Goal: Task Accomplishment & Management: Use online tool/utility

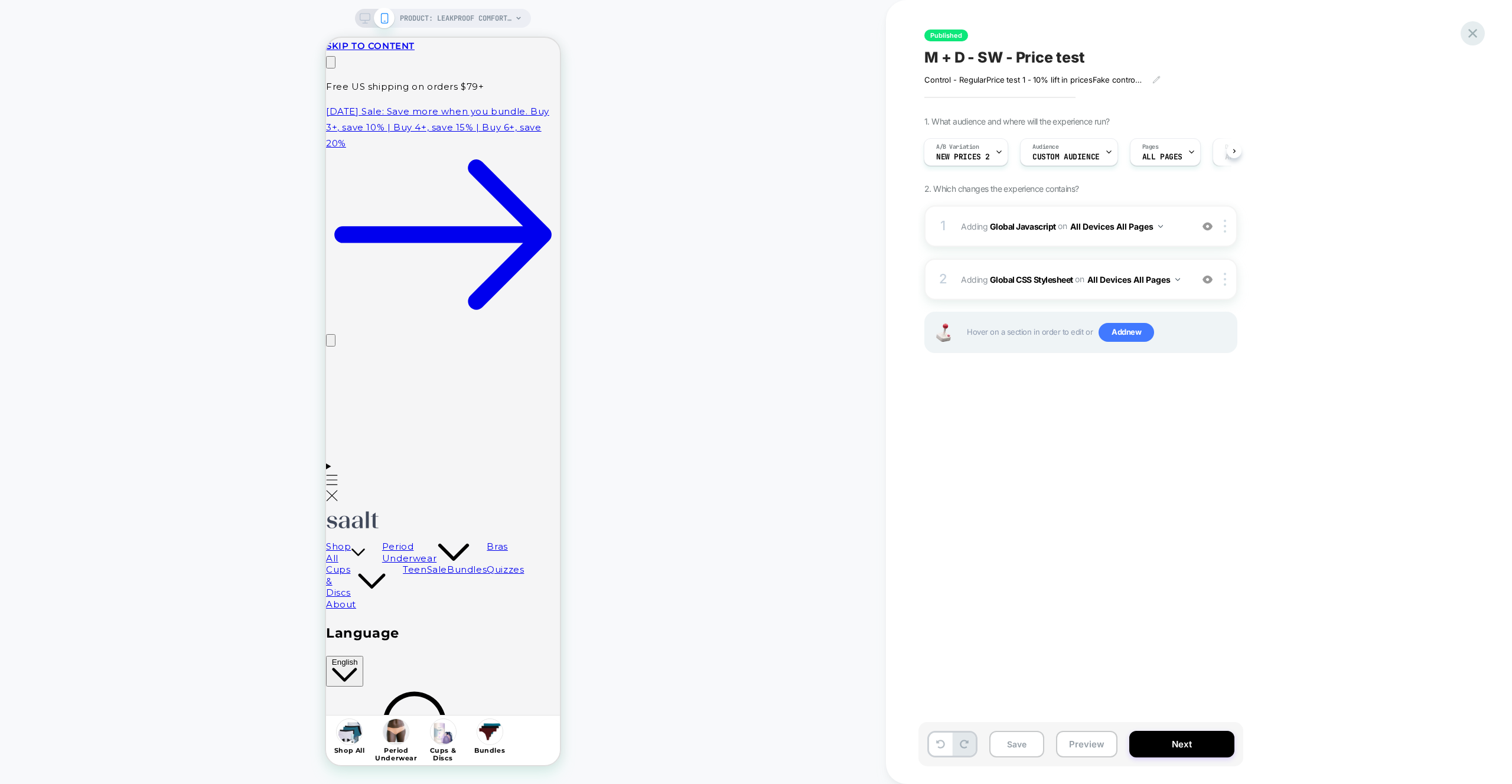
click at [1472, 35] on icon at bounding box center [1472, 33] width 16 height 16
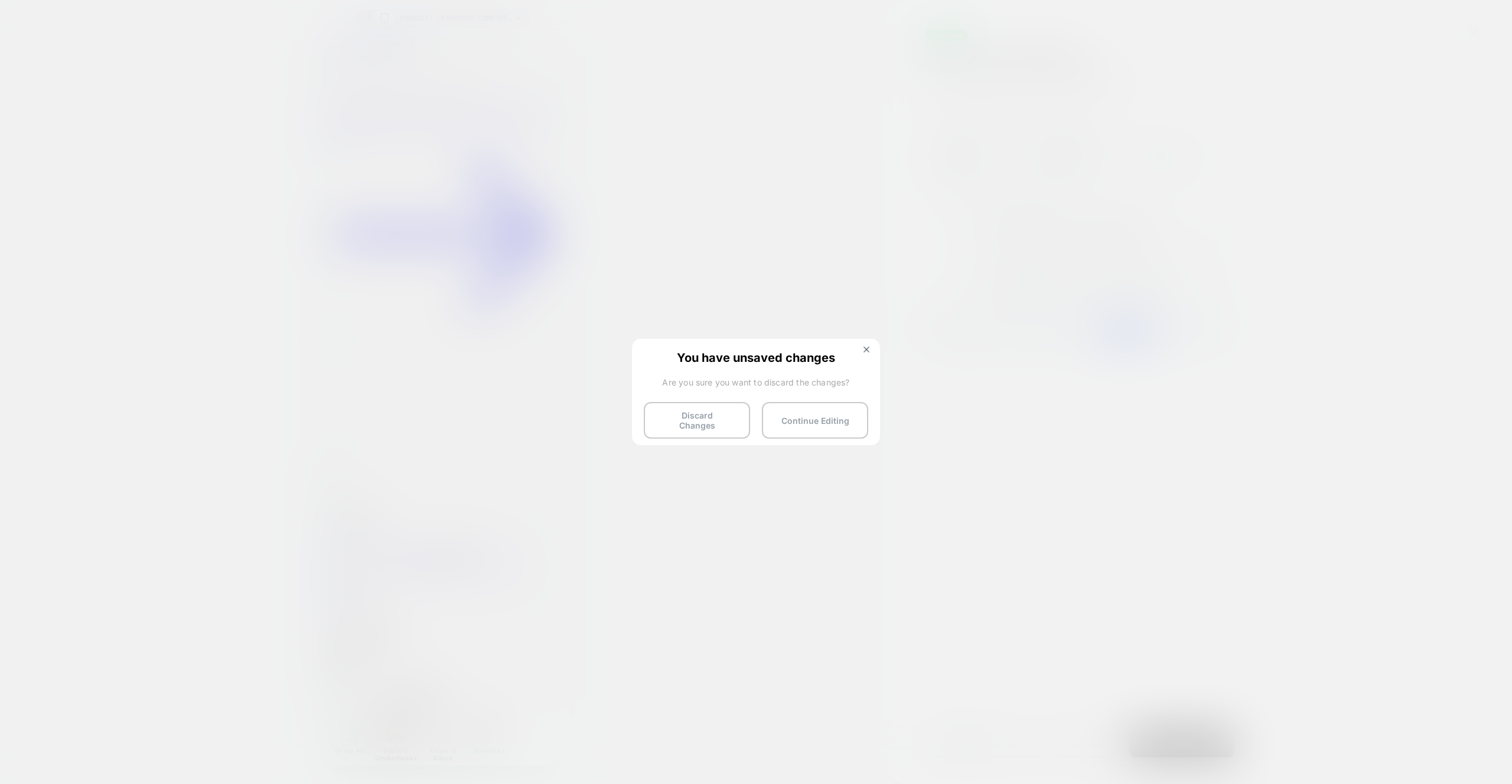
click at [666, 435] on div "You have unsaved changes Are you sure you want to discard the changes? Discard …" at bounding box center [756, 391] width 248 height 105
click at [669, 426] on button "Discard Changes" at bounding box center [697, 420] width 106 height 37
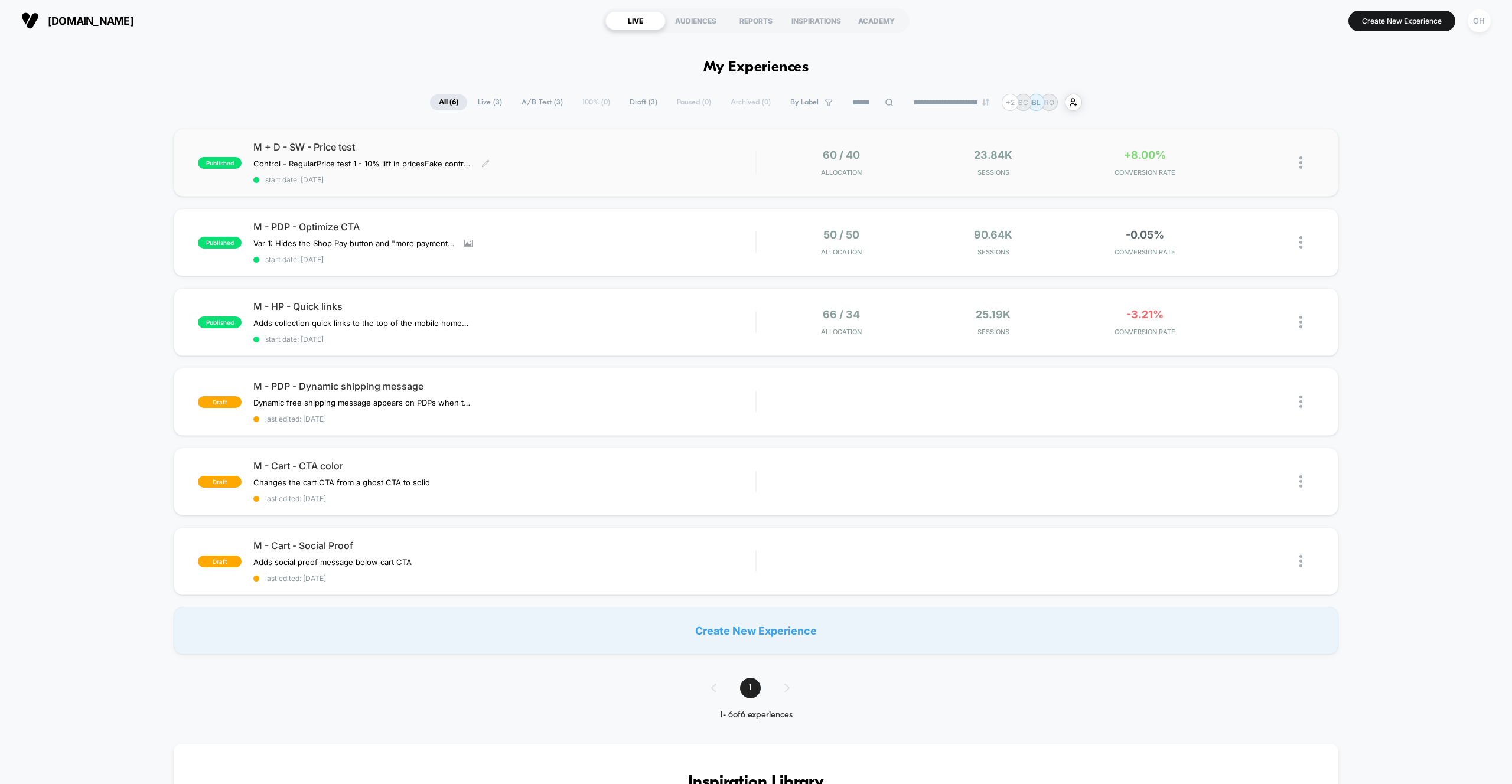
click at [592, 160] on div "Control - Regular Price test 1 - 10% lift in prices Fake control - Removes upse…" at bounding box center [429, 164] width 351 height 10
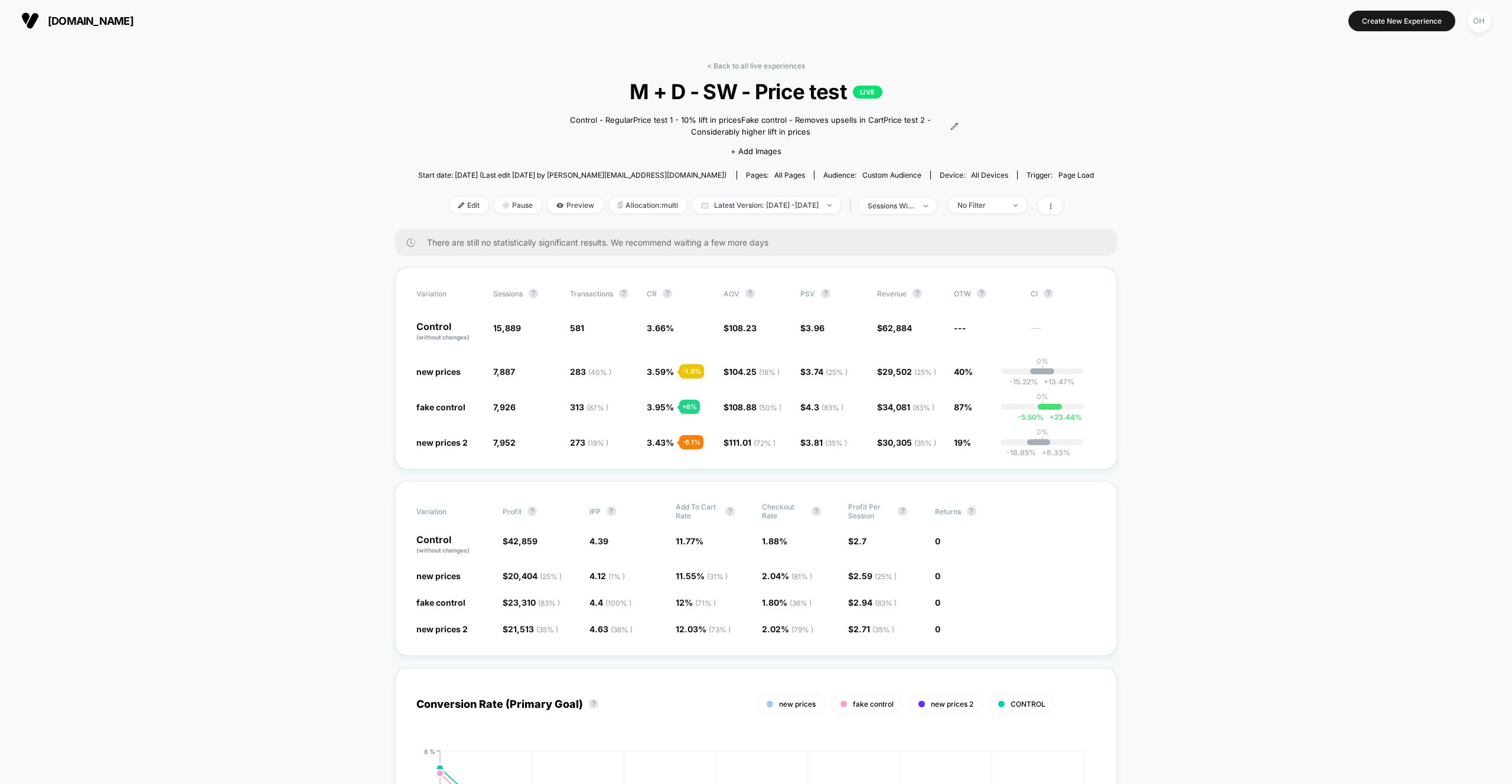
click at [458, 207] on img at bounding box center [461, 205] width 6 height 6
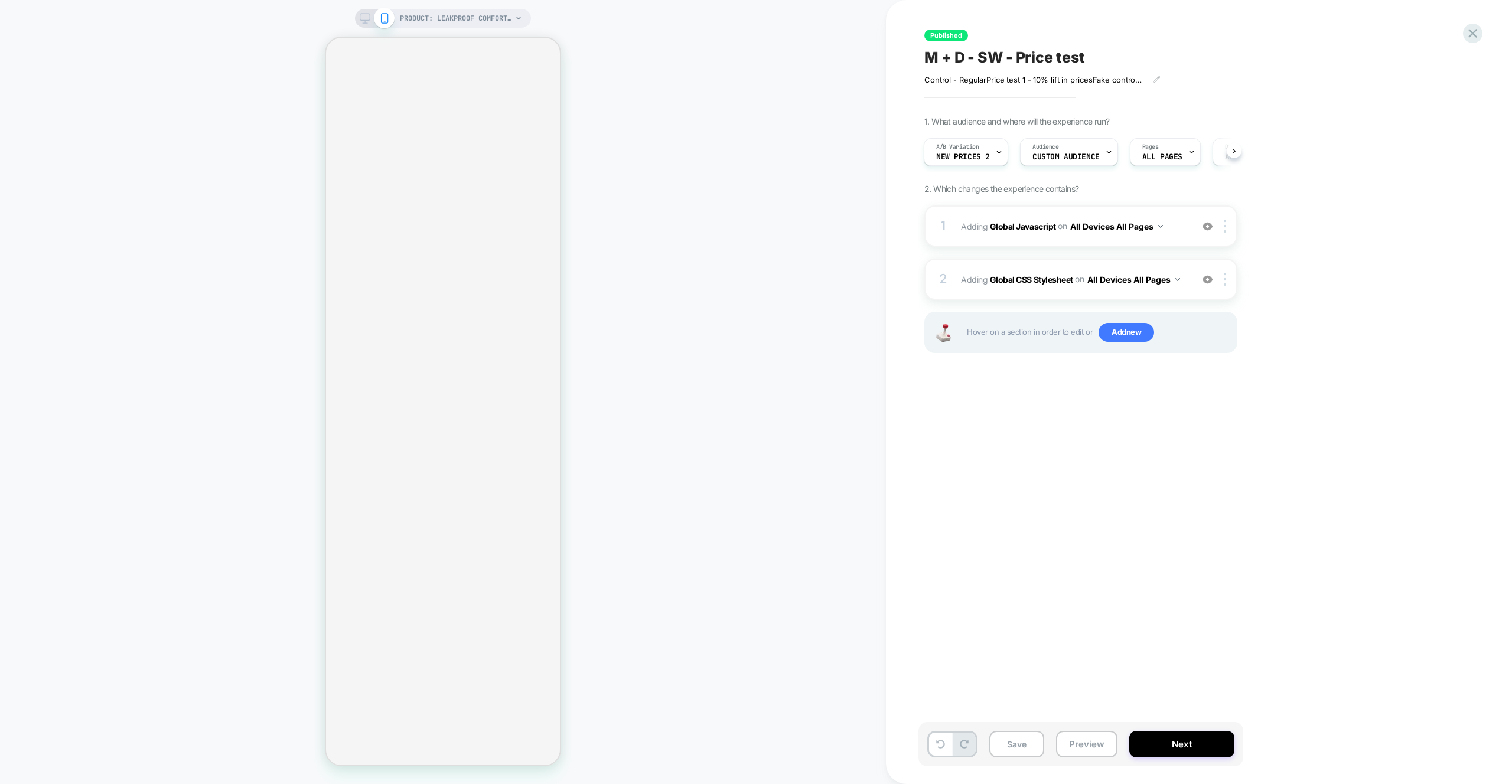
scroll to position [0, 1]
click at [1076, 741] on button "Preview" at bounding box center [1087, 744] width 61 height 26
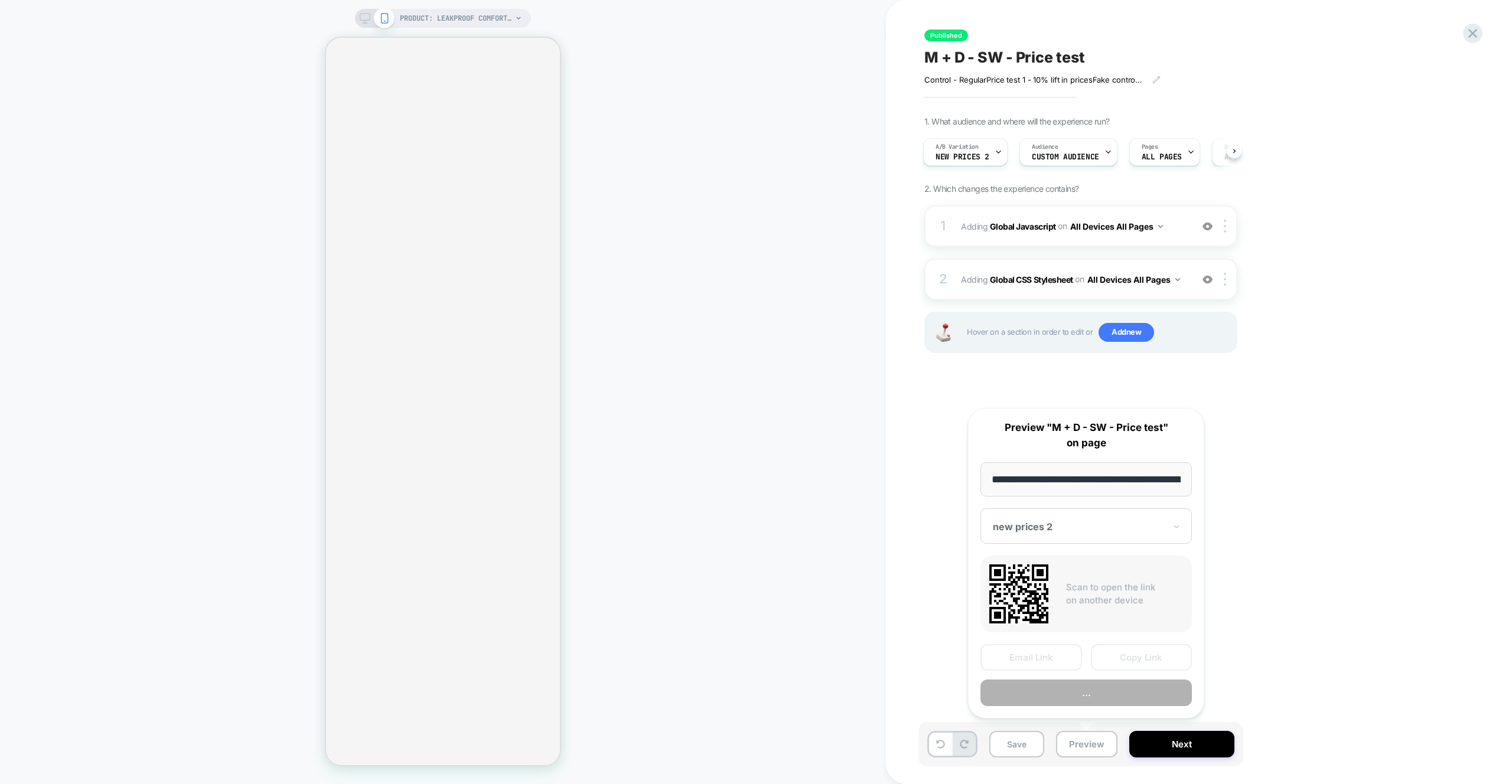
scroll to position [0, 140]
click at [1087, 702] on button "Preview" at bounding box center [1086, 693] width 211 height 26
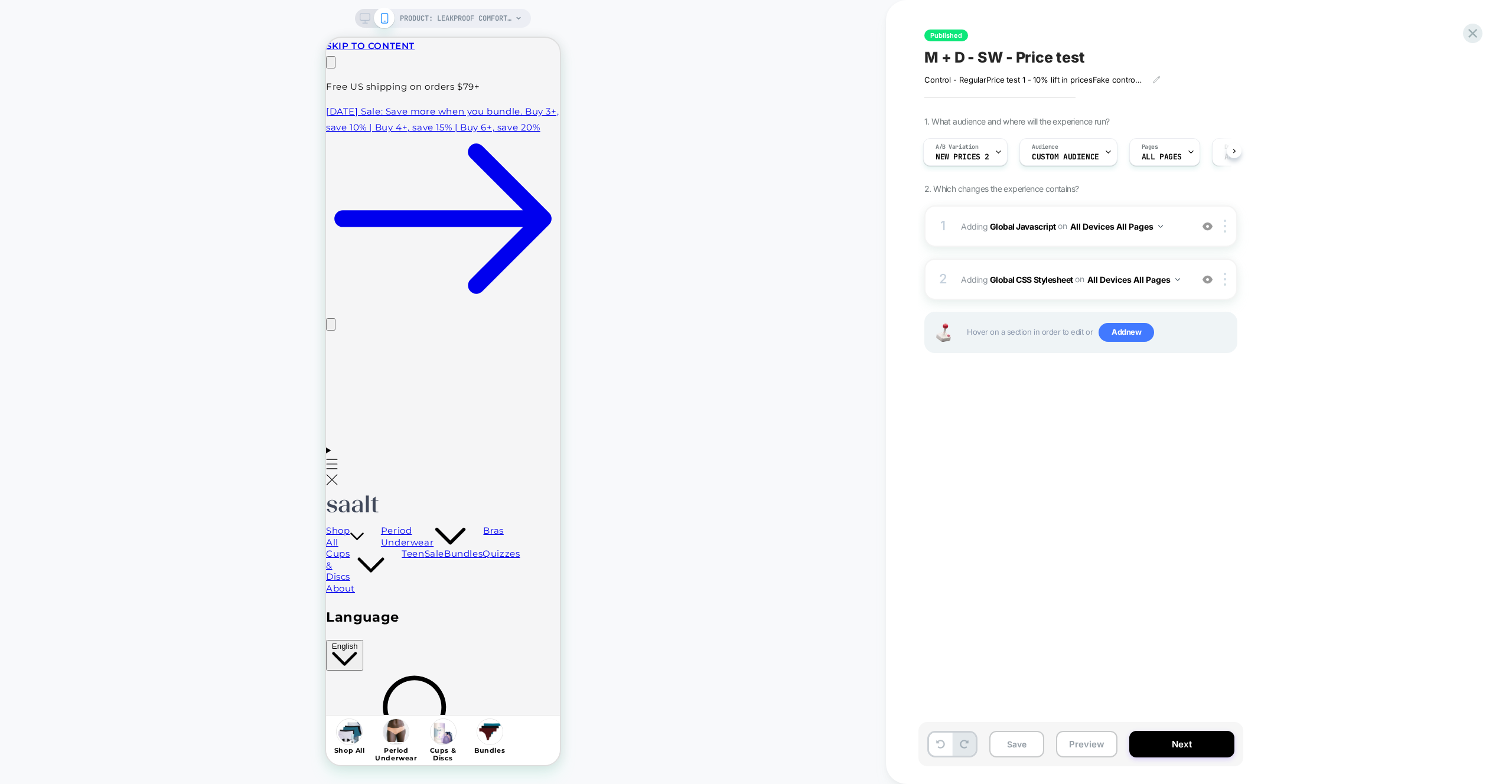
scroll to position [0, 186]
click at [678, 278] on div "PRODUCT: Leakproof Comfort Brief PRODUCT: Leakproof Comfort Brief" at bounding box center [443, 392] width 886 height 761
click at [1067, 746] on button "Preview" at bounding box center [1087, 744] width 61 height 26
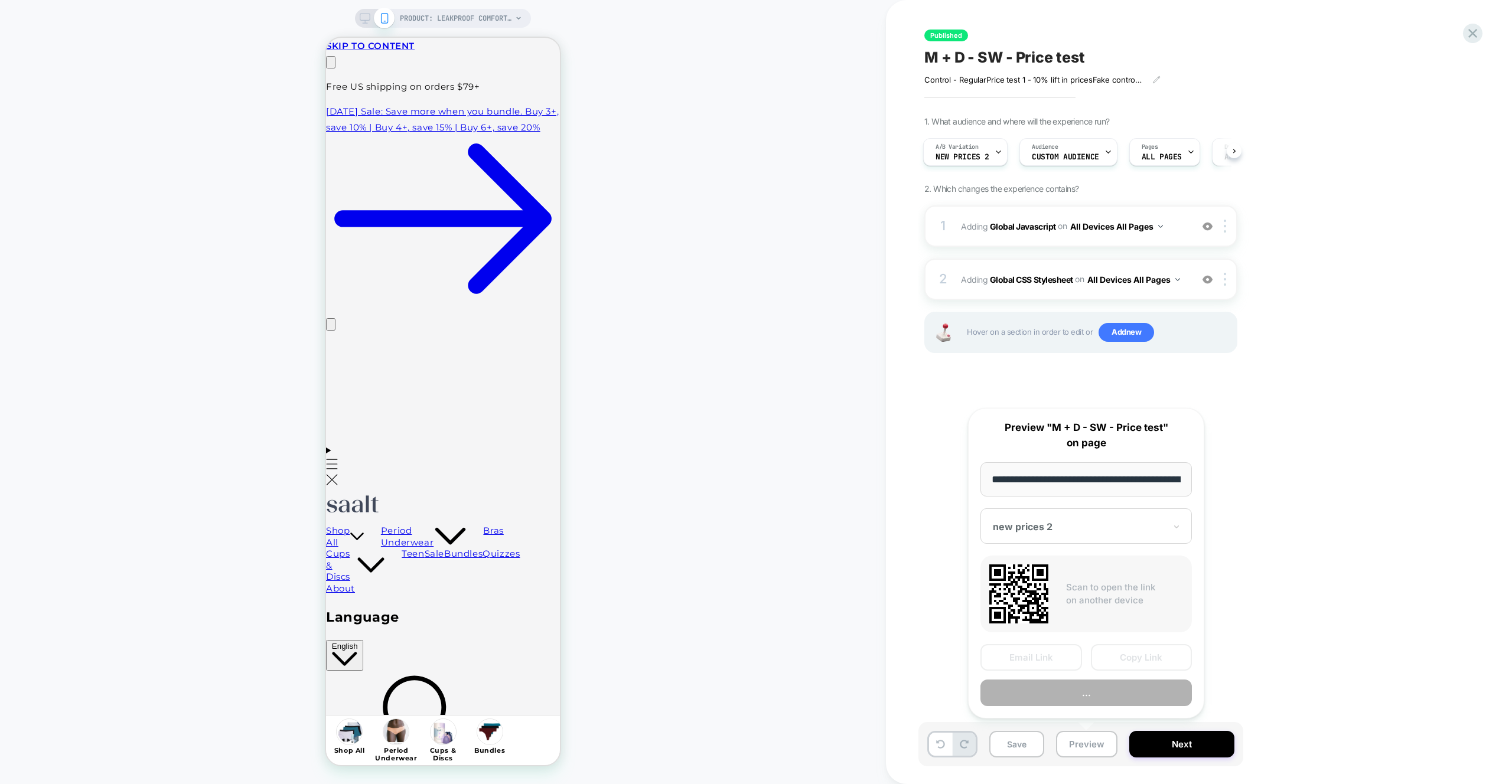
scroll to position [0, 140]
click at [1072, 697] on button "..." at bounding box center [1086, 693] width 211 height 26
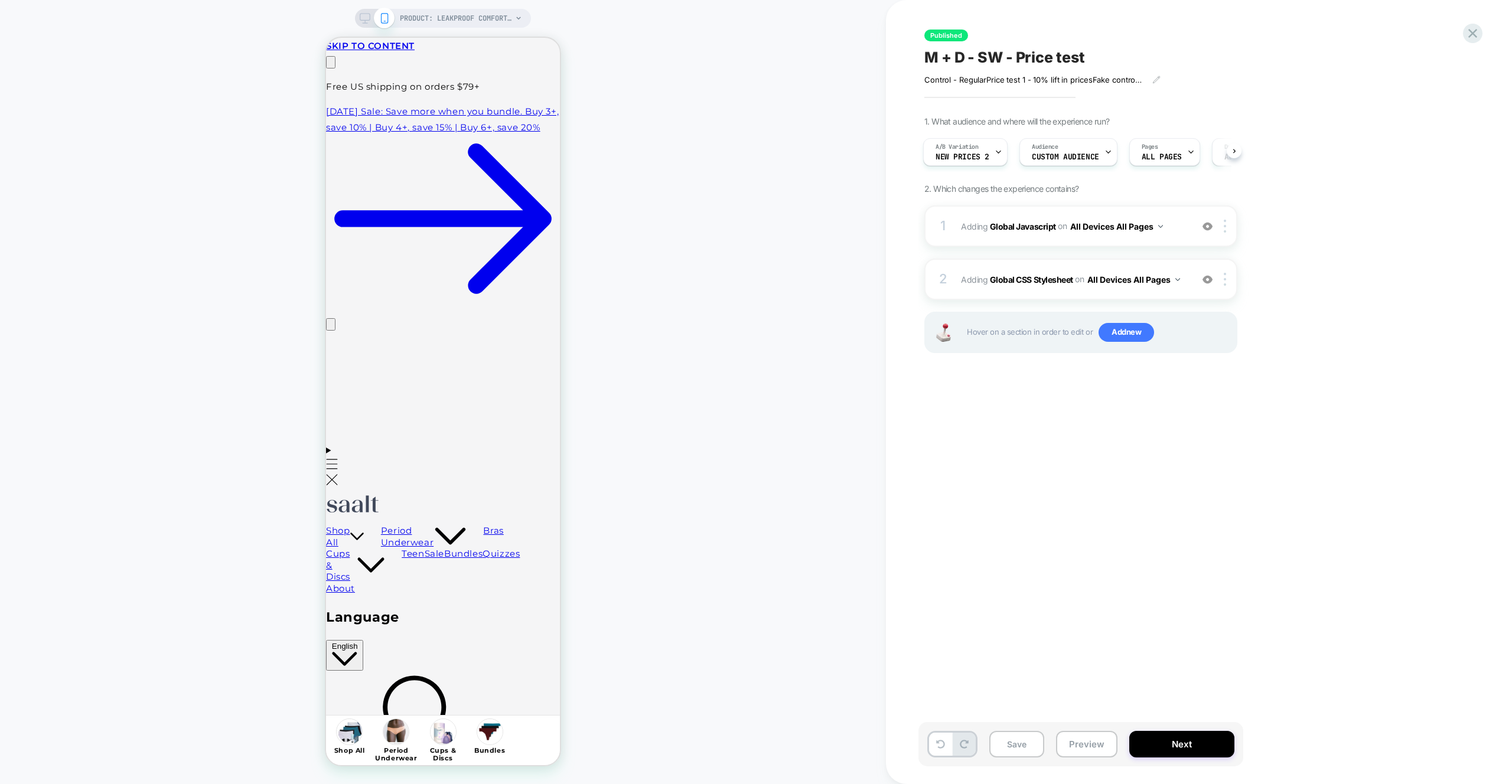
scroll to position [0, 186]
drag, startPoint x: 1208, startPoint y: 279, endPoint x: 1212, endPoint y: 228, distance: 51.2
click at [1208, 279] on img at bounding box center [1207, 279] width 10 height 10
drag, startPoint x: 1209, startPoint y: 220, endPoint x: 1204, endPoint y: 263, distance: 43.3
click at [1209, 222] on img at bounding box center [1207, 226] width 10 height 10
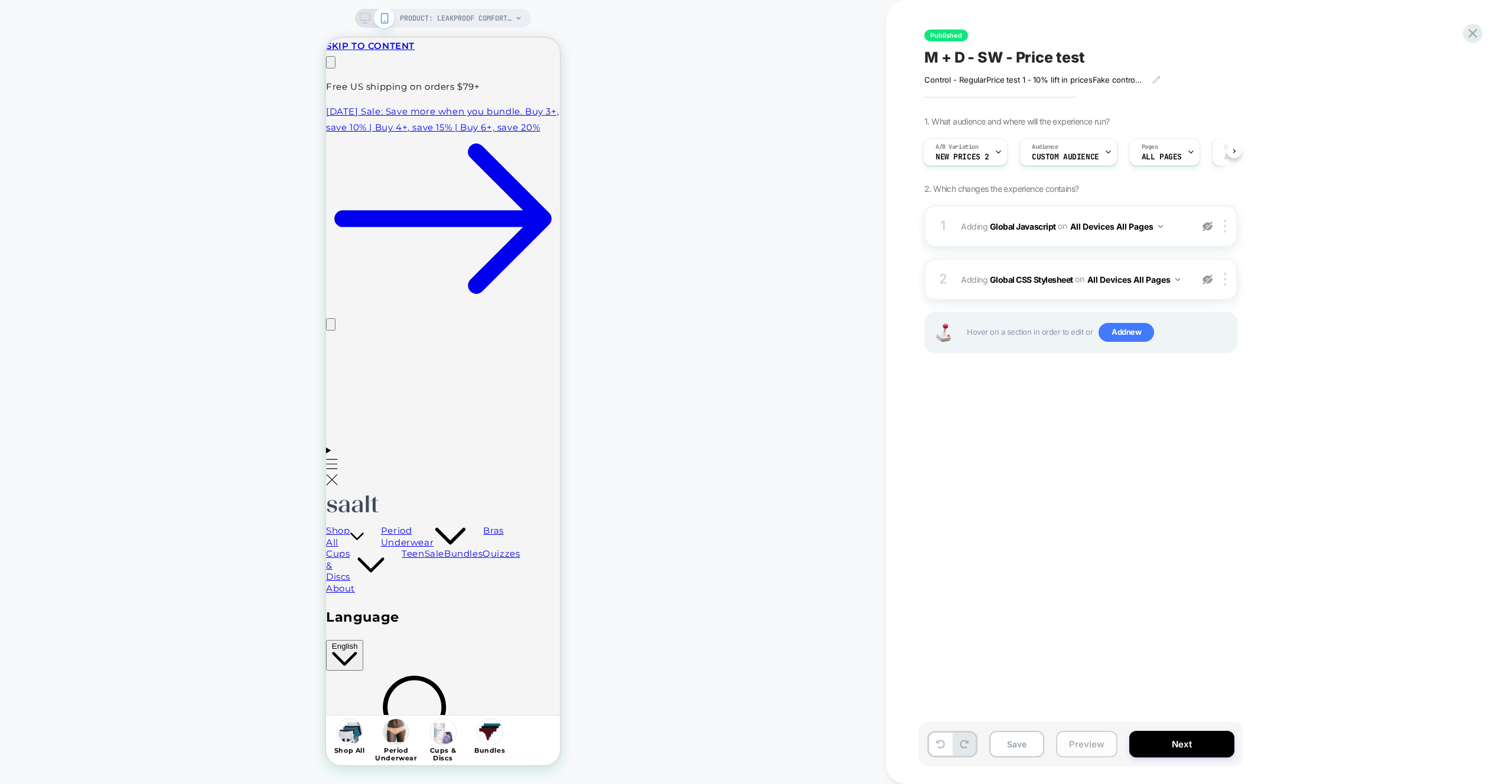
click at [1086, 745] on button "Preview" at bounding box center [1087, 744] width 61 height 26
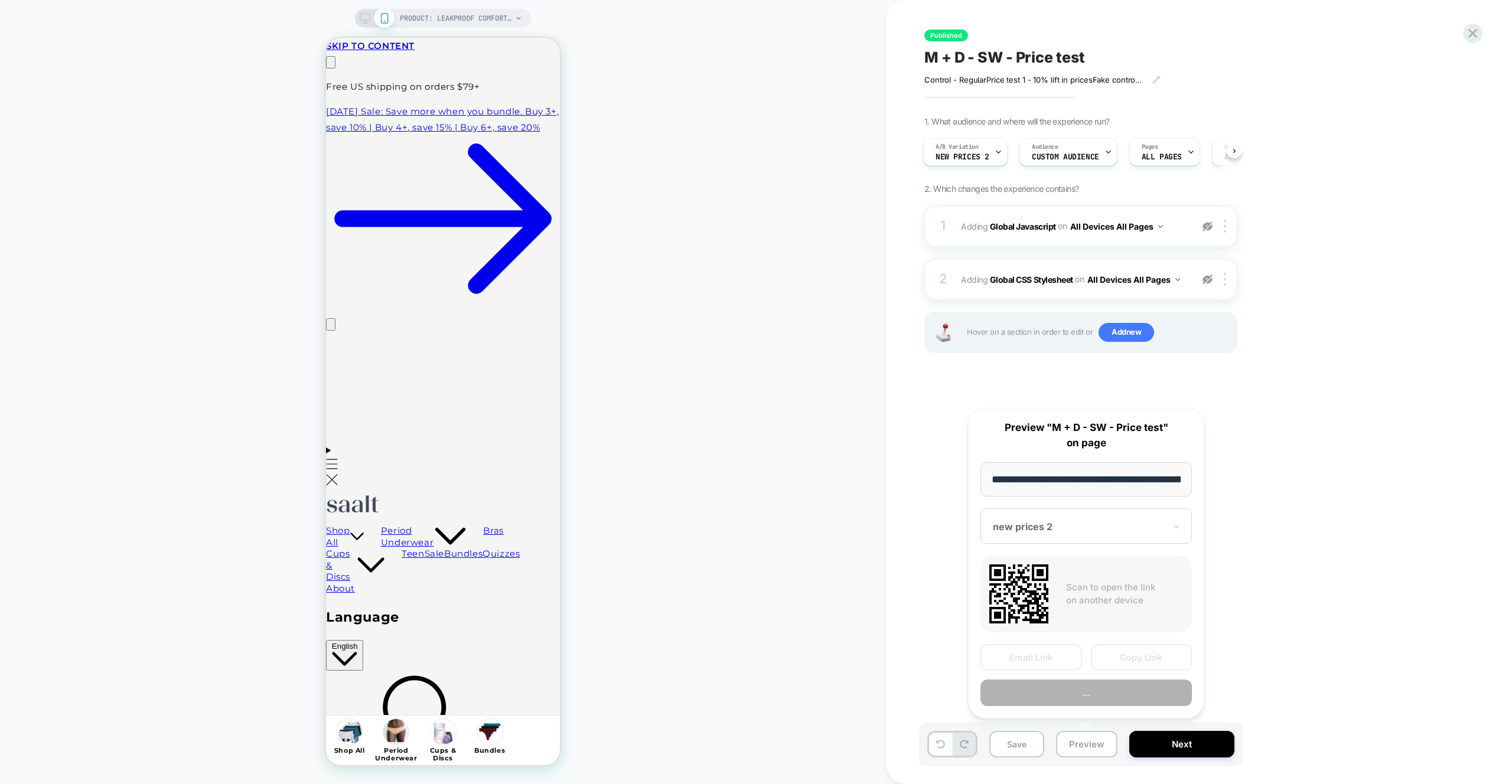
scroll to position [0, 140]
click at [1084, 700] on button "Preview" at bounding box center [1086, 693] width 211 height 26
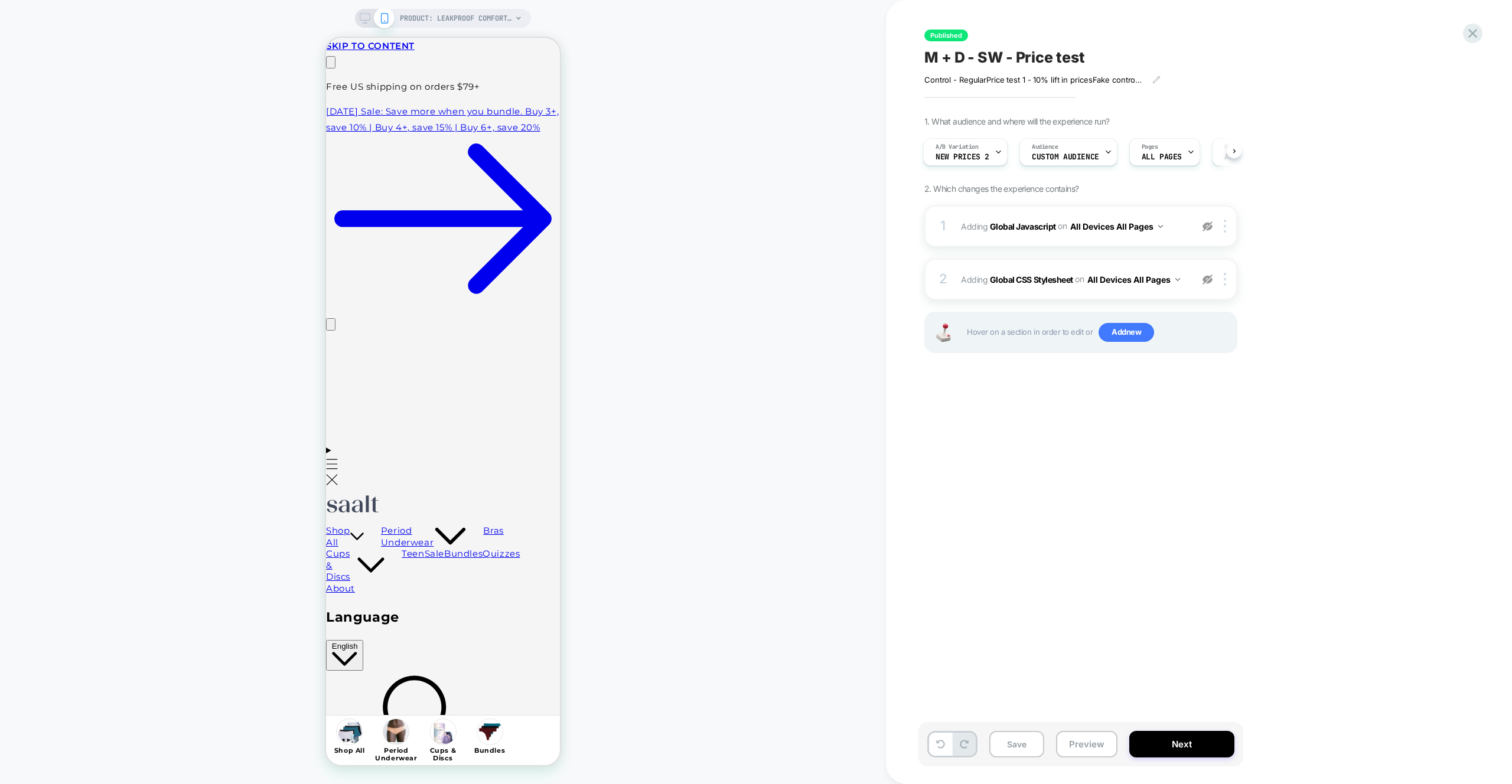
scroll to position [0, 0]
click at [1085, 155] on span "Custom Audience" at bounding box center [1066, 157] width 67 height 8
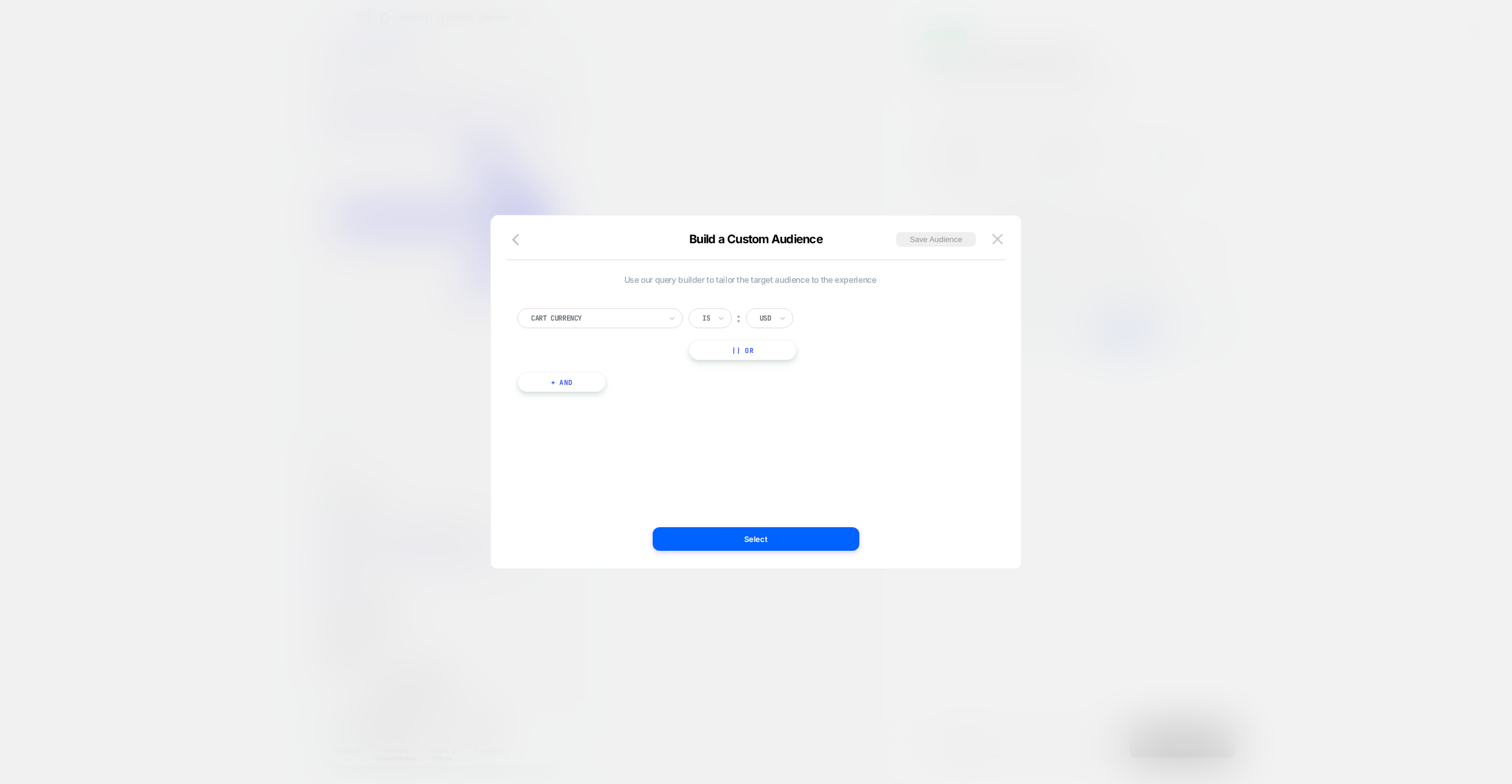
click at [995, 235] on img at bounding box center [998, 238] width 11 height 10
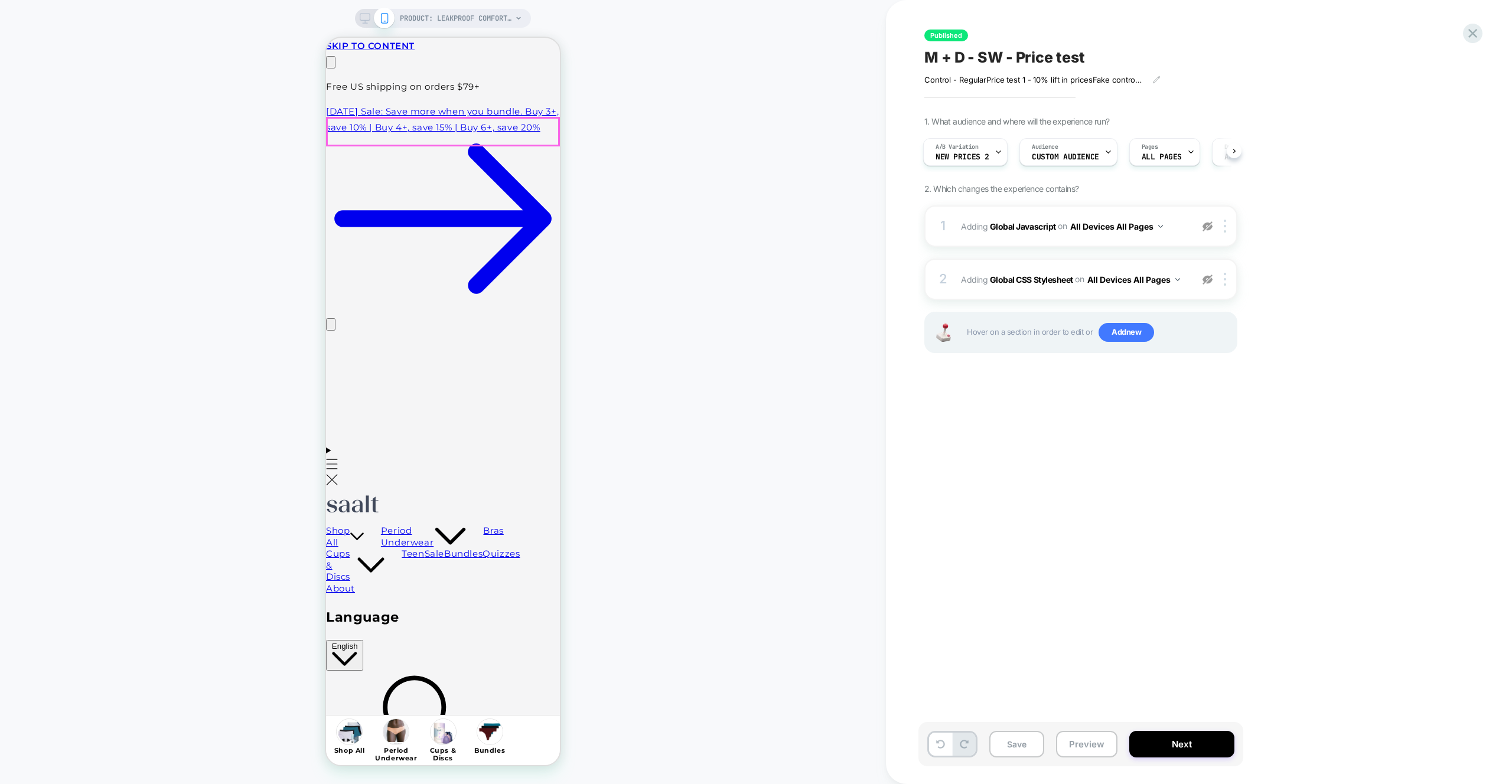
scroll to position [0, 186]
click at [1089, 747] on button "Preview" at bounding box center [1087, 744] width 61 height 26
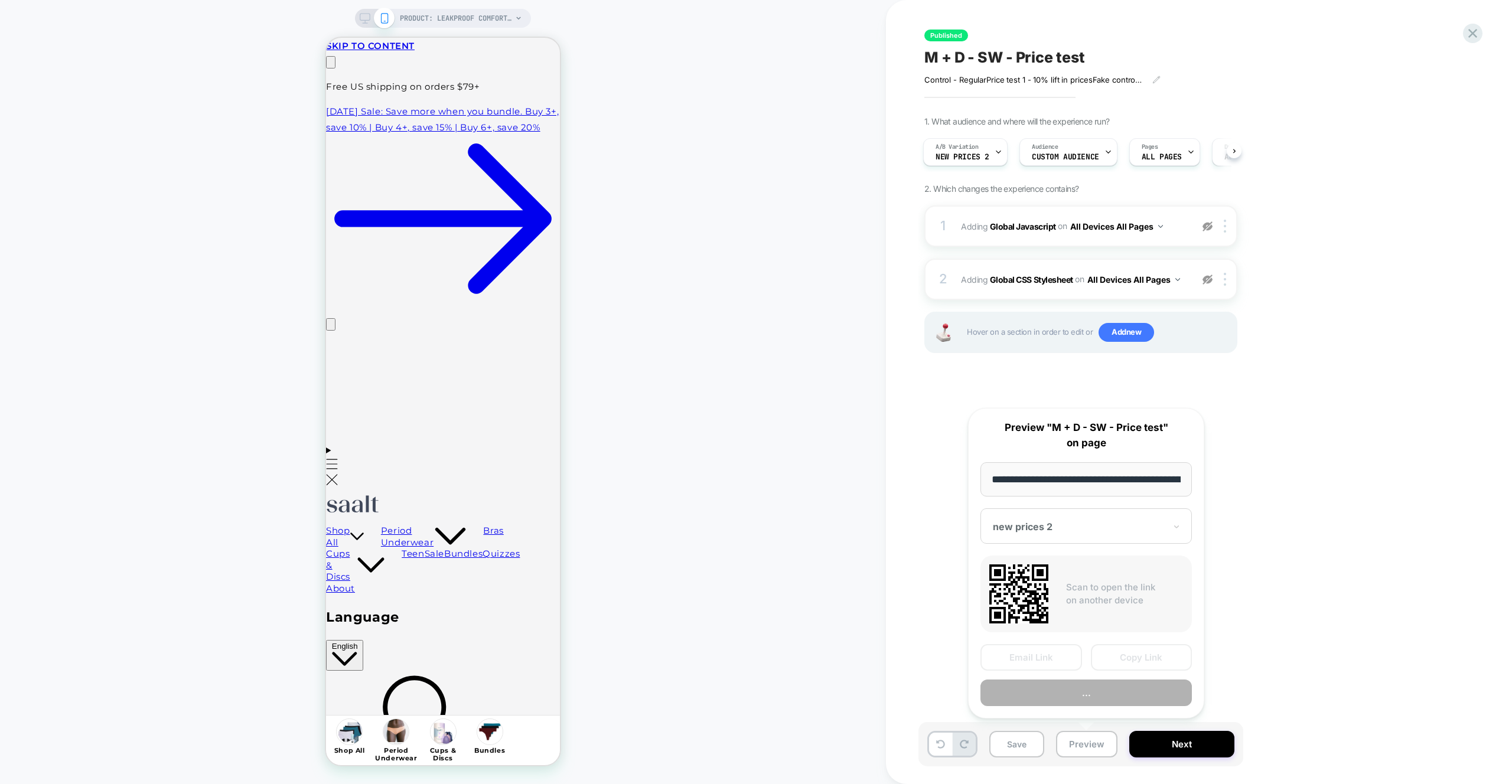
scroll to position [0, 140]
click at [805, 523] on div "PRODUCT: Leakproof Comfort Brief PRODUCT: Leakproof Comfort Brief" at bounding box center [443, 392] width 886 height 761
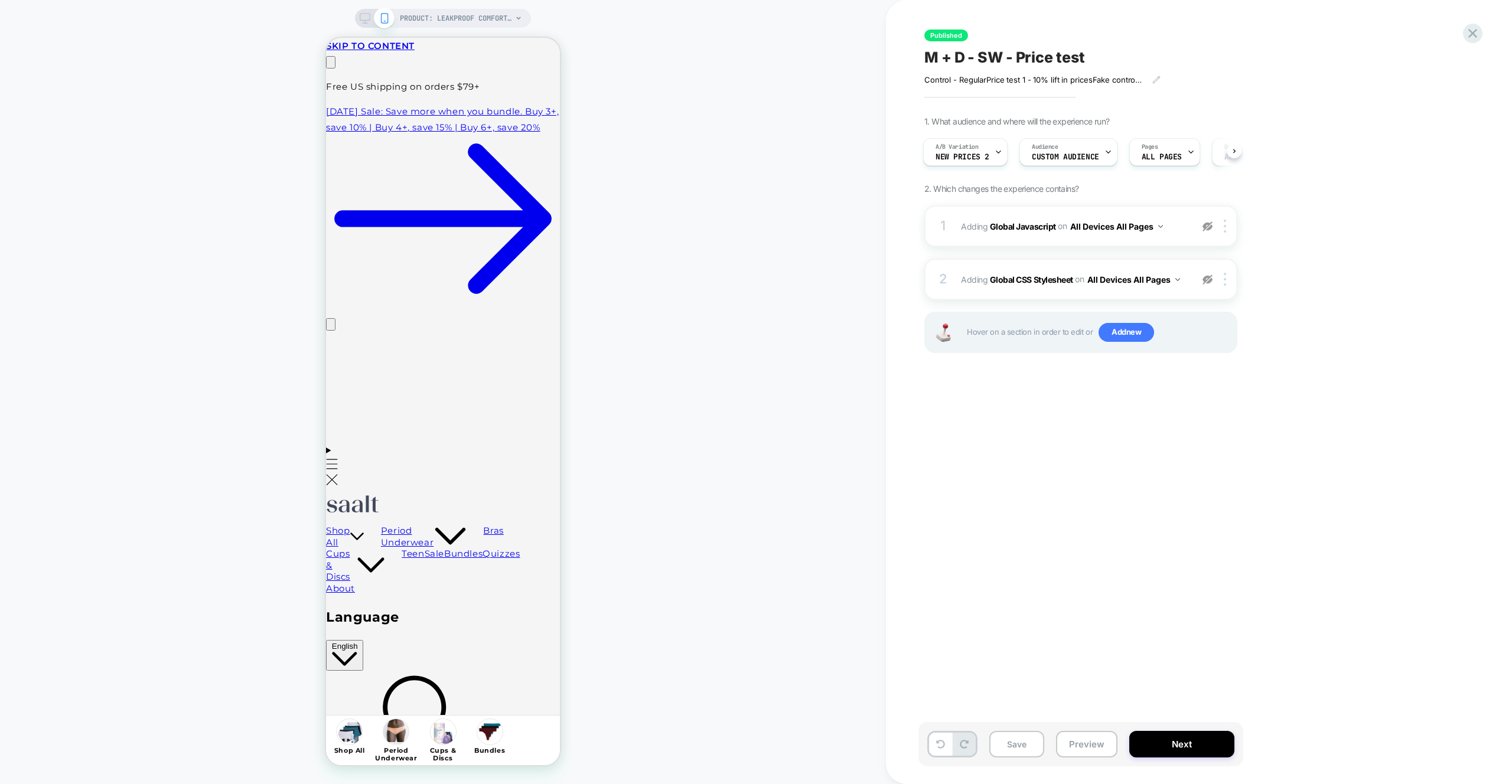
scroll to position [0, 0]
click at [1260, 242] on div "1. What audience and where will the experience run? A/B Variation new prices 2 …" at bounding box center [1140, 249] width 431 height 266
click at [1063, 408] on div "Published M + D - SW - Price test Control - Regular Price test 1 - 10% lift in …" at bounding box center [1139, 392] width 443 height 761
click at [1089, 750] on button "Preview" at bounding box center [1087, 744] width 61 height 26
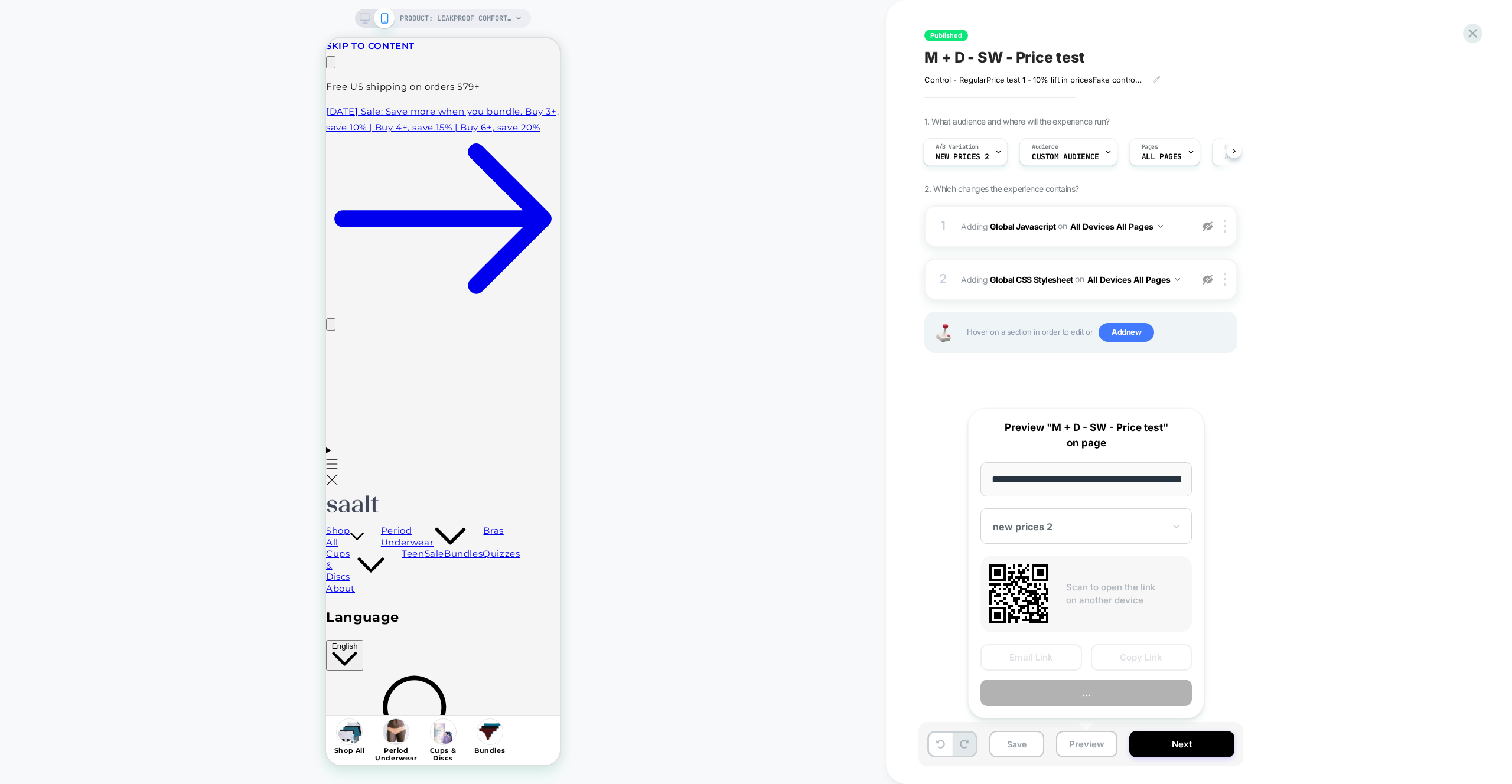
scroll to position [0, 140]
click at [1083, 698] on button "Preview" at bounding box center [1086, 693] width 211 height 26
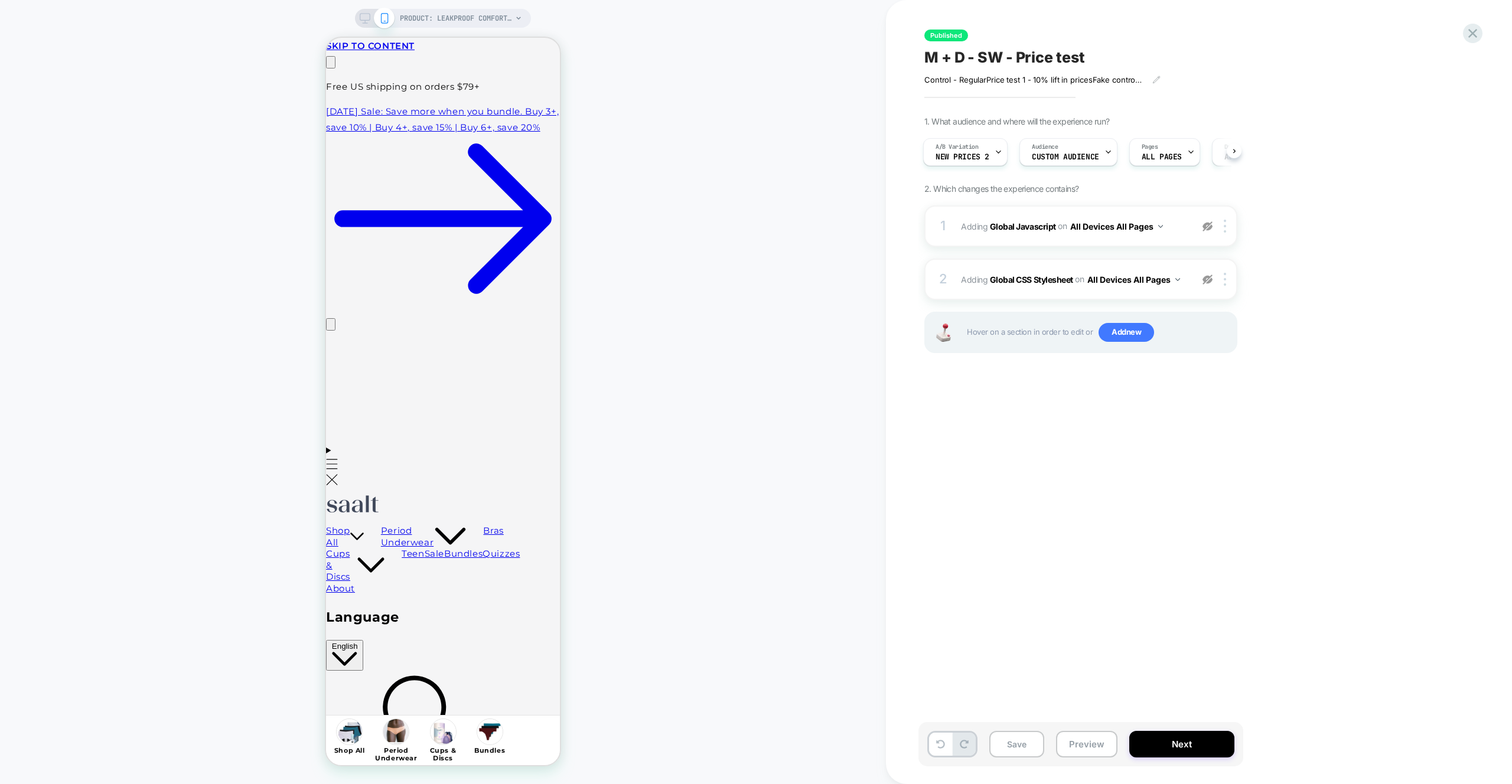
scroll to position [0, 186]
click at [954, 147] on span "A/B Variation" at bounding box center [957, 147] width 43 height 8
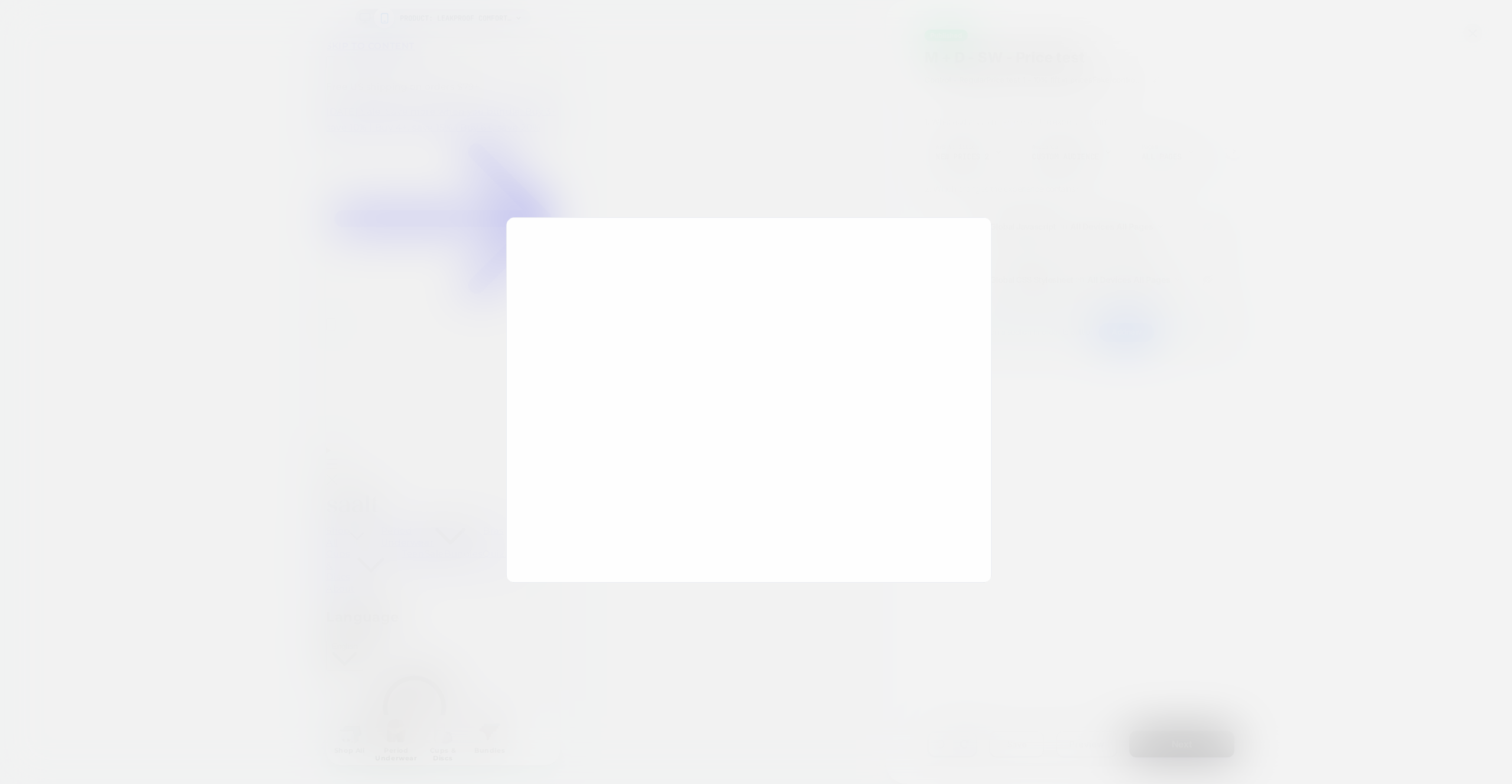
scroll to position [0, 0]
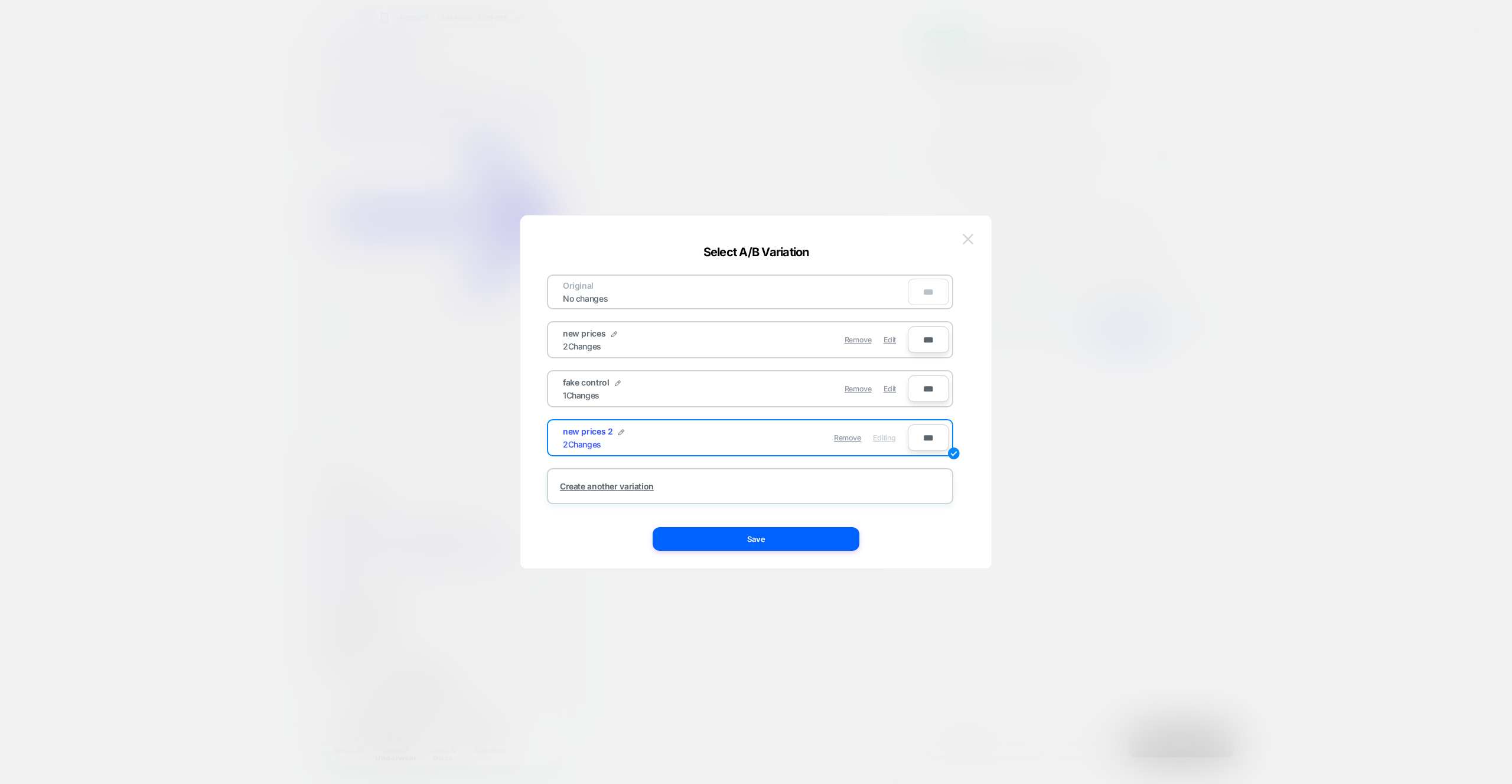
click at [964, 235] on img at bounding box center [968, 238] width 11 height 10
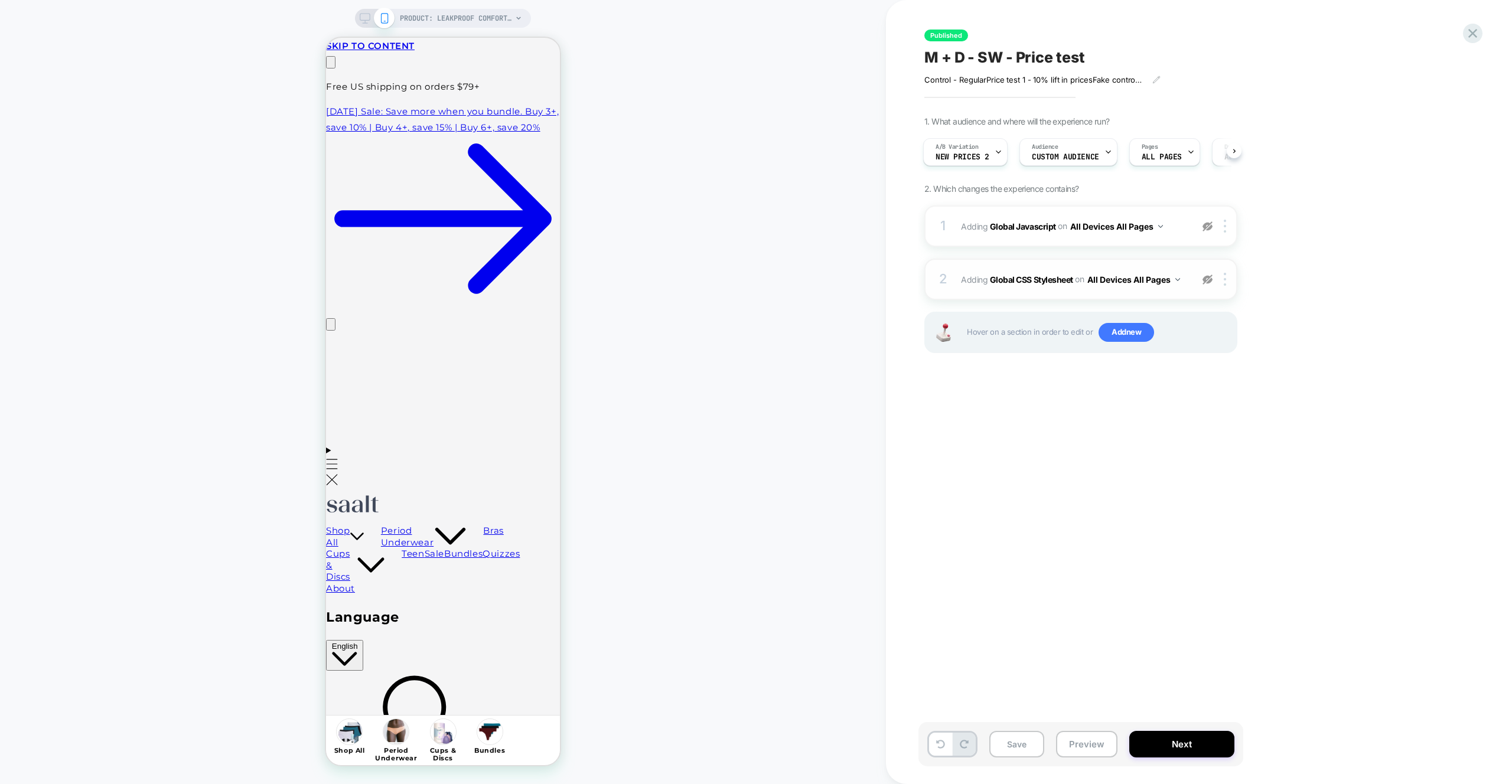
click at [1208, 286] on div "2 Adding Global CSS Stylesheet on All Devices All Pages Target Mobile Delete" at bounding box center [1081, 279] width 313 height 42
click at [1208, 284] on img at bounding box center [1207, 279] width 10 height 10
click at [1207, 228] on img at bounding box center [1207, 226] width 10 height 10
click at [1182, 216] on div "1 Adding Global Javascript on All Devices All Pages Add Before Add After Target…" at bounding box center [1081, 226] width 313 height 42
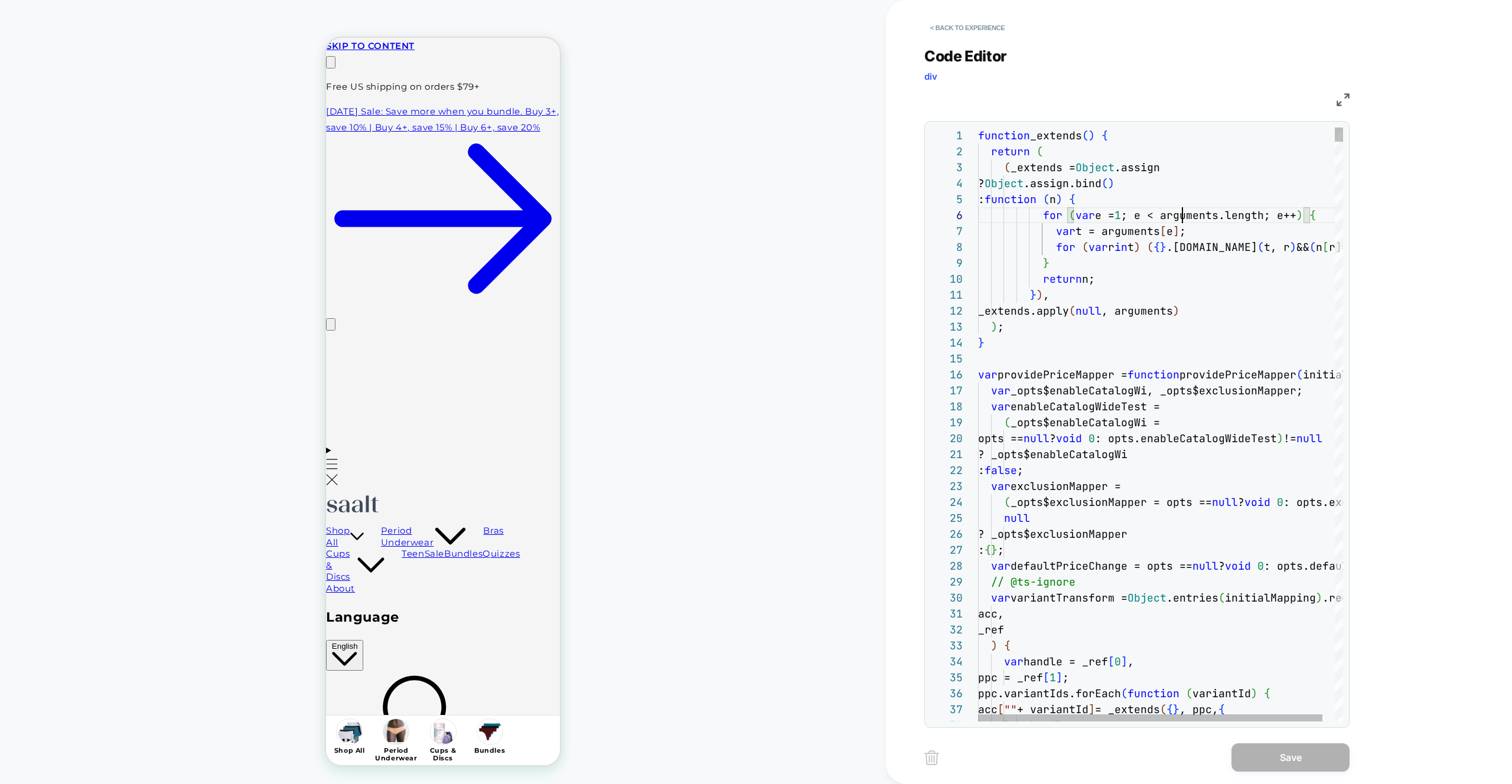
scroll to position [79, 204]
type textarea "**"
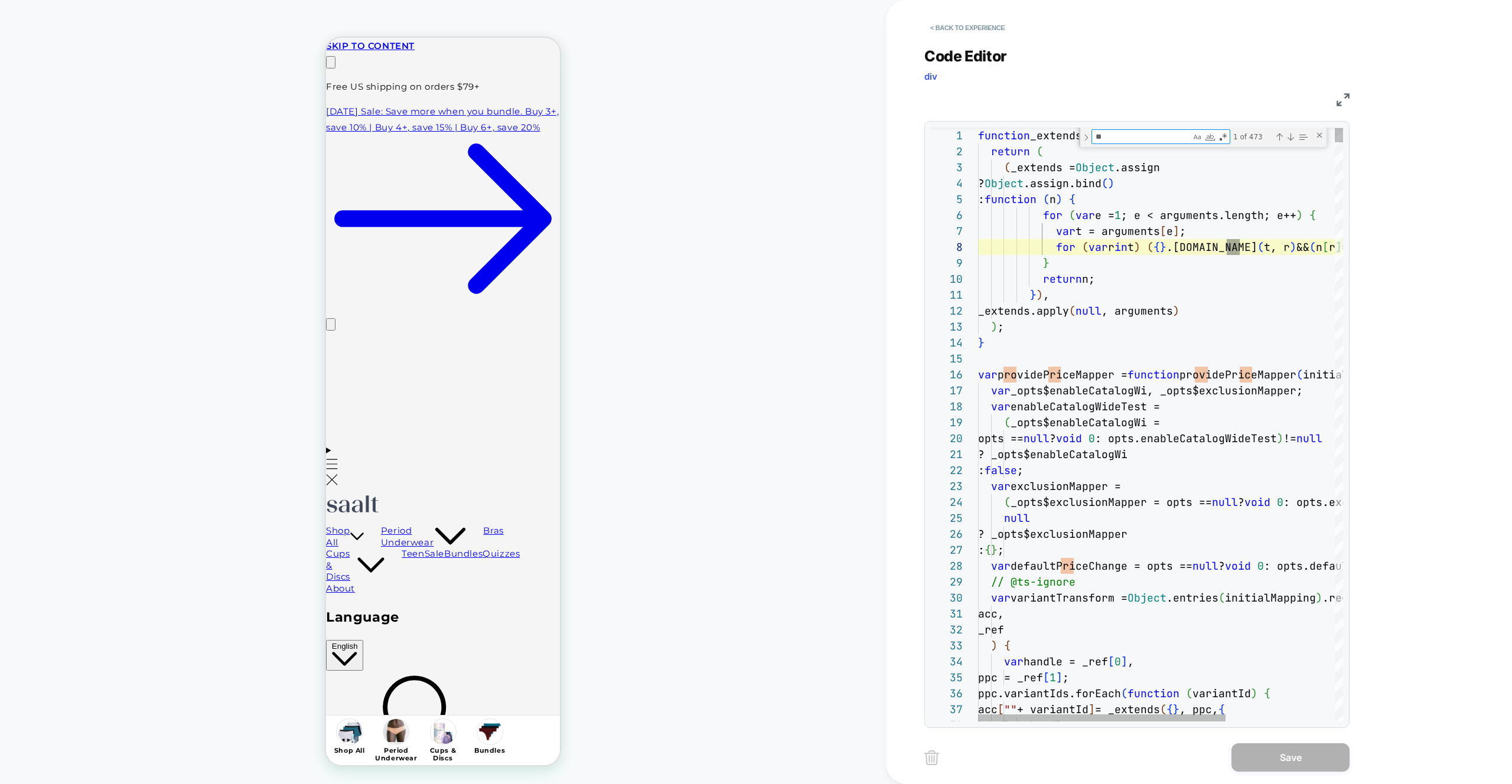
type textarea "**********"
type textarea "*****"
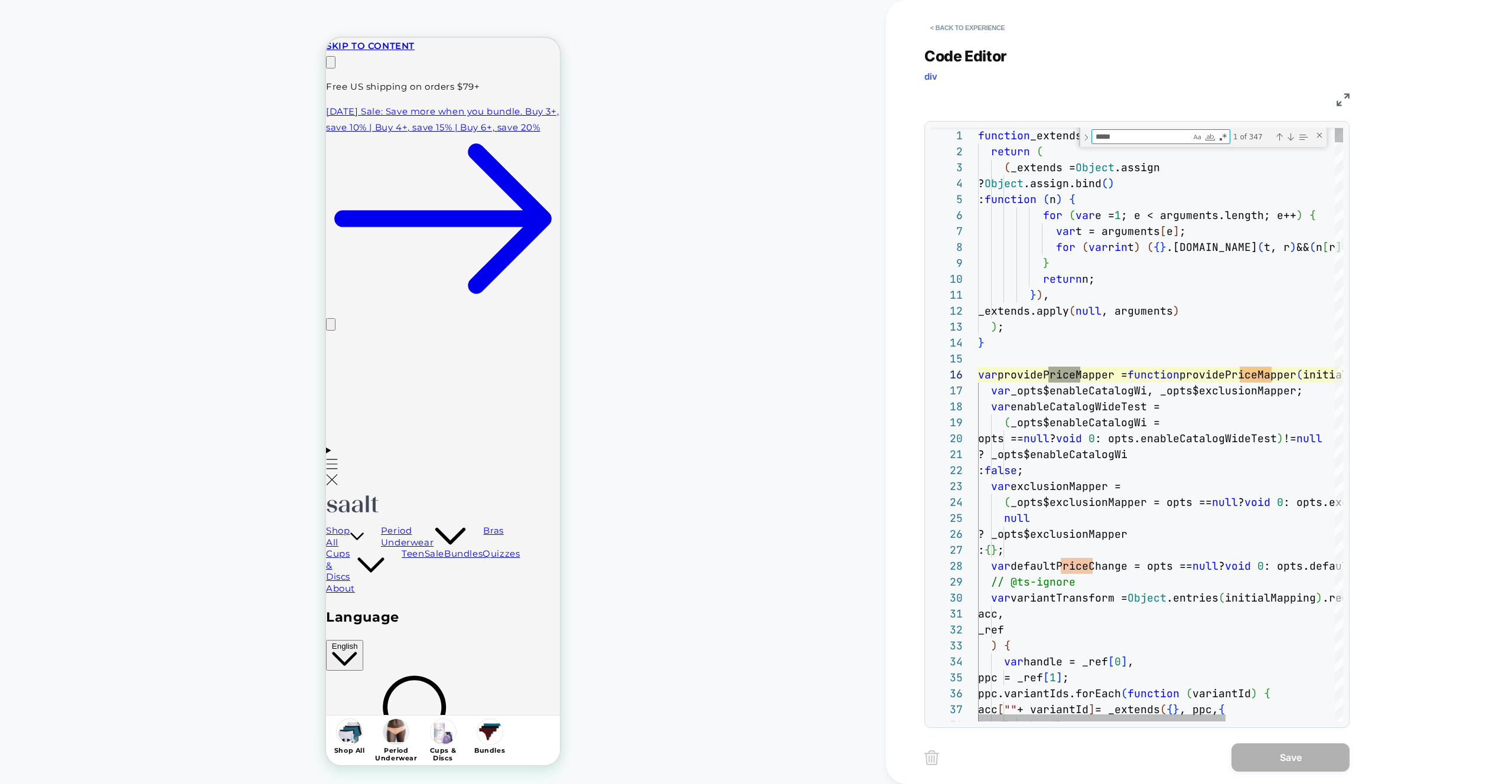
type textarea "**********"
type textarea "******"
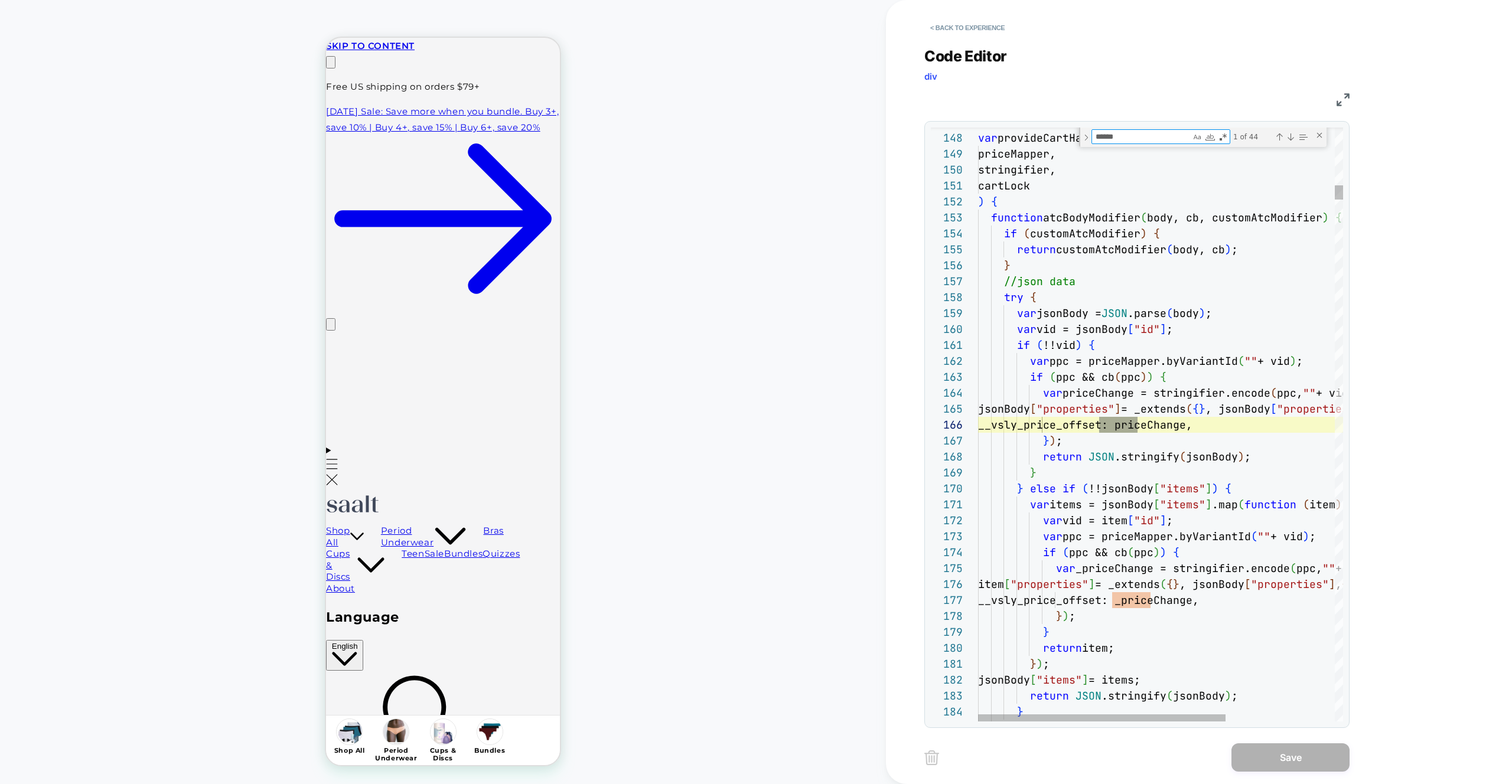
type textarea "**********"
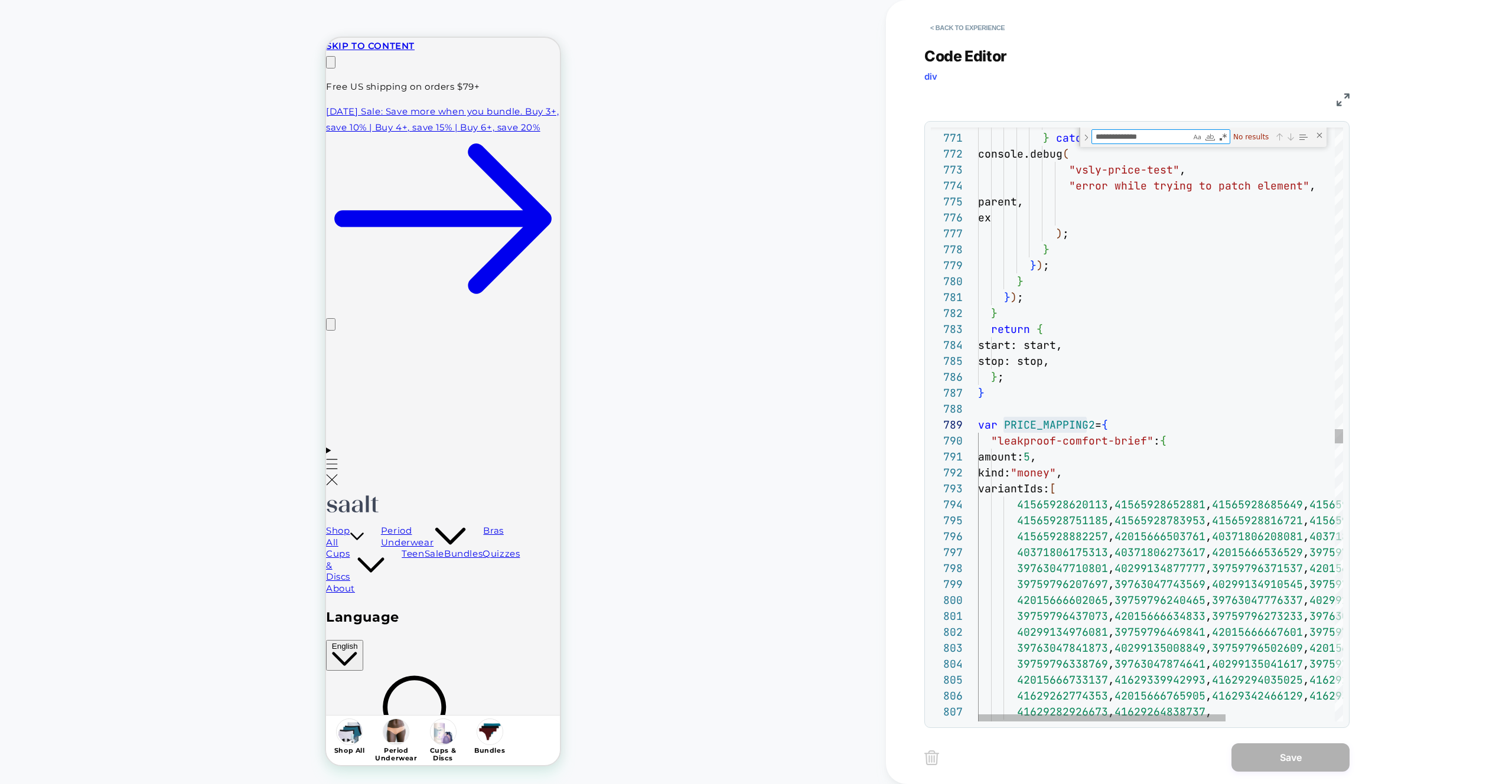
scroll to position [0, 169]
type textarea "**********"
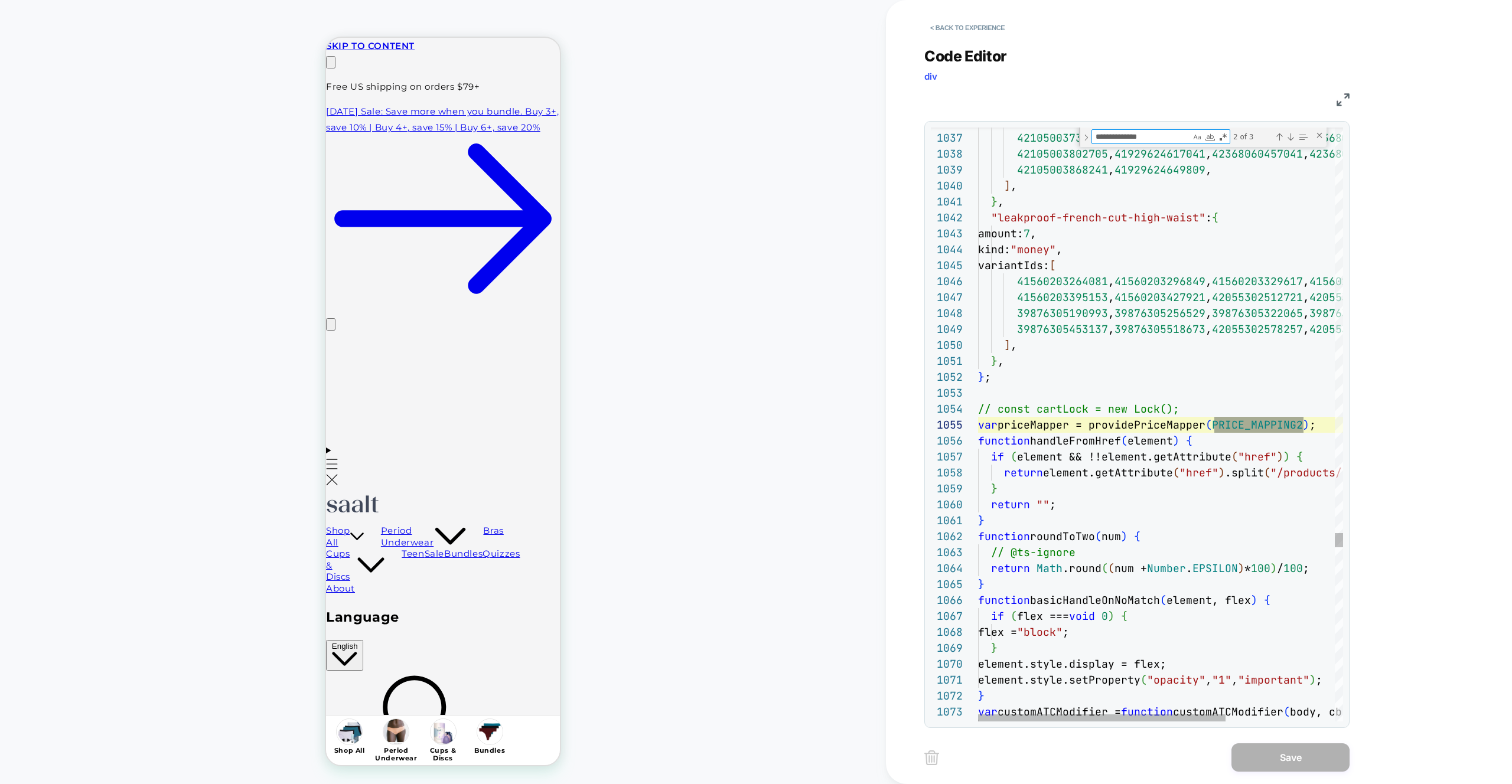
type textarea "**********"
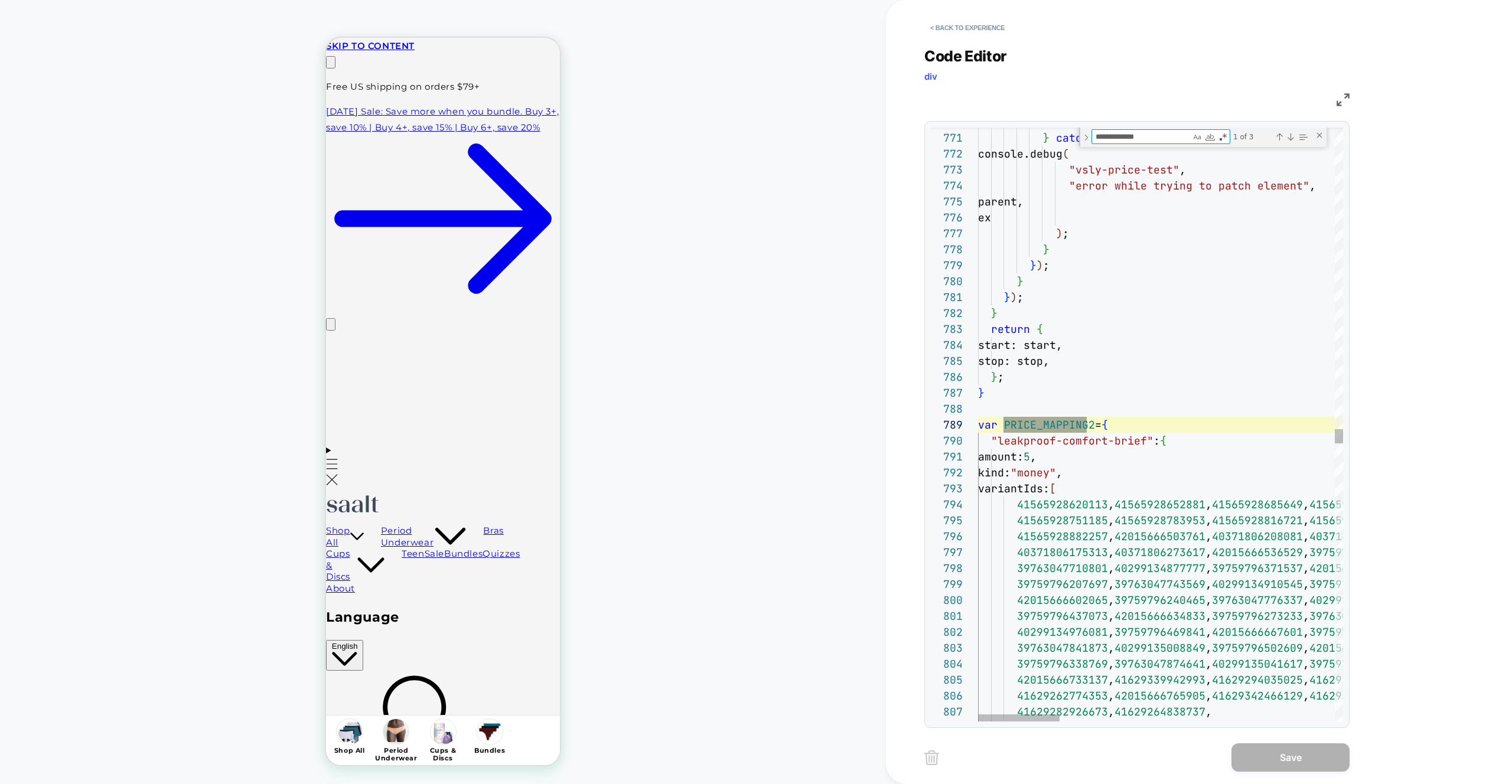
scroll to position [160, 108]
type textarea "**********"
click at [955, 22] on button "< Back to experience" at bounding box center [967, 27] width 86 height 19
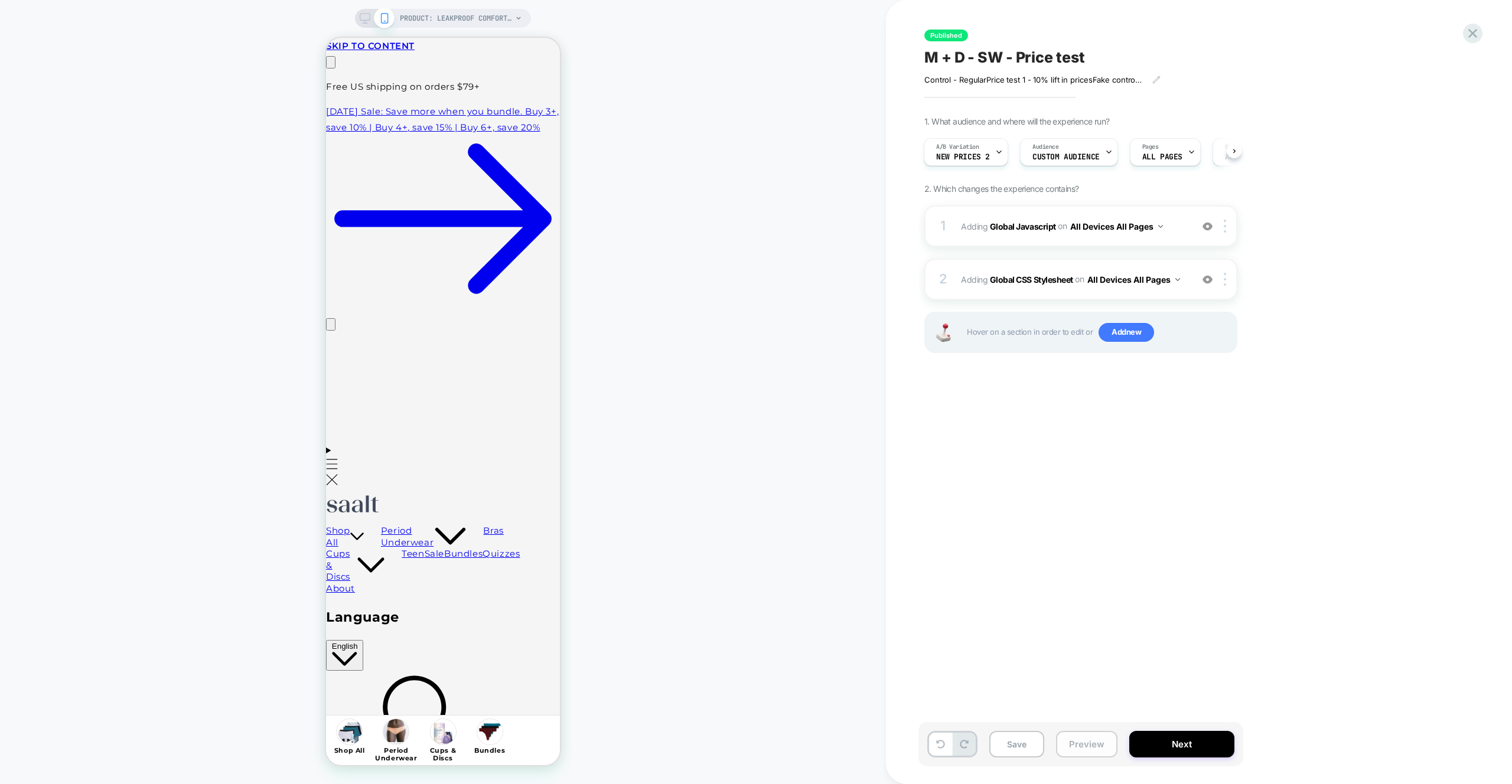
click at [1096, 753] on button "Preview" at bounding box center [1087, 744] width 61 height 26
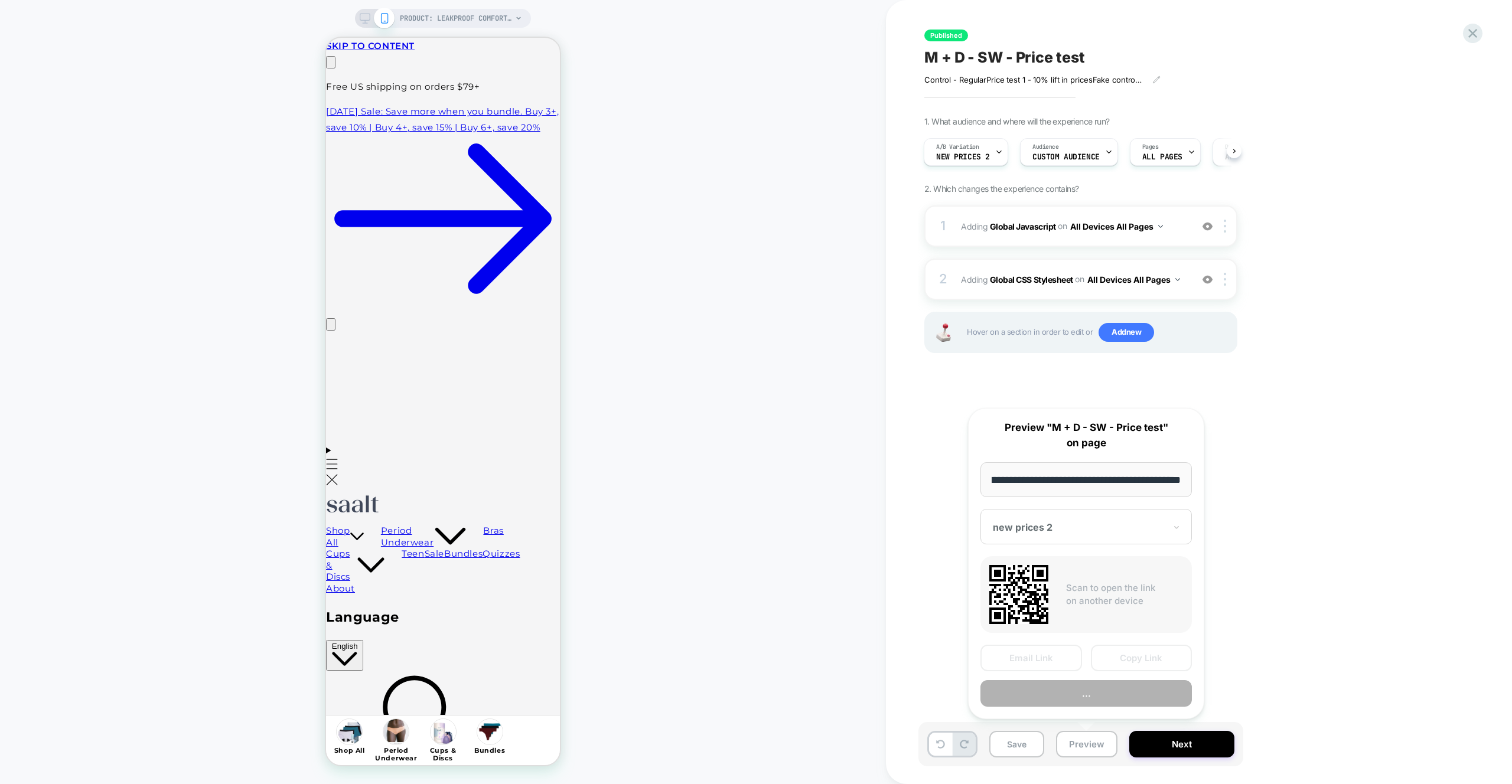
scroll to position [0, 0]
click at [1128, 659] on button "Copy Link" at bounding box center [1142, 658] width 102 height 26
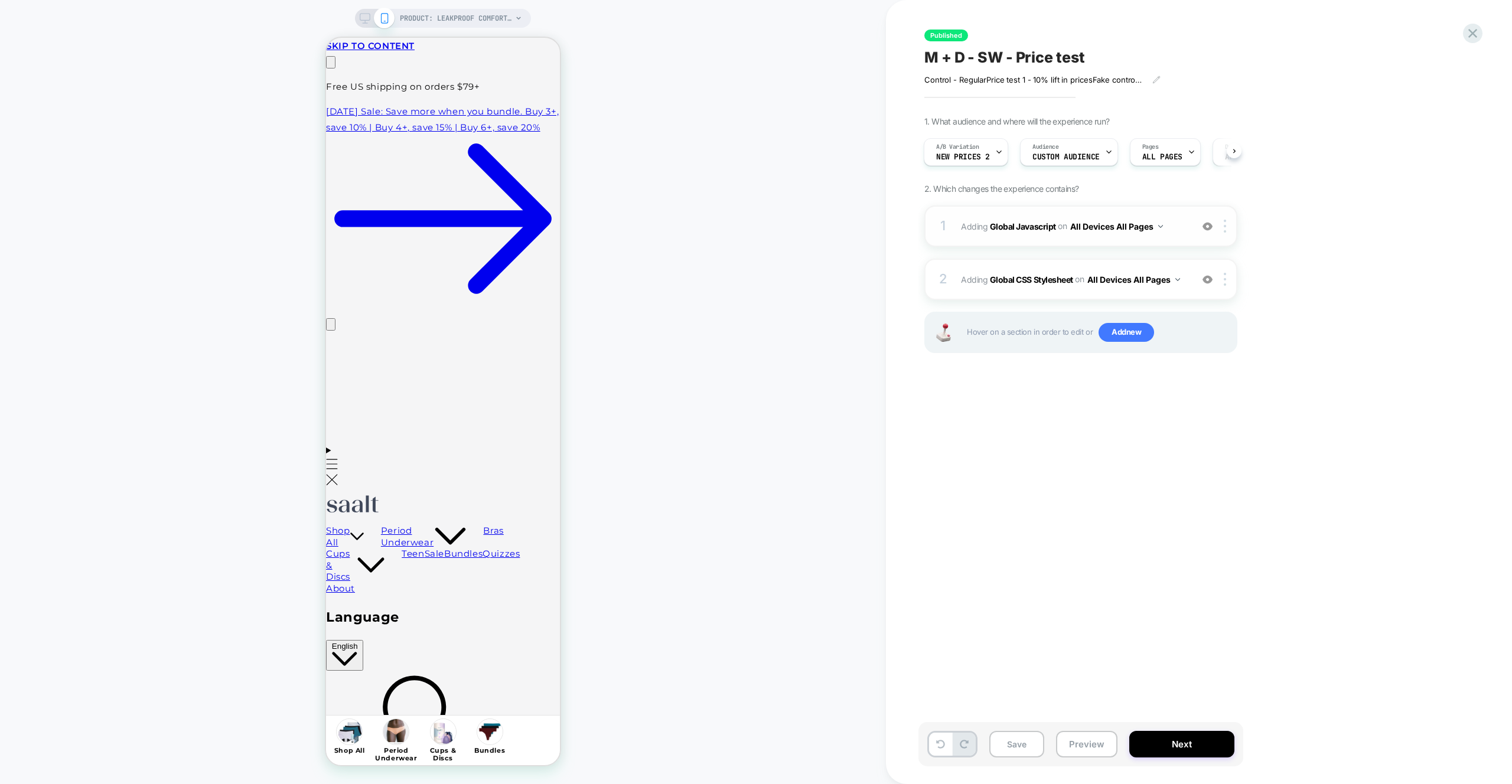
drag, startPoint x: 1209, startPoint y: 281, endPoint x: 1207, endPoint y: 232, distance: 49.0
click at [1209, 281] on img at bounding box center [1207, 279] width 10 height 10
click at [1207, 223] on img at bounding box center [1207, 226] width 10 height 10
click at [1103, 740] on button "Preview" at bounding box center [1087, 744] width 61 height 26
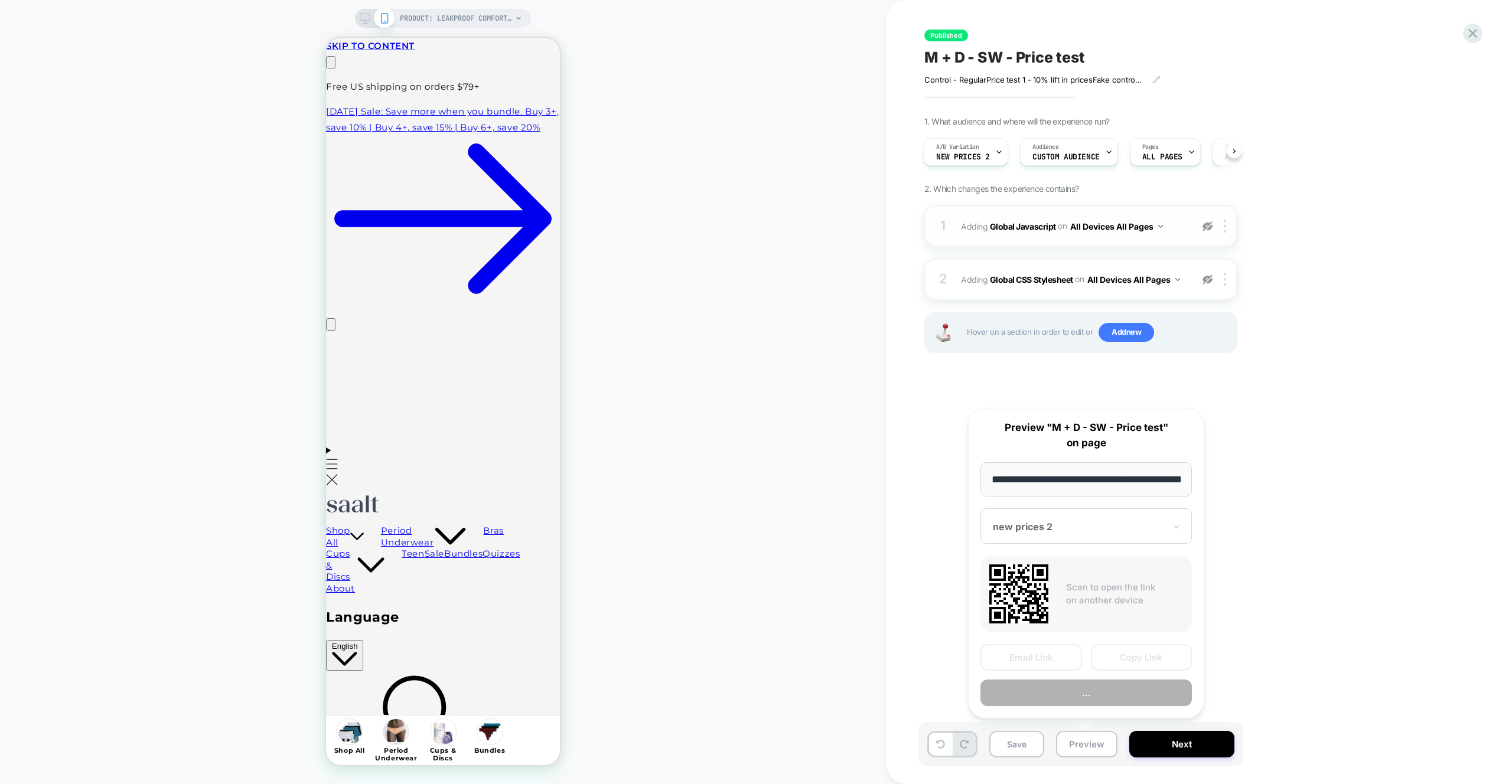
scroll to position [0, 140]
click at [1152, 659] on button "Copy Link" at bounding box center [1142, 658] width 102 height 26
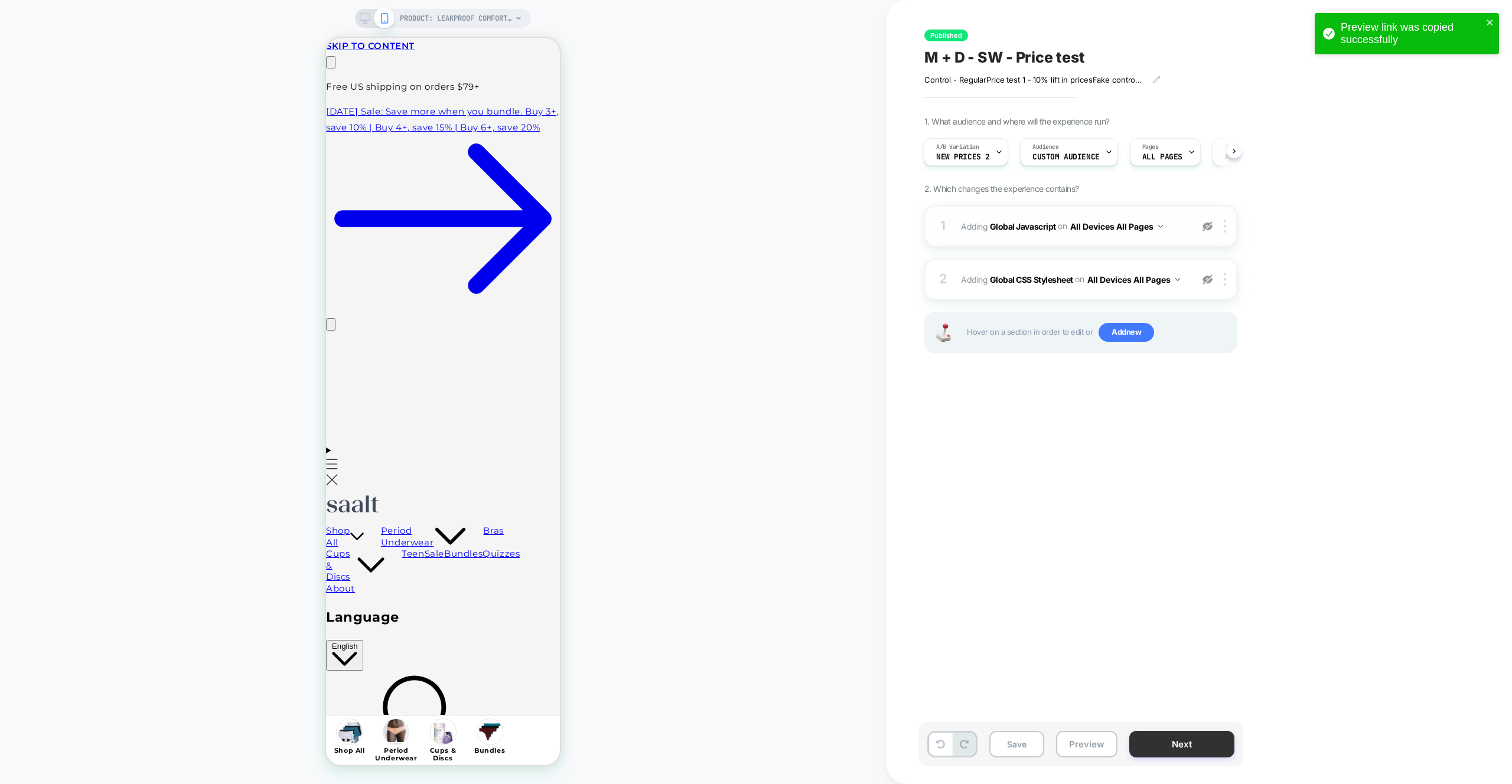
scroll to position [0, 0]
click at [1099, 732] on button "Preview" at bounding box center [1087, 744] width 61 height 26
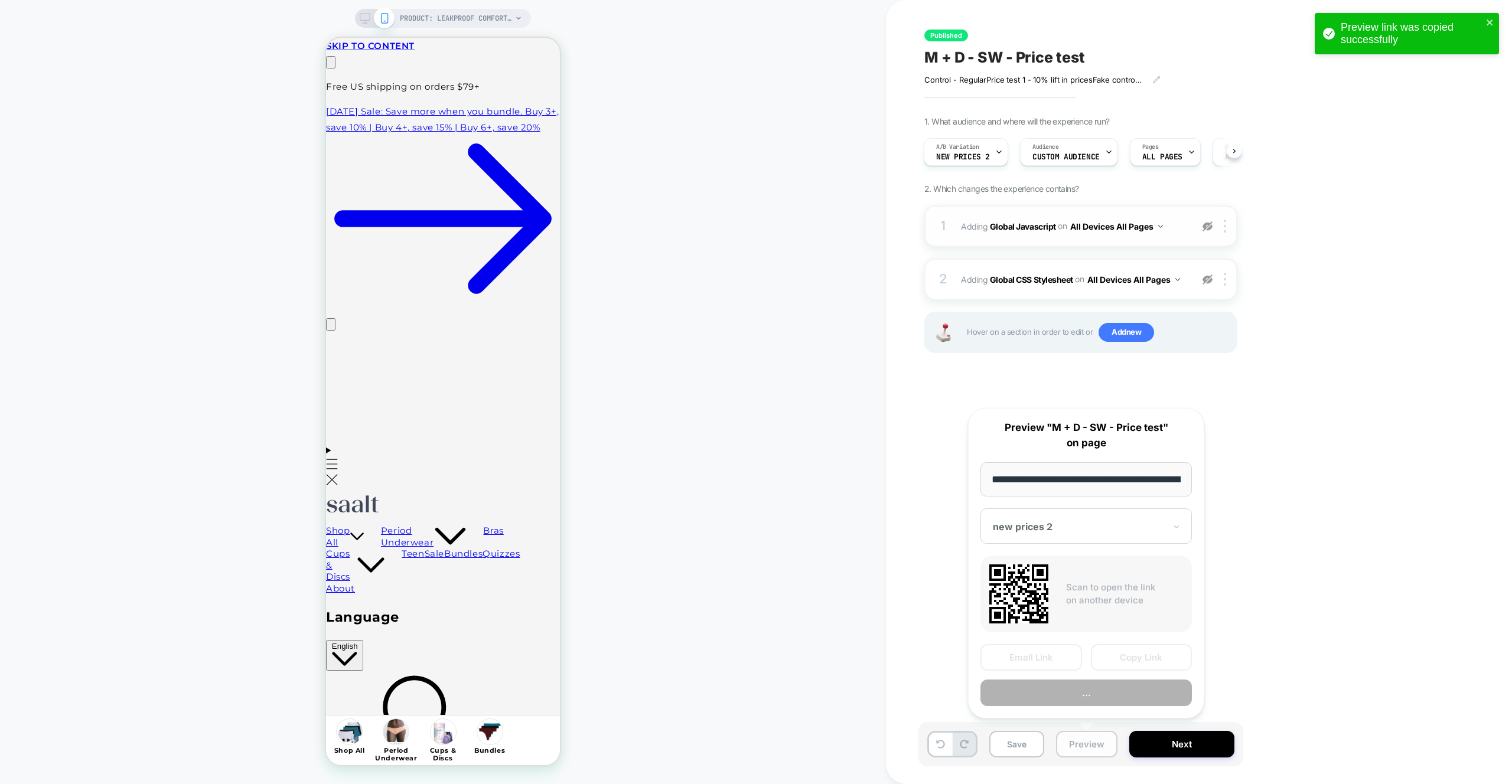
click at [1095, 740] on button "Preview" at bounding box center [1087, 744] width 61 height 26
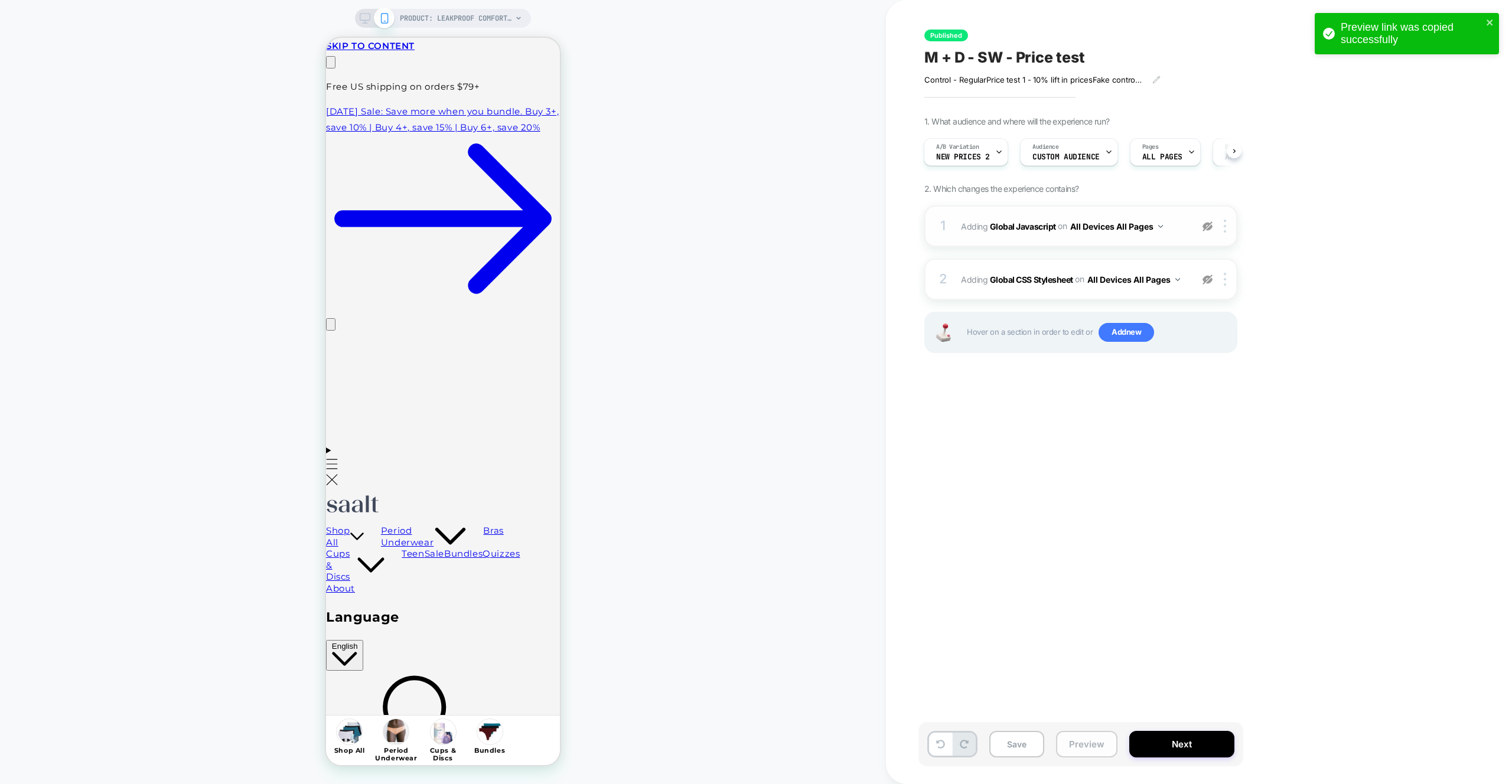
drag, startPoint x: 1100, startPoint y: 750, endPoint x: 1104, endPoint y: 739, distance: 11.7
click at [1100, 750] on button "Preview" at bounding box center [1087, 744] width 61 height 26
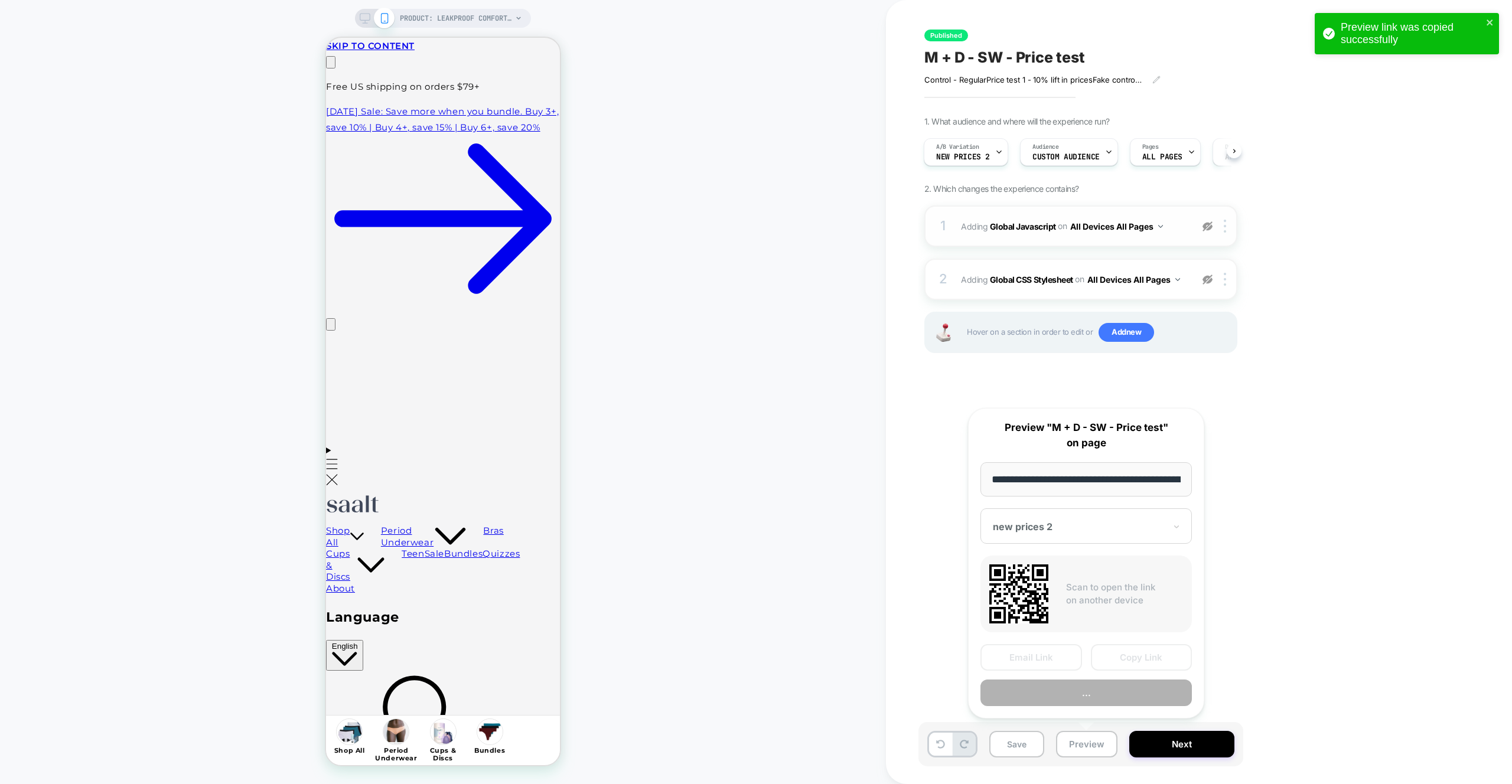
scroll to position [0, 140]
click at [1129, 660] on button "Copy Link" at bounding box center [1142, 658] width 102 height 26
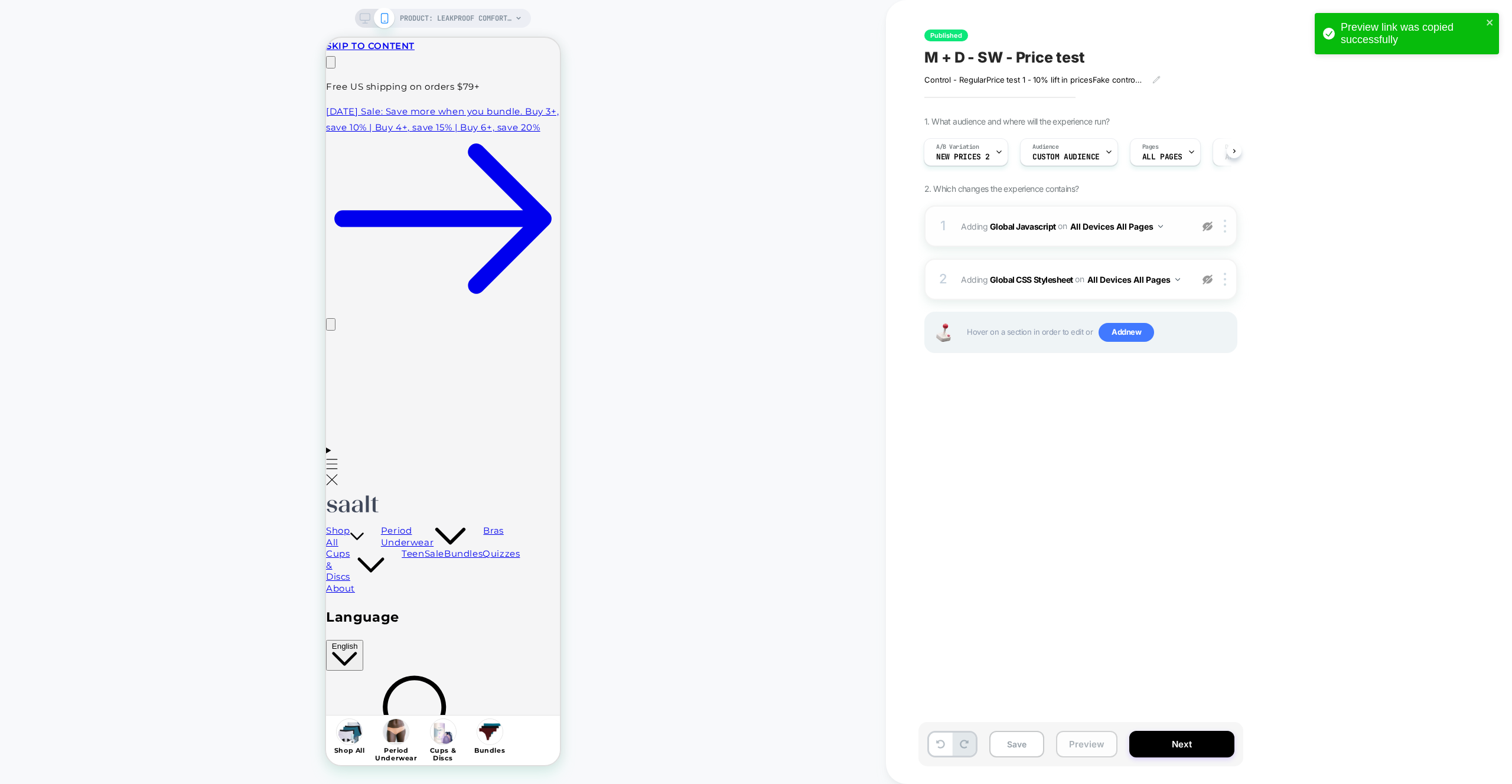
scroll to position [0, 186]
click at [1087, 748] on button "Preview" at bounding box center [1087, 744] width 61 height 26
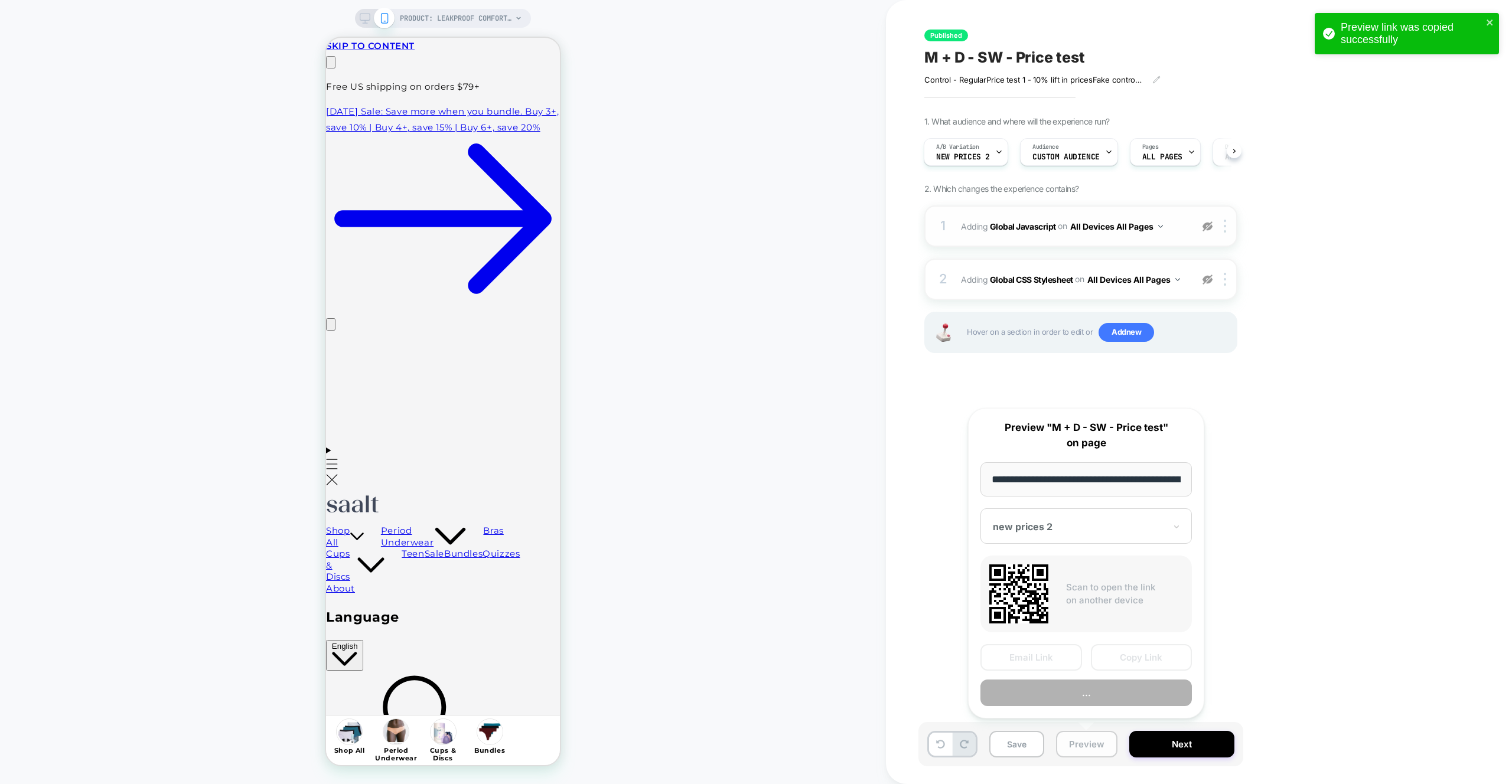
scroll to position [0, 140]
click at [1120, 649] on button "Copy Link" at bounding box center [1142, 658] width 102 height 26
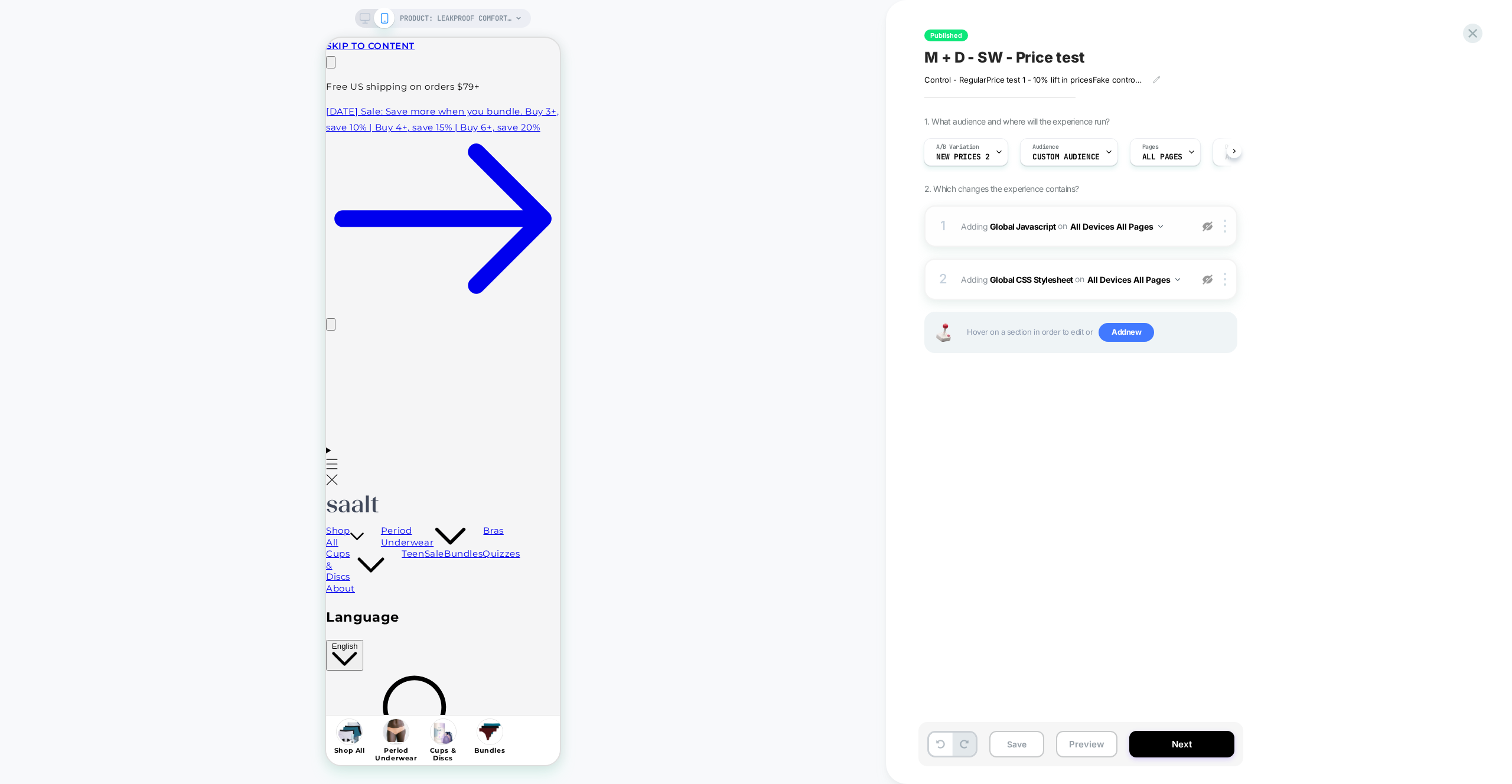
scroll to position [0, 186]
click at [1205, 231] on div at bounding box center [1207, 226] width 19 height 13
click at [1200, 284] on div at bounding box center [1207, 279] width 19 height 13
click at [1102, 759] on div "Save Preview Next" at bounding box center [1080, 744] width 325 height 45
drag, startPoint x: 1106, startPoint y: 739, endPoint x: 1112, endPoint y: 731, distance: 10.0
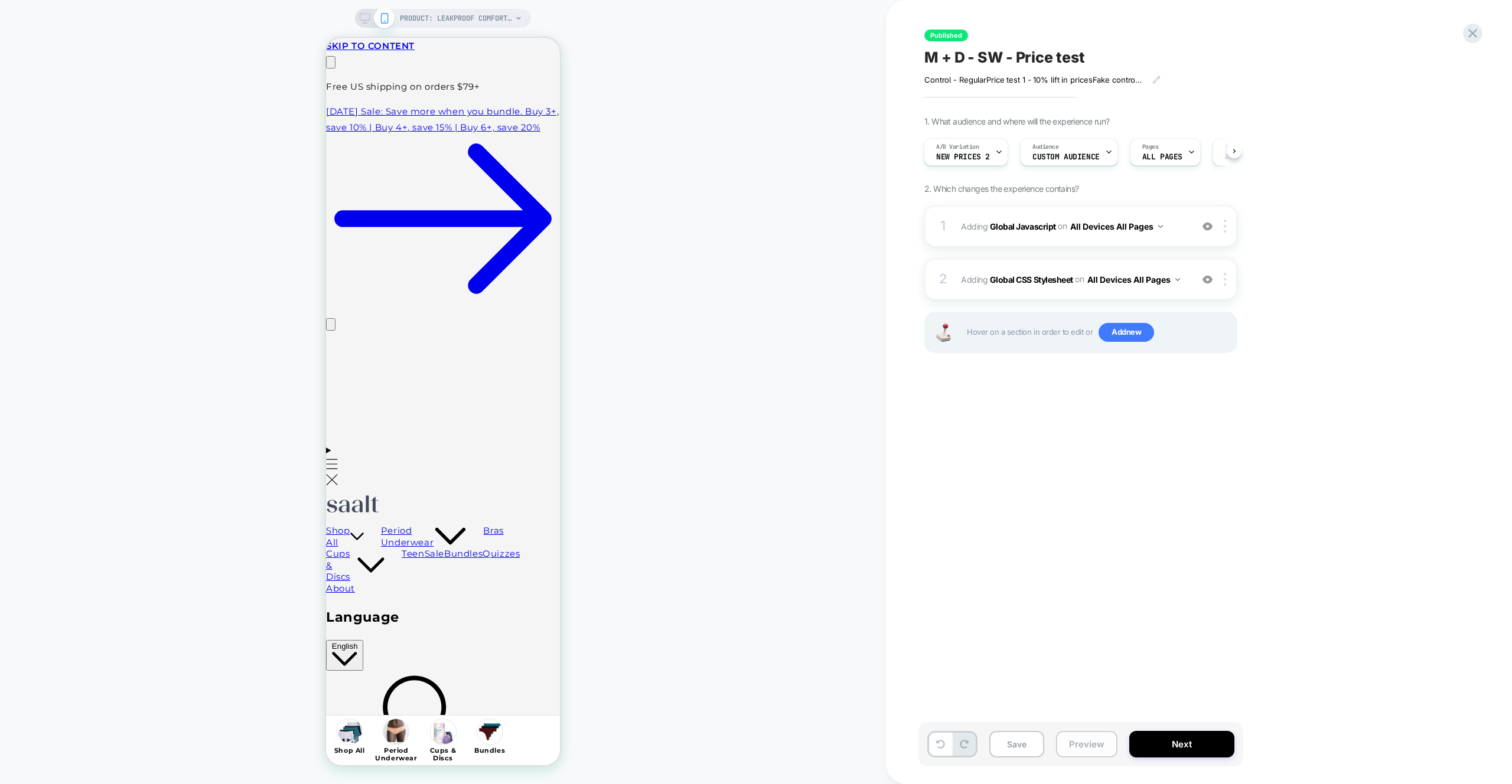
click at [1106, 738] on button "Preview" at bounding box center [1087, 744] width 61 height 26
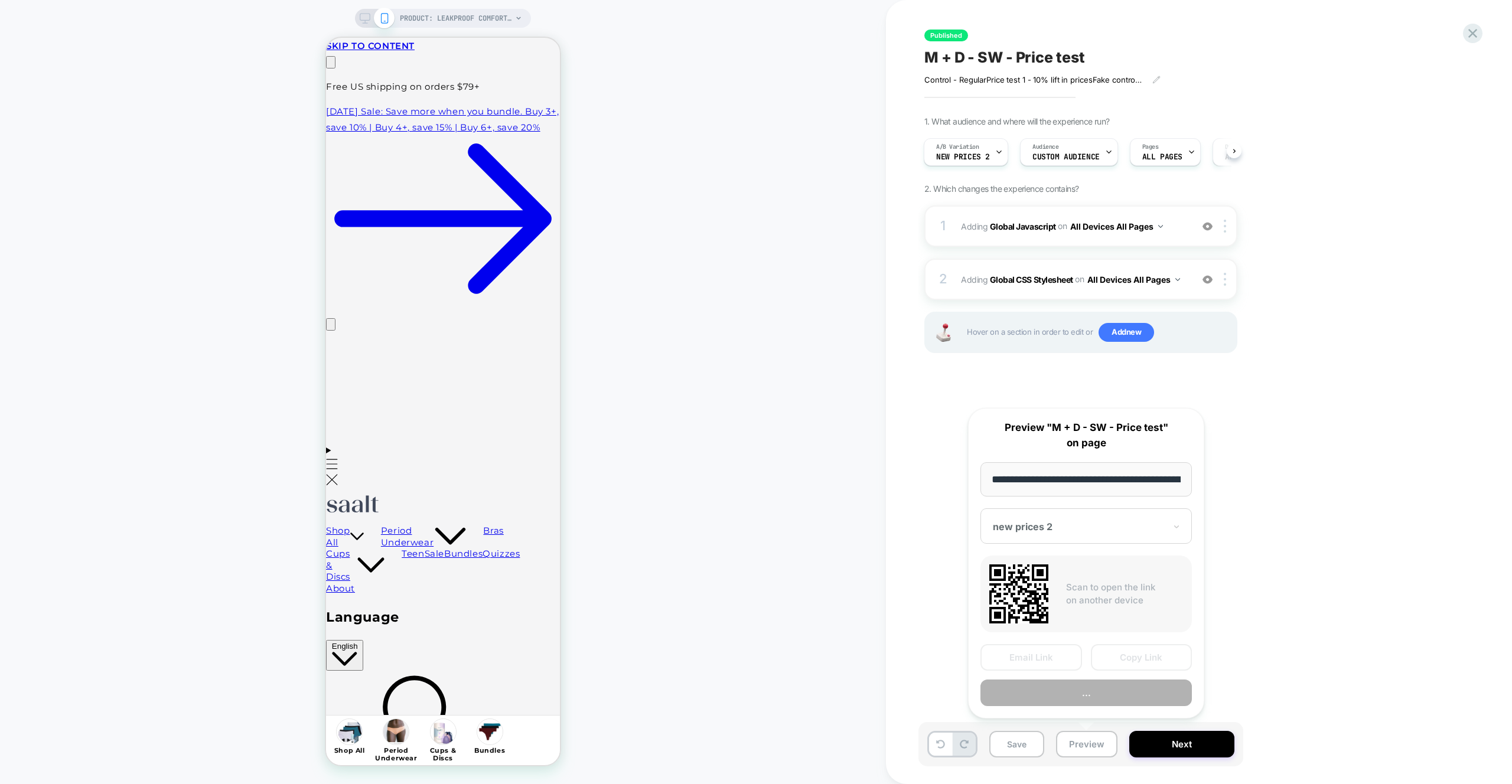
scroll to position [0, 140]
click at [1156, 661] on button "Copy Link" at bounding box center [1142, 658] width 102 height 26
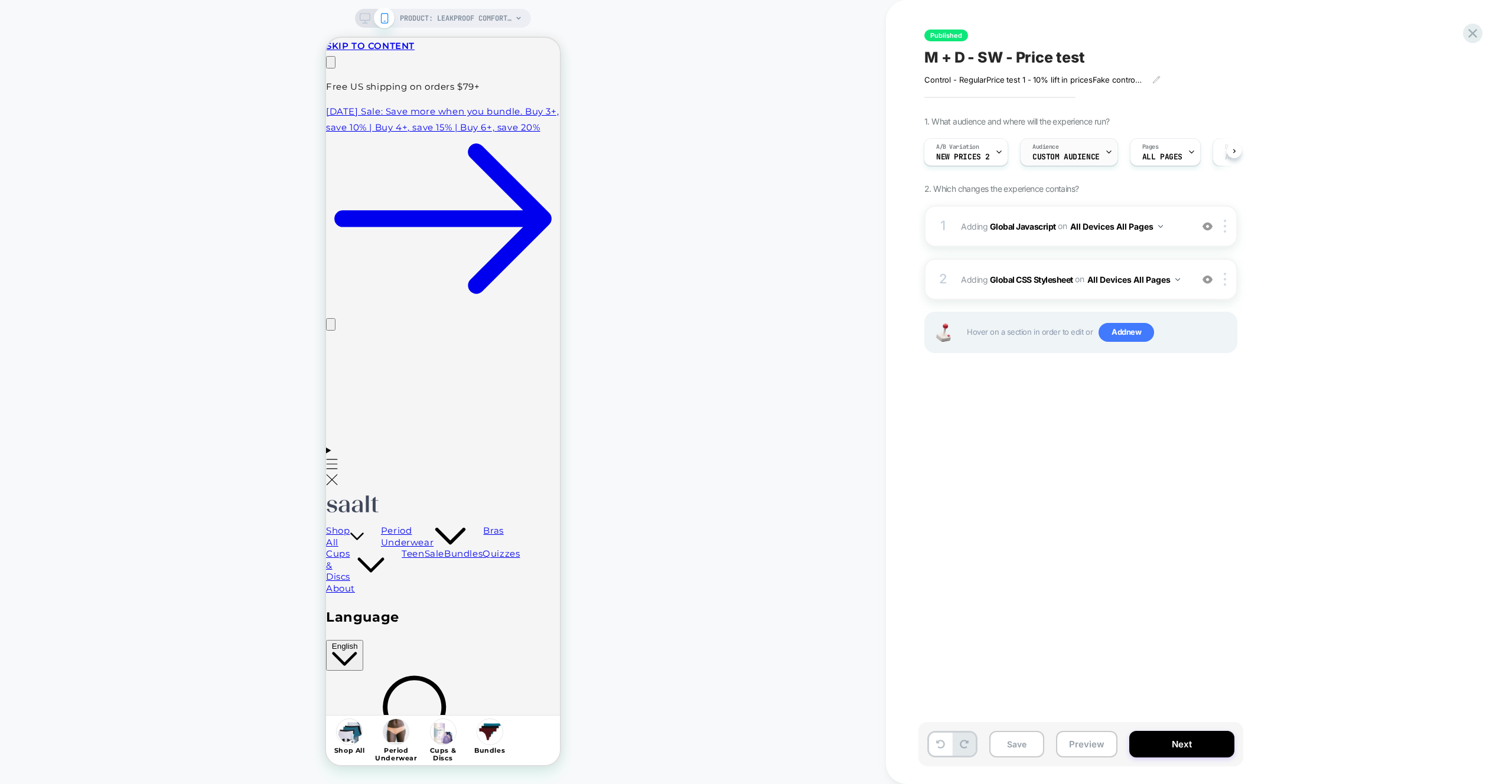
scroll to position [0, 0]
click at [1205, 225] on img at bounding box center [1207, 226] width 10 height 10
click at [1211, 283] on img at bounding box center [1207, 279] width 10 height 10
click at [1105, 732] on button "Preview" at bounding box center [1087, 744] width 61 height 26
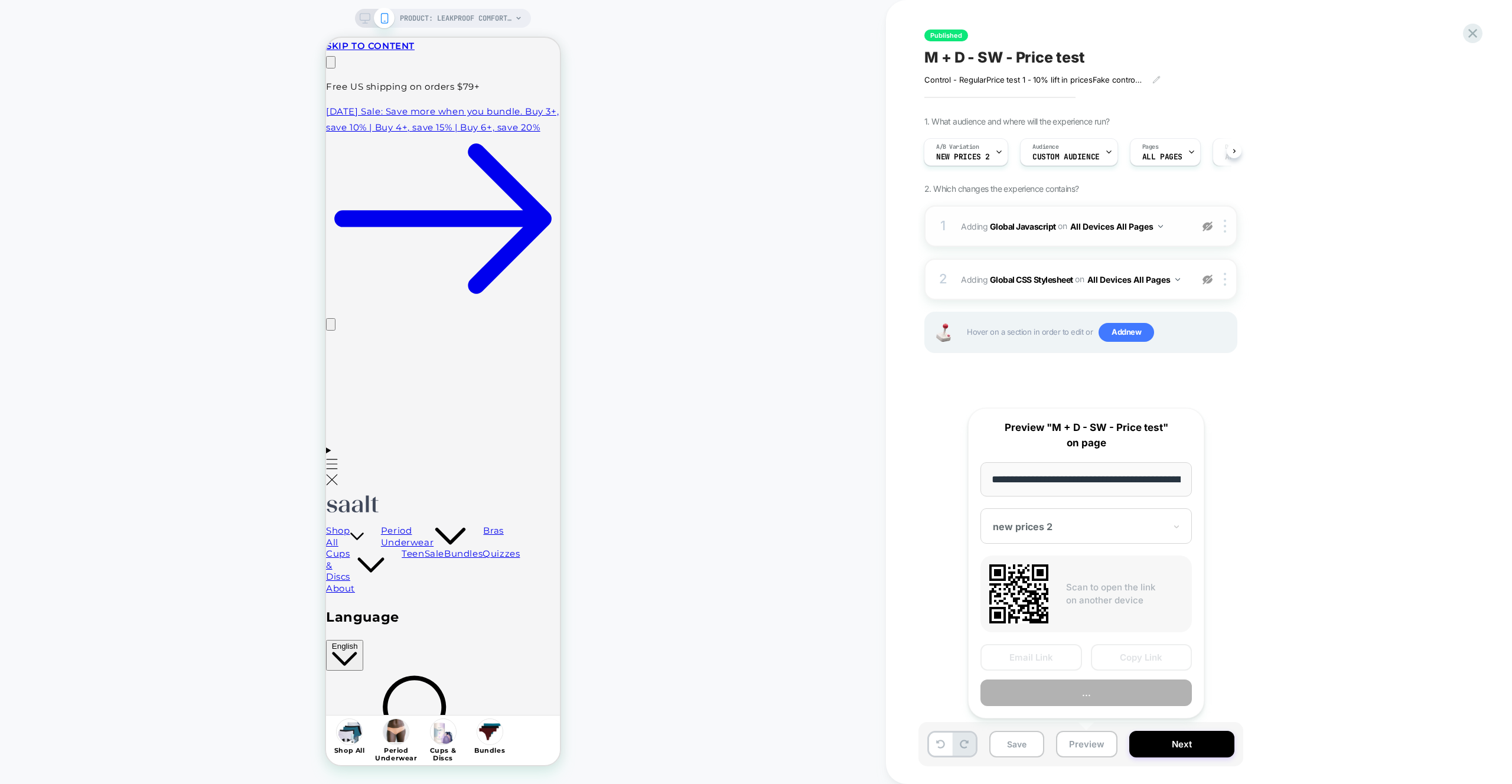
scroll to position [0, 140]
click at [1130, 640] on div "**********" at bounding box center [1086, 563] width 236 height 311
click at [1128, 650] on button "Copy Link" at bounding box center [1142, 658] width 102 height 26
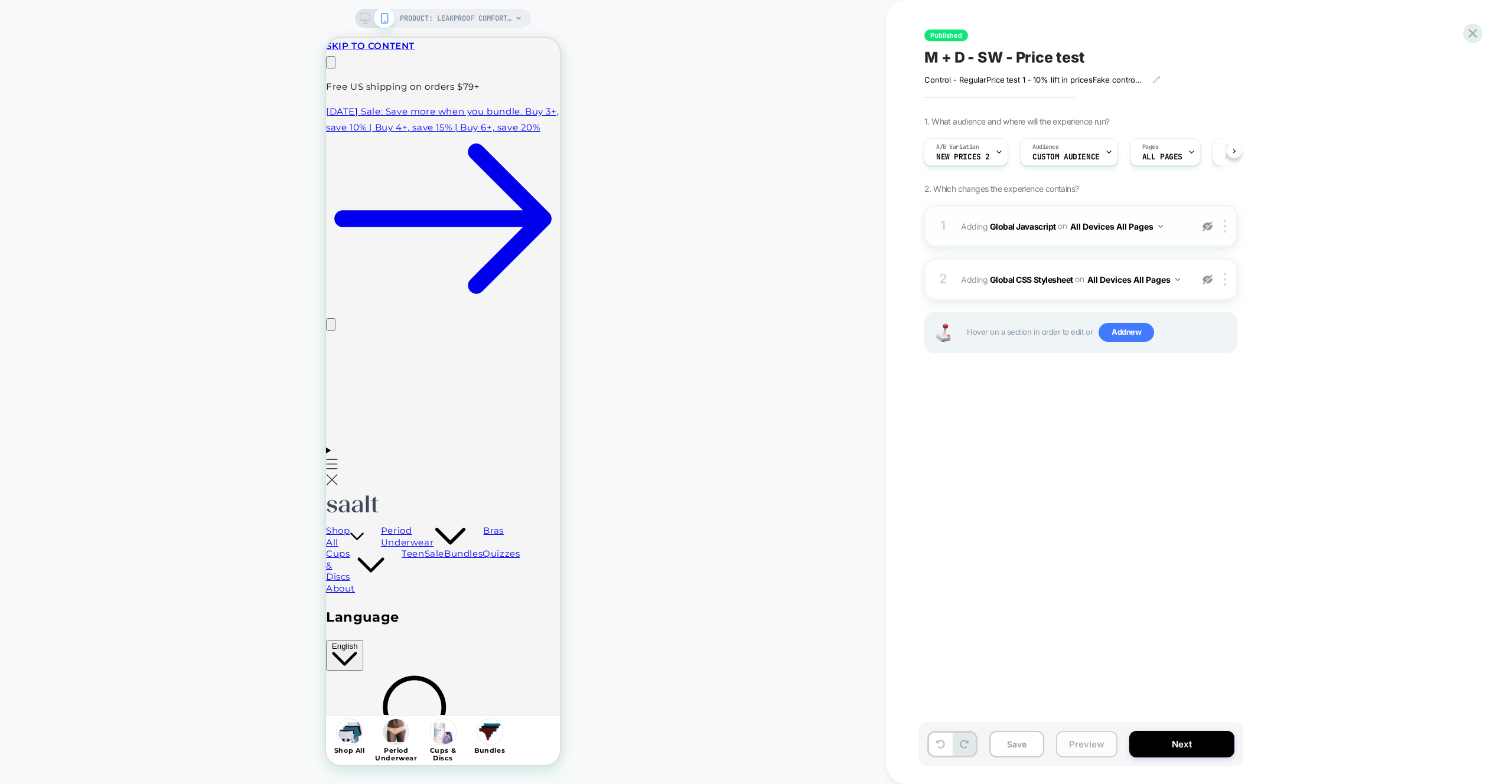
click at [1086, 747] on button "Preview" at bounding box center [1087, 744] width 61 height 26
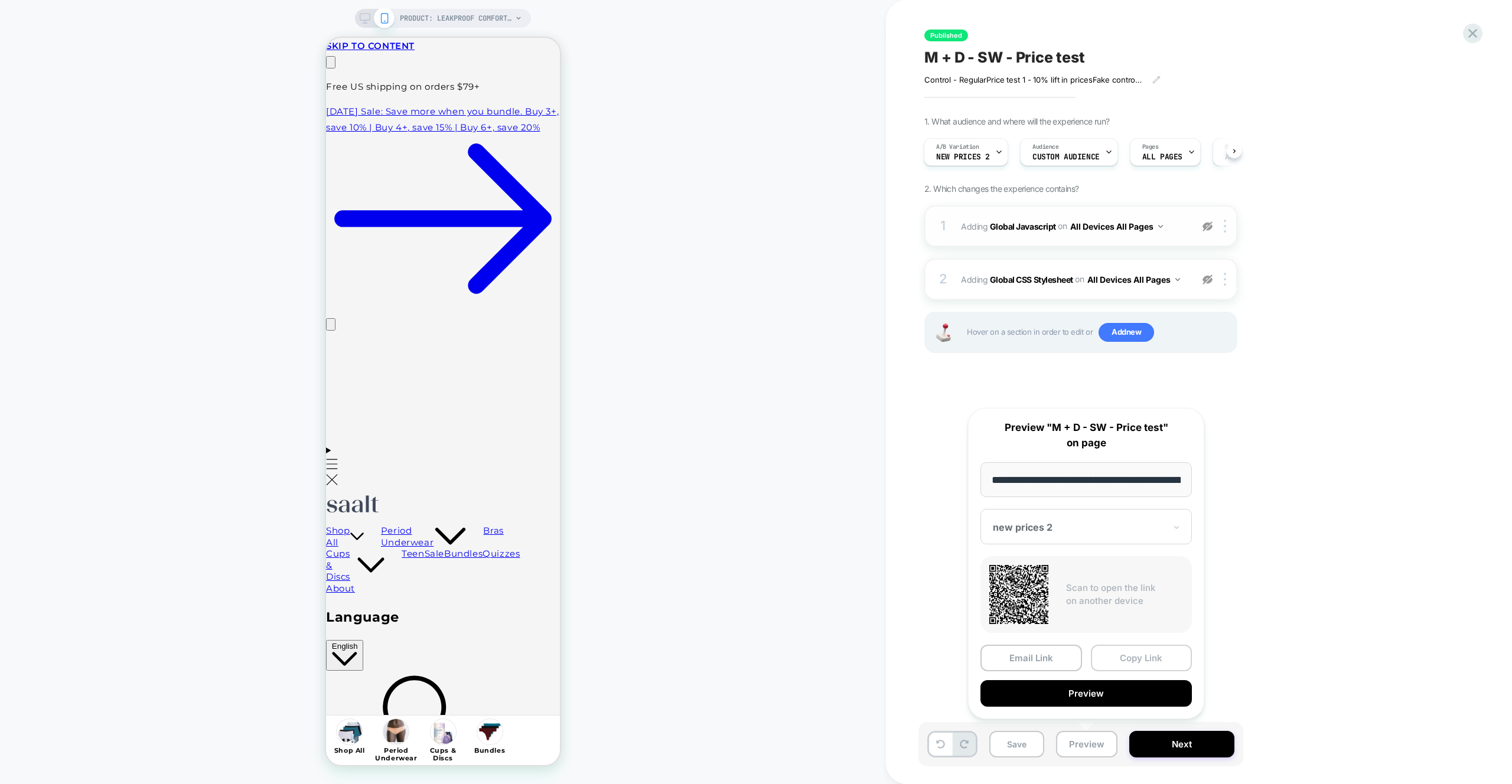
click at [1116, 647] on button "Copy Link" at bounding box center [1142, 658] width 102 height 26
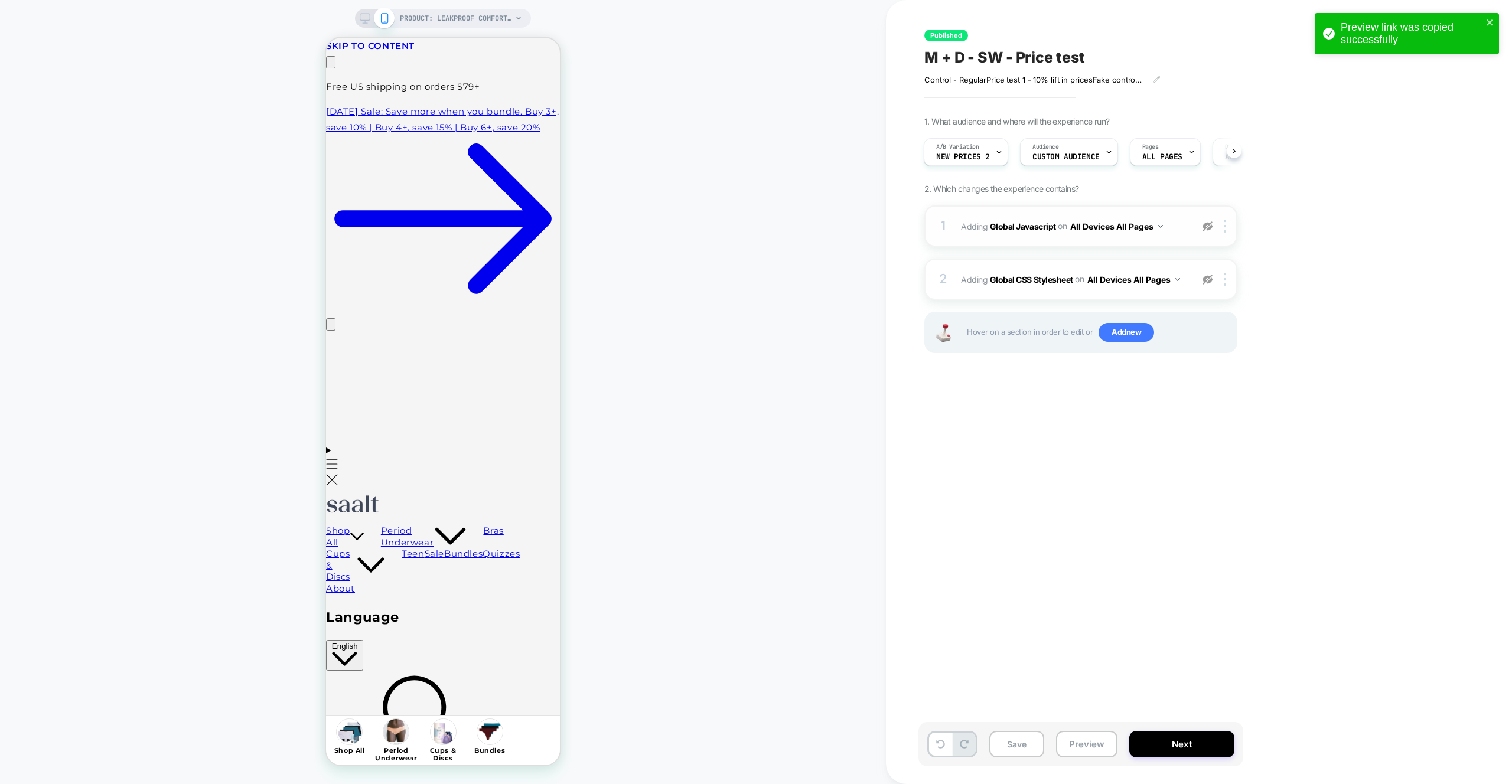
scroll to position [0, 186]
drag, startPoint x: 1209, startPoint y: 229, endPoint x: 1208, endPoint y: 291, distance: 62.0
click at [1209, 229] on img at bounding box center [1207, 226] width 10 height 10
drag, startPoint x: 1204, startPoint y: 279, endPoint x: 1206, endPoint y: 287, distance: 8.2
click at [1204, 279] on img at bounding box center [1207, 279] width 10 height 10
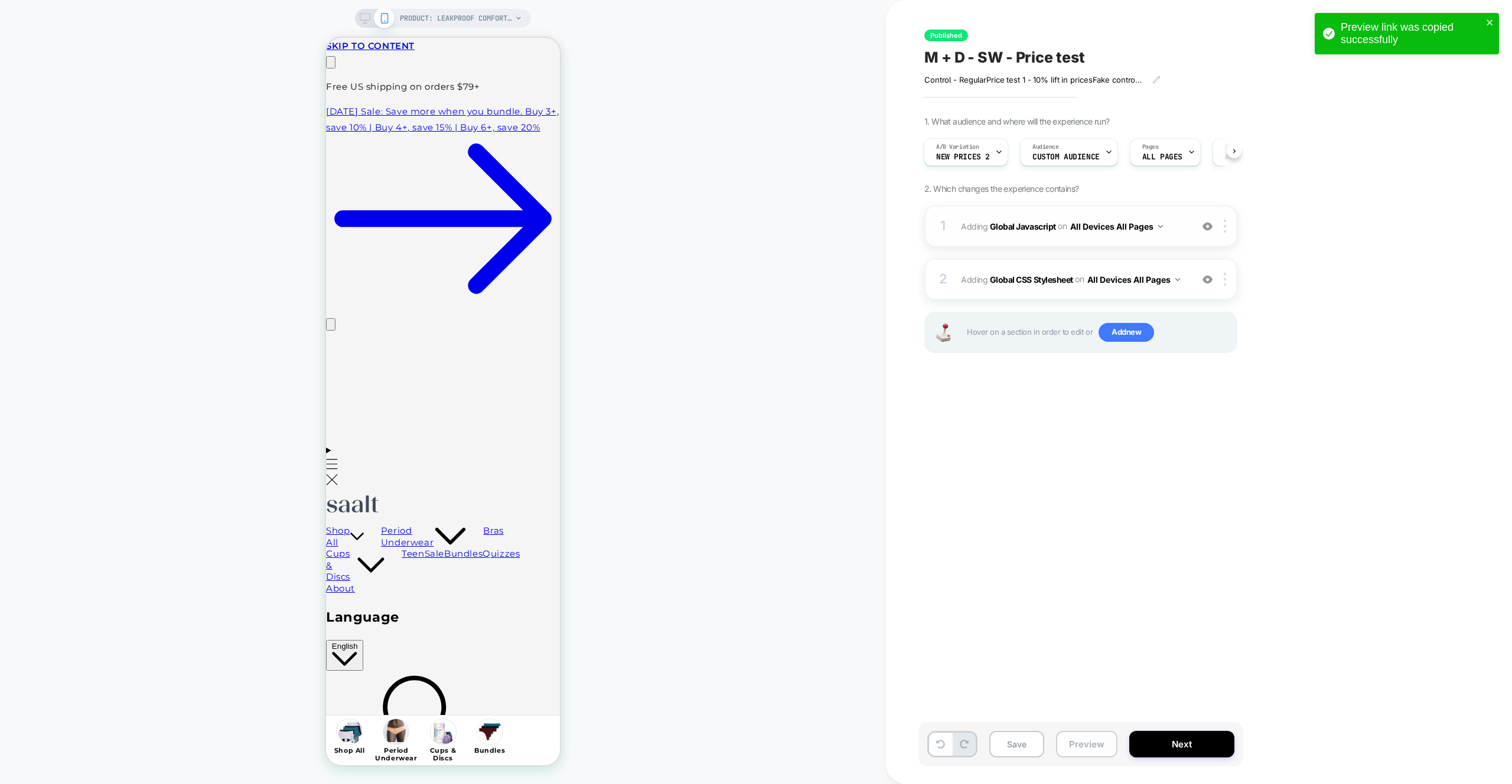
click at [1108, 739] on button "Preview" at bounding box center [1087, 744] width 61 height 26
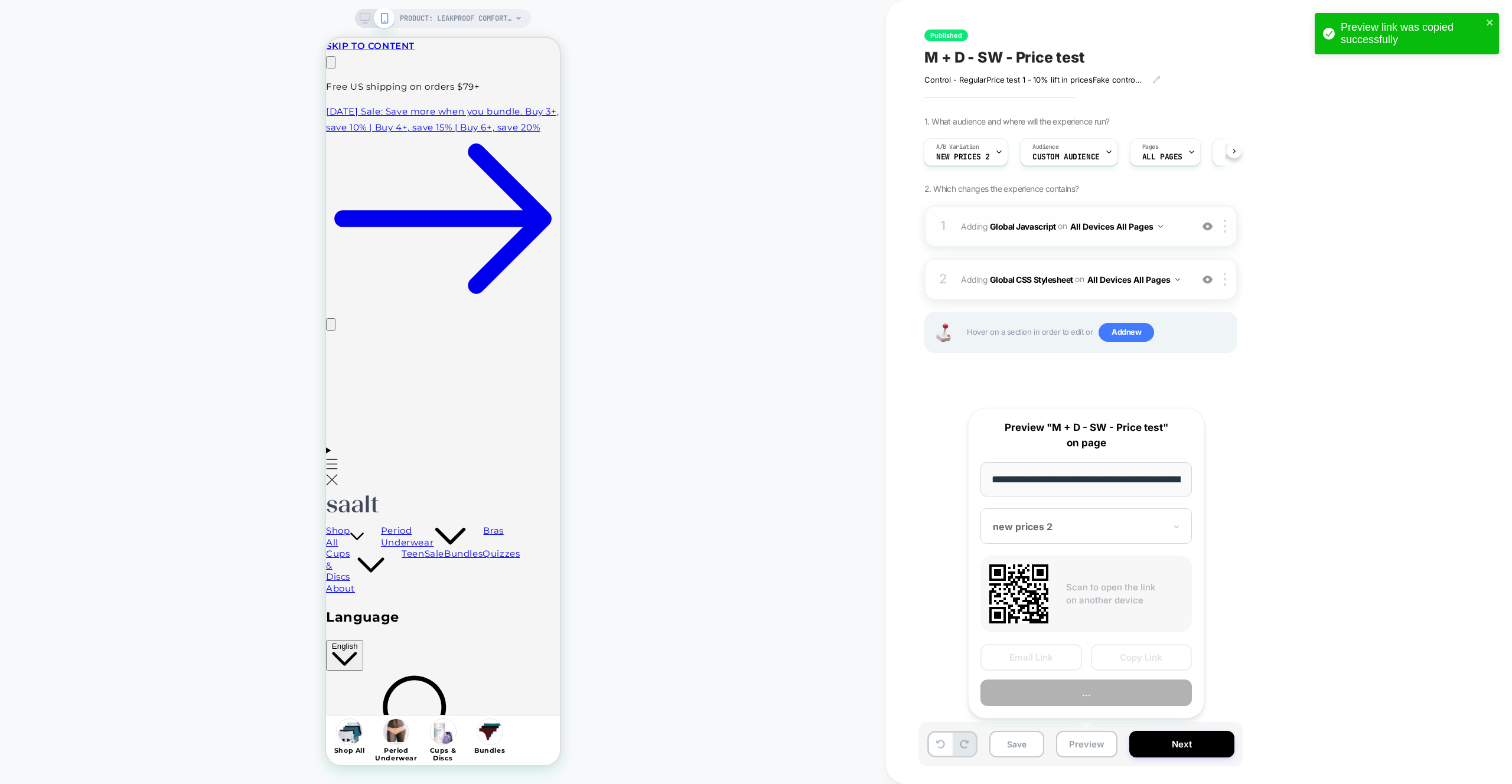
scroll to position [0, 140]
click at [1143, 658] on button "Copy Link" at bounding box center [1142, 658] width 102 height 26
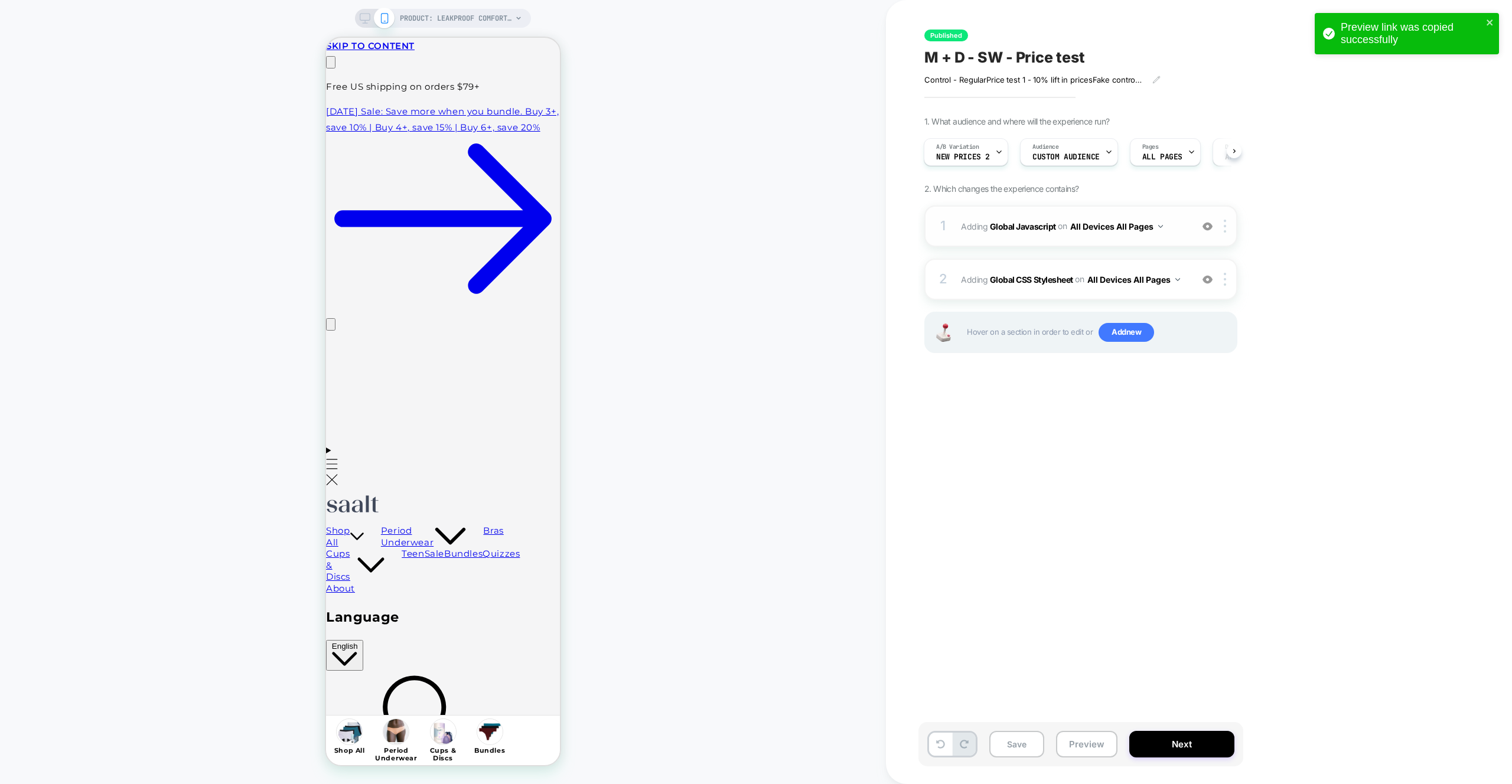
scroll to position [0, 186]
click at [1180, 222] on span "Adding Global Javascript on All Devices All Pages" at bounding box center [1073, 226] width 225 height 17
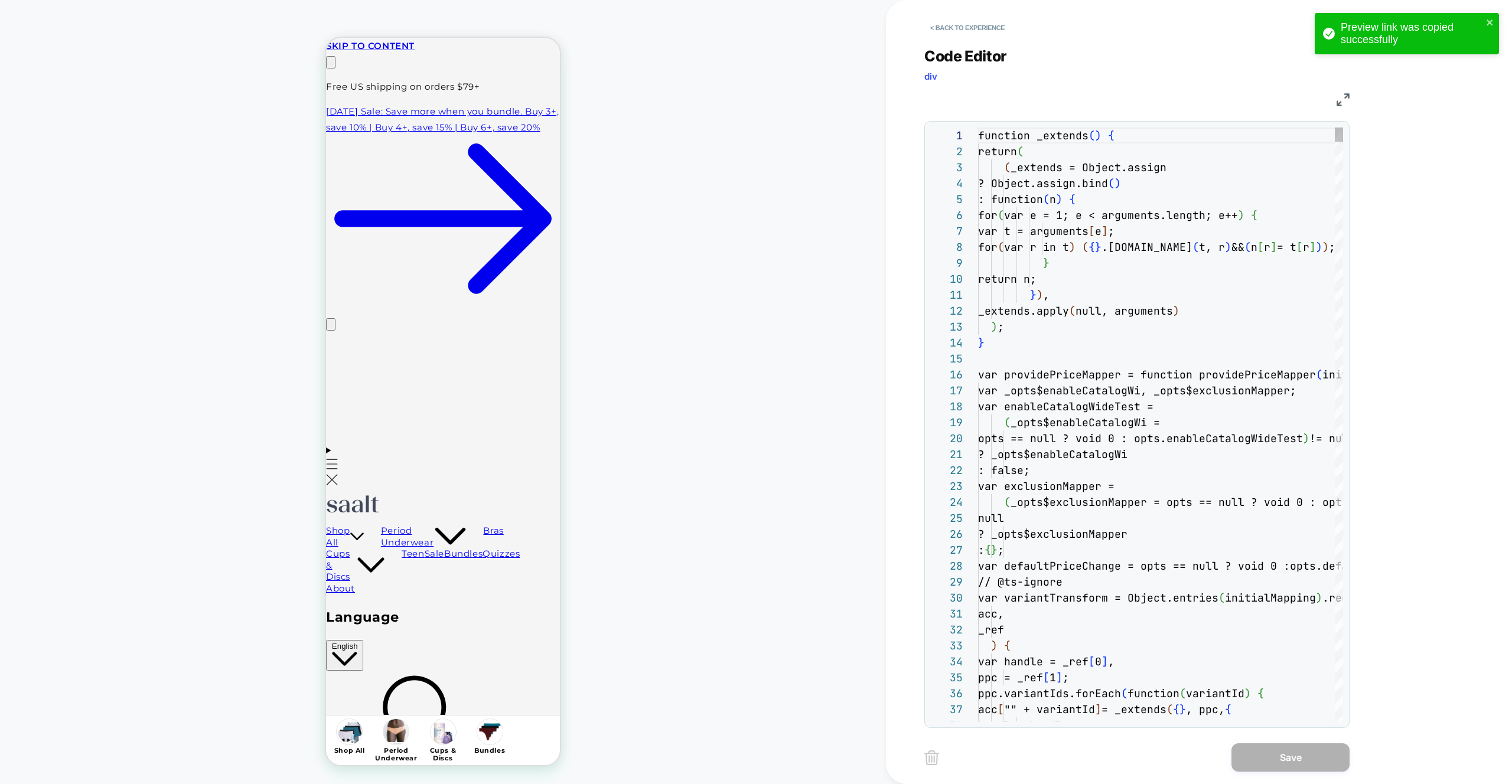
scroll to position [160, 0]
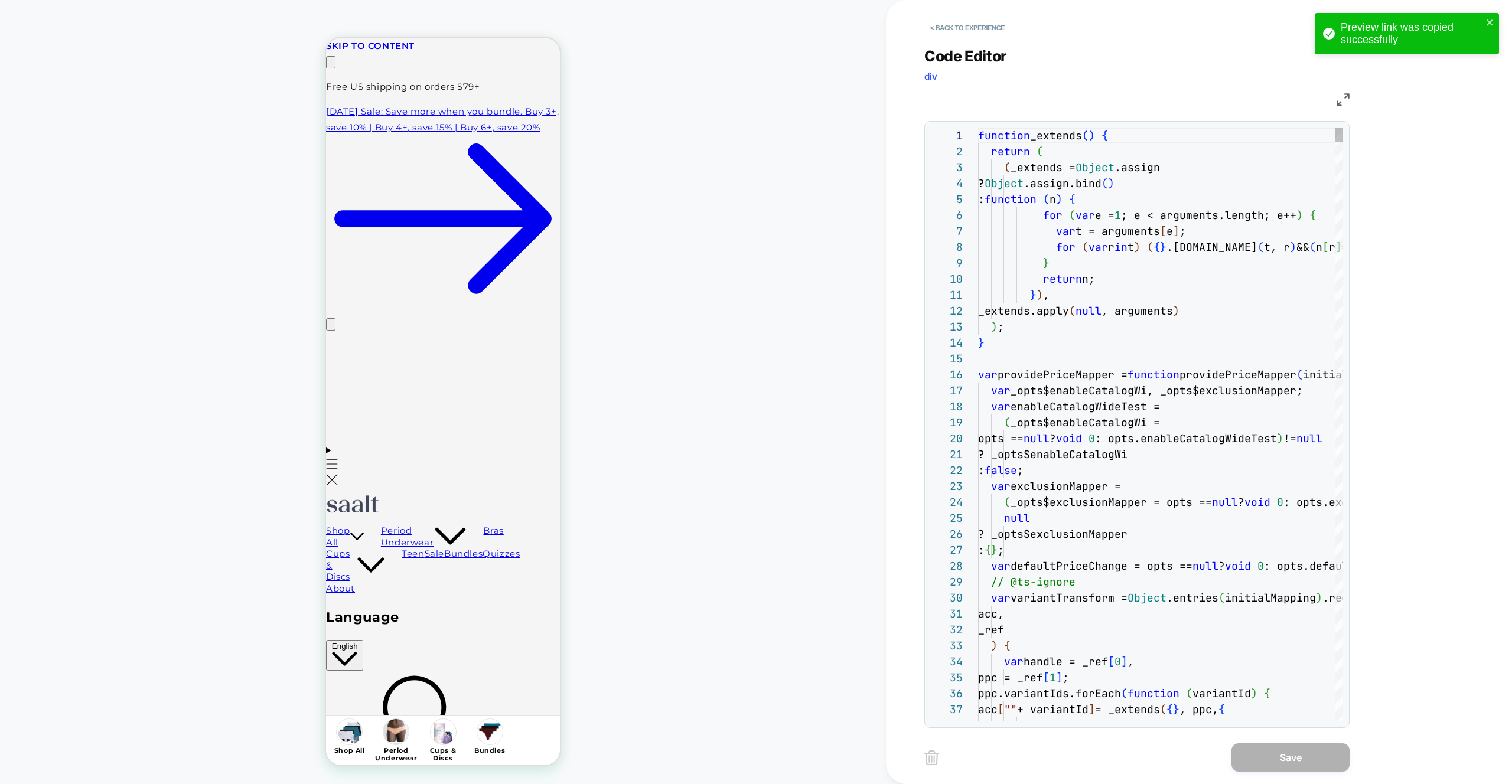
type textarea "**********"
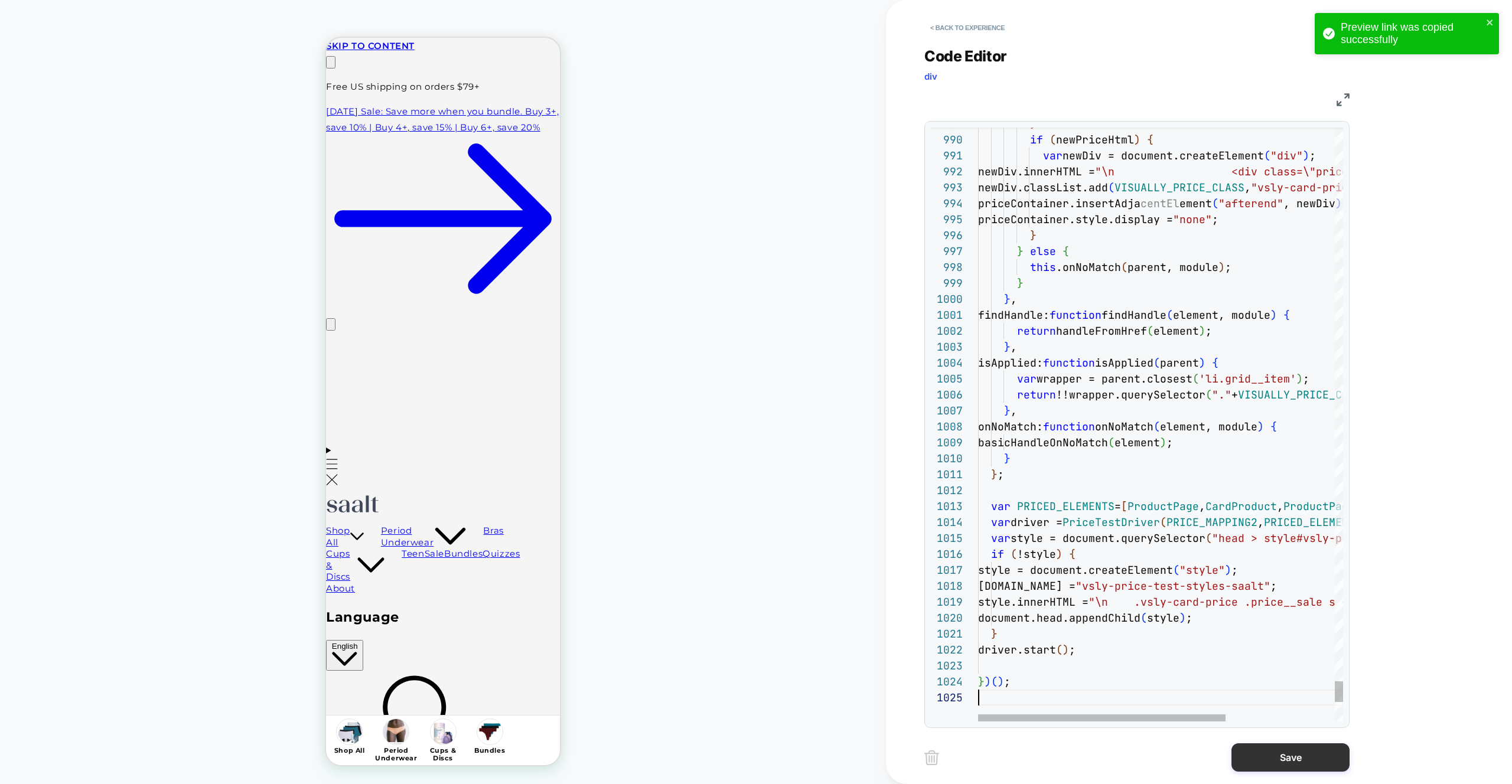
scroll to position [64, 0]
click at [1238, 768] on button "Save" at bounding box center [1290, 757] width 118 height 28
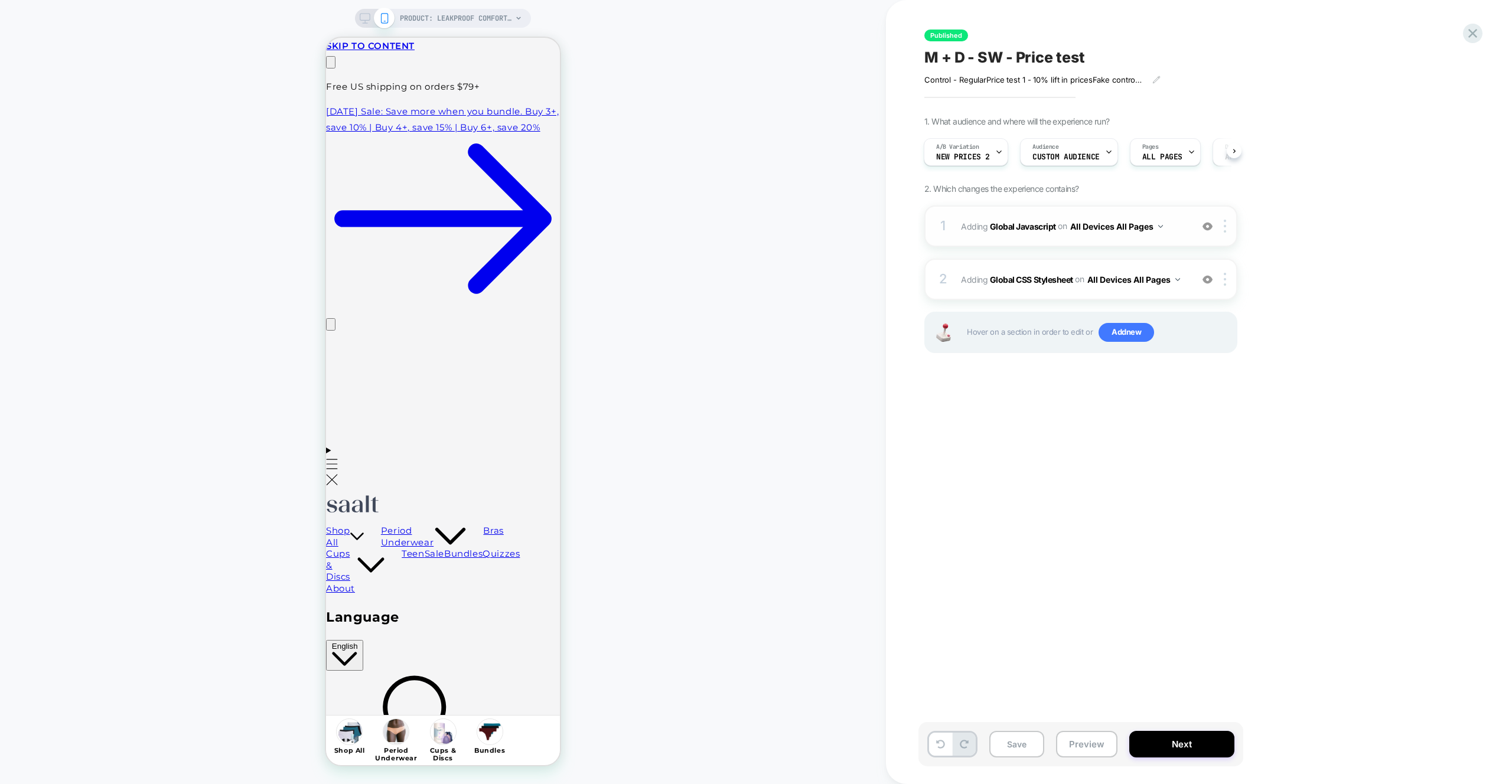
scroll to position [0, 16]
click at [1208, 229] on img at bounding box center [1207, 226] width 10 height 10
click at [1209, 267] on div "2 Adding Global CSS Stylesheet on All Devices All Pages Add Before Add After Ta…" at bounding box center [1081, 279] width 313 height 42
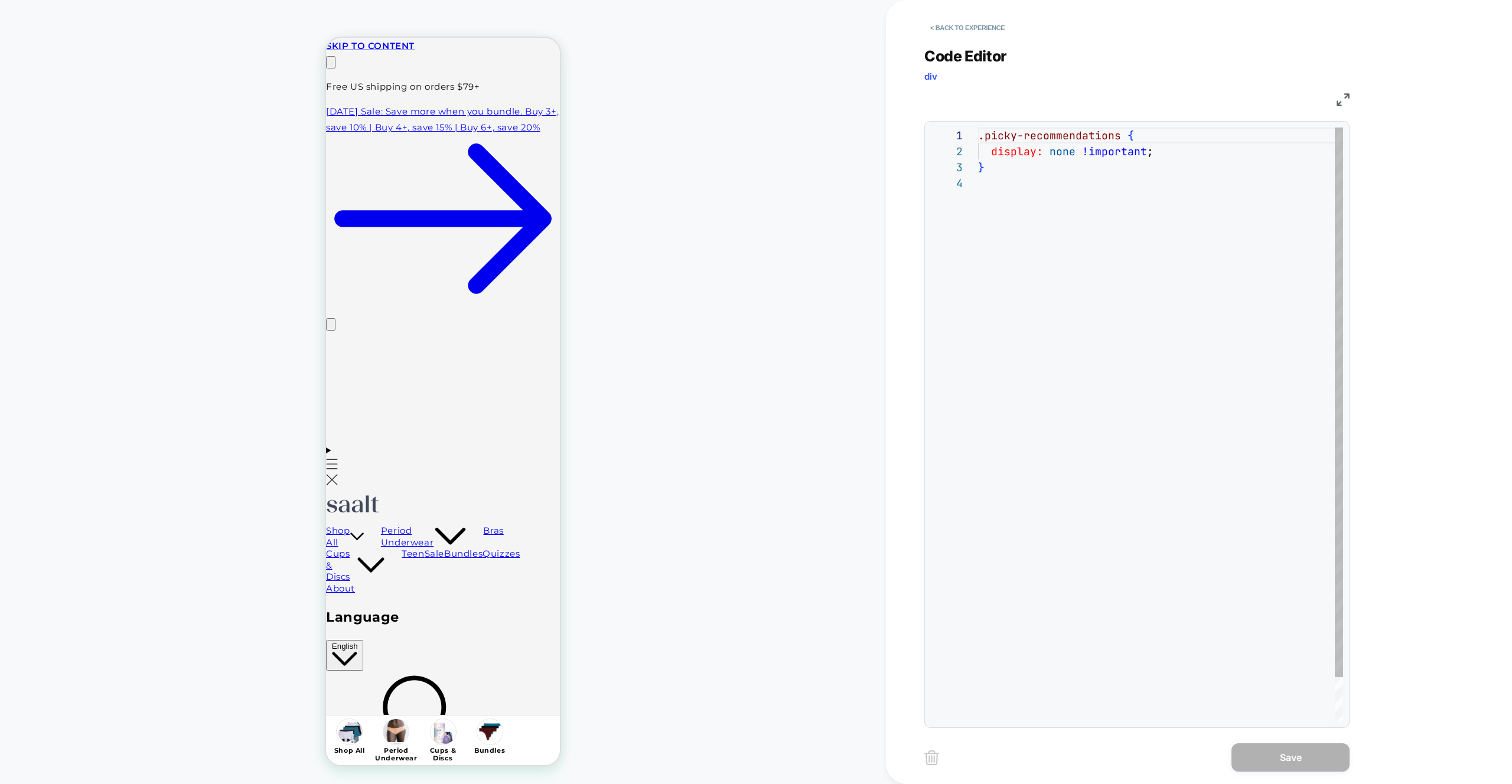
scroll to position [48, 0]
click at [981, 31] on button "< Back to experience" at bounding box center [967, 27] width 86 height 19
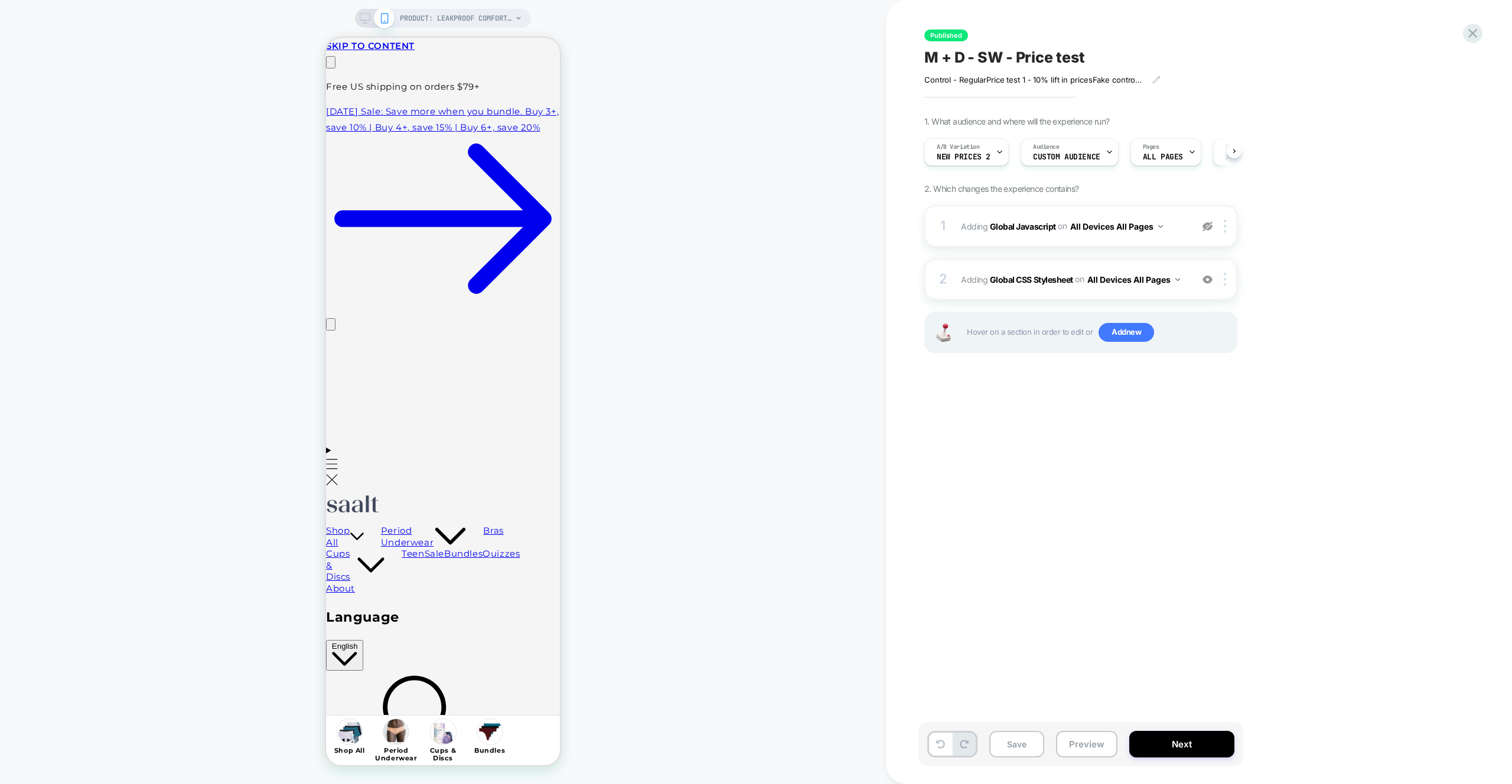
scroll to position [0, 1]
drag, startPoint x: 1213, startPoint y: 280, endPoint x: 1212, endPoint y: 302, distance: 22.0
click at [1213, 280] on div at bounding box center [1207, 279] width 19 height 13
click at [1095, 758] on div "Save Preview Next" at bounding box center [1080, 744] width 325 height 45
drag, startPoint x: 1095, startPoint y: 752, endPoint x: 1102, endPoint y: 747, distance: 8.6
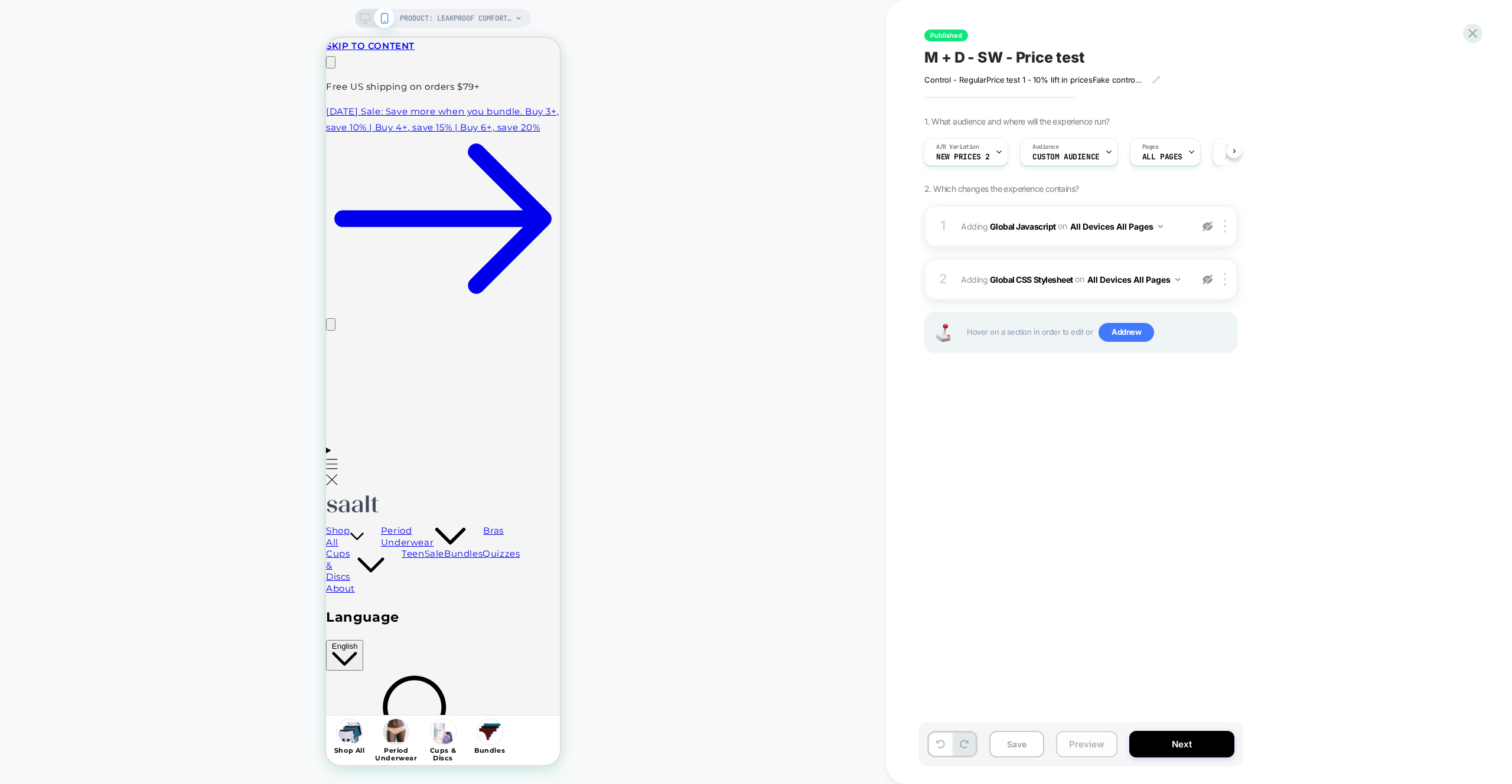
click at [1095, 752] on button "Preview" at bounding box center [1087, 744] width 61 height 26
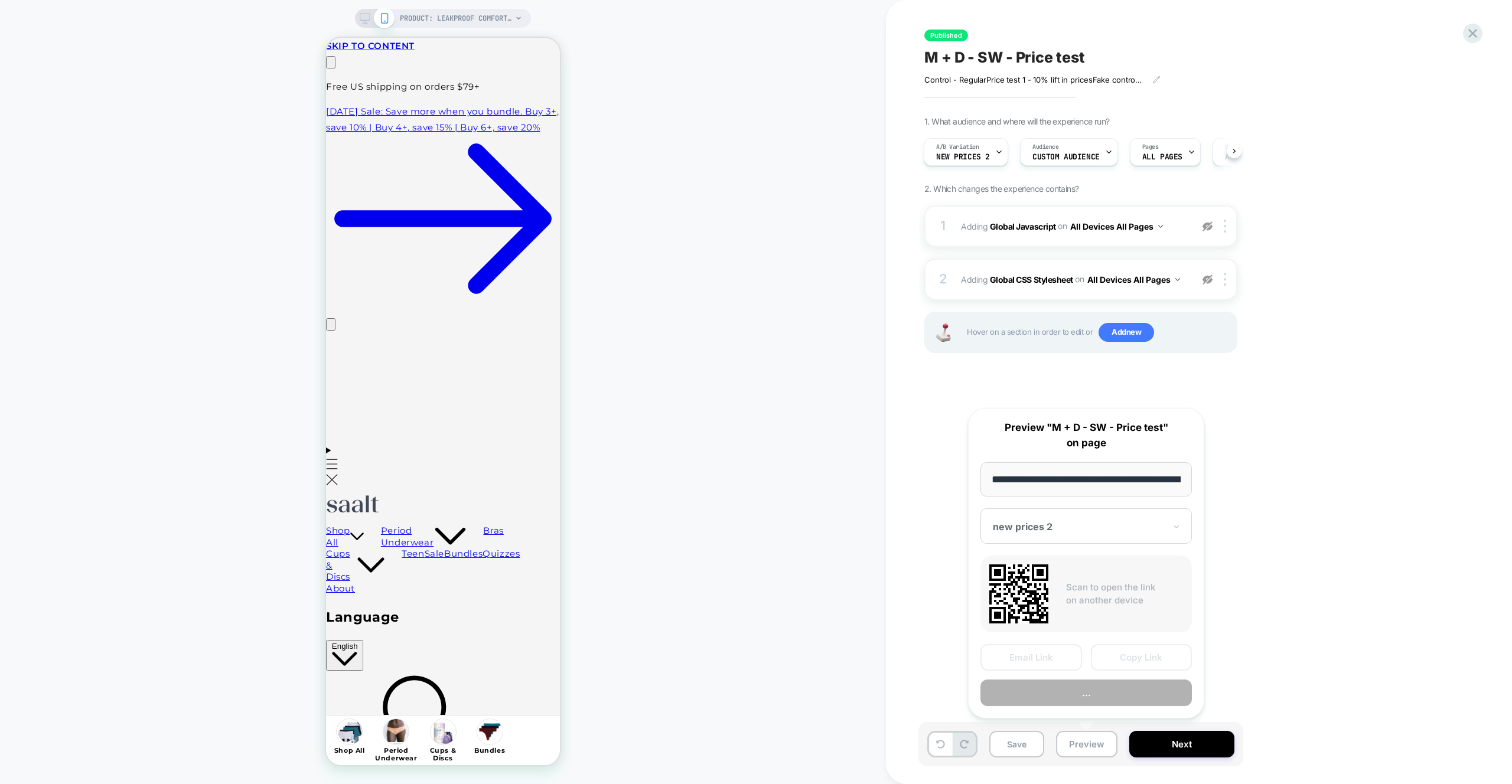
scroll to position [0, 140]
click at [1151, 662] on button "Copy Link" at bounding box center [1142, 658] width 102 height 26
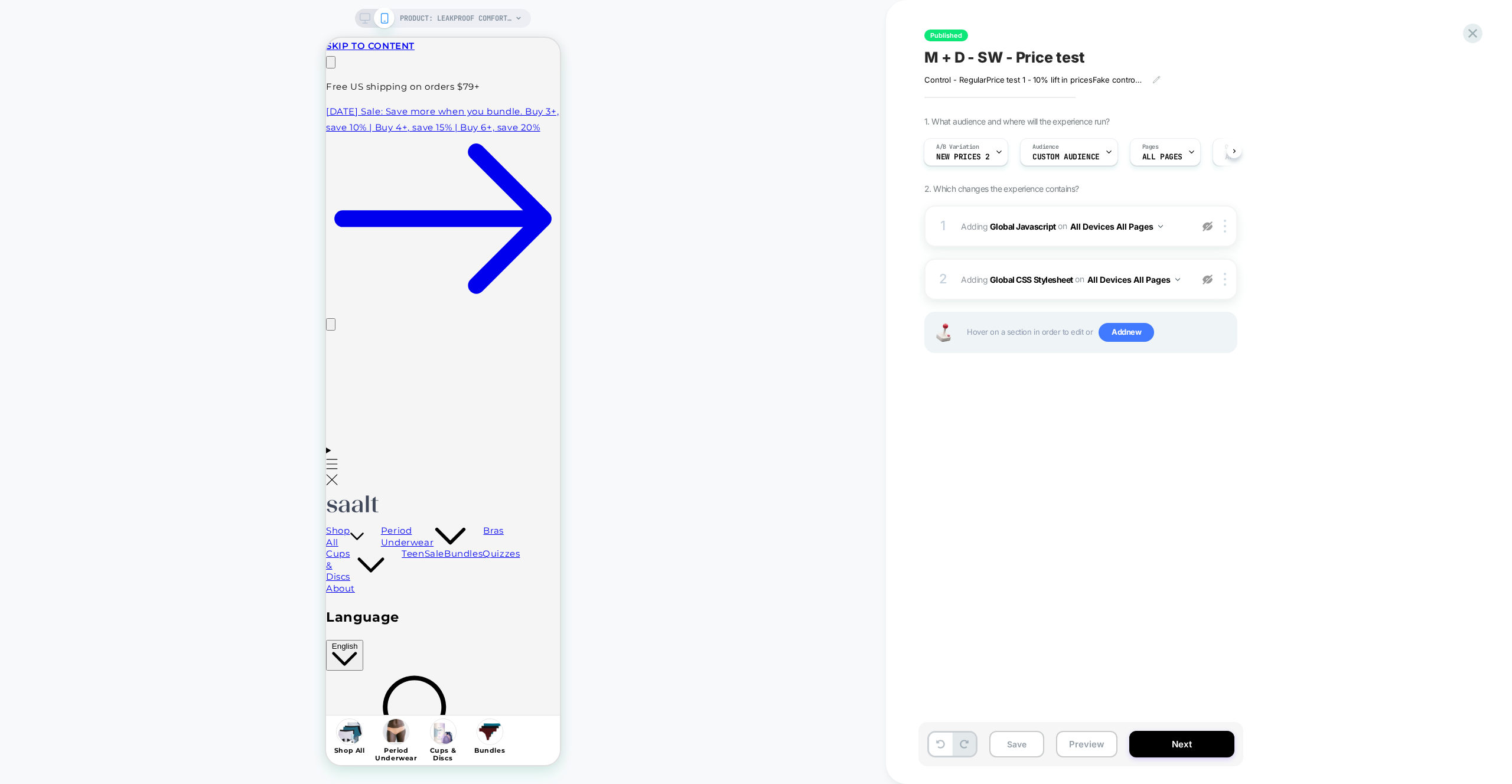
scroll to position [0, 0]
drag, startPoint x: 1210, startPoint y: 281, endPoint x: 1210, endPoint y: 235, distance: 46.0
click at [1210, 281] on img at bounding box center [1207, 279] width 10 height 10
drag, startPoint x: 1210, startPoint y: 229, endPoint x: 1119, endPoint y: 598, distance: 380.1
click at [1210, 229] on img at bounding box center [1207, 226] width 10 height 10
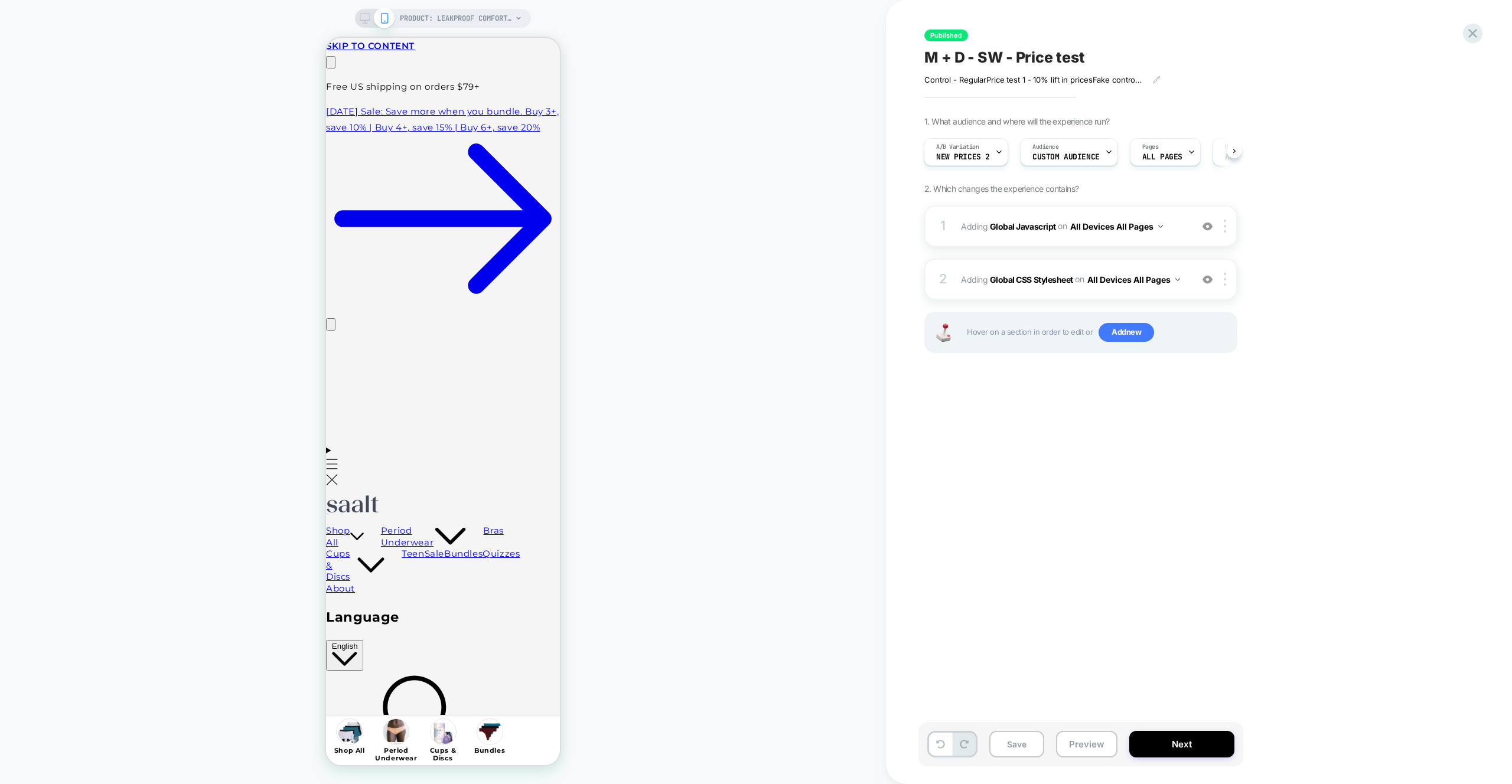
click at [1080, 724] on div "Save Preview Next" at bounding box center [1080, 744] width 325 height 45
click at [1092, 743] on button "Preview" at bounding box center [1087, 744] width 61 height 26
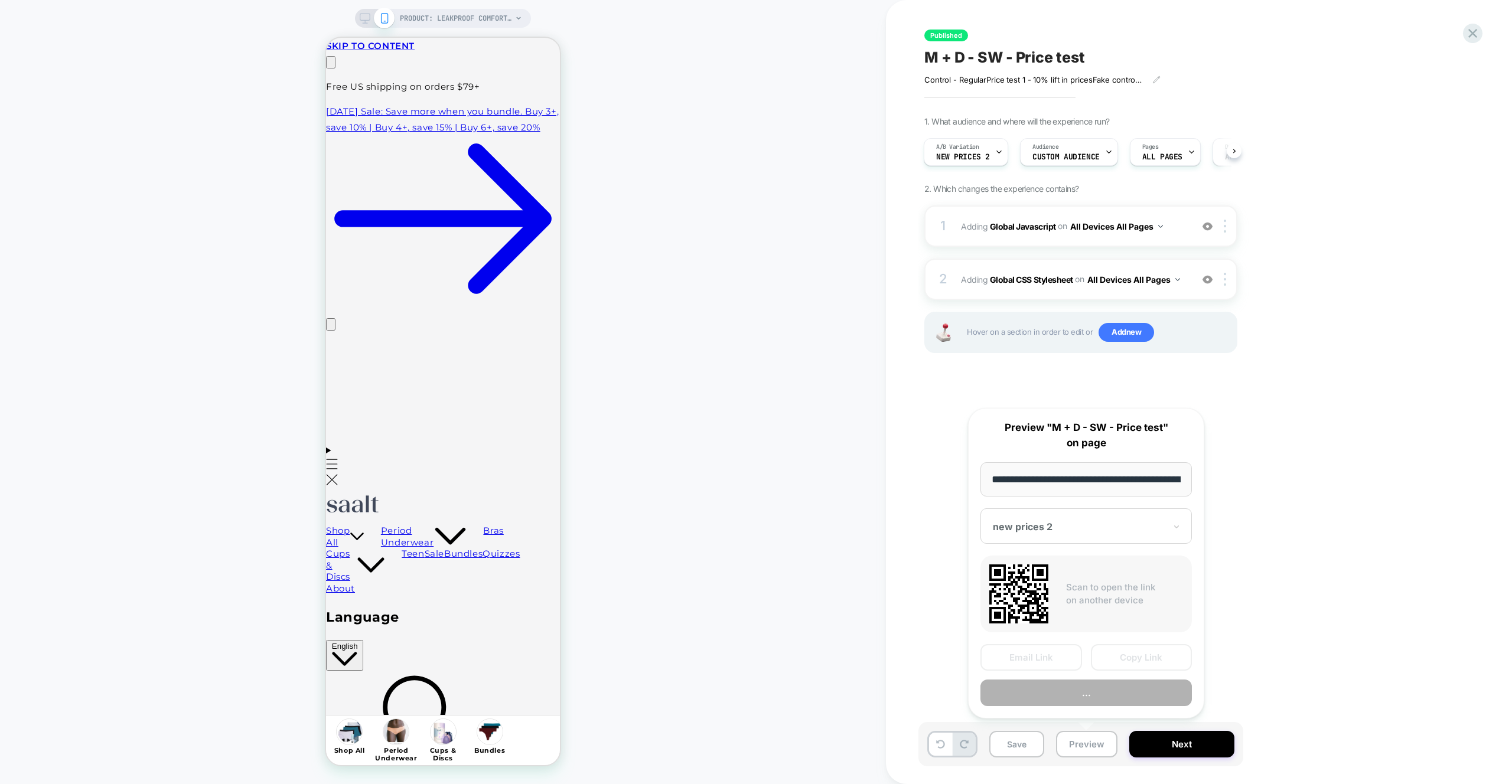
scroll to position [0, 140]
click at [1125, 646] on button "Copy Link" at bounding box center [1142, 658] width 102 height 26
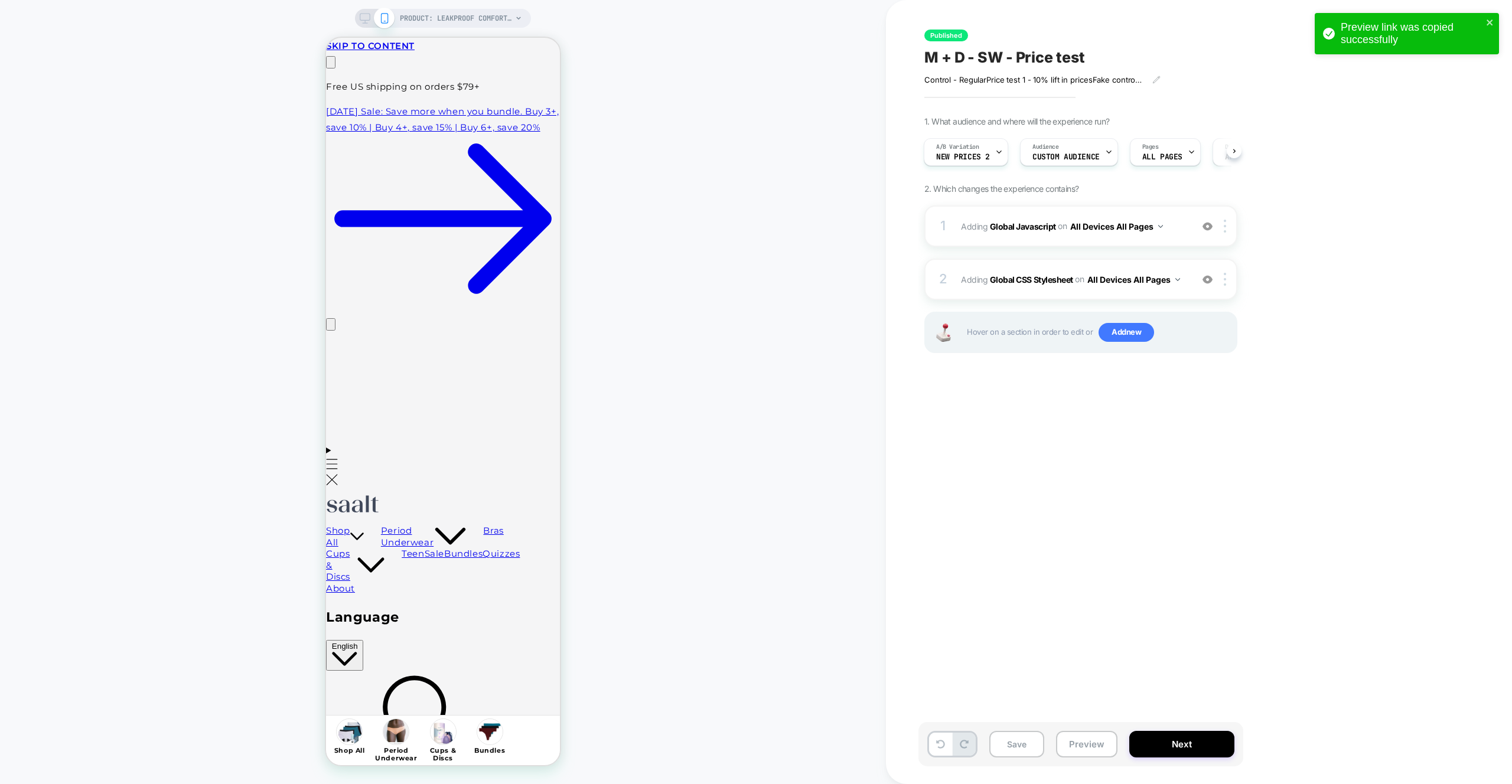
scroll to position [0, 186]
click at [954, 149] on span "A/B Variation" at bounding box center [958, 147] width 43 height 8
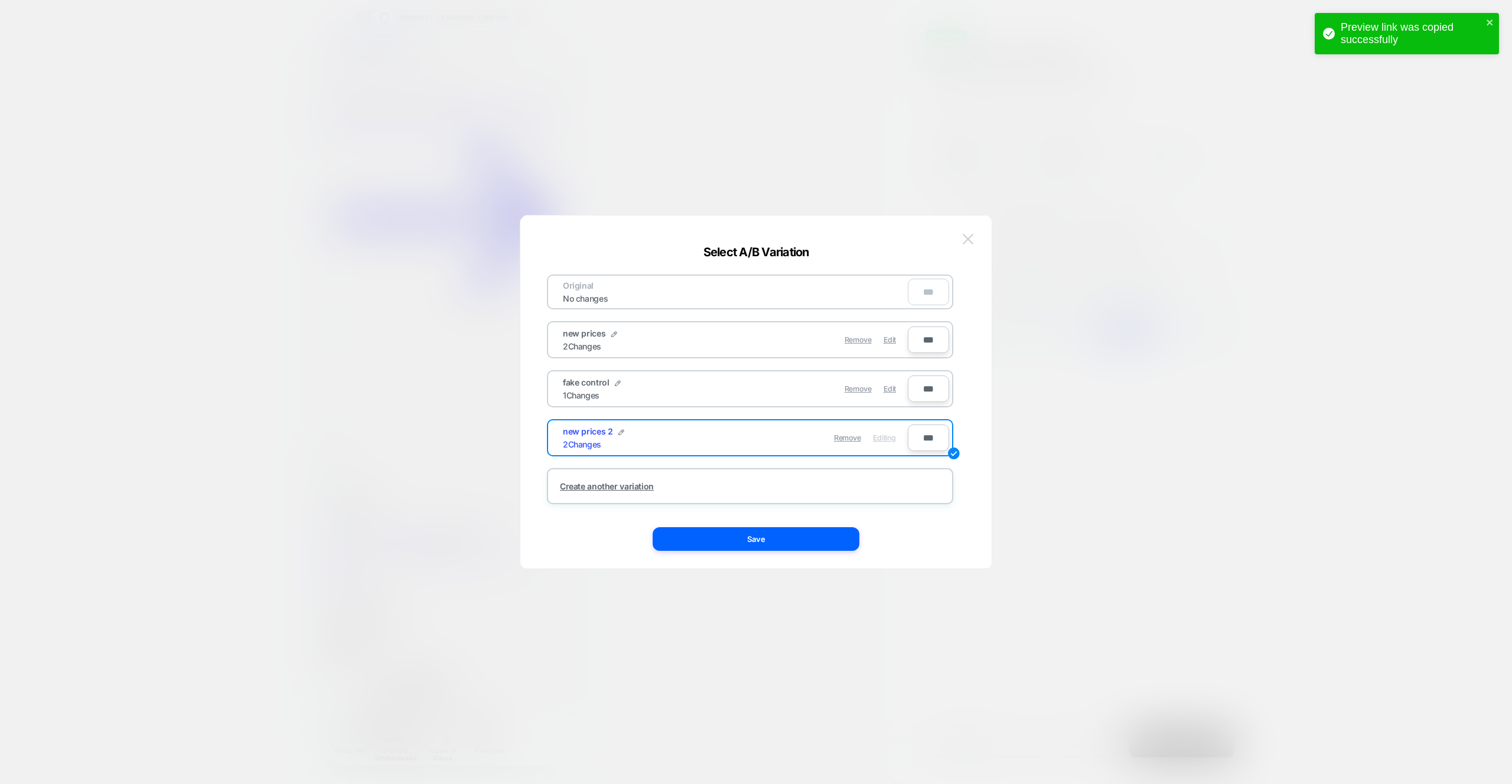
click at [973, 235] on button at bounding box center [967, 238] width 17 height 17
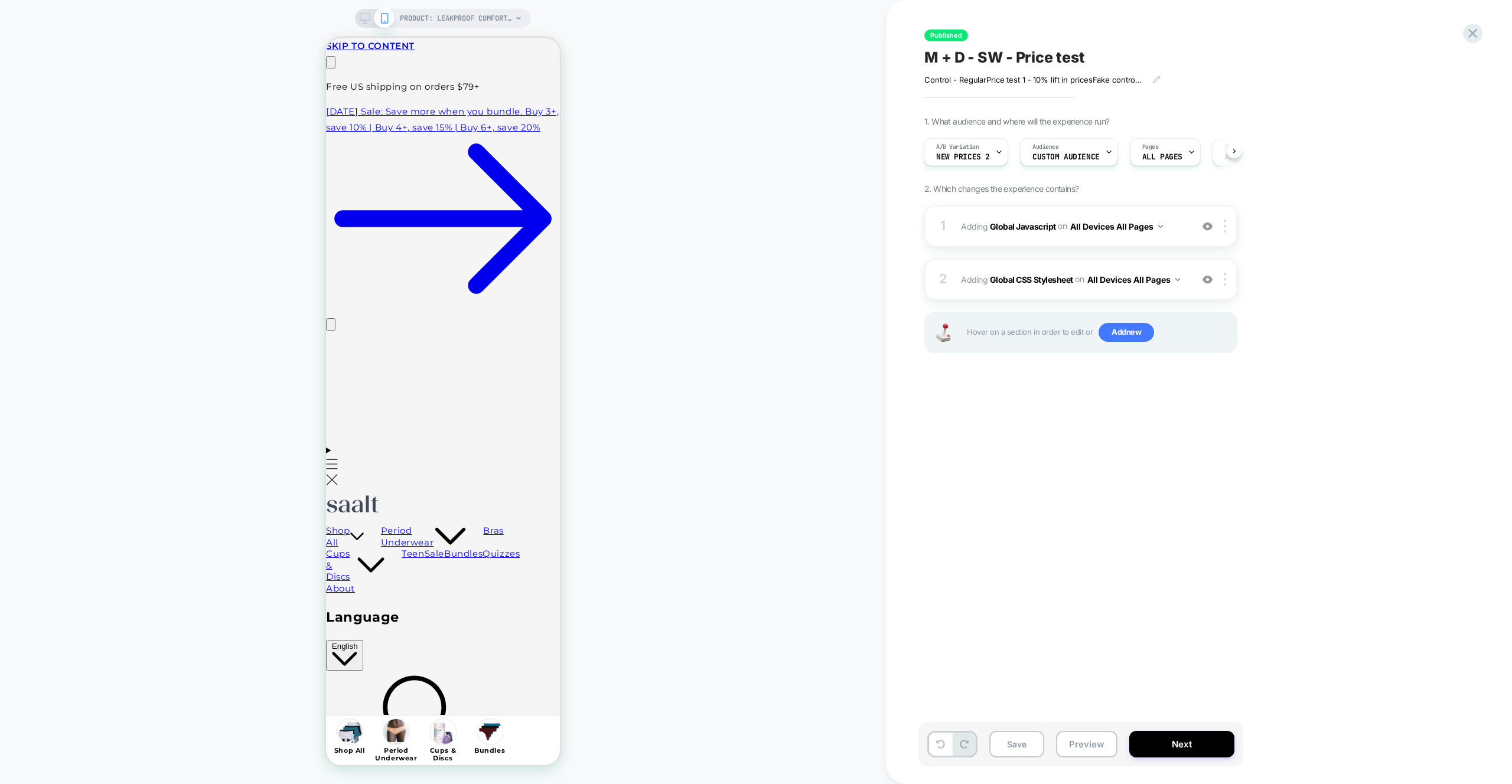
scroll to position [0, 0]
click at [1208, 279] on img at bounding box center [1207, 279] width 10 height 10
click at [1213, 228] on div at bounding box center [1207, 226] width 19 height 13
drag, startPoint x: 1102, startPoint y: 752, endPoint x: 1104, endPoint y: 740, distance: 12.2
click at [1101, 752] on button "Preview" at bounding box center [1087, 744] width 61 height 26
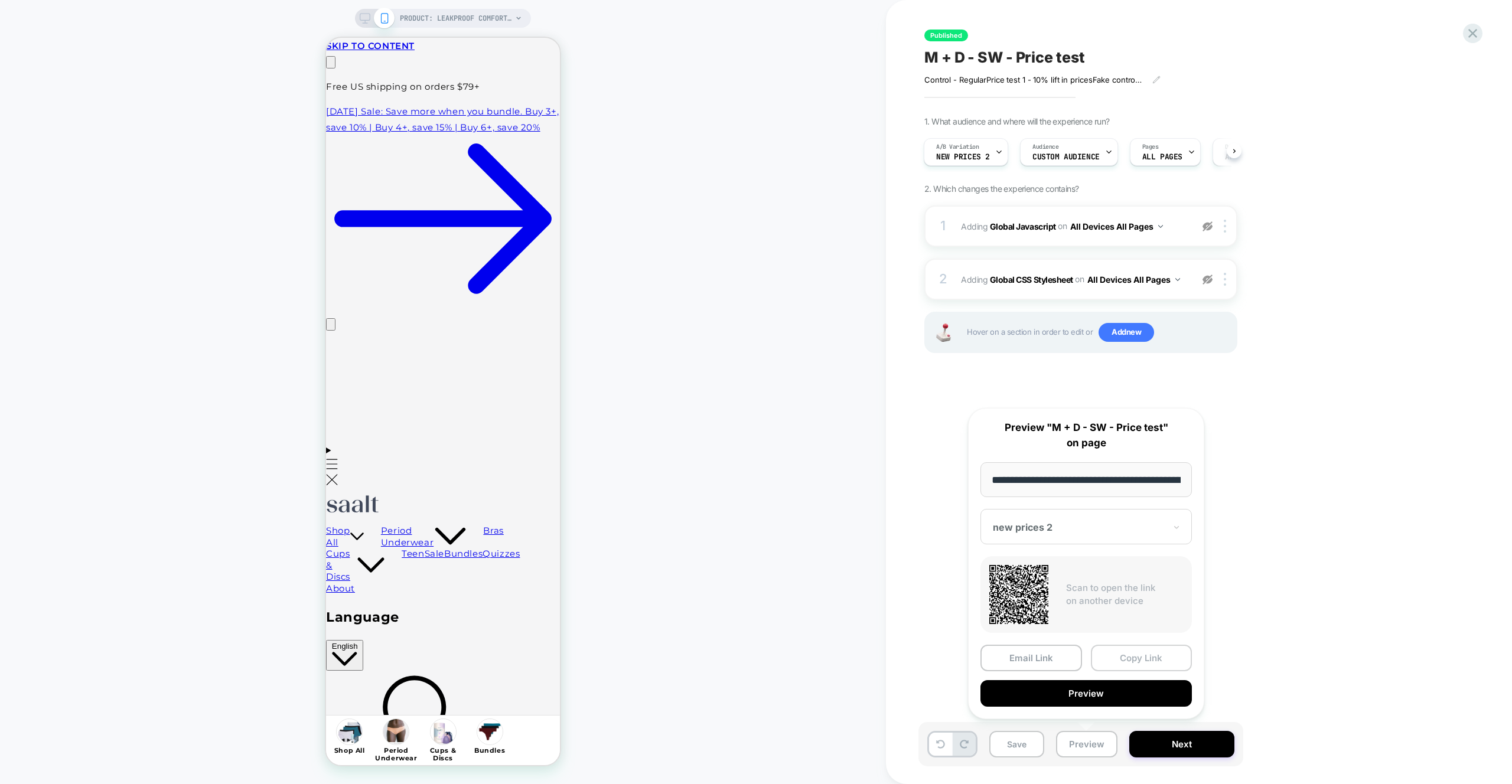
click at [1125, 653] on button "Copy Link" at bounding box center [1142, 658] width 102 height 26
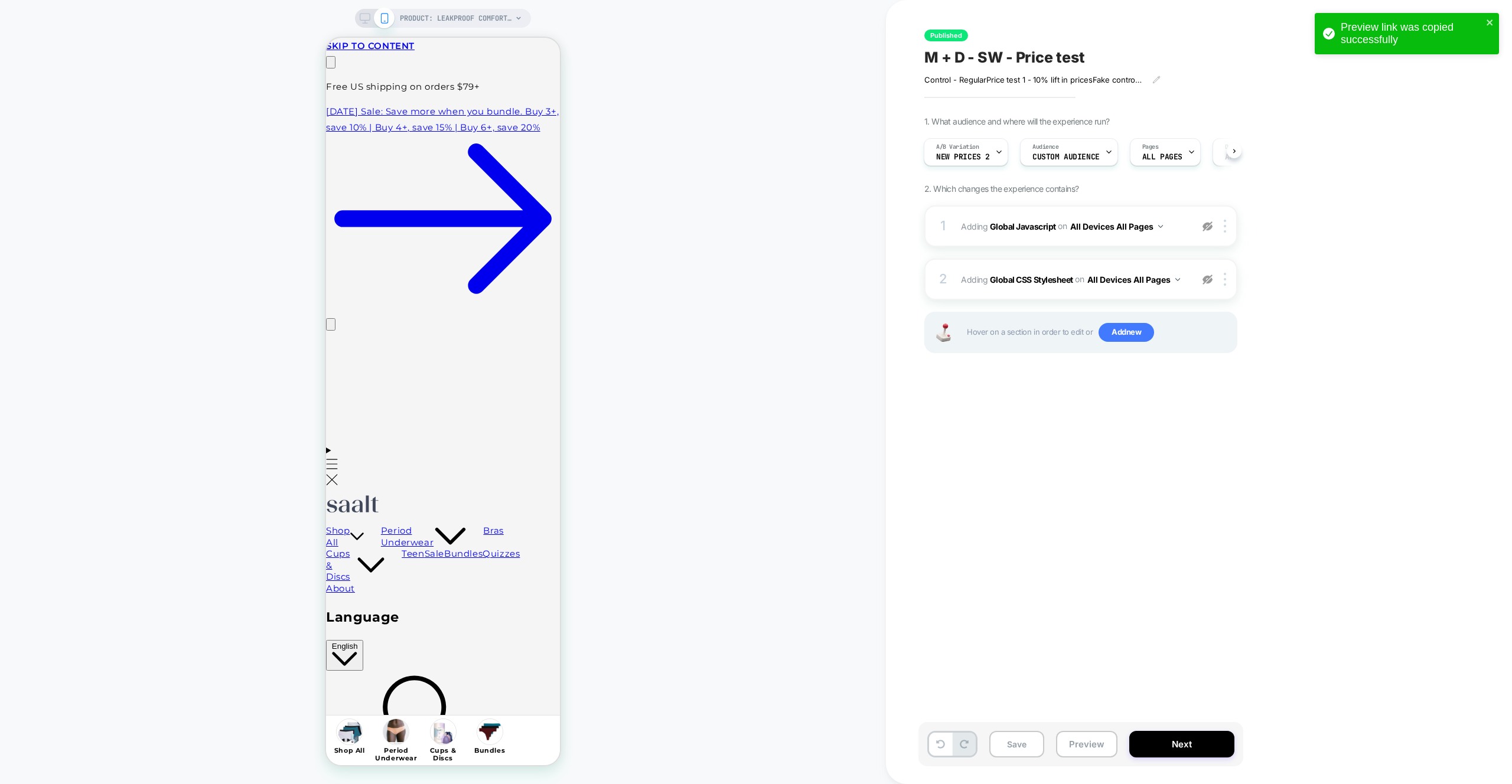
click at [280, 452] on div "PRODUCT: Leakproof Comfort Brief PRODUCT: Leakproof Comfort Brief" at bounding box center [443, 392] width 886 height 761
click at [1207, 282] on img at bounding box center [1207, 279] width 10 height 10
click at [1208, 227] on img at bounding box center [1207, 226] width 10 height 10
drag, startPoint x: 1083, startPoint y: 749, endPoint x: 1086, endPoint y: 735, distance: 14.3
click at [1083, 749] on button "Preview" at bounding box center [1087, 744] width 61 height 26
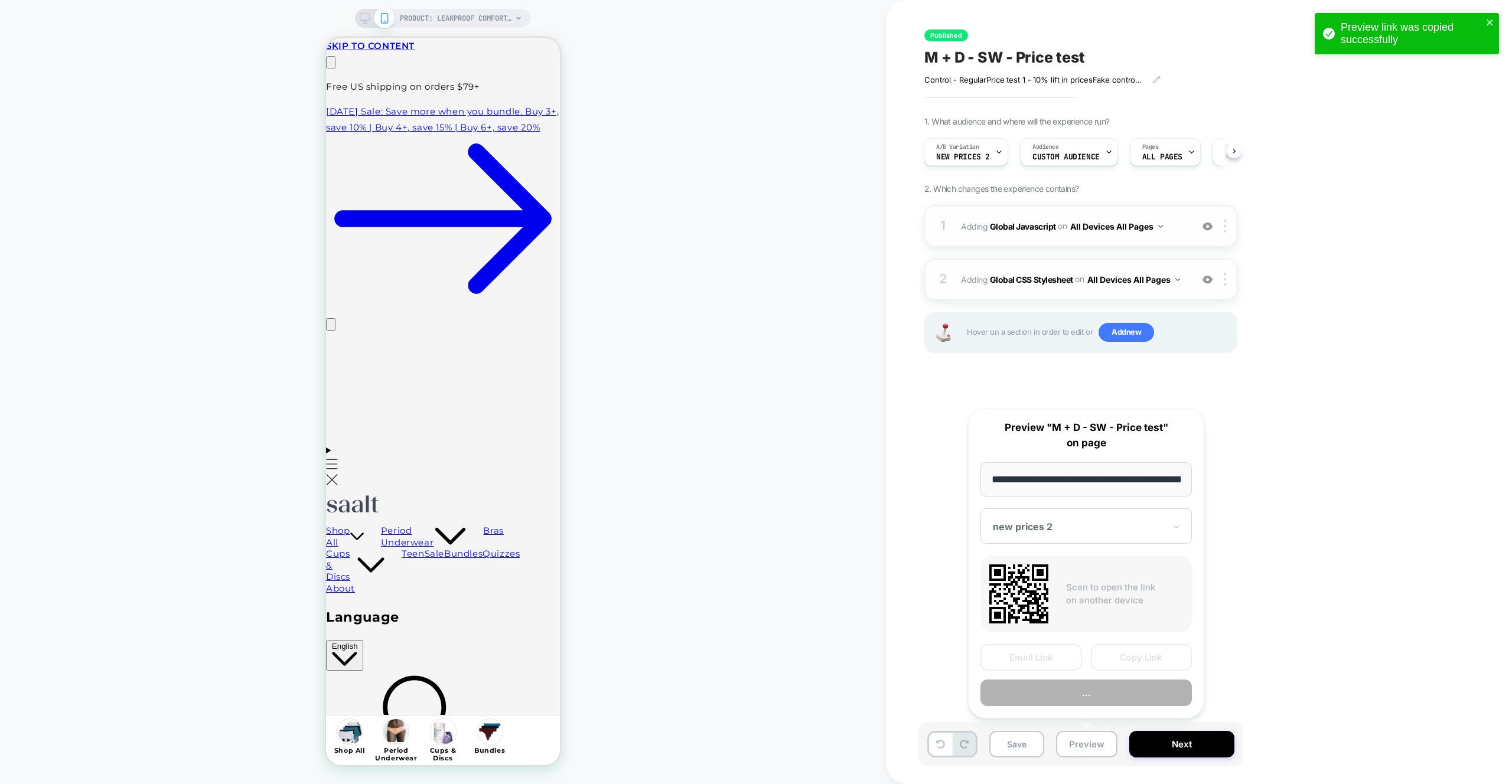
scroll to position [0, 140]
click at [1114, 652] on button "Copy Link" at bounding box center [1142, 658] width 102 height 26
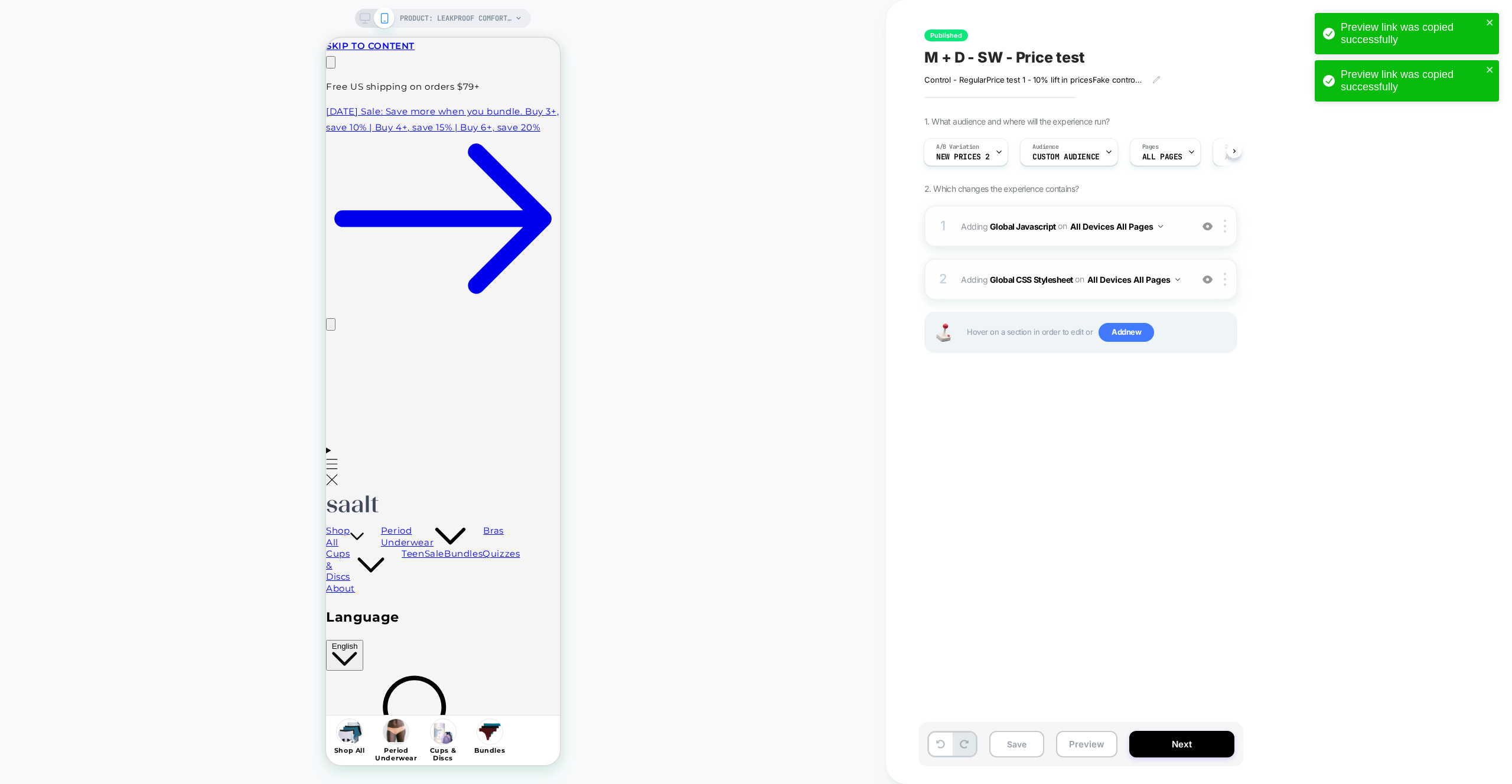
scroll to position [0, 0]
click at [1187, 217] on div "1 Adding Global Javascript on All Devices All Pages Add Before Add After Target…" at bounding box center [1081, 226] width 313 height 42
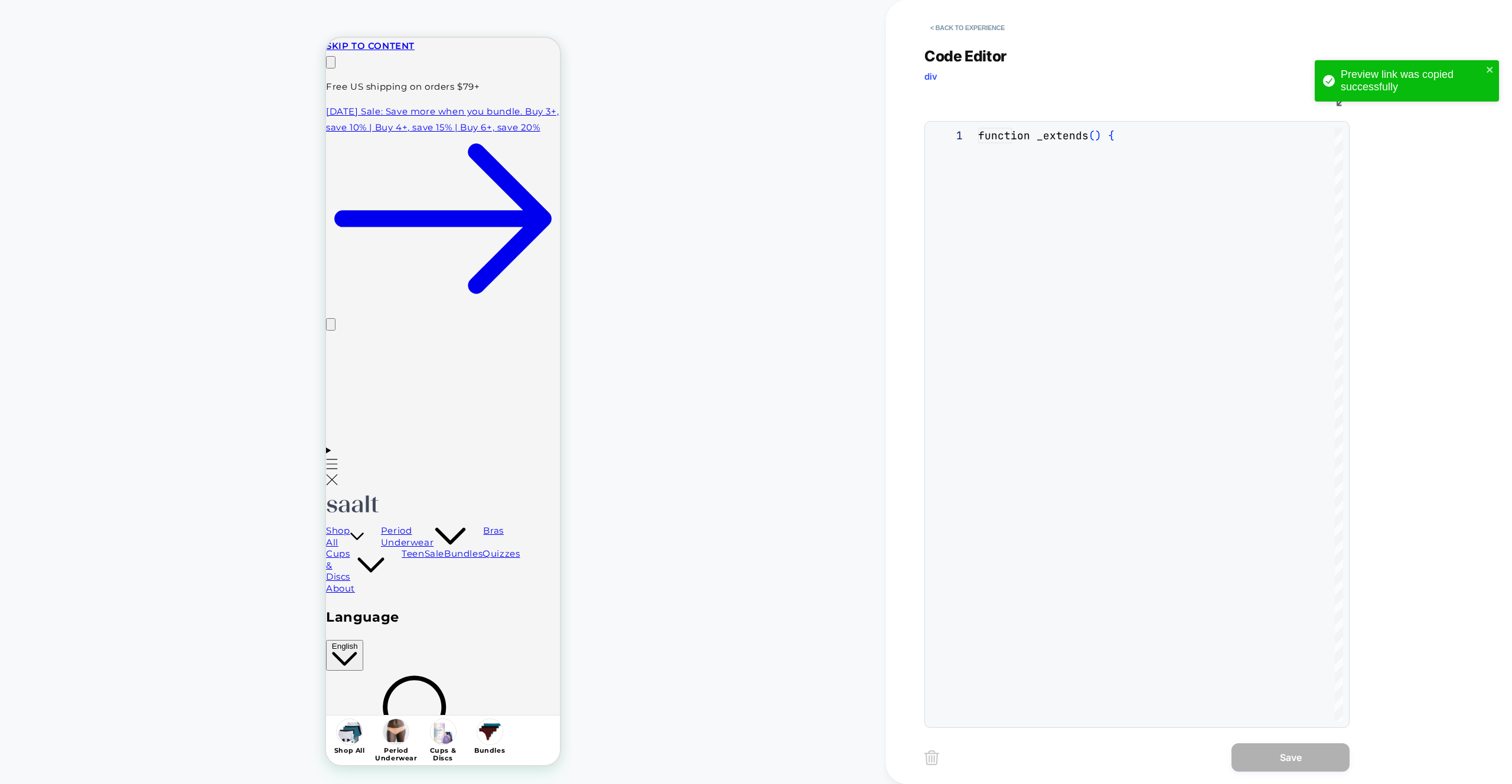
scroll to position [79, 210]
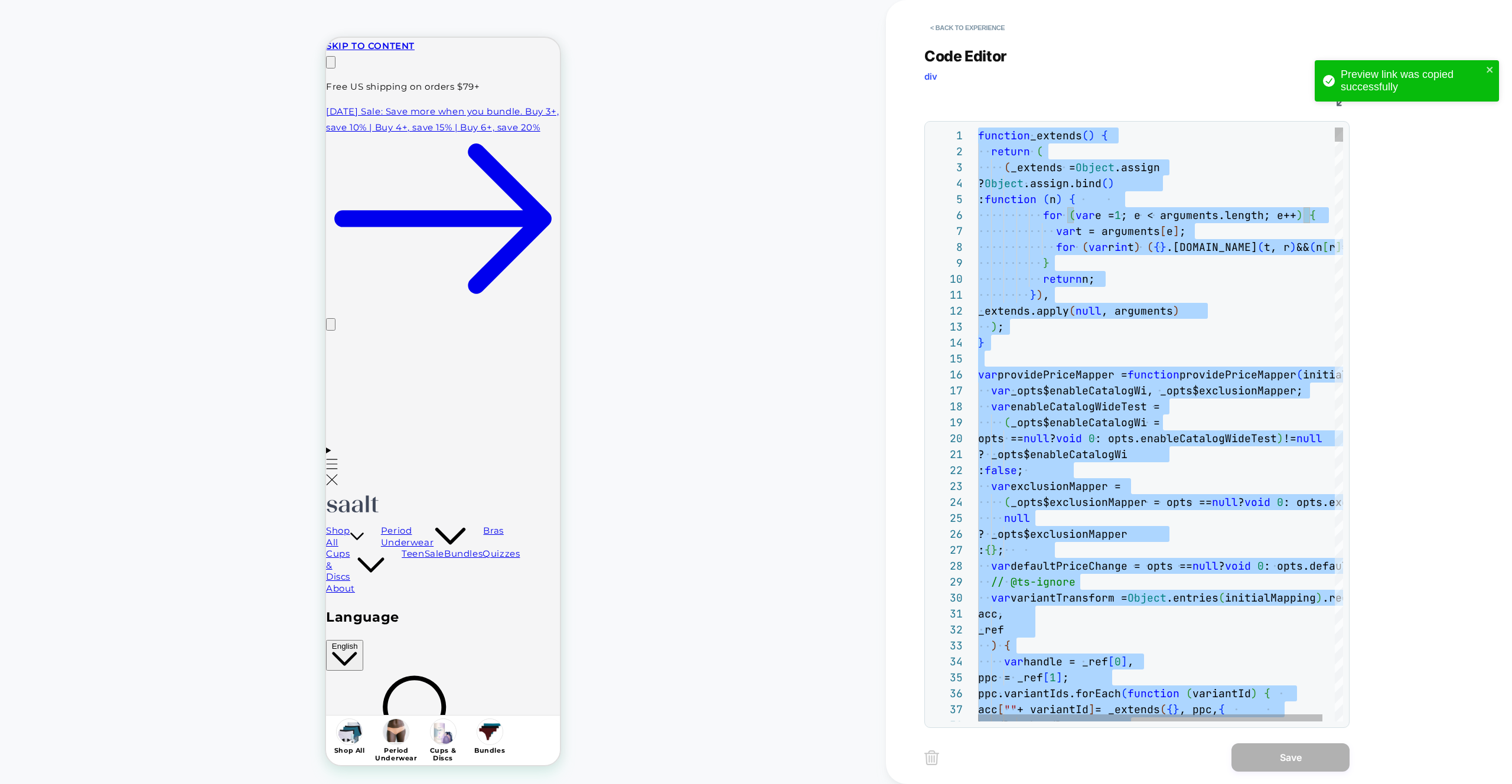
type textarea "**********"
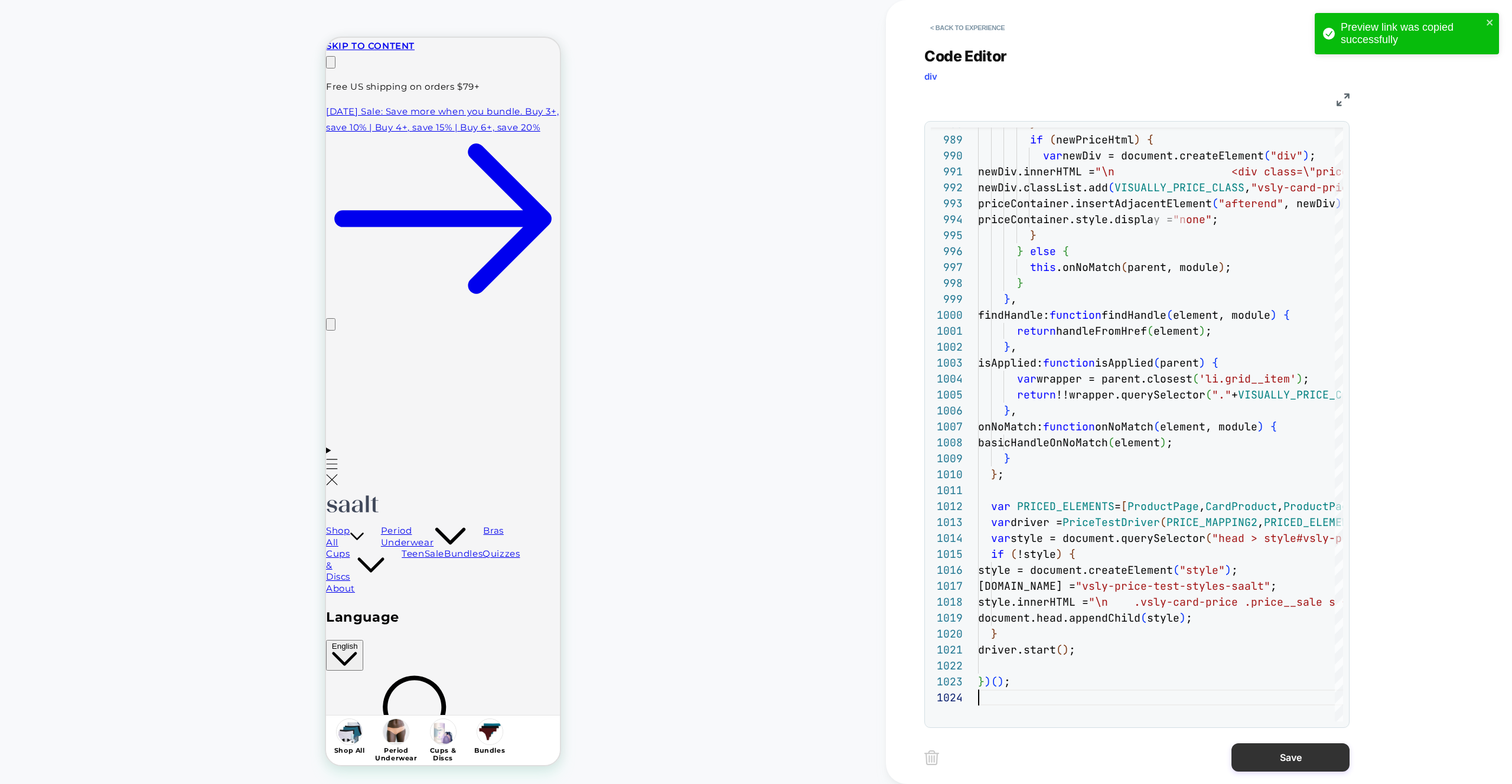
click at [1274, 758] on button "Save" at bounding box center [1290, 757] width 118 height 28
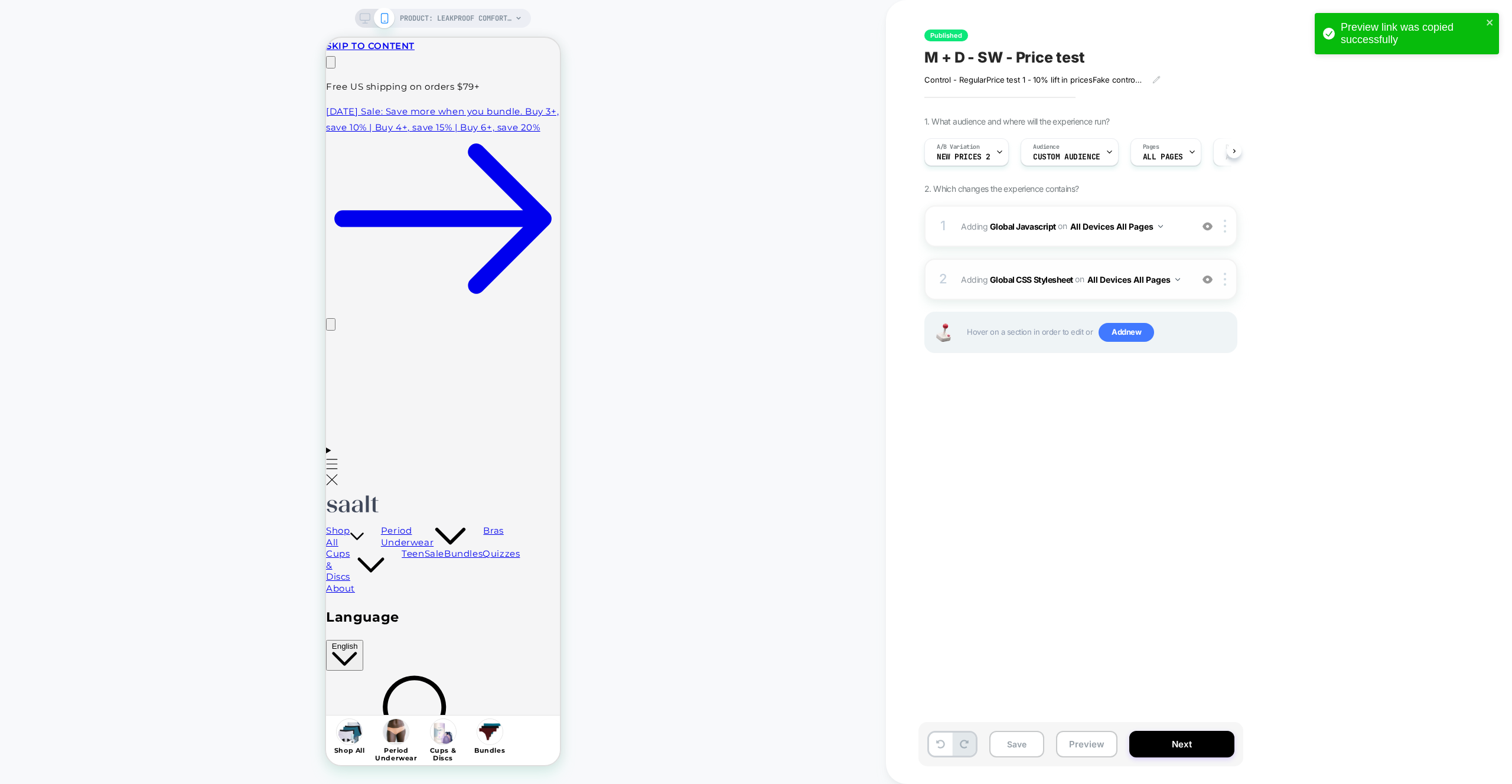
scroll to position [0, 1]
click at [1208, 289] on div "2 Adding Global CSS Stylesheet on All Devices All Pages Add Before Add After Ta…" at bounding box center [1081, 279] width 313 height 42
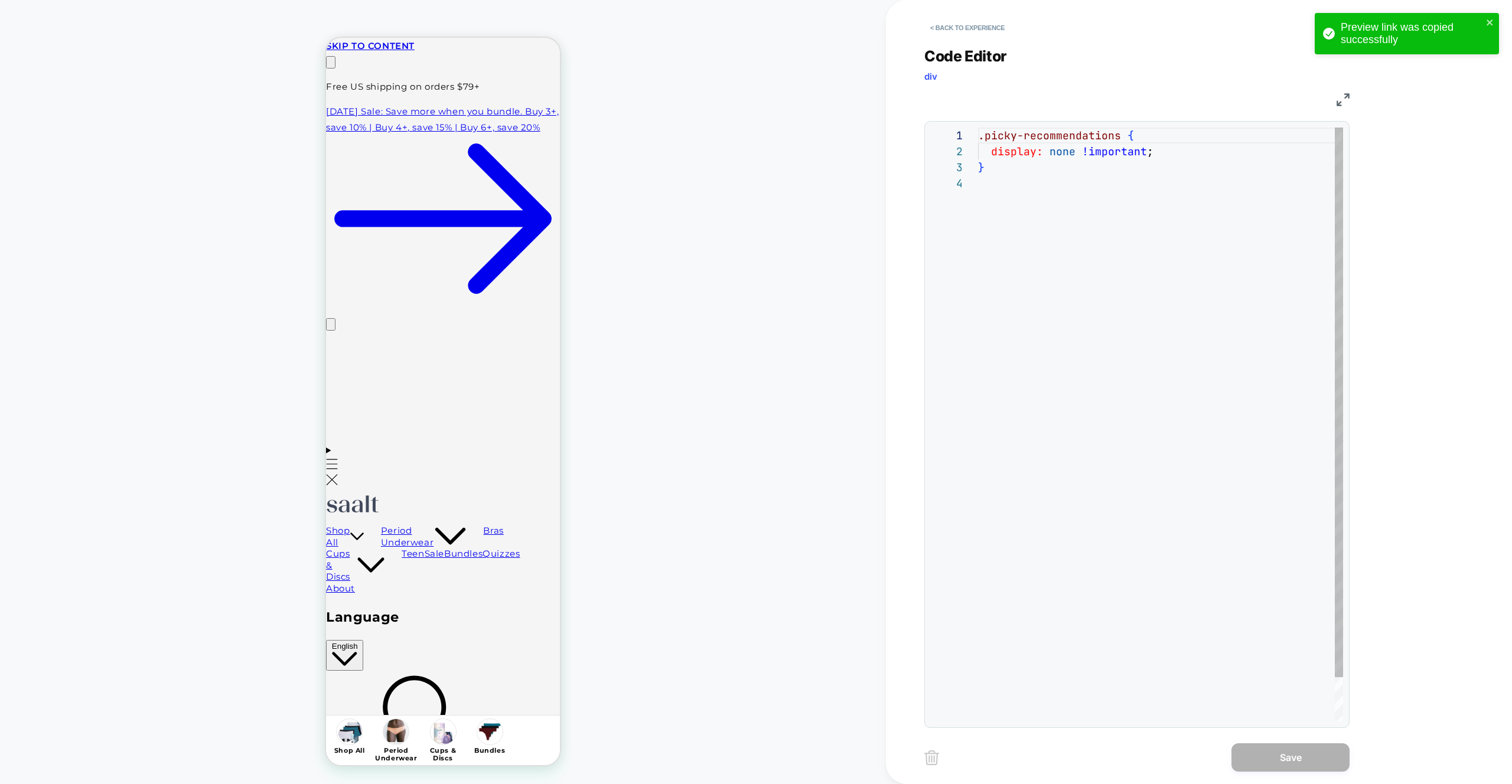
scroll to position [48, 0]
click at [975, 22] on button "< Back to experience" at bounding box center [967, 27] width 86 height 19
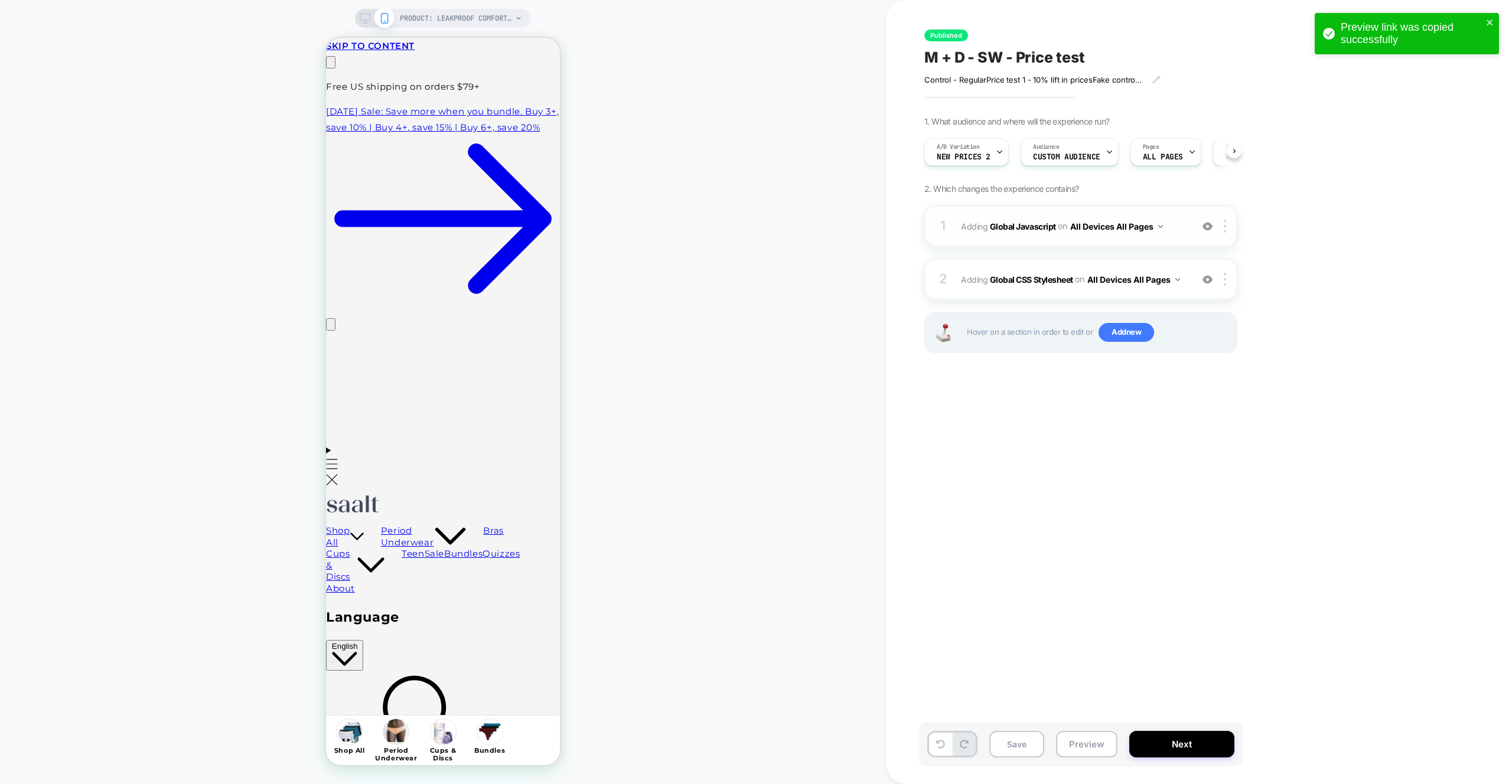
scroll to position [0, 1]
drag, startPoint x: 1205, startPoint y: 226, endPoint x: 1211, endPoint y: 257, distance: 31.6
click at [1205, 226] on img at bounding box center [1207, 226] width 10 height 10
click at [1211, 279] on img at bounding box center [1207, 279] width 10 height 10
drag, startPoint x: 1114, startPoint y: 735, endPoint x: 1098, endPoint y: 736, distance: 16.0
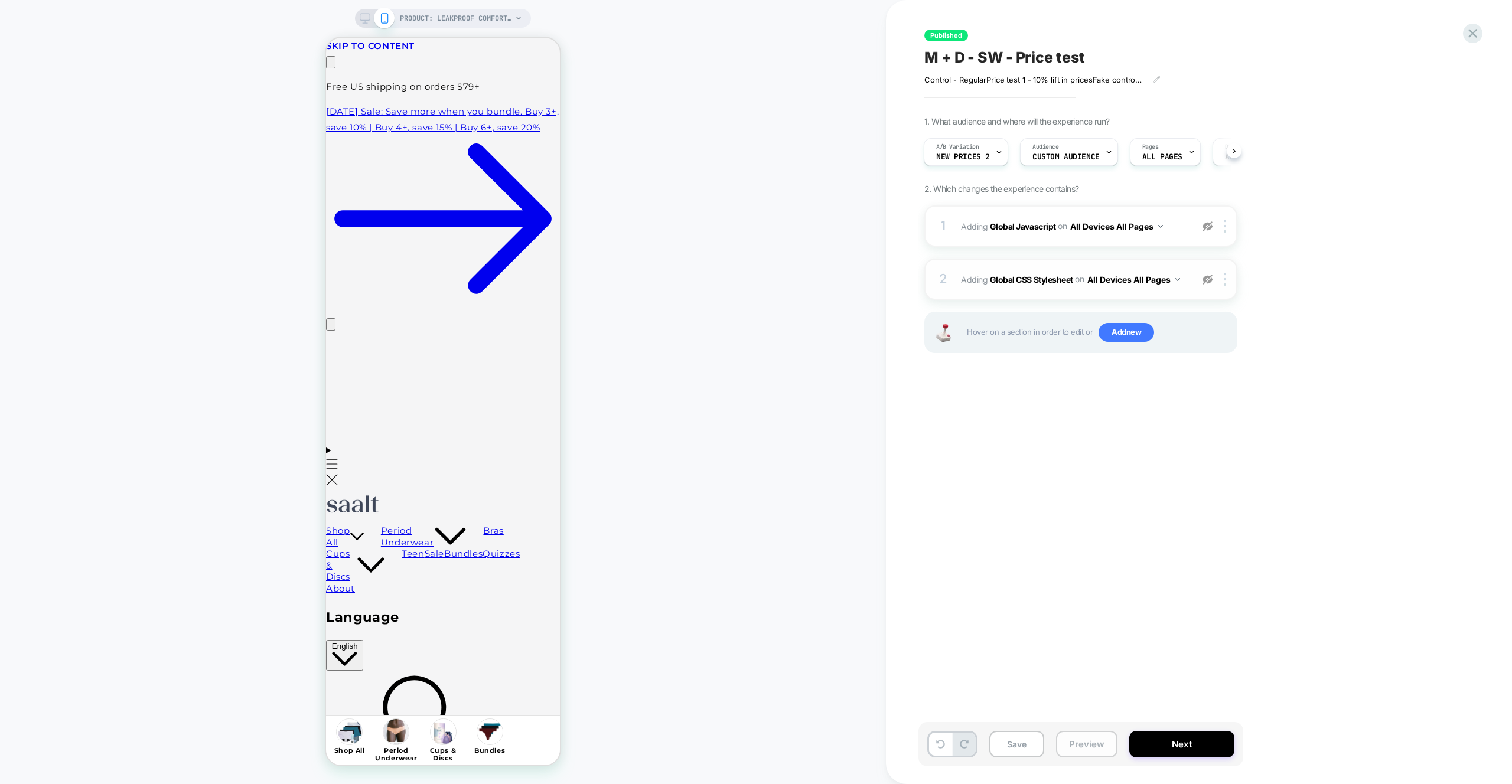
click at [1113, 734] on button "Preview" at bounding box center [1087, 744] width 61 height 26
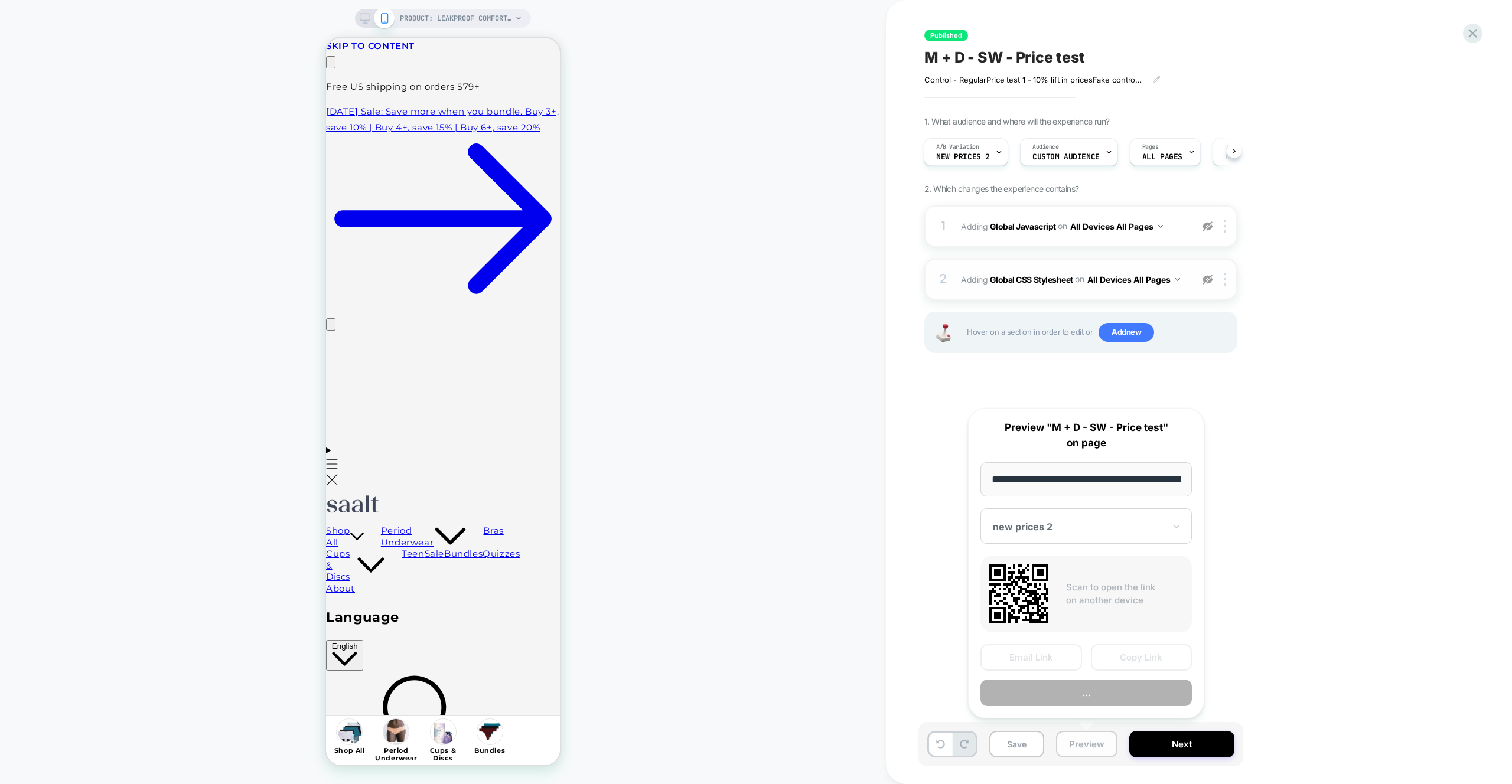
scroll to position [0, 0]
click at [1095, 736] on button "Preview" at bounding box center [1087, 744] width 61 height 26
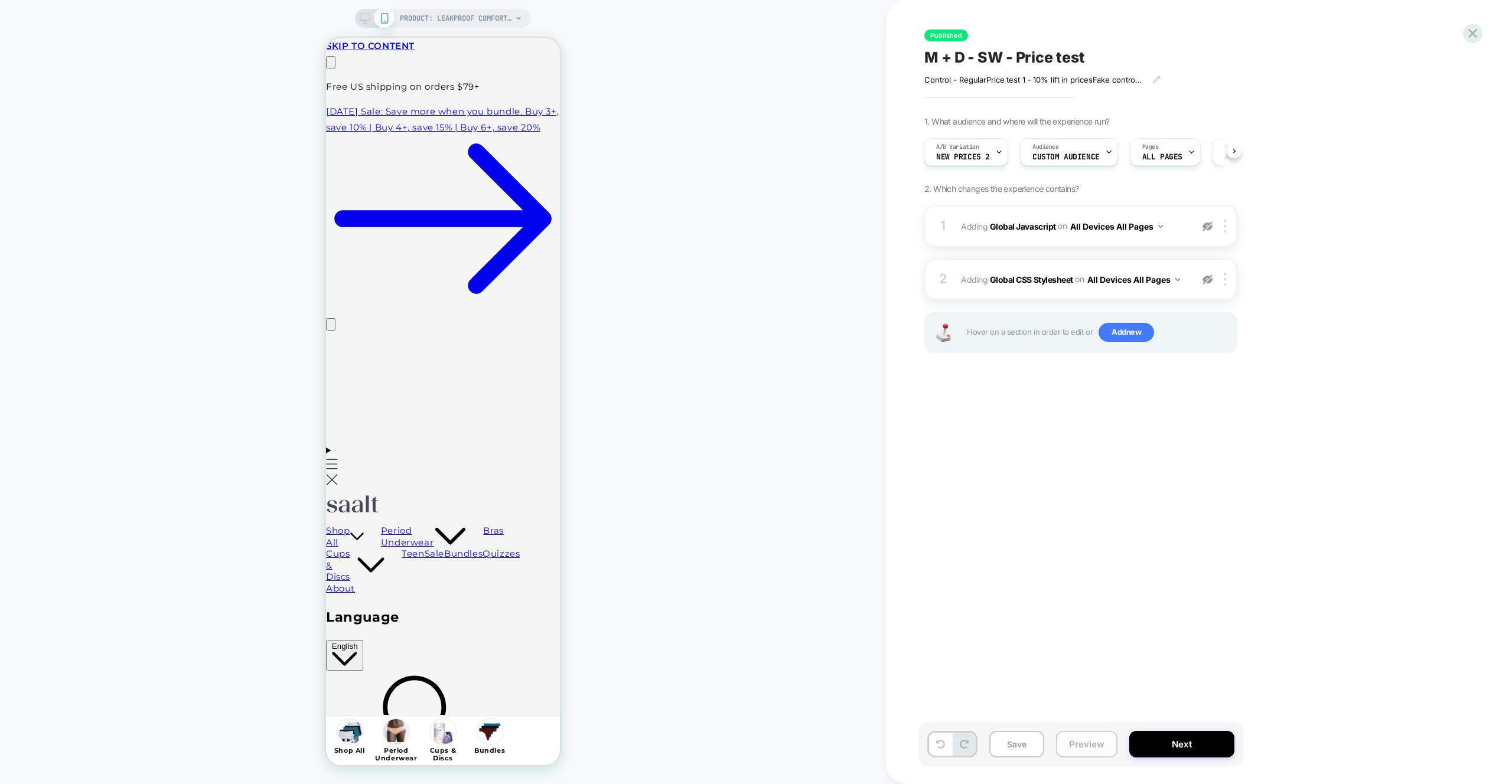
drag, startPoint x: 1109, startPoint y: 747, endPoint x: 1110, endPoint y: 736, distance: 11.0
click at [1109, 747] on button "Preview" at bounding box center [1087, 744] width 61 height 26
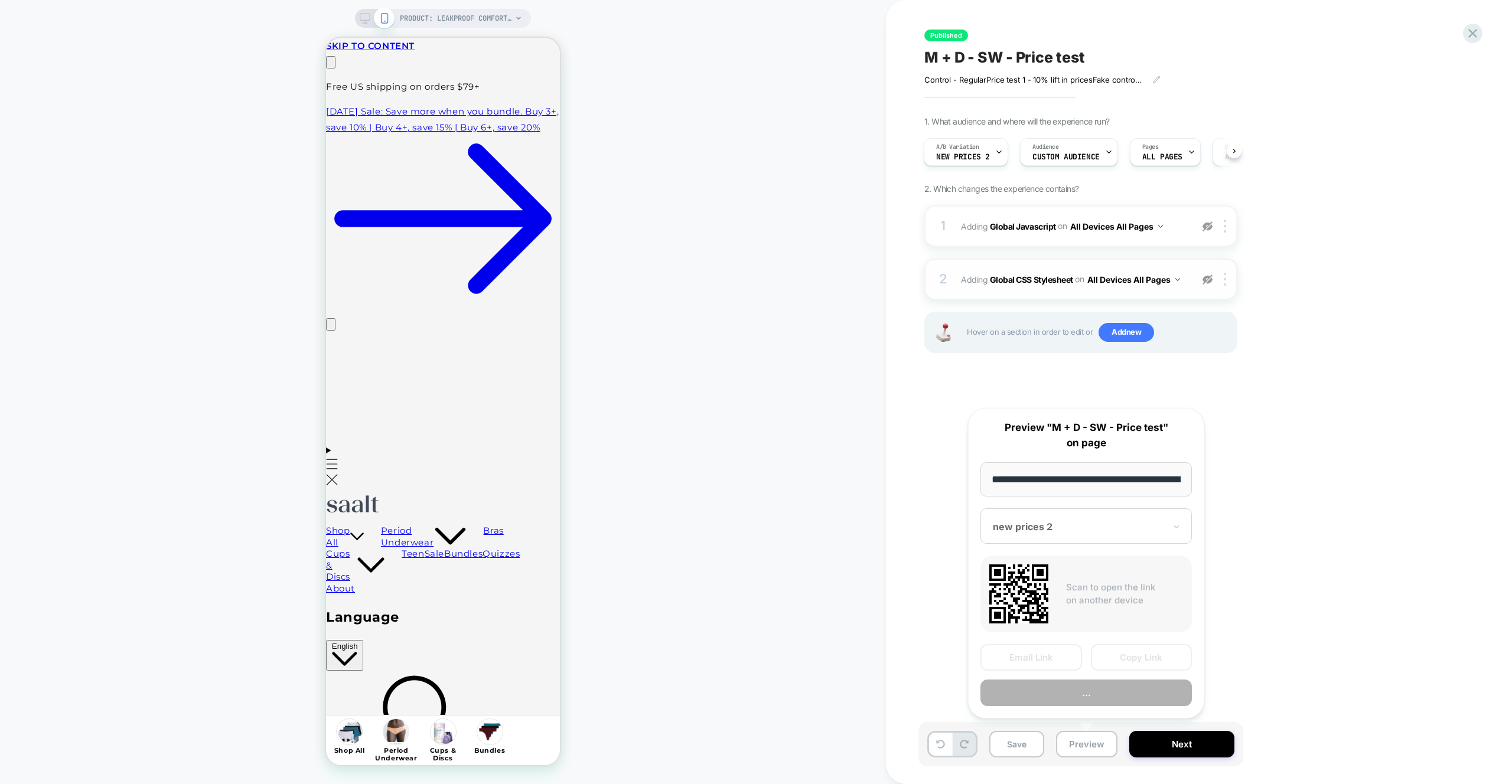
scroll to position [0, 140]
click at [1123, 656] on button "Copy Link" at bounding box center [1142, 658] width 102 height 26
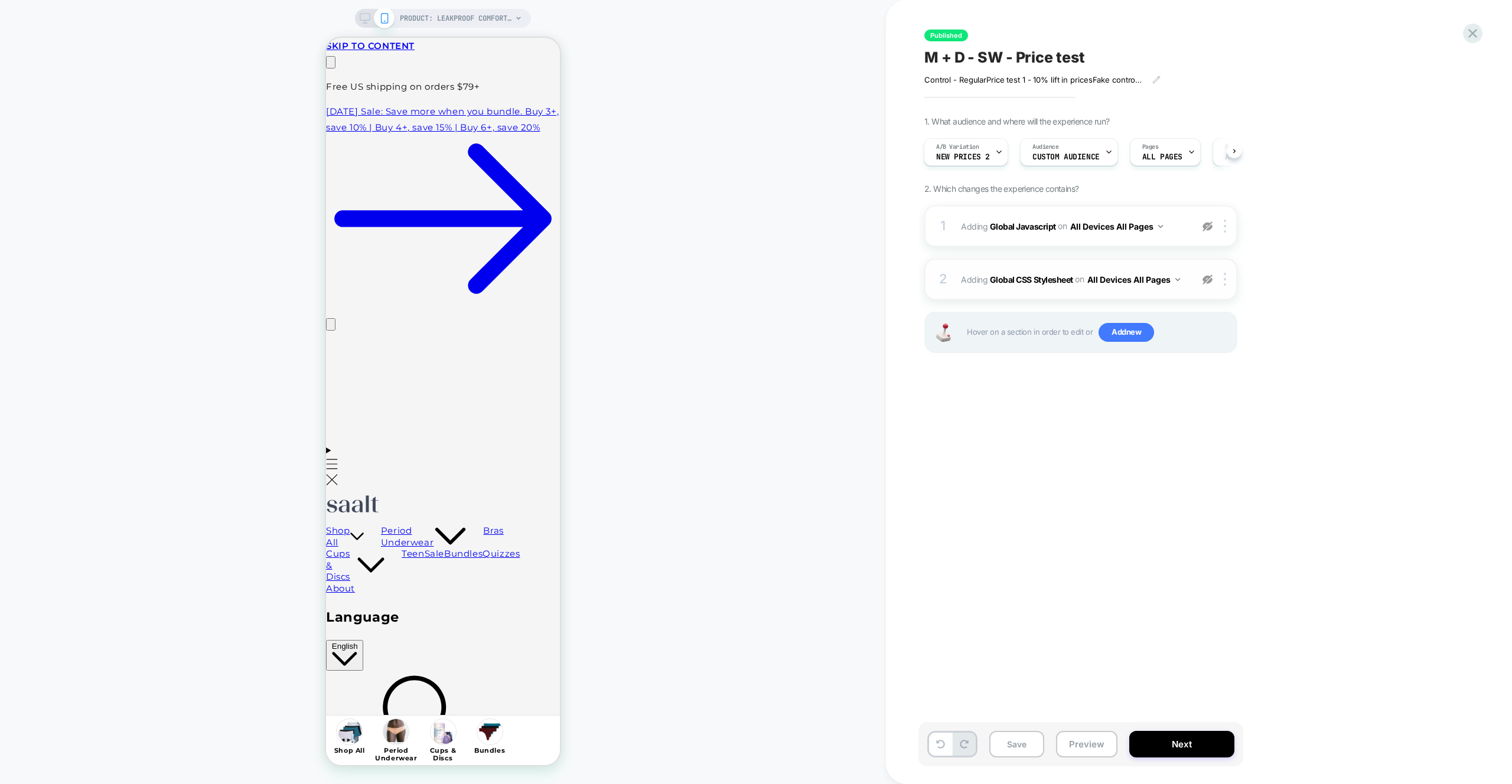
scroll to position [0, 0]
click at [1208, 283] on img at bounding box center [1207, 279] width 10 height 10
click at [1208, 223] on img at bounding box center [1207, 226] width 10 height 10
click at [1076, 754] on button "Preview" at bounding box center [1087, 744] width 61 height 26
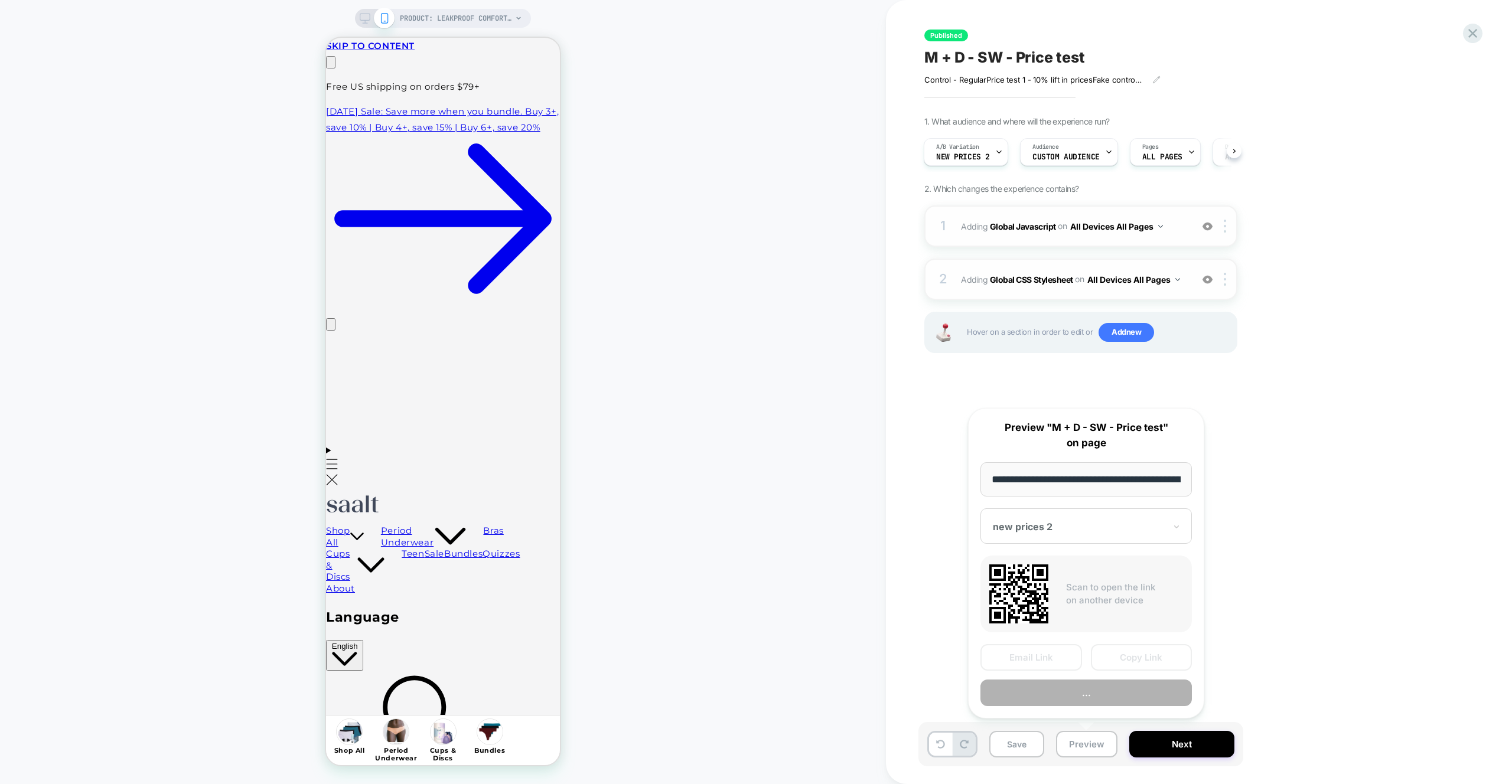
scroll to position [0, 140]
drag, startPoint x: 1111, startPoint y: 655, endPoint x: 867, endPoint y: 556, distance: 263.3
click at [1111, 655] on button "Copy Link" at bounding box center [1142, 658] width 102 height 26
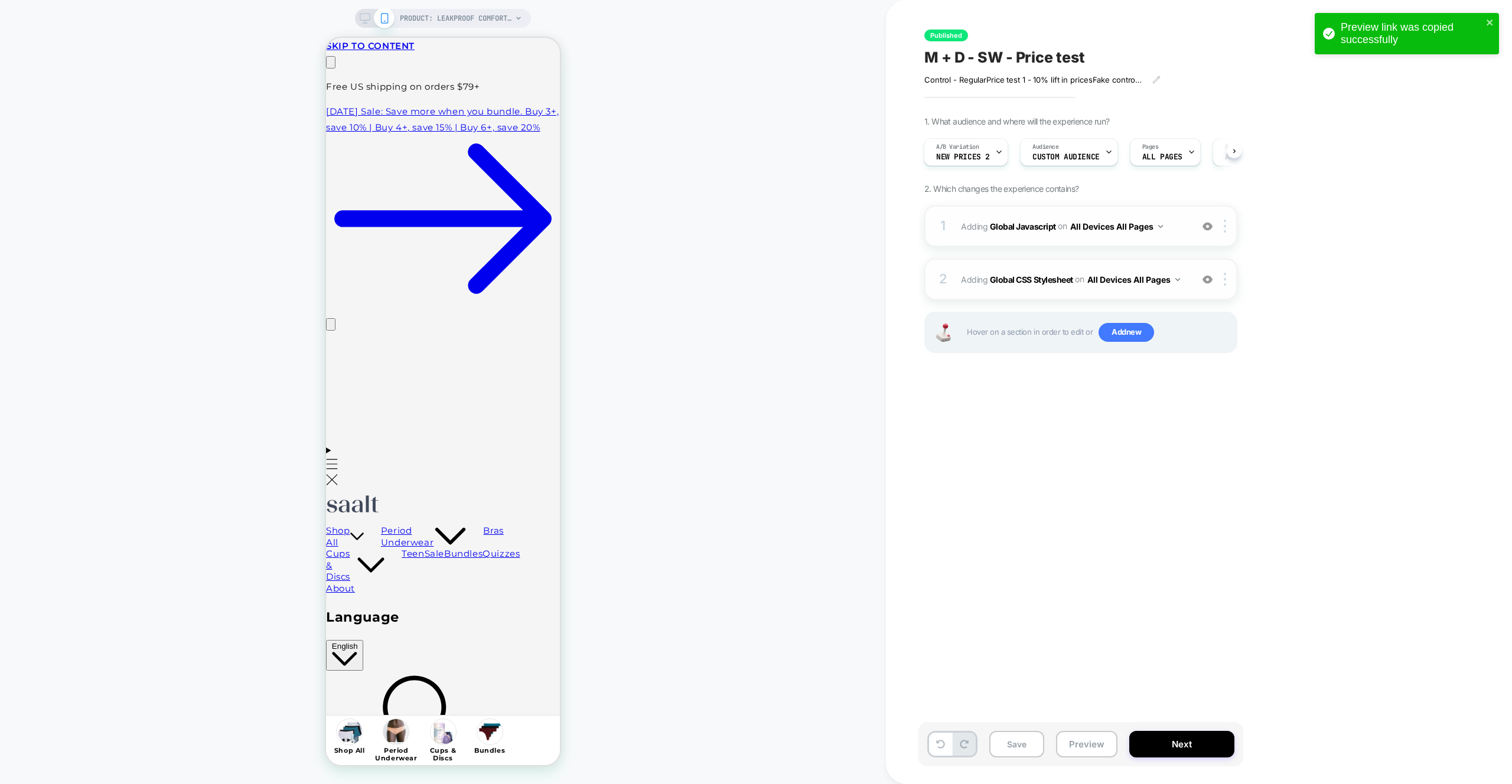
scroll to position [0, 186]
drag, startPoint x: 1207, startPoint y: 276, endPoint x: 1207, endPoint y: 224, distance: 52.0
click at [1207, 276] on img at bounding box center [1207, 279] width 10 height 10
drag, startPoint x: 1207, startPoint y: 223, endPoint x: 1184, endPoint y: 358, distance: 136.9
click at [1207, 223] on img at bounding box center [1207, 226] width 10 height 10
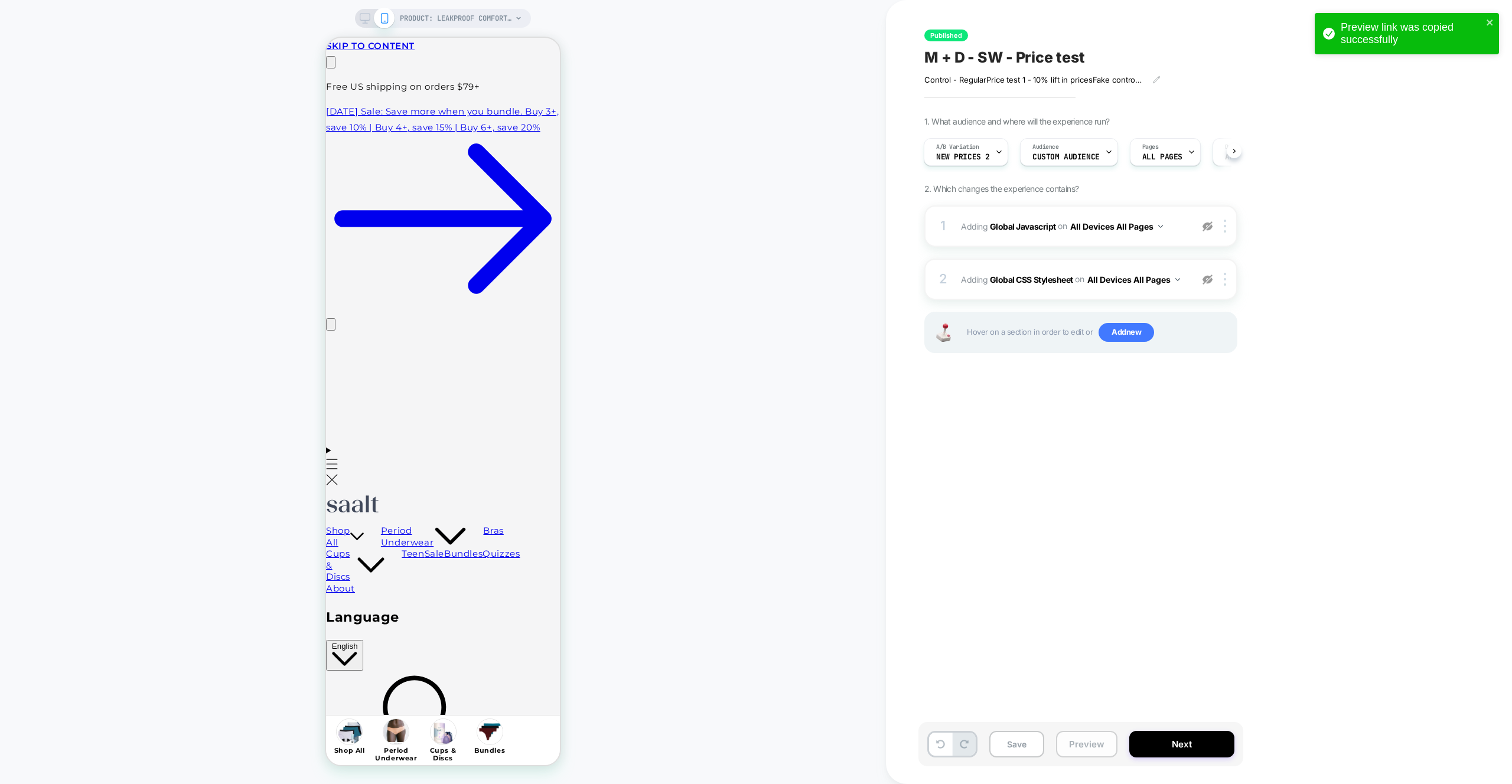
click at [1102, 756] on button "Preview" at bounding box center [1087, 744] width 61 height 26
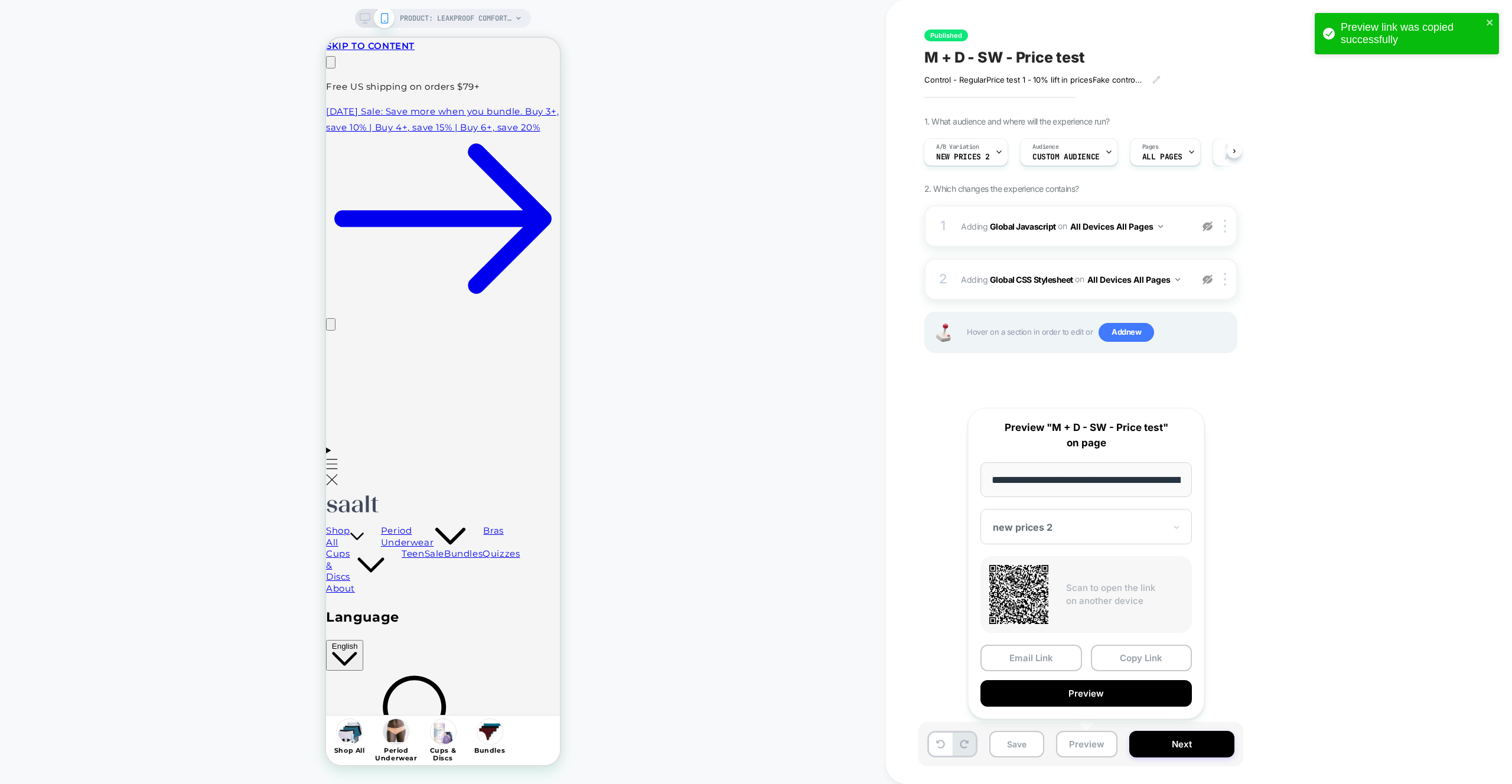
scroll to position [0, 0]
click at [1167, 662] on button "Copy Link" at bounding box center [1142, 658] width 102 height 26
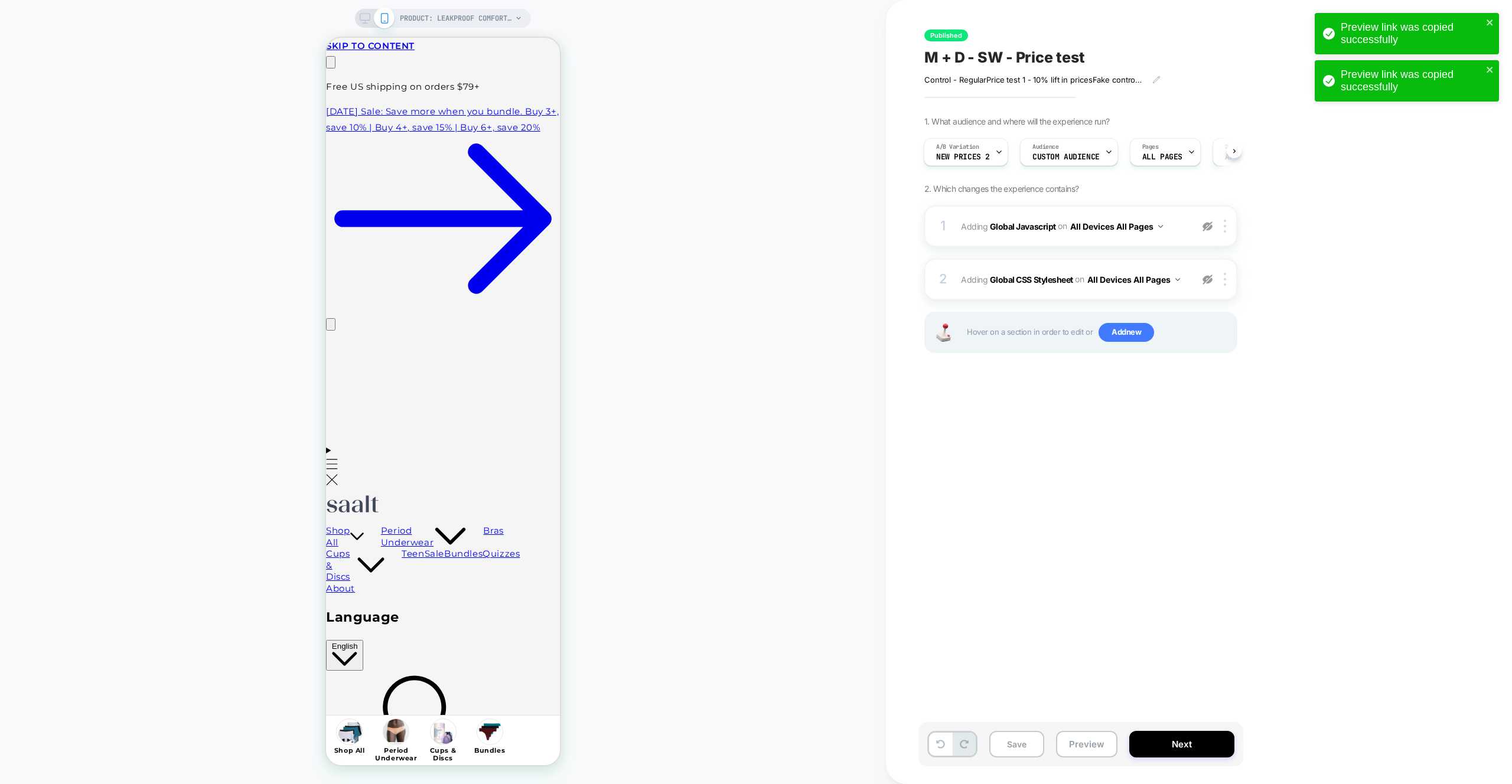
click at [218, 403] on div "PRODUCT: Leakproof Comfort Brief PRODUCT: Leakproof Comfort Brief" at bounding box center [443, 392] width 886 height 761
click at [1211, 276] on img at bounding box center [1207, 279] width 10 height 10
click at [1205, 224] on img at bounding box center [1207, 226] width 10 height 10
drag, startPoint x: 1067, startPoint y: 728, endPoint x: 1096, endPoint y: 688, distance: 49.4
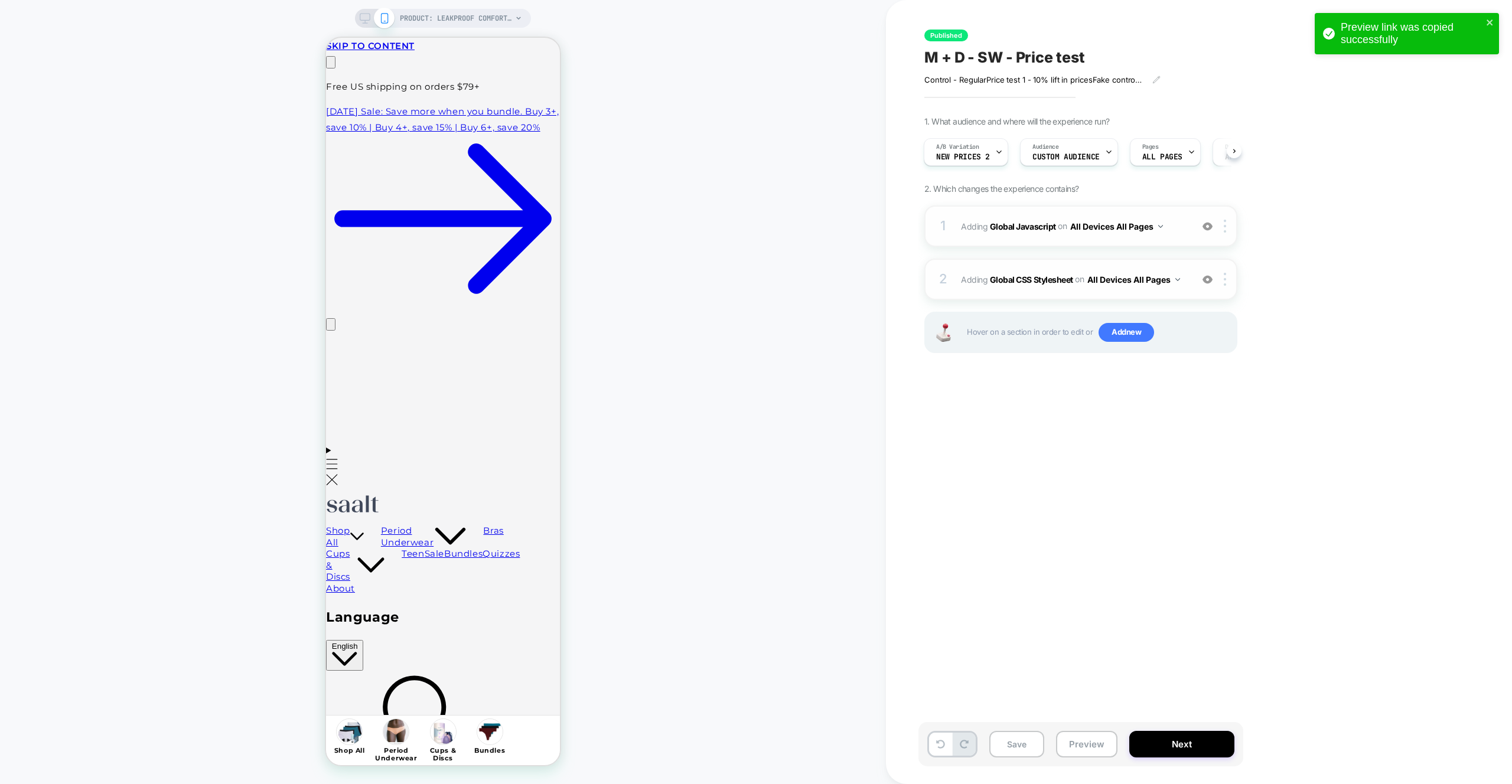
click at [1067, 728] on div "Save Preview Next" at bounding box center [1080, 744] width 325 height 45
click at [1115, 732] on div "Save Preview Next" at bounding box center [1080, 744] width 325 height 45
drag, startPoint x: 1104, startPoint y: 748, endPoint x: 1110, endPoint y: 735, distance: 14.3
click at [1104, 748] on button "Preview" at bounding box center [1087, 744] width 61 height 26
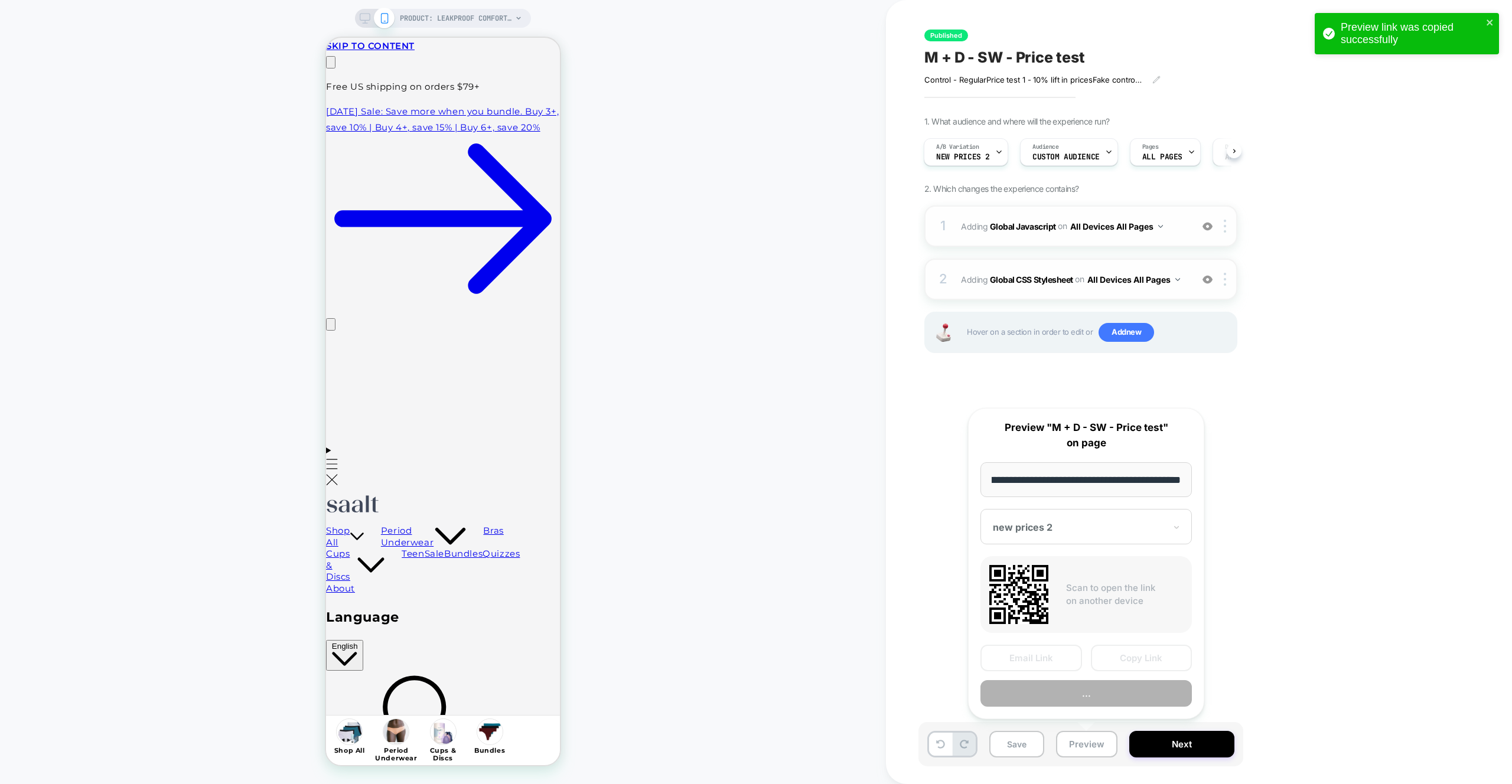
scroll to position [0, 0]
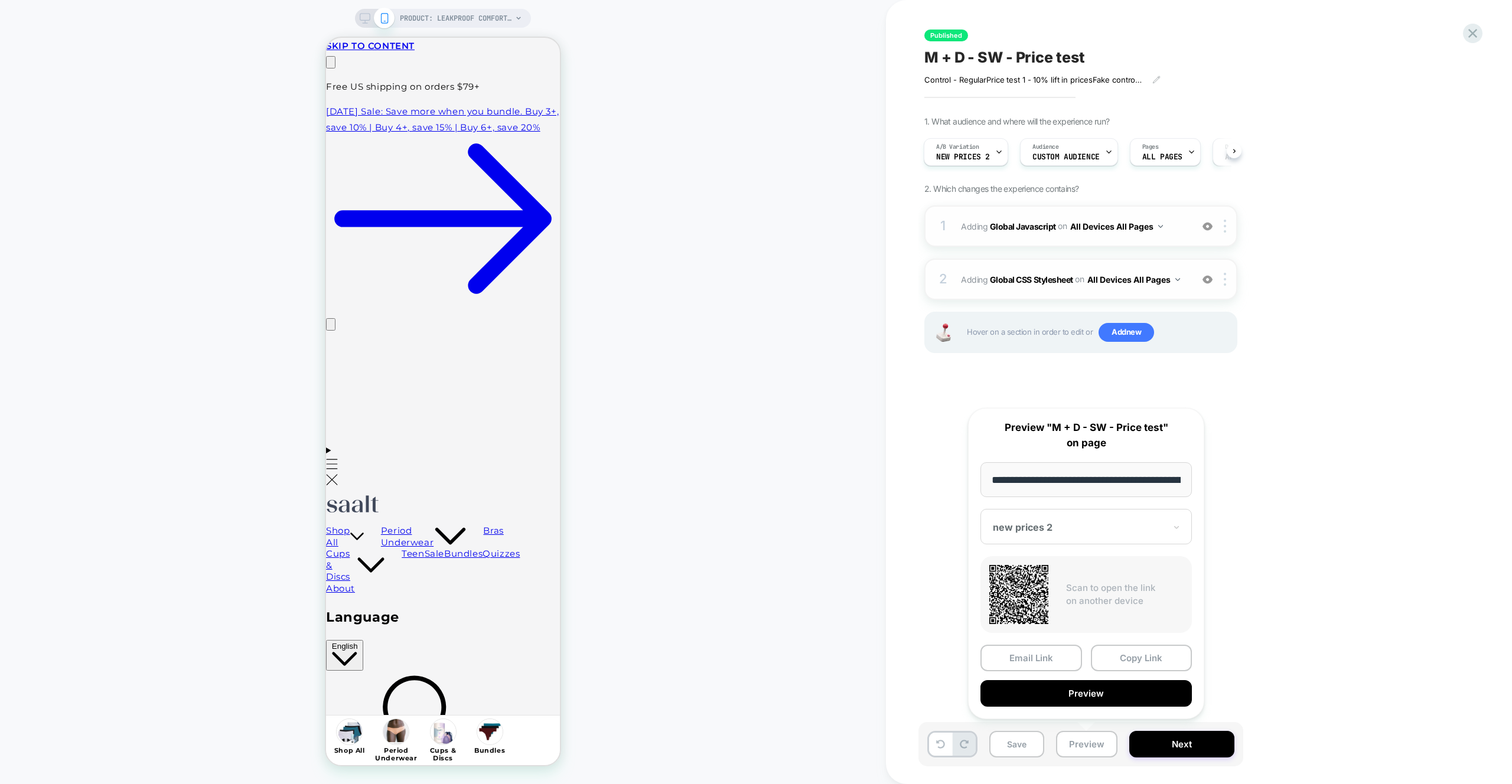
drag, startPoint x: 1136, startPoint y: 664, endPoint x: 729, endPoint y: 448, distance: 460.8
click at [1136, 664] on button "Copy Link" at bounding box center [1142, 658] width 102 height 26
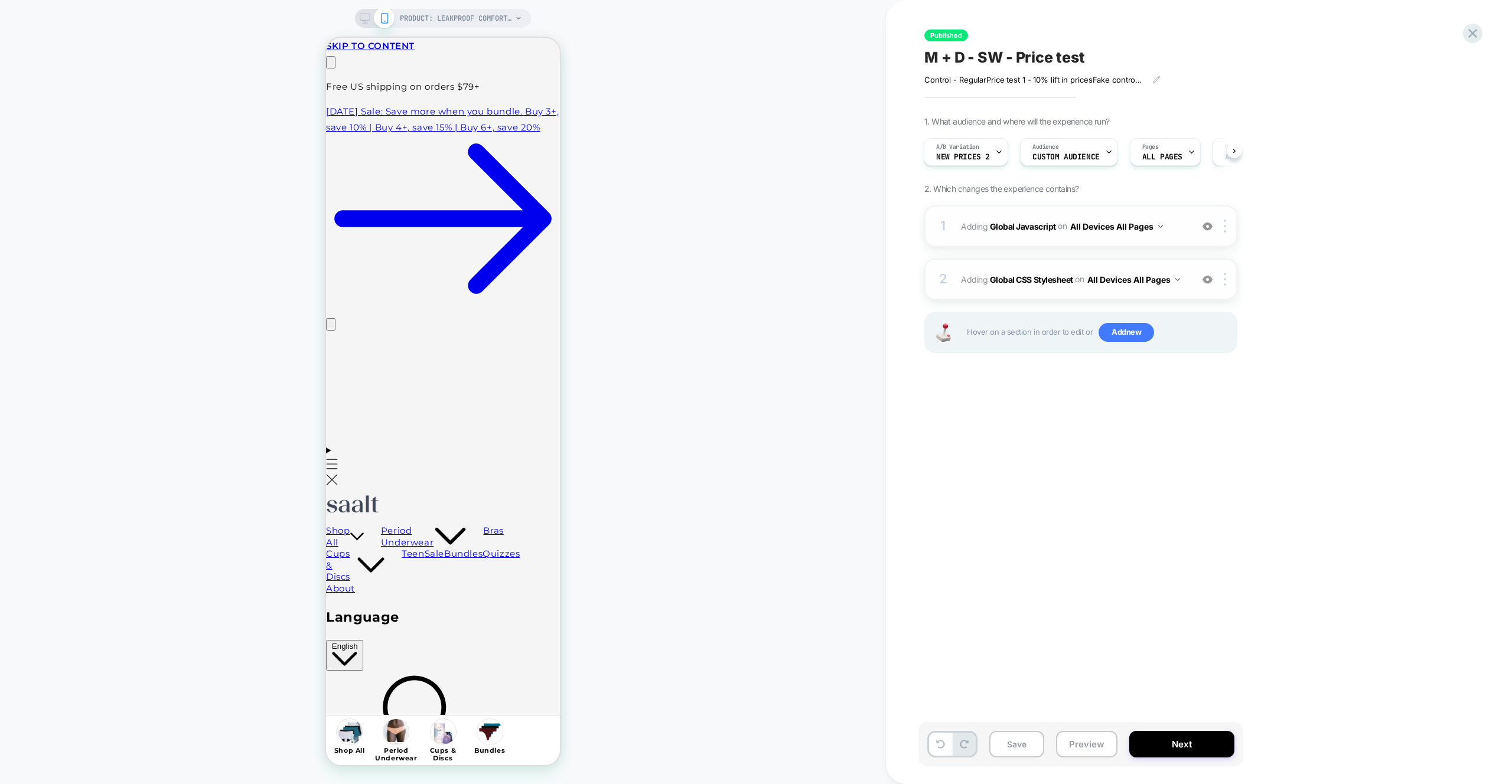
scroll to position [0, 186]
click at [1187, 226] on div "1 Adding Global Javascript on All Devices All Pages Add Before Add After Target…" at bounding box center [1081, 226] width 313 height 42
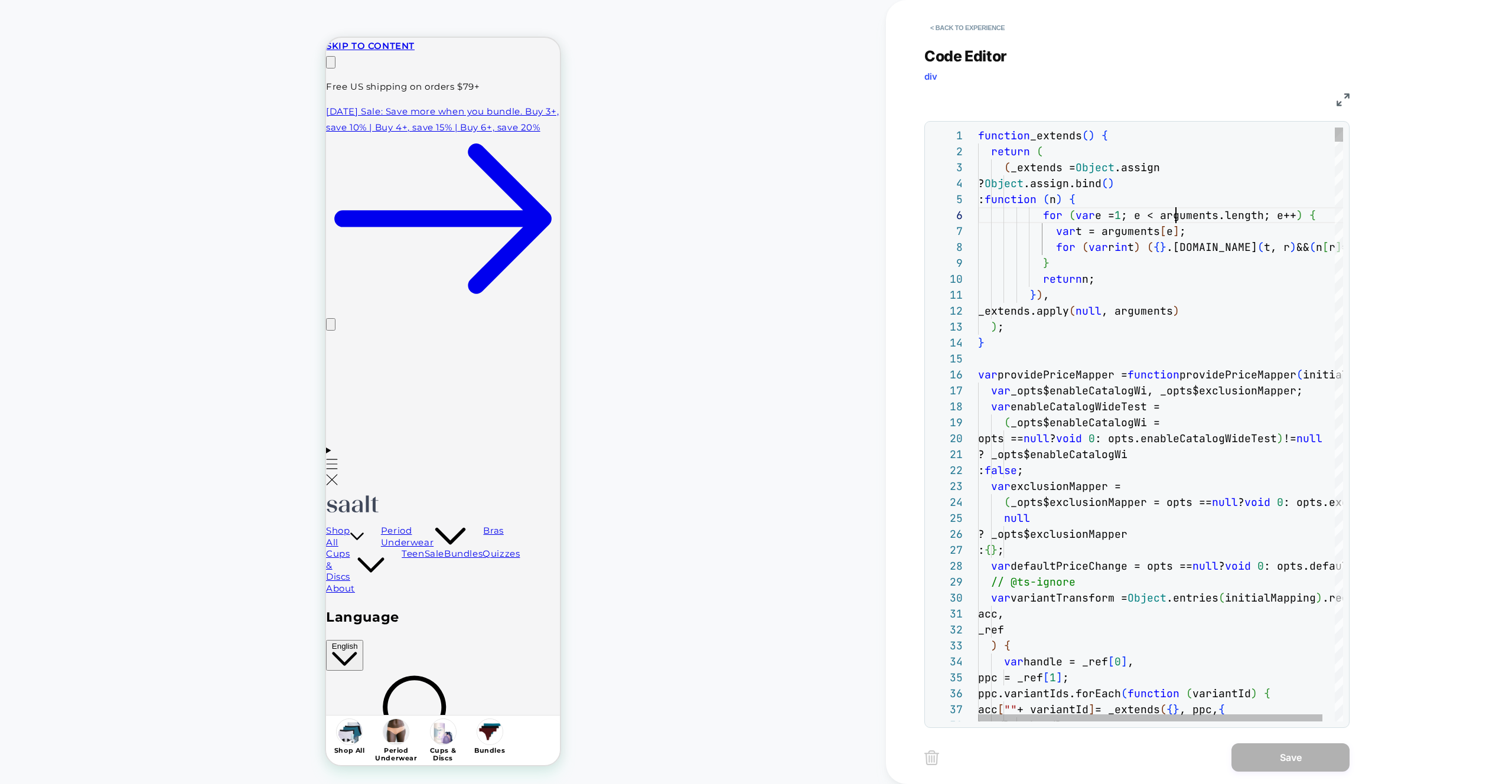
type textarea "**********"
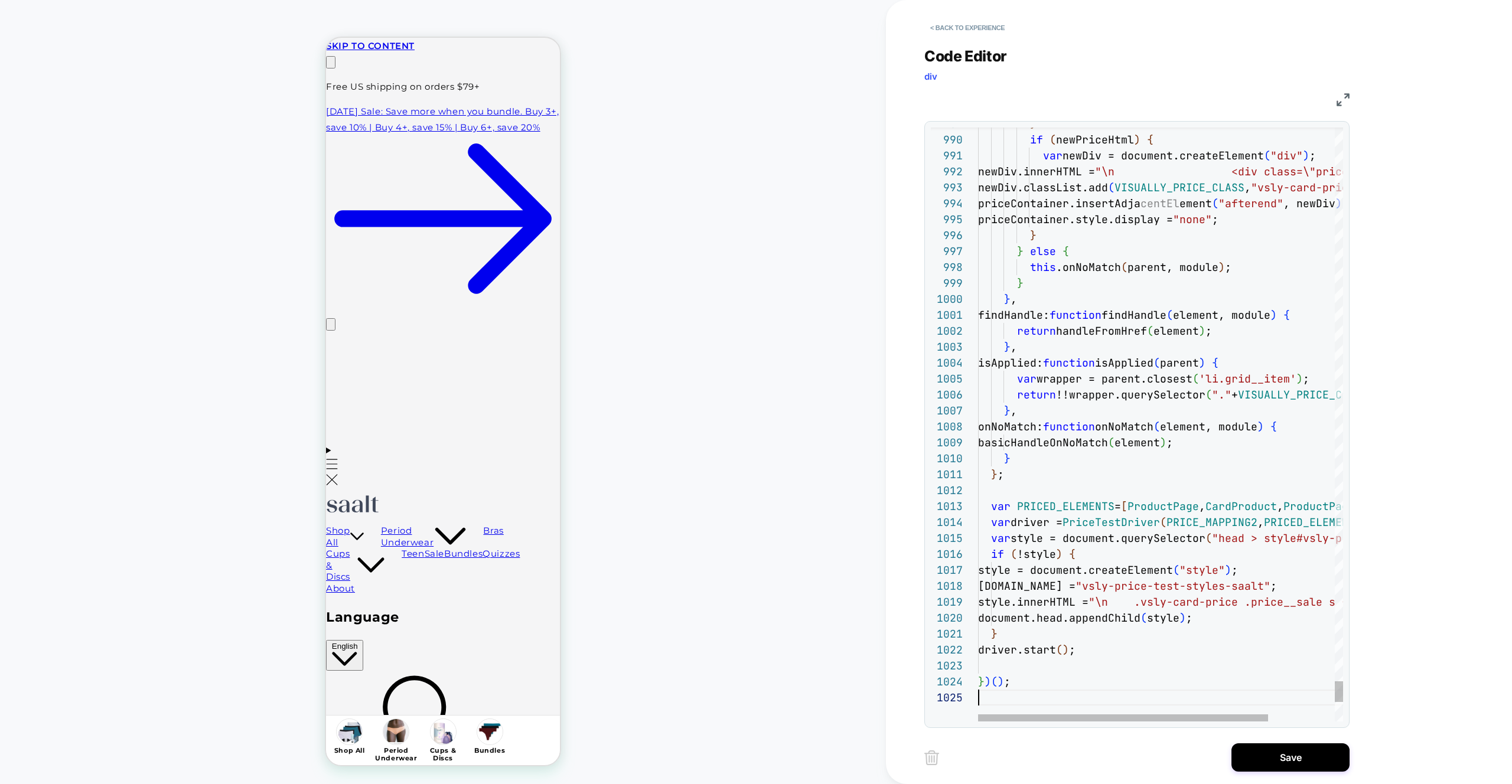
scroll to position [64, 0]
click at [1225, 758] on div "Save" at bounding box center [1137, 757] width 425 height 30
drag, startPoint x: 1250, startPoint y: 756, endPoint x: 1207, endPoint y: 756, distance: 43.0
click at [1250, 756] on button "Save" at bounding box center [1290, 757] width 118 height 28
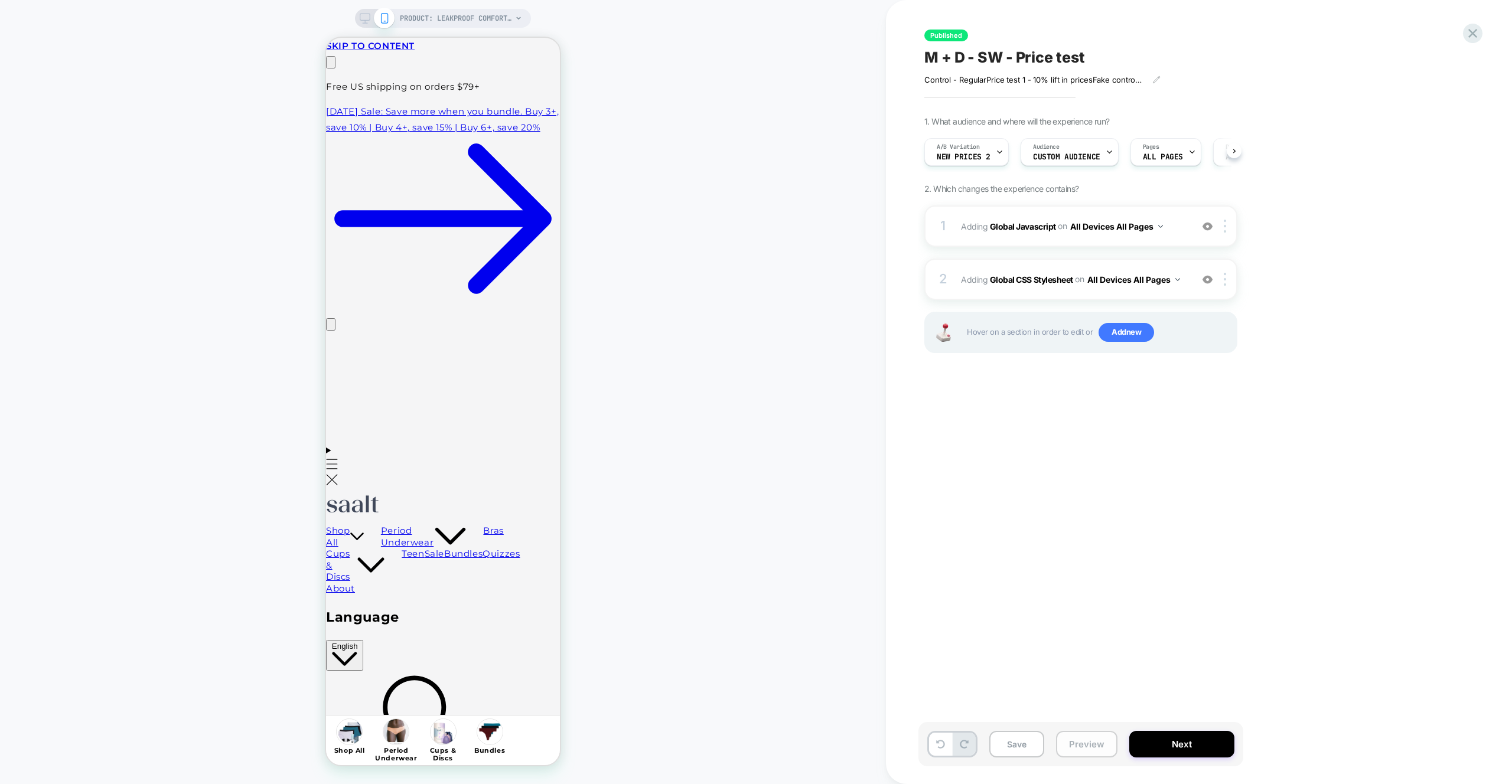
drag, startPoint x: 1095, startPoint y: 744, endPoint x: 1096, endPoint y: 733, distance: 11.0
click at [1095, 744] on button "Preview" at bounding box center [1087, 744] width 61 height 26
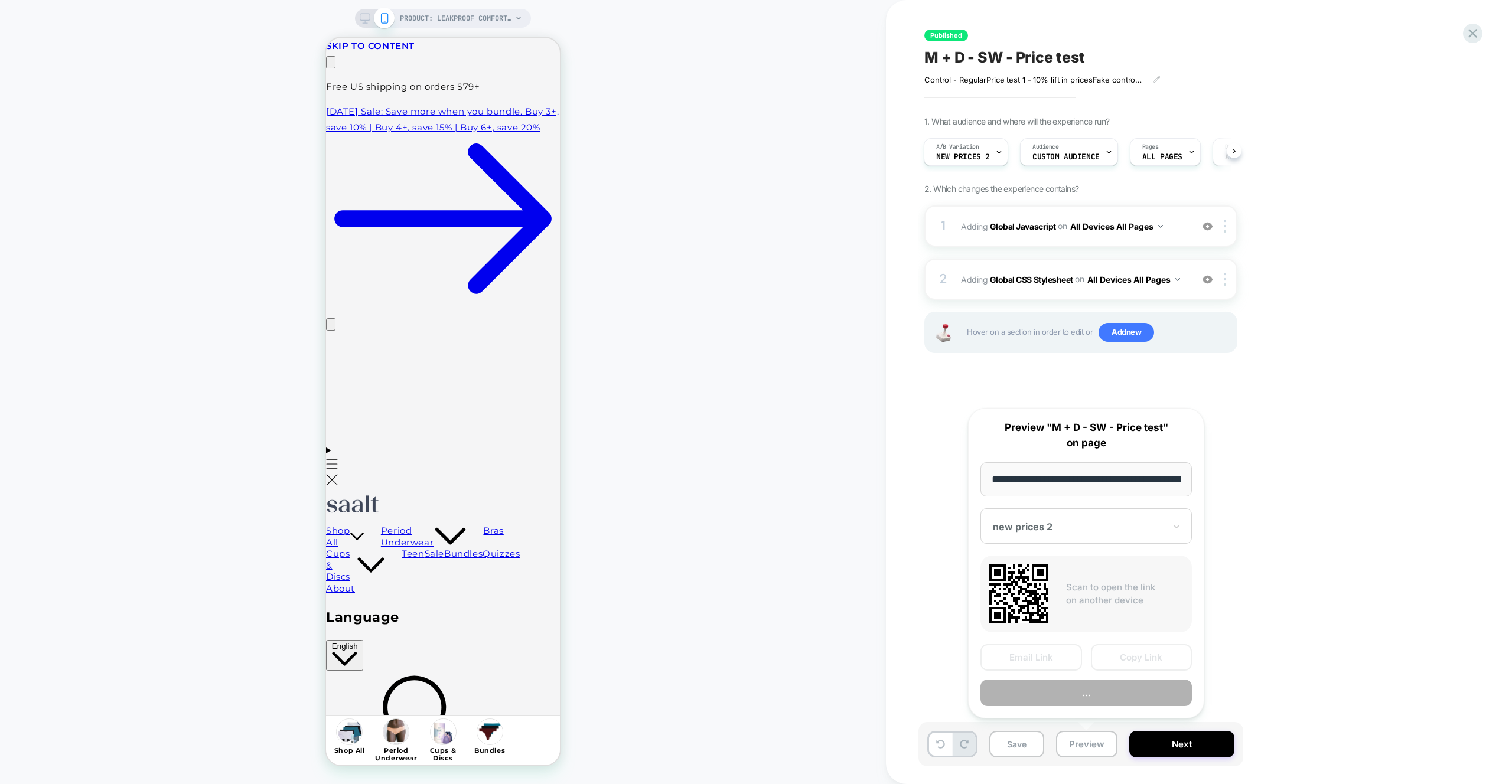
scroll to position [0, 140]
click at [1133, 664] on button "Copy Link" at bounding box center [1142, 658] width 102 height 26
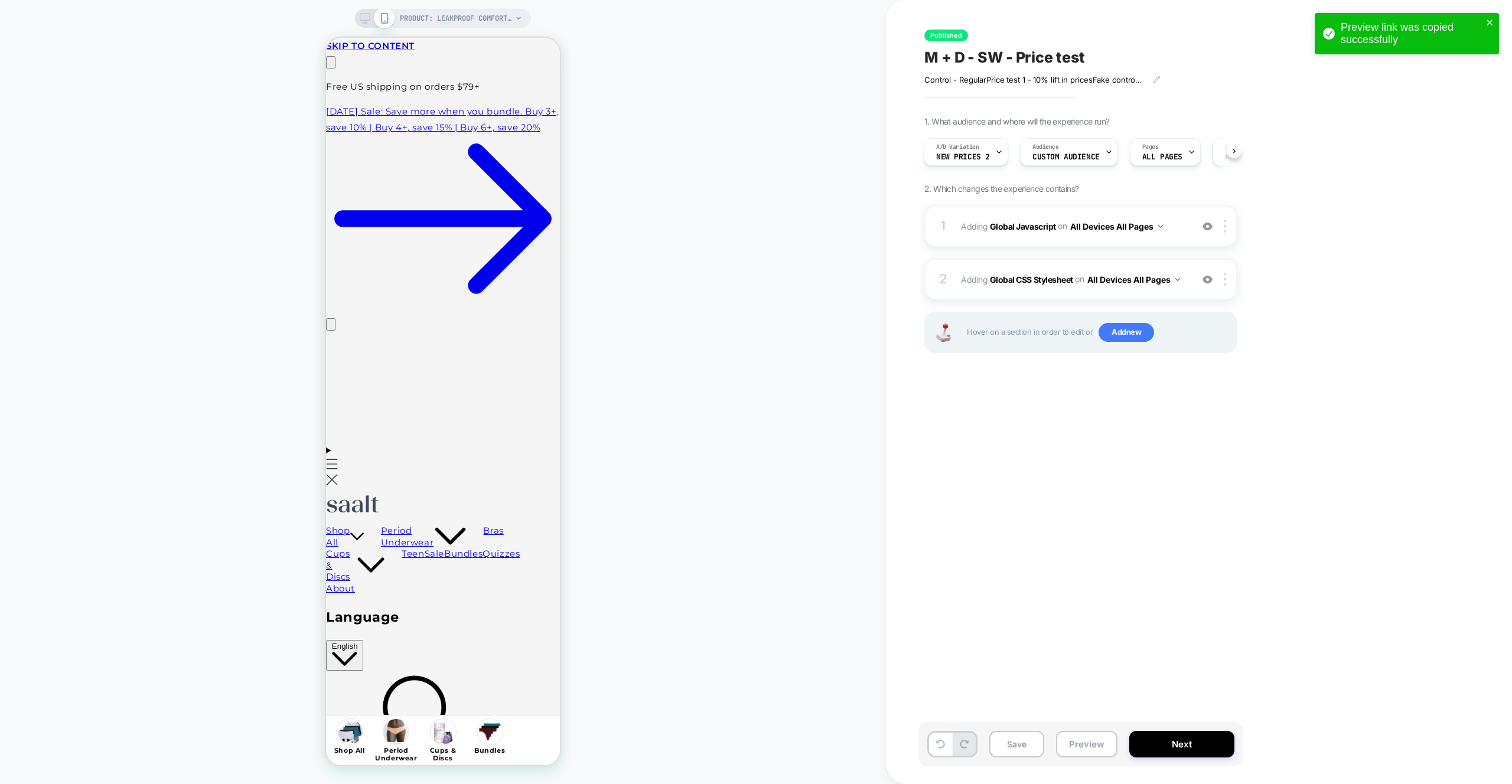
scroll to position [0, 0]
click at [1358, 434] on div "Published M + D - SW - Price test Control - Regular Price test 1 - 10% lift in …" at bounding box center [1139, 392] width 443 height 761
drag, startPoint x: 1208, startPoint y: 279, endPoint x: 1207, endPoint y: 240, distance: 39.0
click at [1208, 279] on img at bounding box center [1207, 279] width 10 height 10
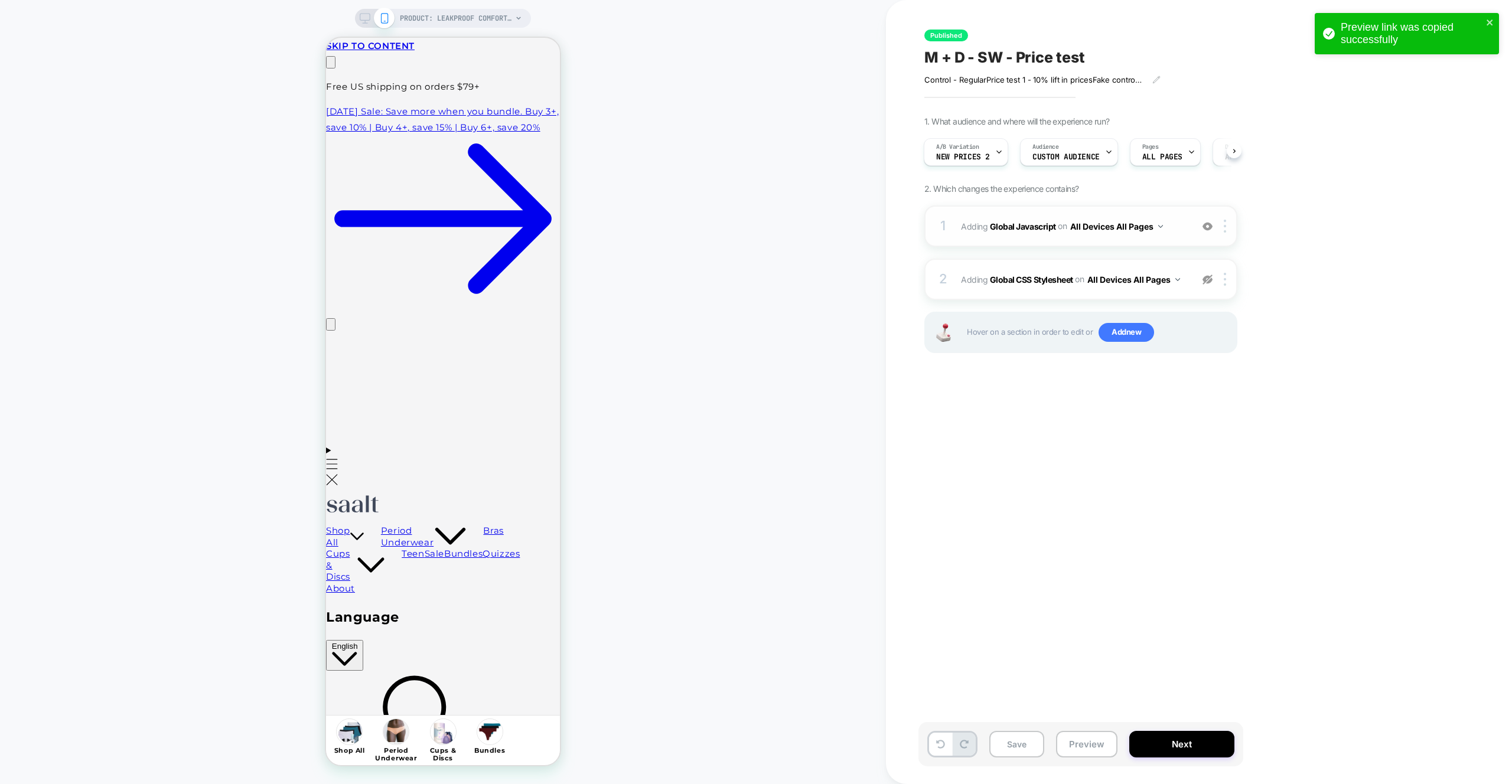
click at [1207, 217] on div "1 Adding Global Javascript on All Devices All Pages Add Before Add After Target…" at bounding box center [1081, 226] width 313 height 42
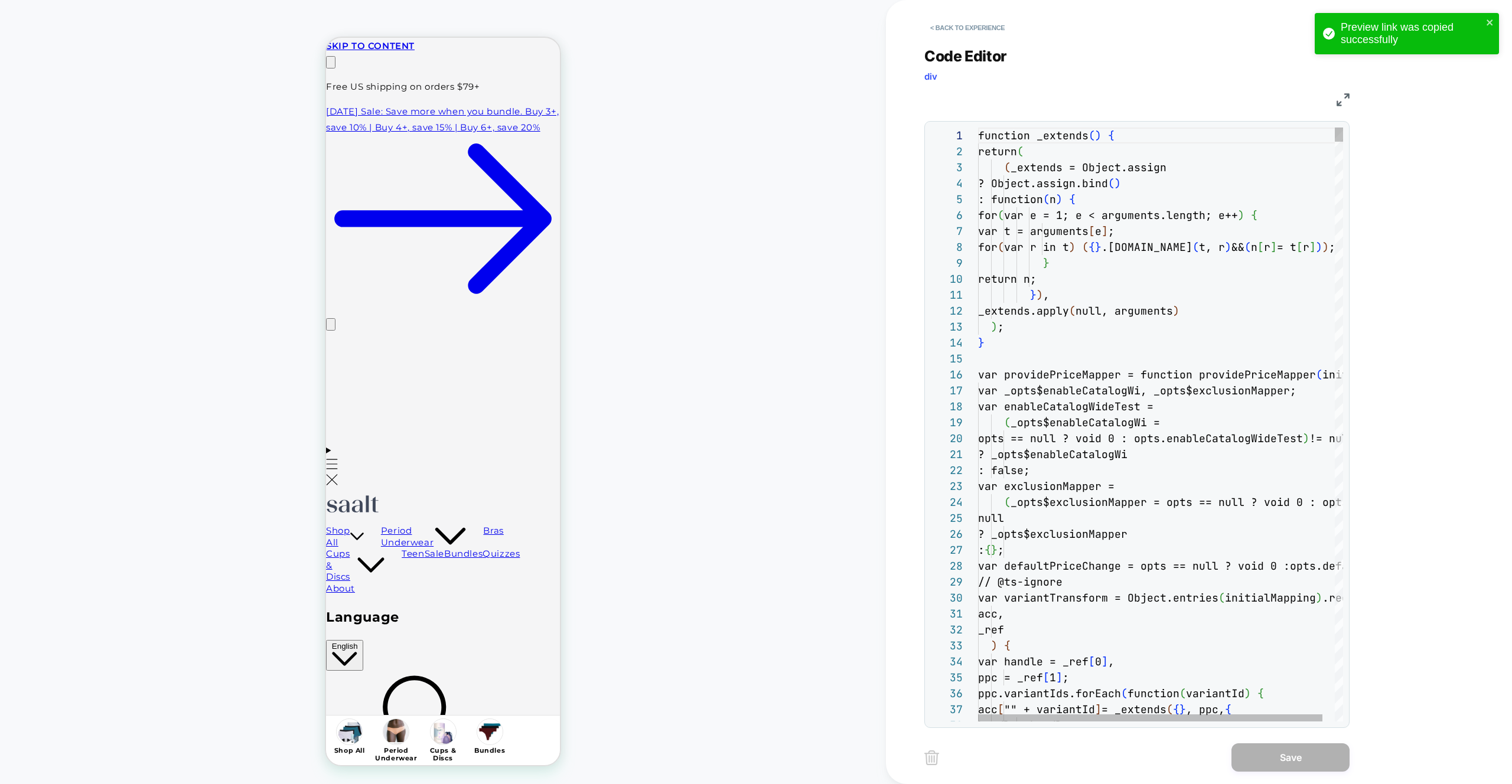
scroll to position [79, 230]
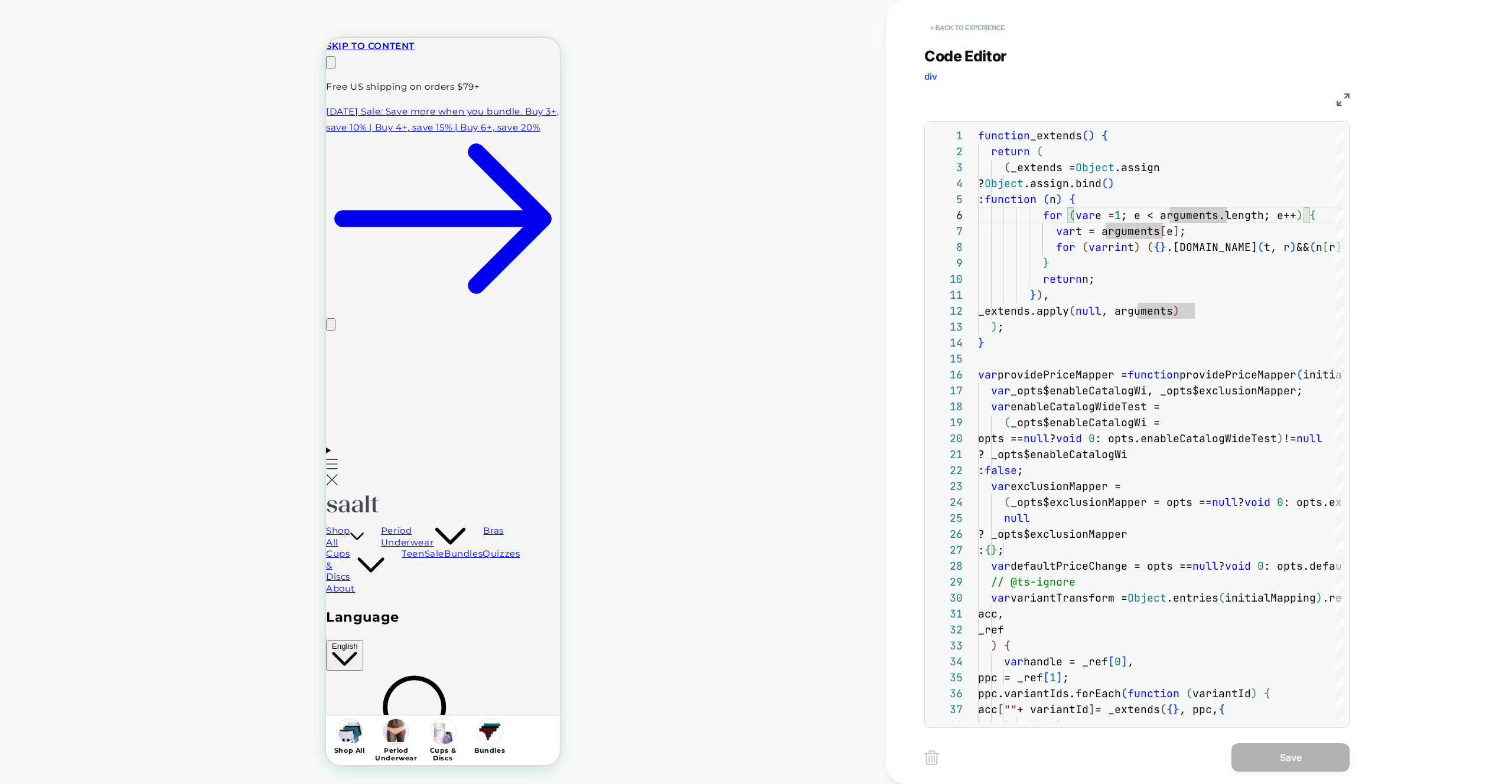
click at [986, 22] on button "< Back to experience" at bounding box center [967, 27] width 86 height 19
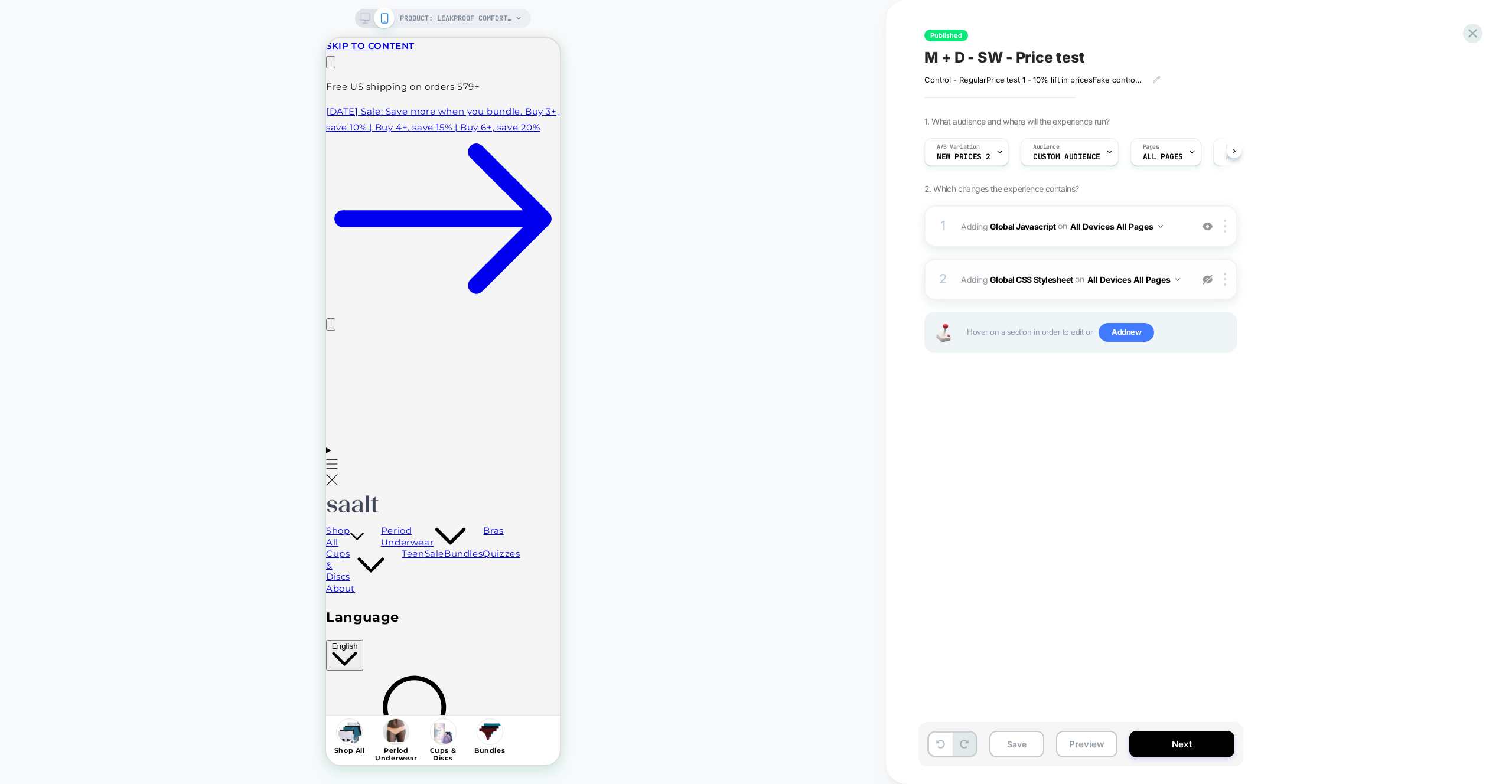
scroll to position [0, 1]
drag, startPoint x: 1207, startPoint y: 230, endPoint x: 1195, endPoint y: 296, distance: 67.1
click at [1207, 231] on img at bounding box center [1207, 226] width 10 height 10
drag, startPoint x: 1074, startPoint y: 753, endPoint x: 1091, endPoint y: 733, distance: 26.2
click at [1074, 753] on button "Preview" at bounding box center [1087, 744] width 61 height 26
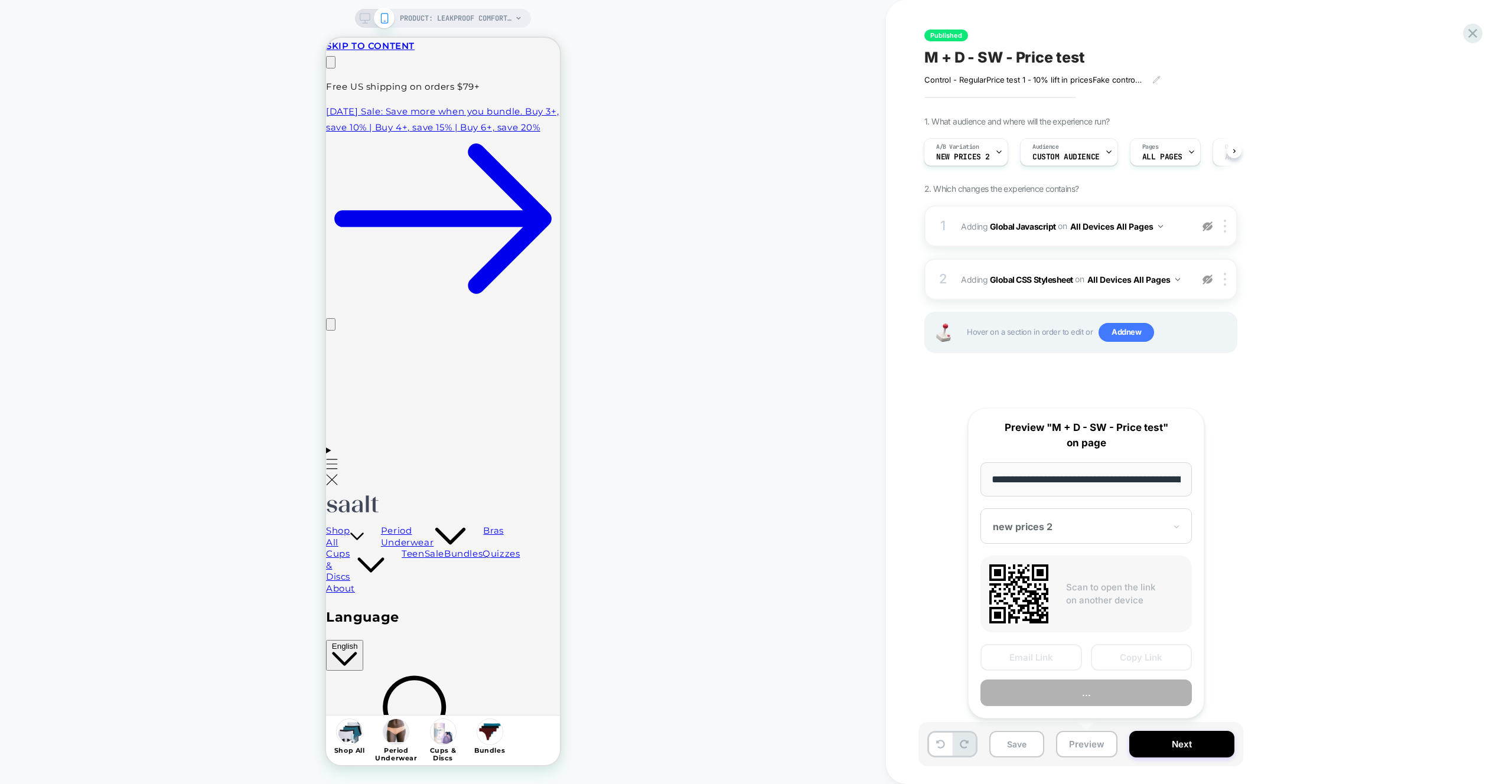
scroll to position [0, 140]
click at [1137, 666] on button "Copy Link" at bounding box center [1142, 658] width 102 height 26
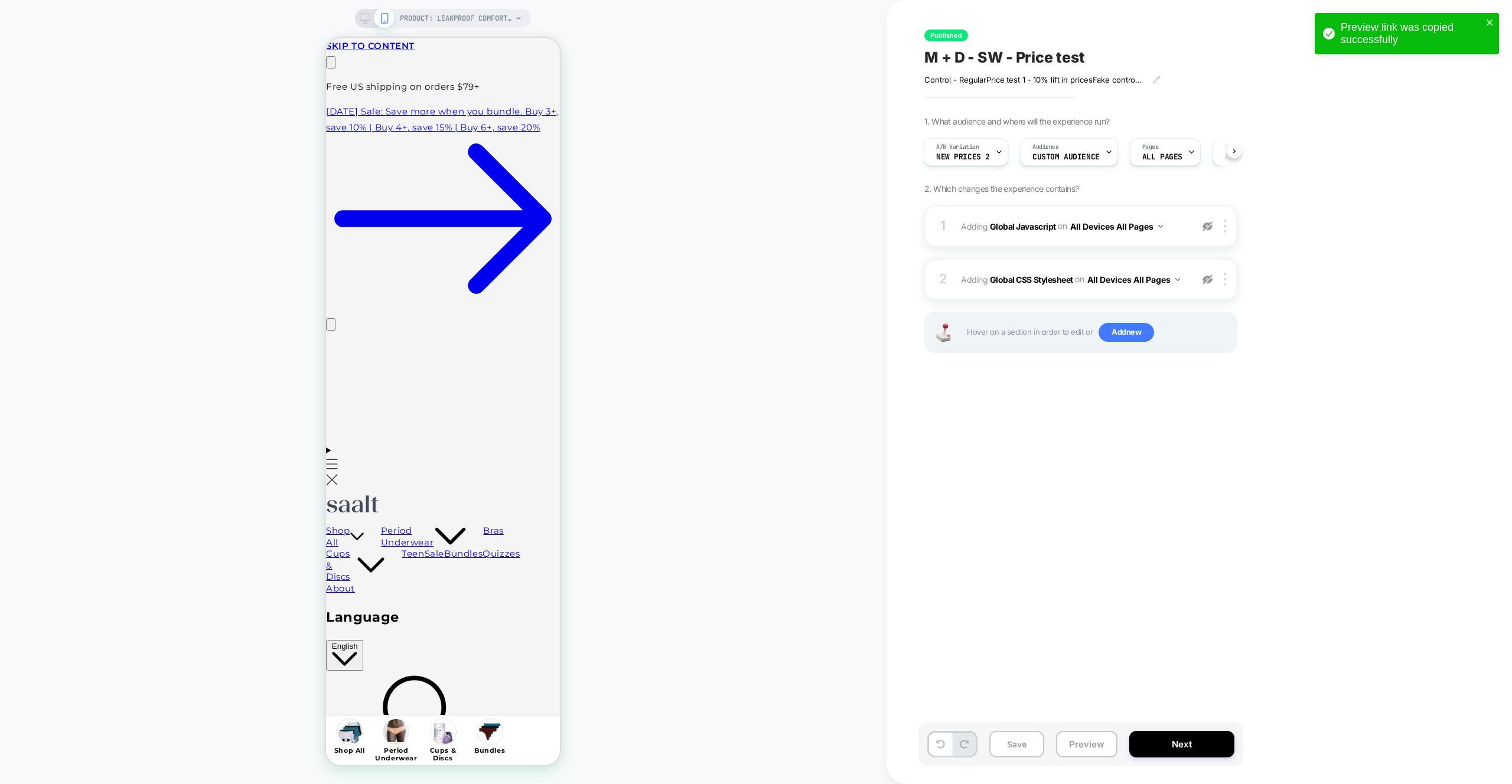
scroll to position [0, 0]
click at [907, 520] on div "Published M + D - SW - Price test Control - Regular Price test 1 - 10% lift in …" at bounding box center [1146, 392] width 520 height 784
click at [1211, 279] on img at bounding box center [1207, 279] width 10 height 10
click at [1211, 235] on div "1 Adding Global Javascript on All Devices All Pages Target Mobile Delete" at bounding box center [1081, 226] width 313 height 42
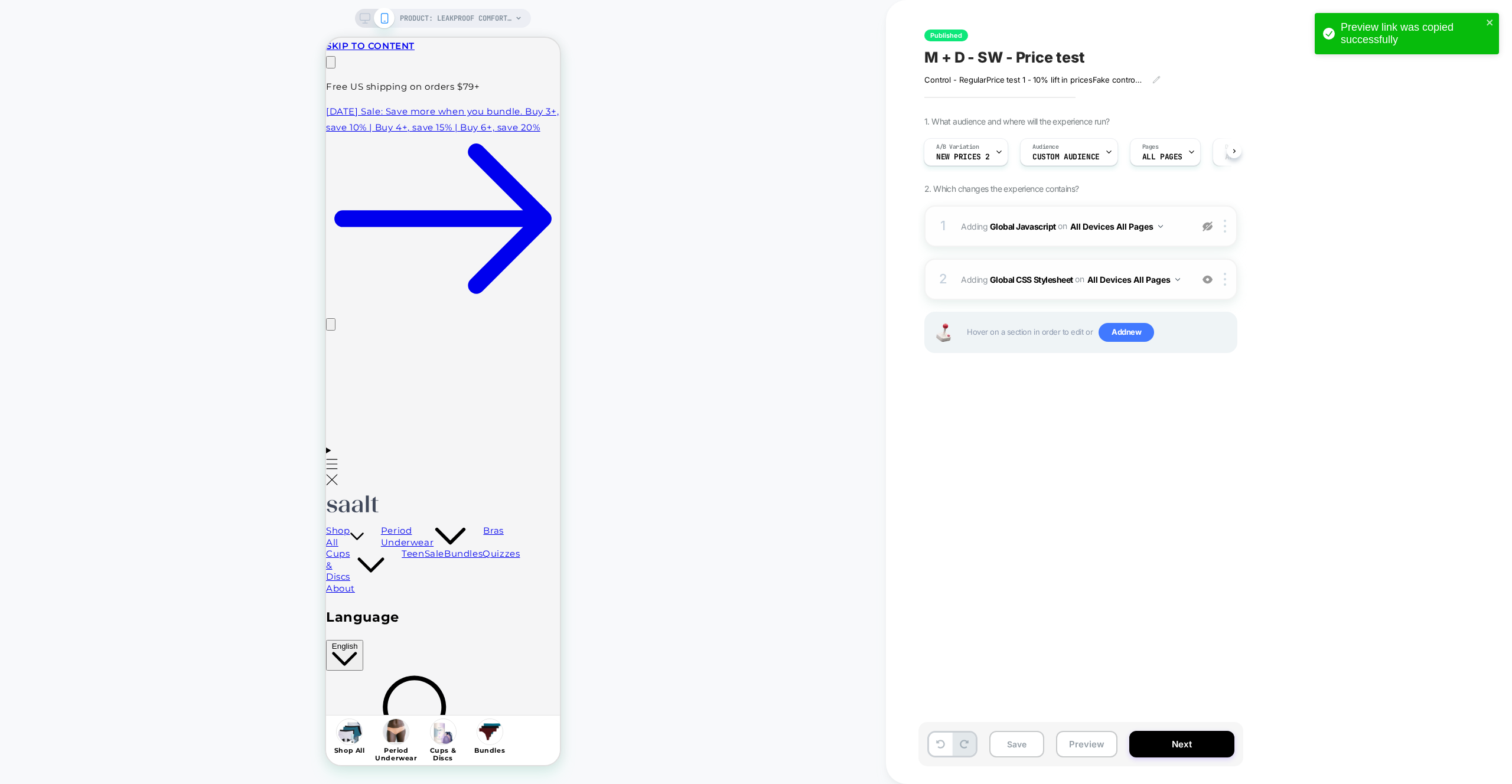
click at [1210, 228] on img at bounding box center [1207, 226] width 10 height 10
click at [1083, 761] on div "Save Preview Next" at bounding box center [1080, 744] width 325 height 45
click at [1085, 750] on button "Preview" at bounding box center [1087, 744] width 61 height 26
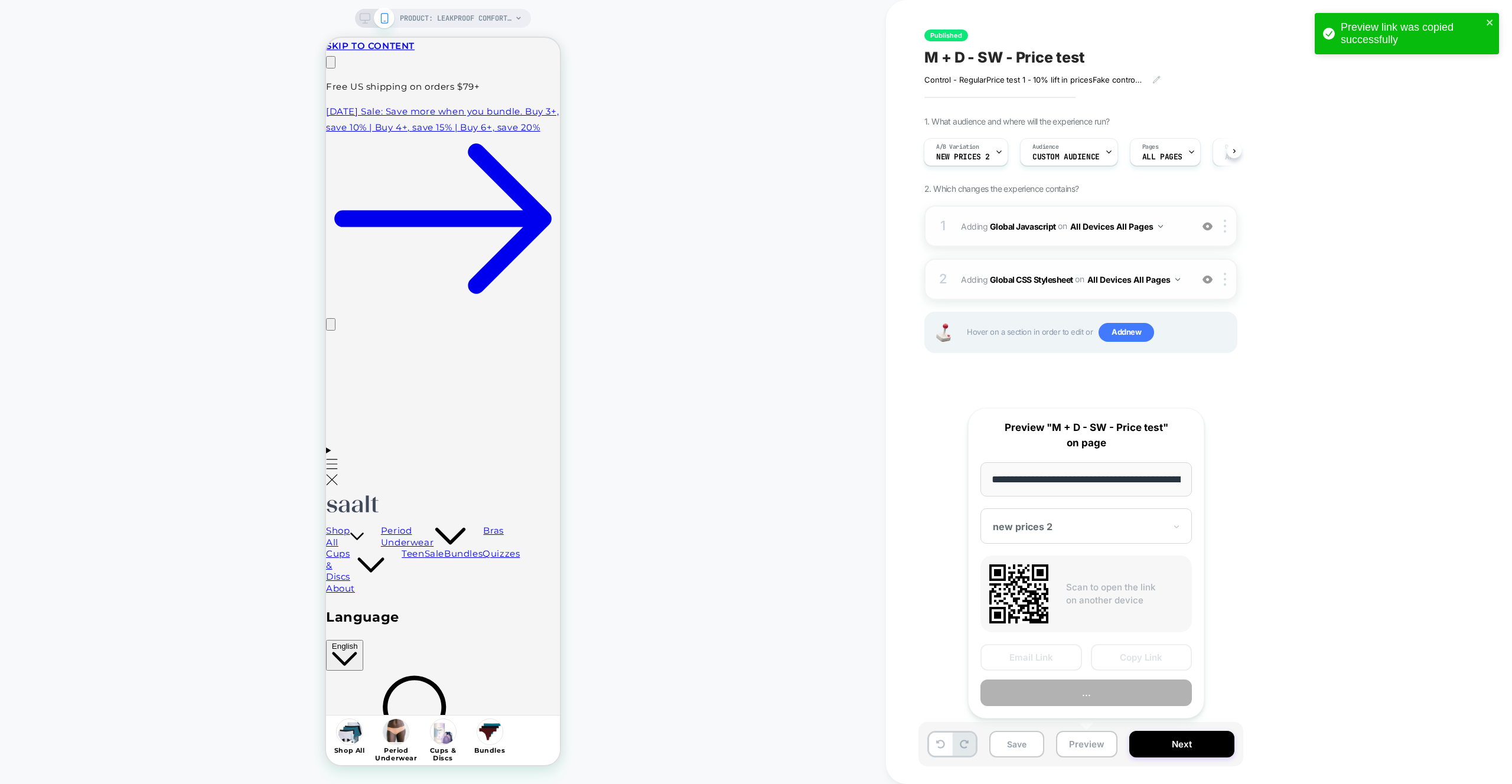
scroll to position [0, 140]
click at [1146, 659] on button "Copy Link" at bounding box center [1142, 658] width 102 height 26
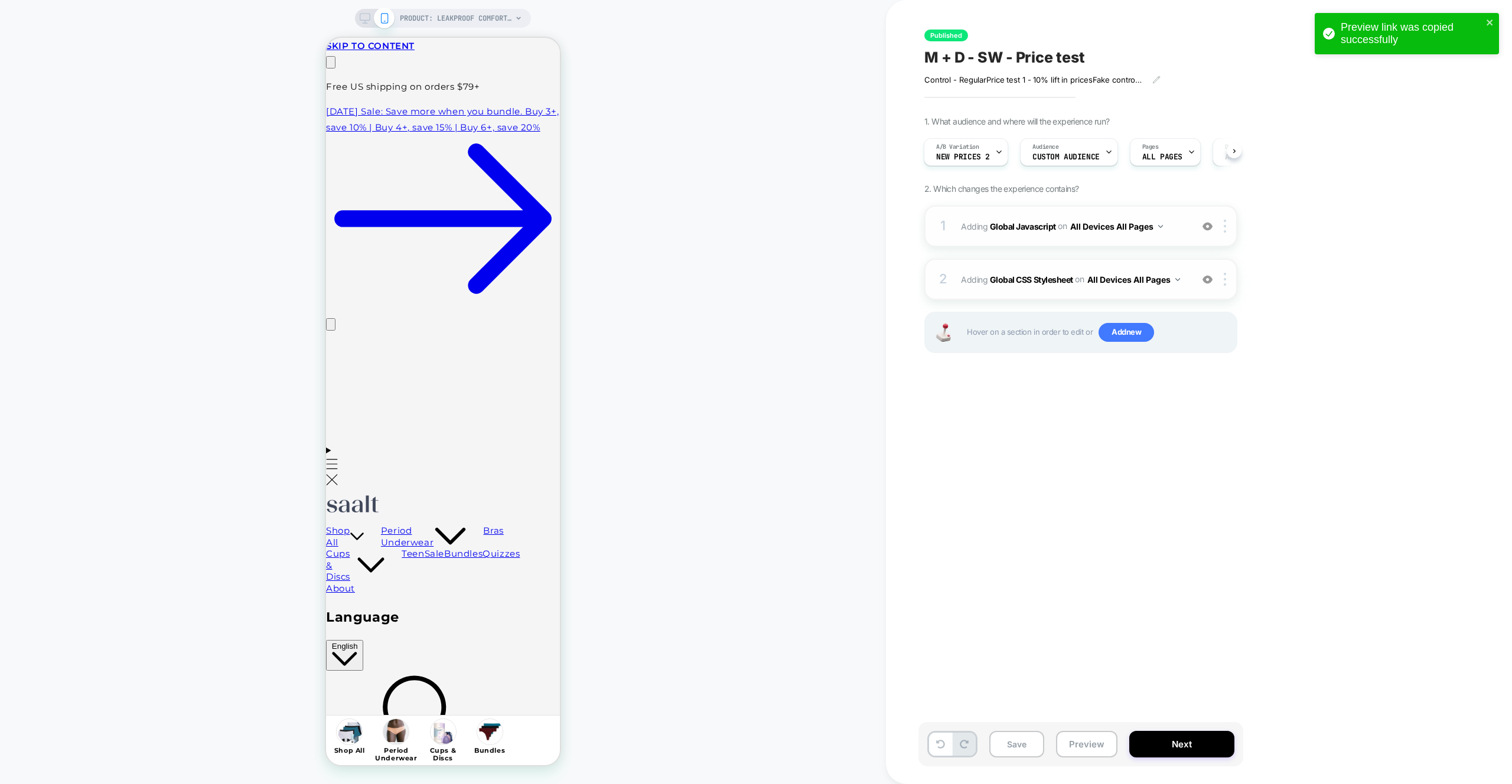
scroll to position [0, 186]
click at [1198, 285] on div at bounding box center [1207, 279] width 19 height 13
click at [1210, 217] on div "1 Adding Global Javascript on All Devices All Pages Add Before Add After Target…" at bounding box center [1081, 226] width 313 height 42
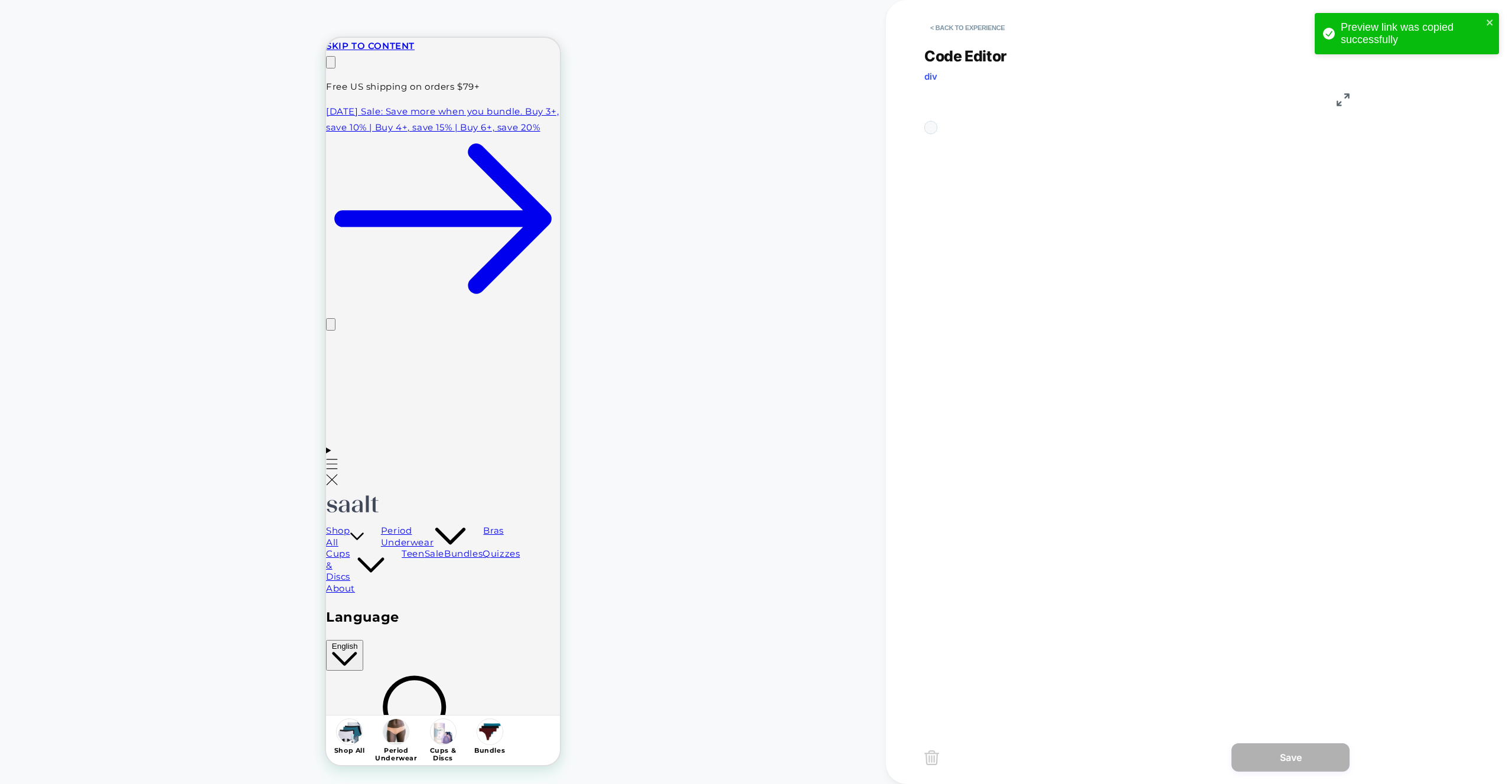
scroll to position [96, 210]
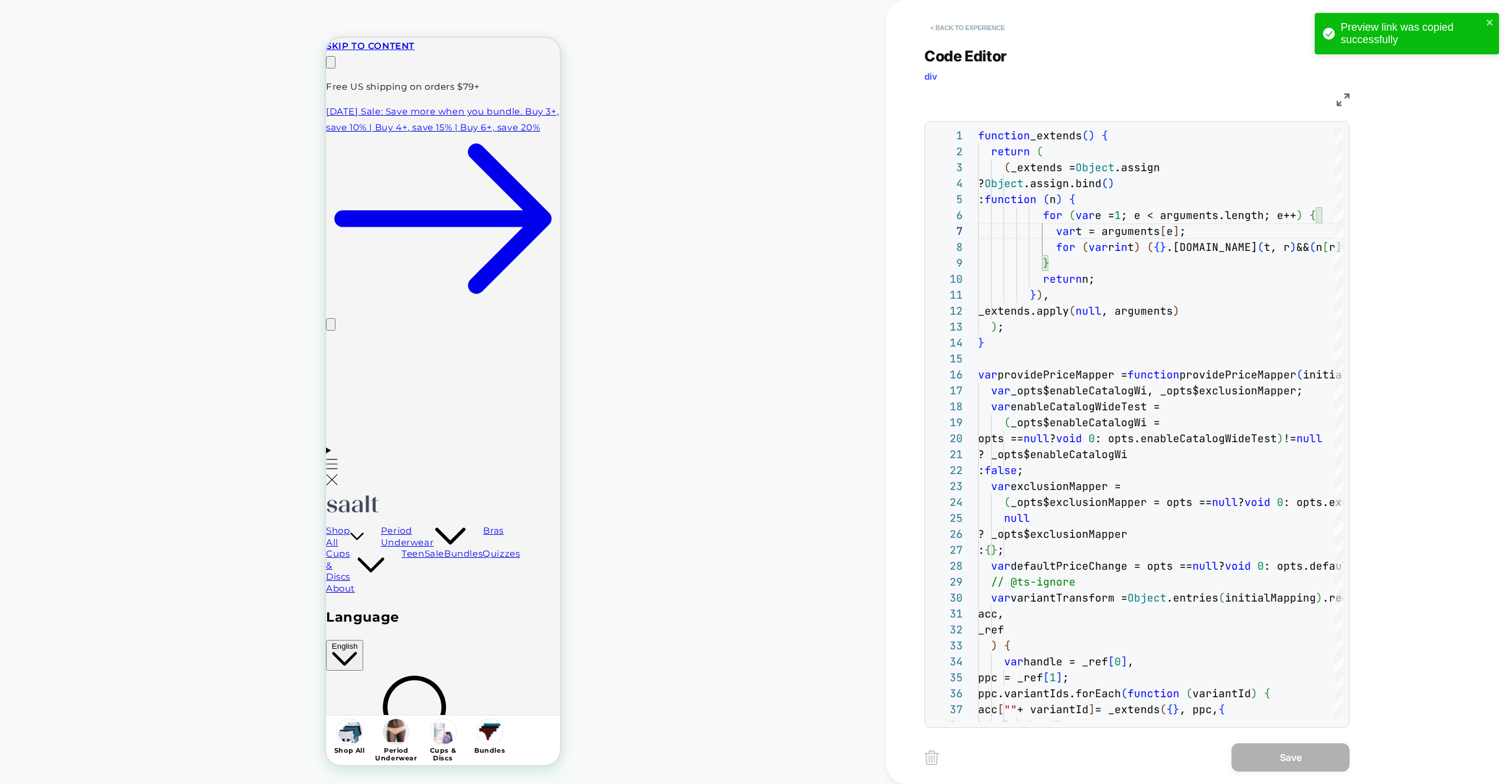
click at [973, 28] on button "< Back to experience" at bounding box center [967, 27] width 86 height 19
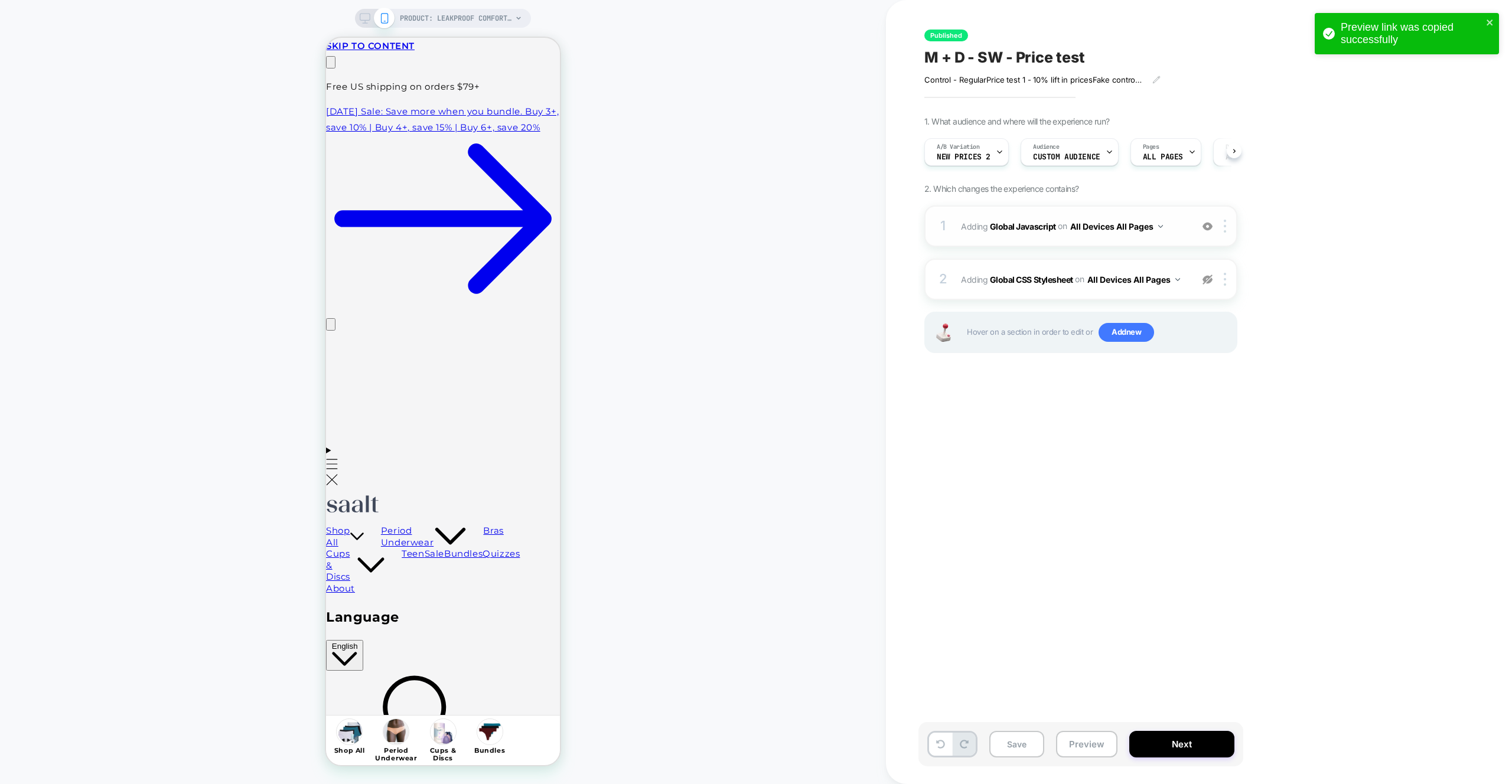
scroll to position [0, 1]
click at [1207, 230] on img at bounding box center [1207, 226] width 10 height 10
drag, startPoint x: 1081, startPoint y: 747, endPoint x: 1085, endPoint y: 737, distance: 10.8
click at [1081, 747] on button "Preview" at bounding box center [1087, 744] width 61 height 26
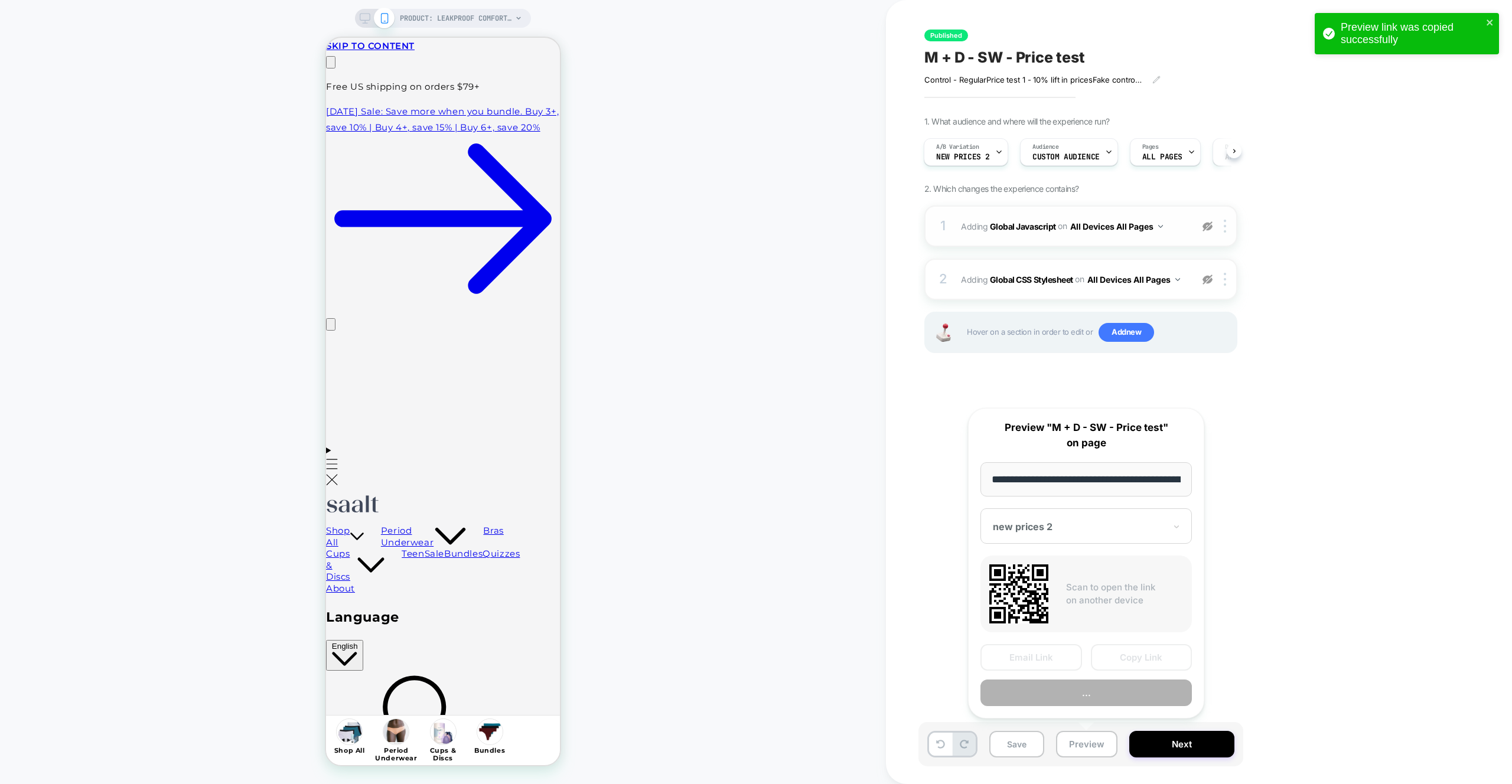
scroll to position [0, 140]
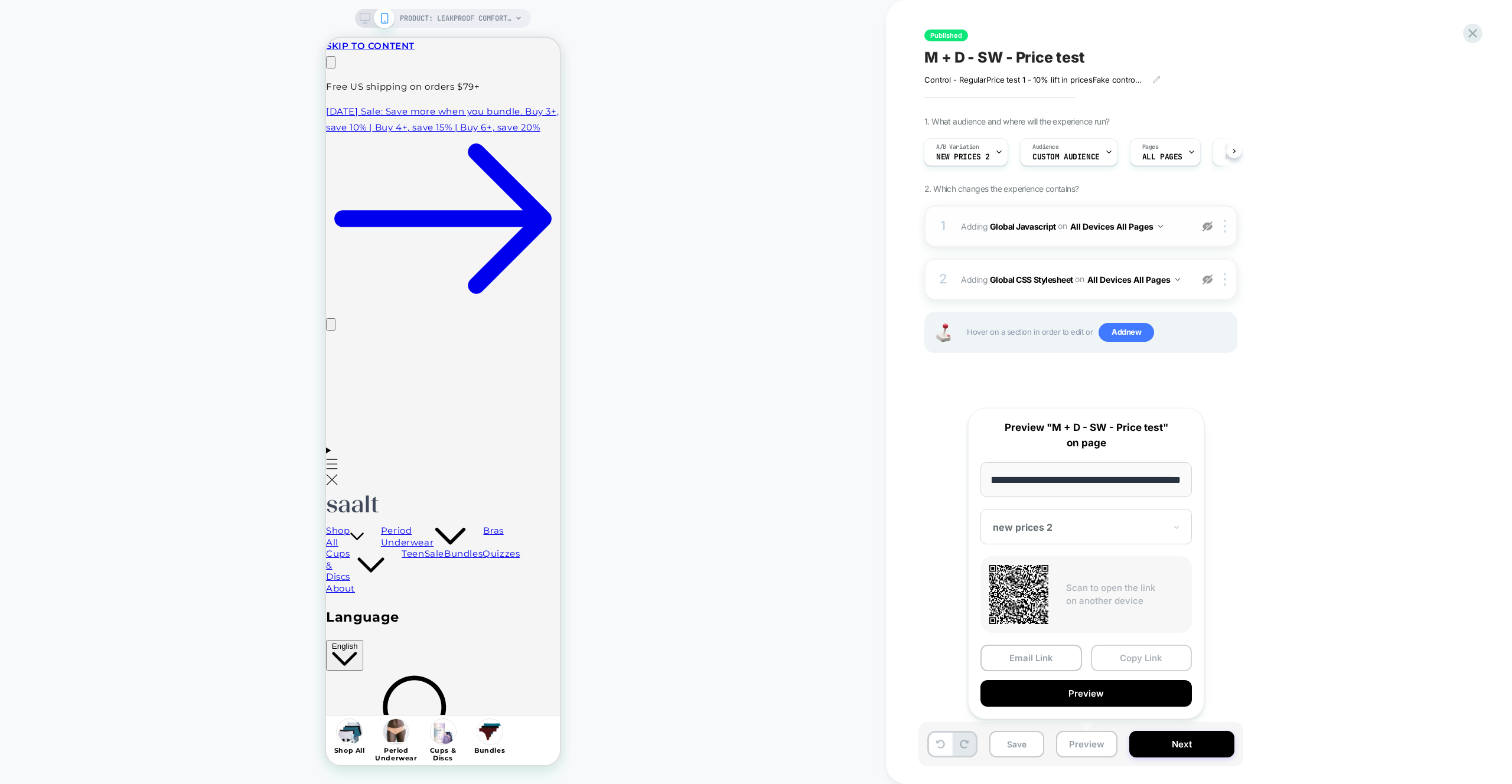
click at [1135, 650] on button "Copy Link" at bounding box center [1142, 658] width 102 height 26
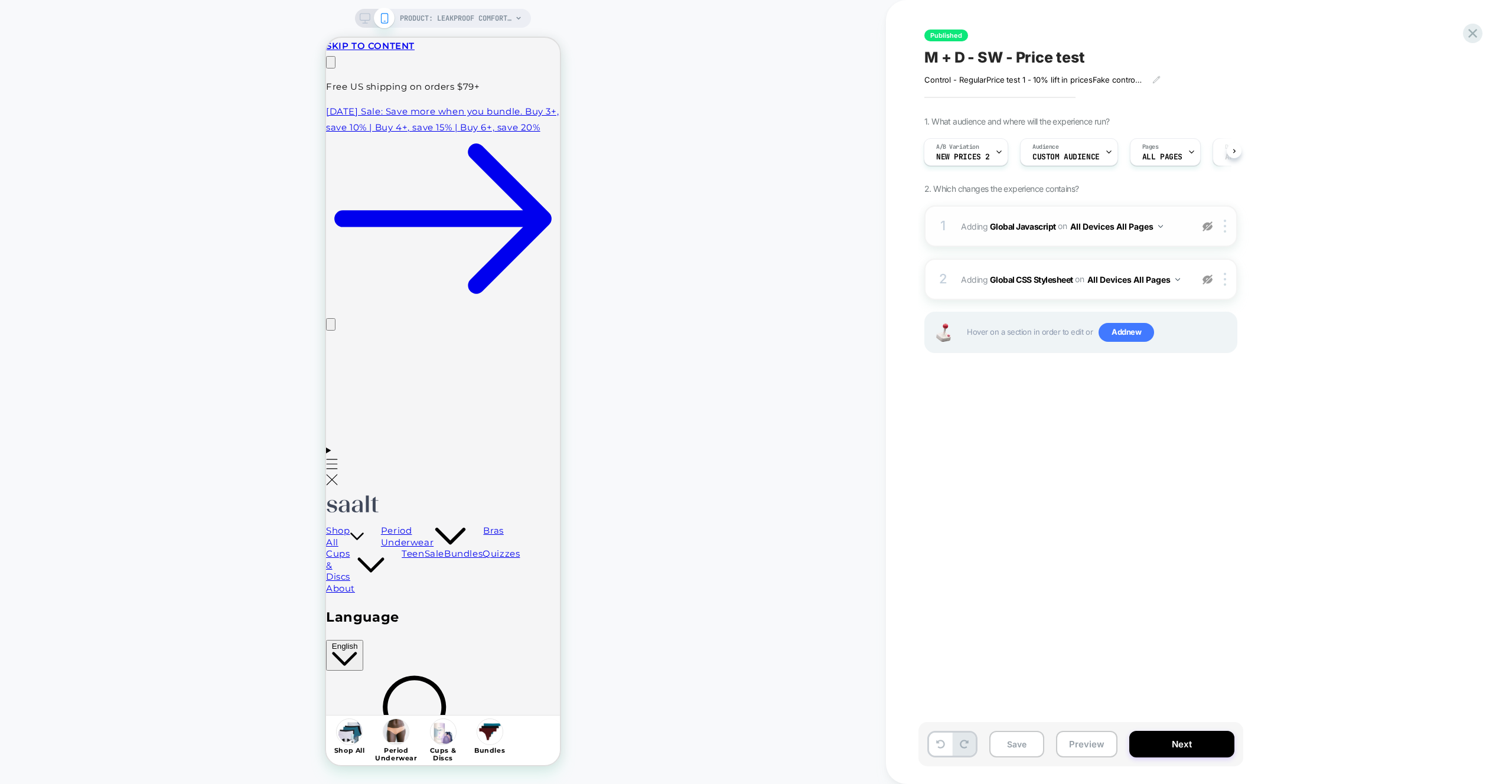
scroll to position [0, 0]
click at [1211, 226] on img at bounding box center [1207, 226] width 10 height 10
click at [1210, 281] on img at bounding box center [1207, 279] width 10 height 10
click at [1081, 741] on button "Preview" at bounding box center [1087, 744] width 61 height 26
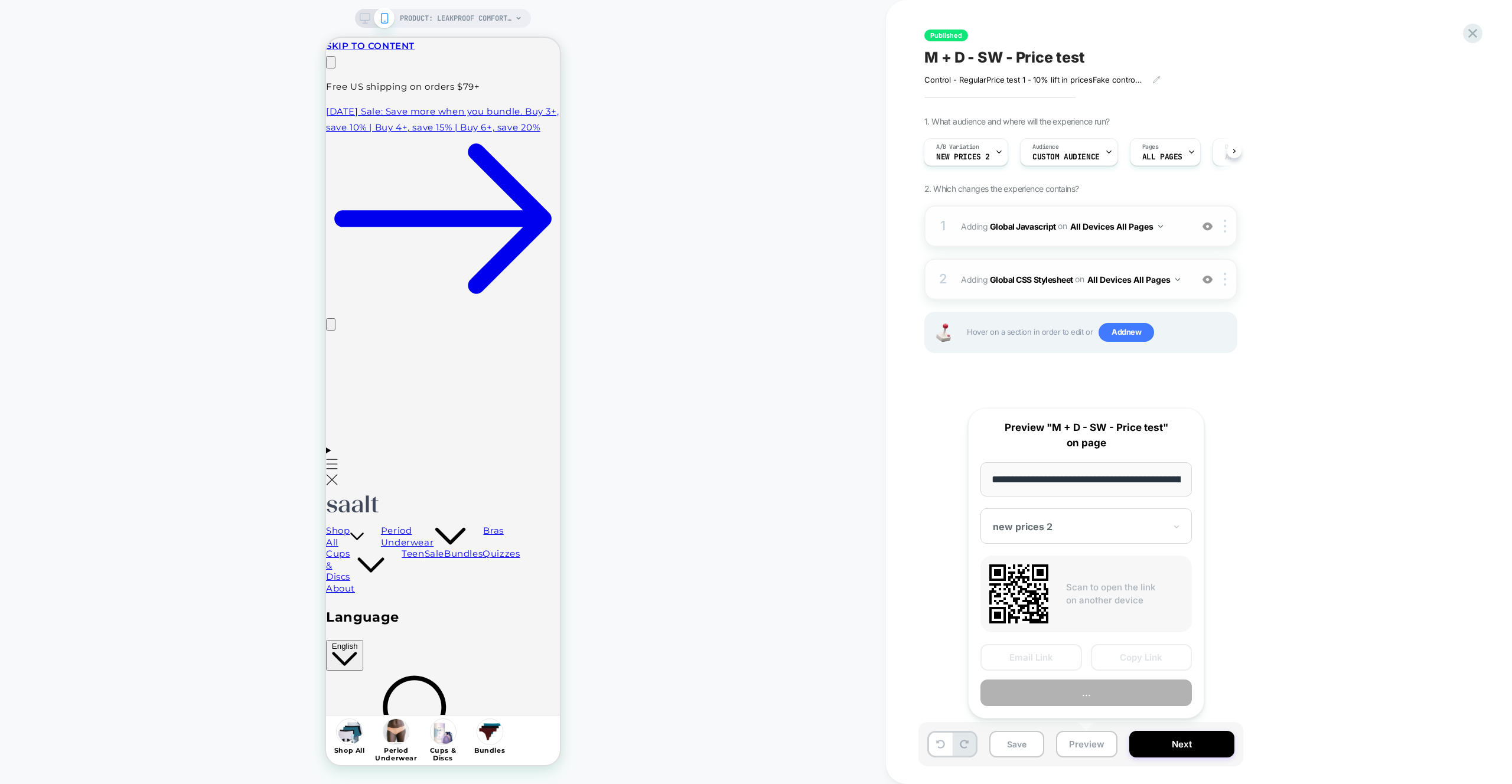
scroll to position [0, 140]
drag, startPoint x: 1111, startPoint y: 663, endPoint x: 677, endPoint y: 574, distance: 443.0
click at [1110, 662] on button "Copy Link" at bounding box center [1142, 658] width 102 height 26
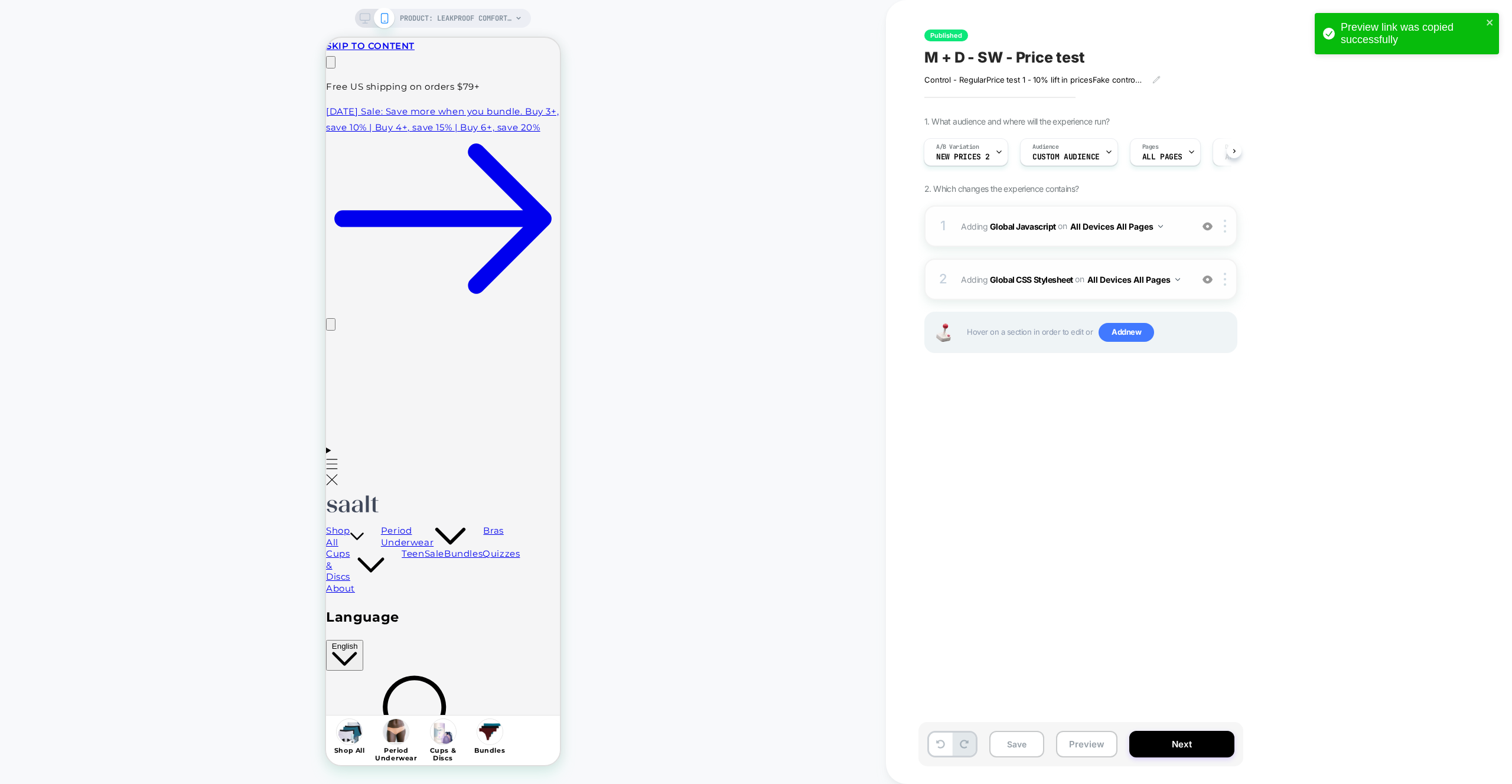
scroll to position [0, 186]
click at [1208, 229] on img at bounding box center [1207, 226] width 10 height 10
click at [1206, 285] on div "2 Adding Global CSS Stylesheet on All Devices All Pages Add Before Add After Ta…" at bounding box center [1081, 279] width 313 height 42
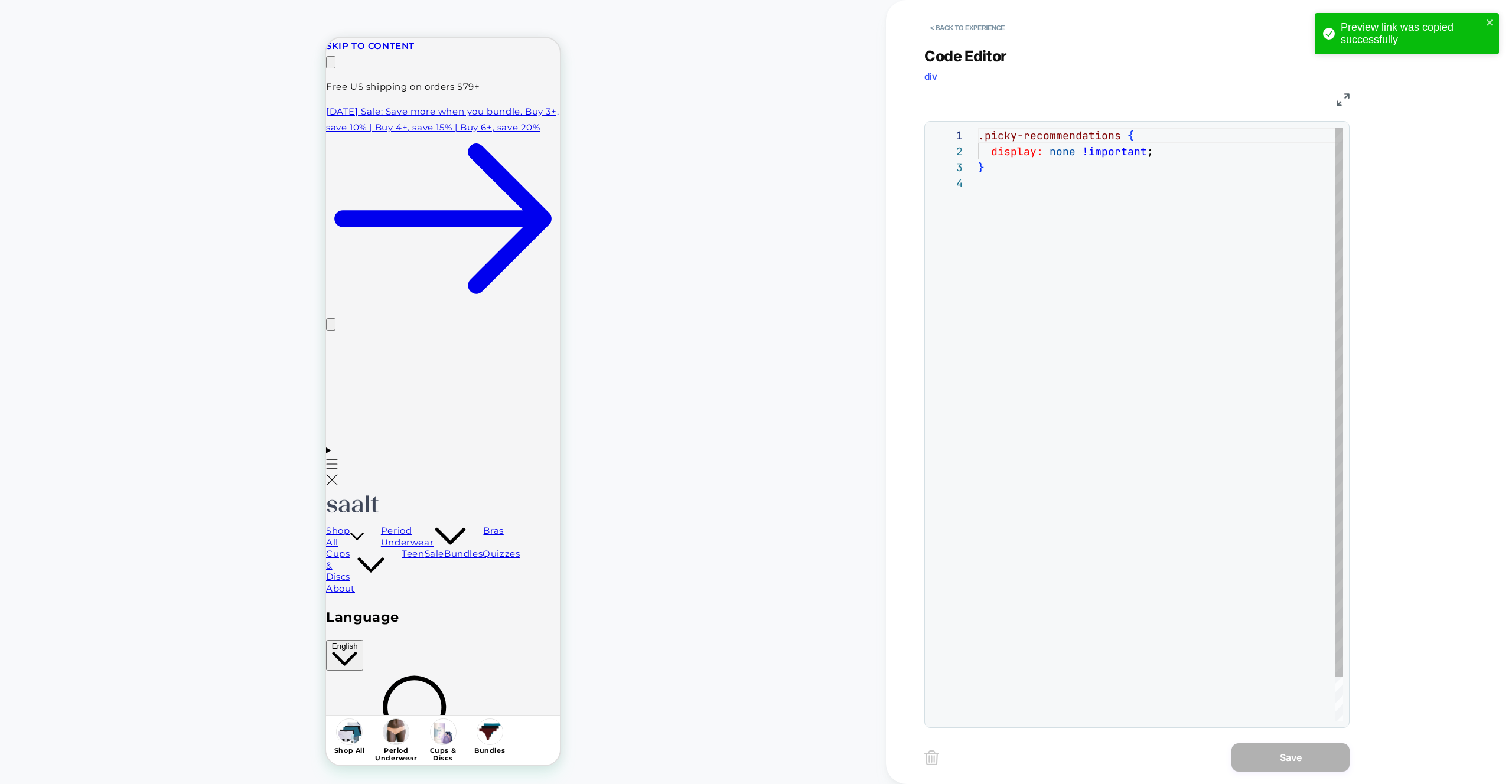
scroll to position [48, 0]
click at [976, 35] on button "< Back to experience" at bounding box center [967, 27] width 86 height 19
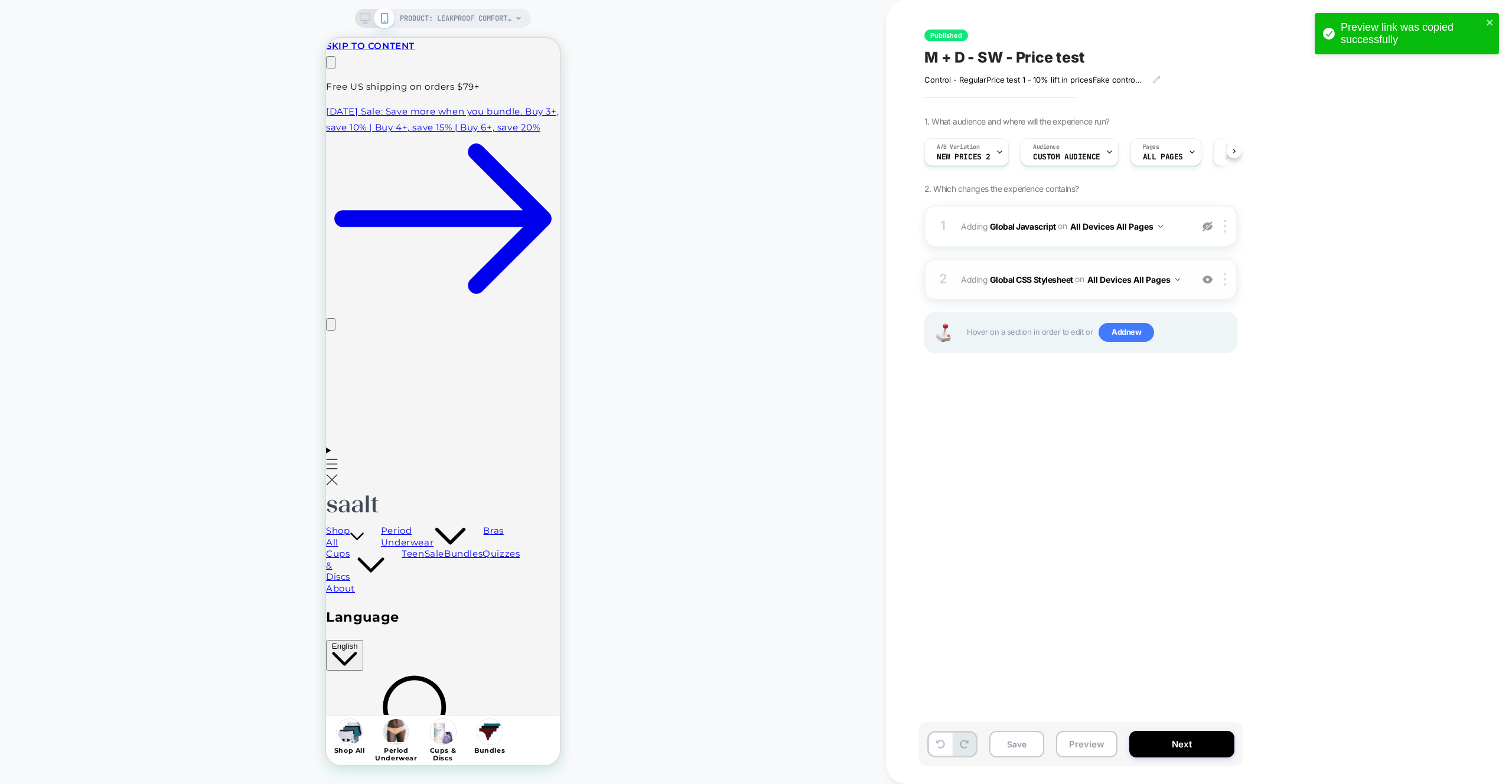
scroll to position [0, 1]
drag, startPoint x: 1209, startPoint y: 281, endPoint x: 1195, endPoint y: 403, distance: 122.8
click at [1209, 281] on img at bounding box center [1207, 279] width 10 height 10
drag, startPoint x: 1086, startPoint y: 744, endPoint x: 1095, endPoint y: 735, distance: 12.7
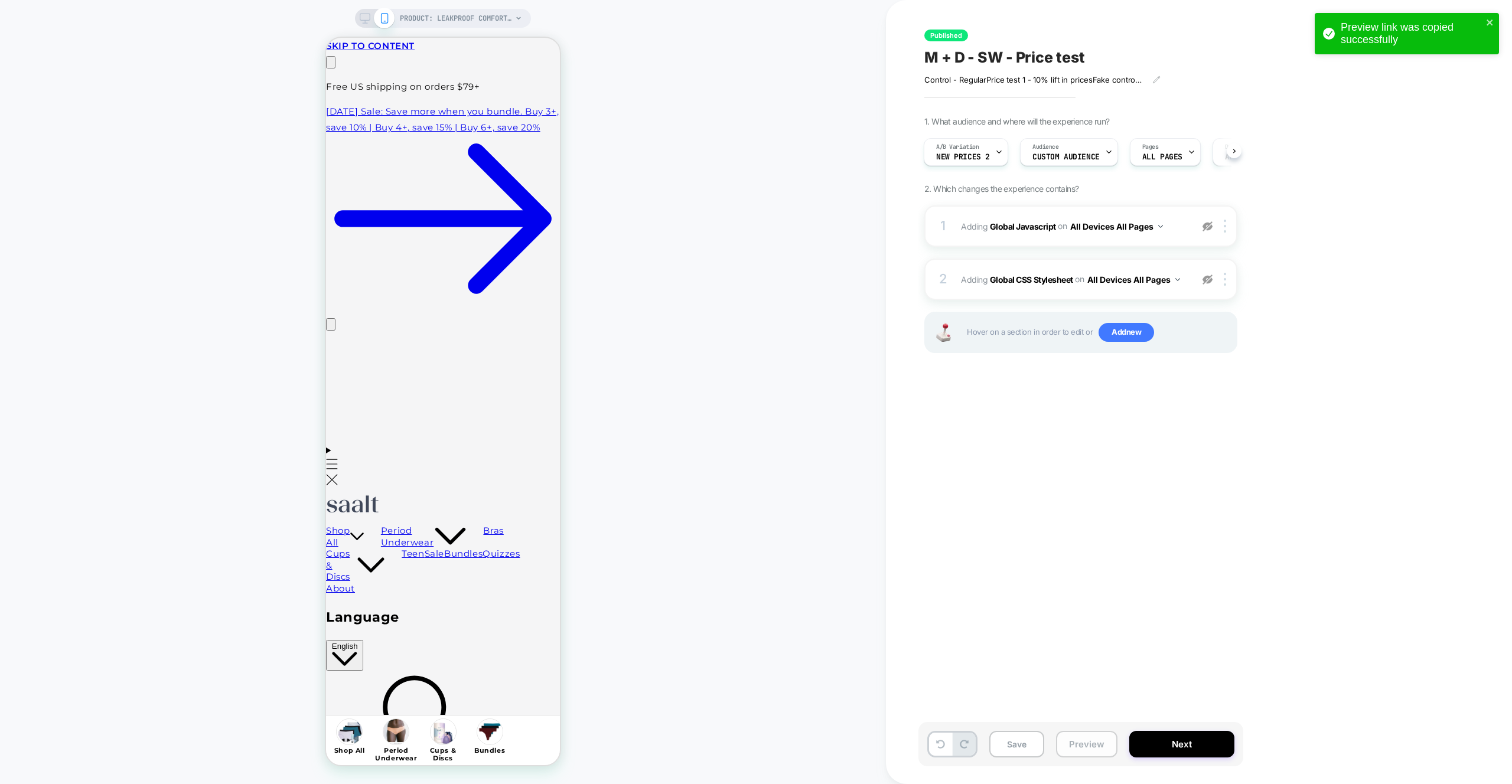
click at [1086, 745] on button "Preview" at bounding box center [1087, 744] width 61 height 26
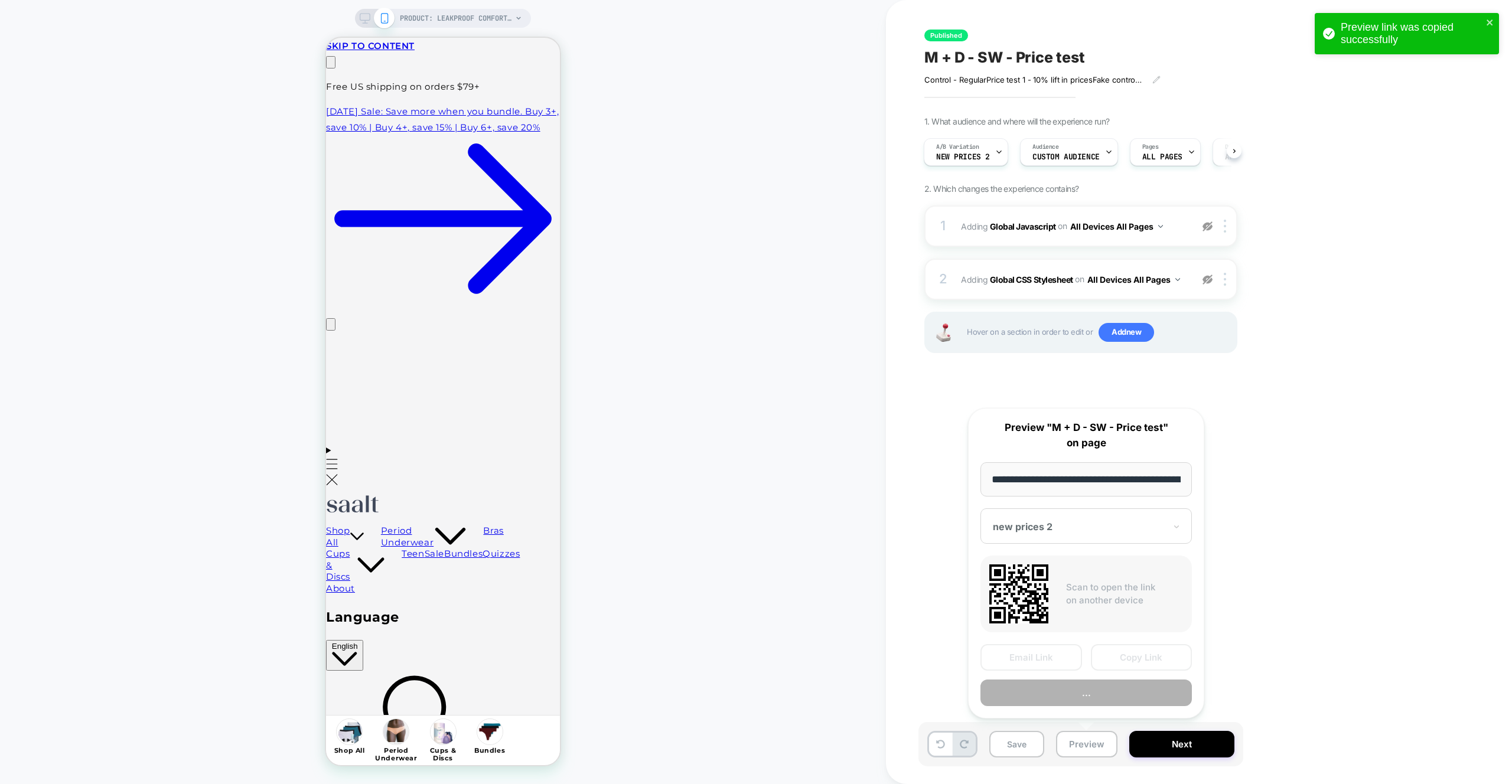
scroll to position [0, 140]
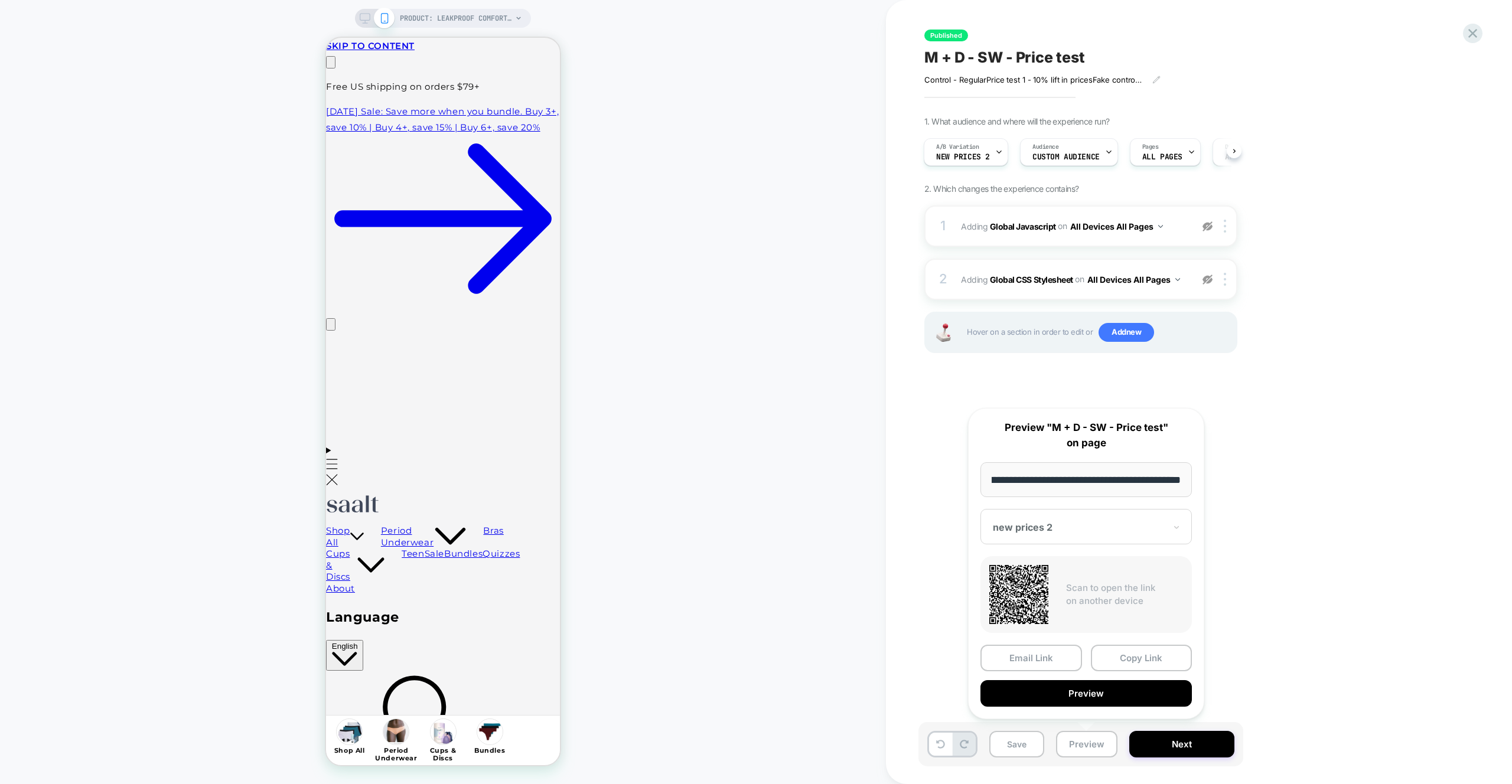
click at [1172, 655] on button "Copy Link" at bounding box center [1142, 658] width 102 height 26
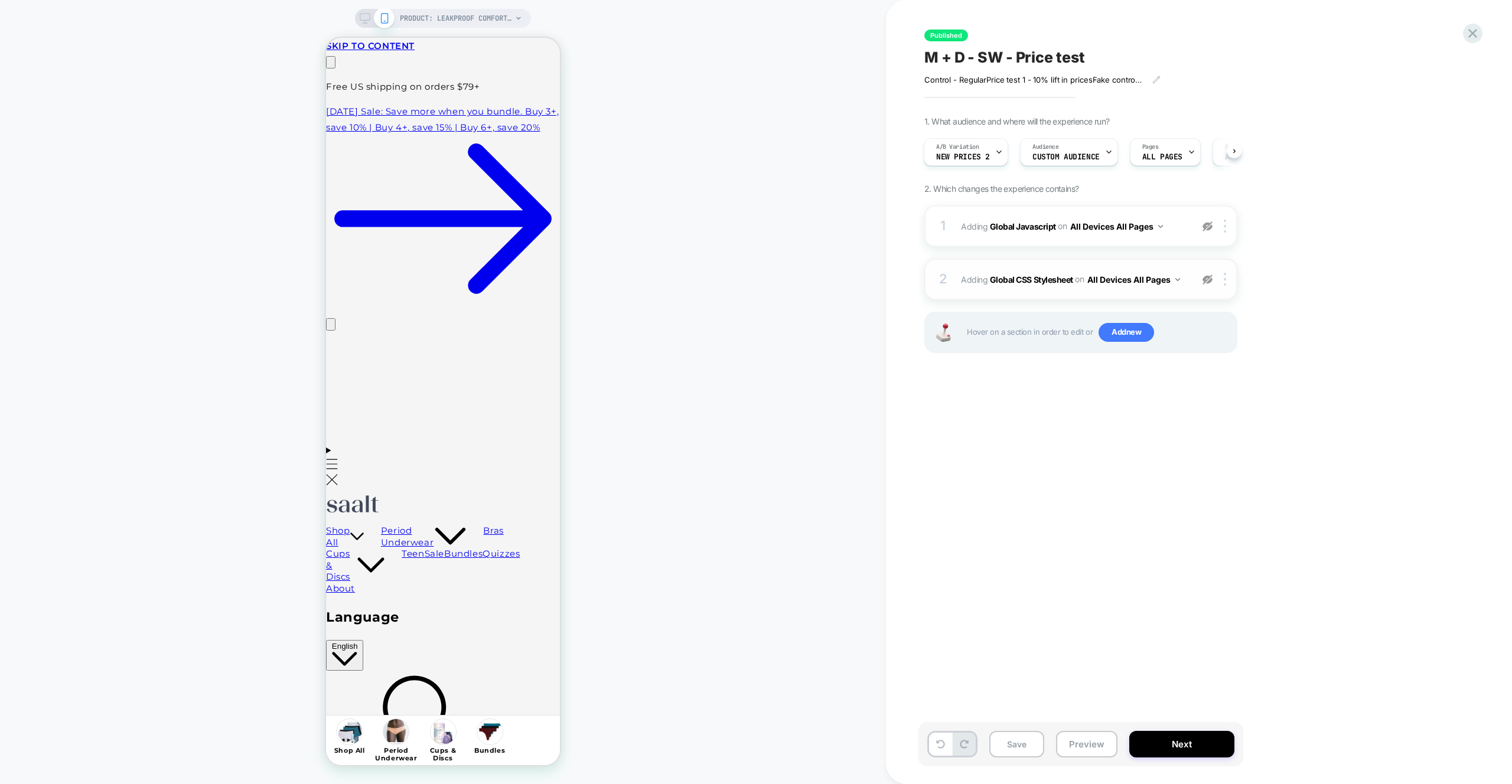
scroll to position [0, 0]
drag, startPoint x: 1210, startPoint y: 279, endPoint x: 1210, endPoint y: 249, distance: 30.0
click at [1210, 280] on img at bounding box center [1207, 279] width 10 height 10
click at [1210, 239] on div "1 Adding Global Javascript on All Devices All Pages Target Mobile Delete" at bounding box center [1081, 226] width 313 height 42
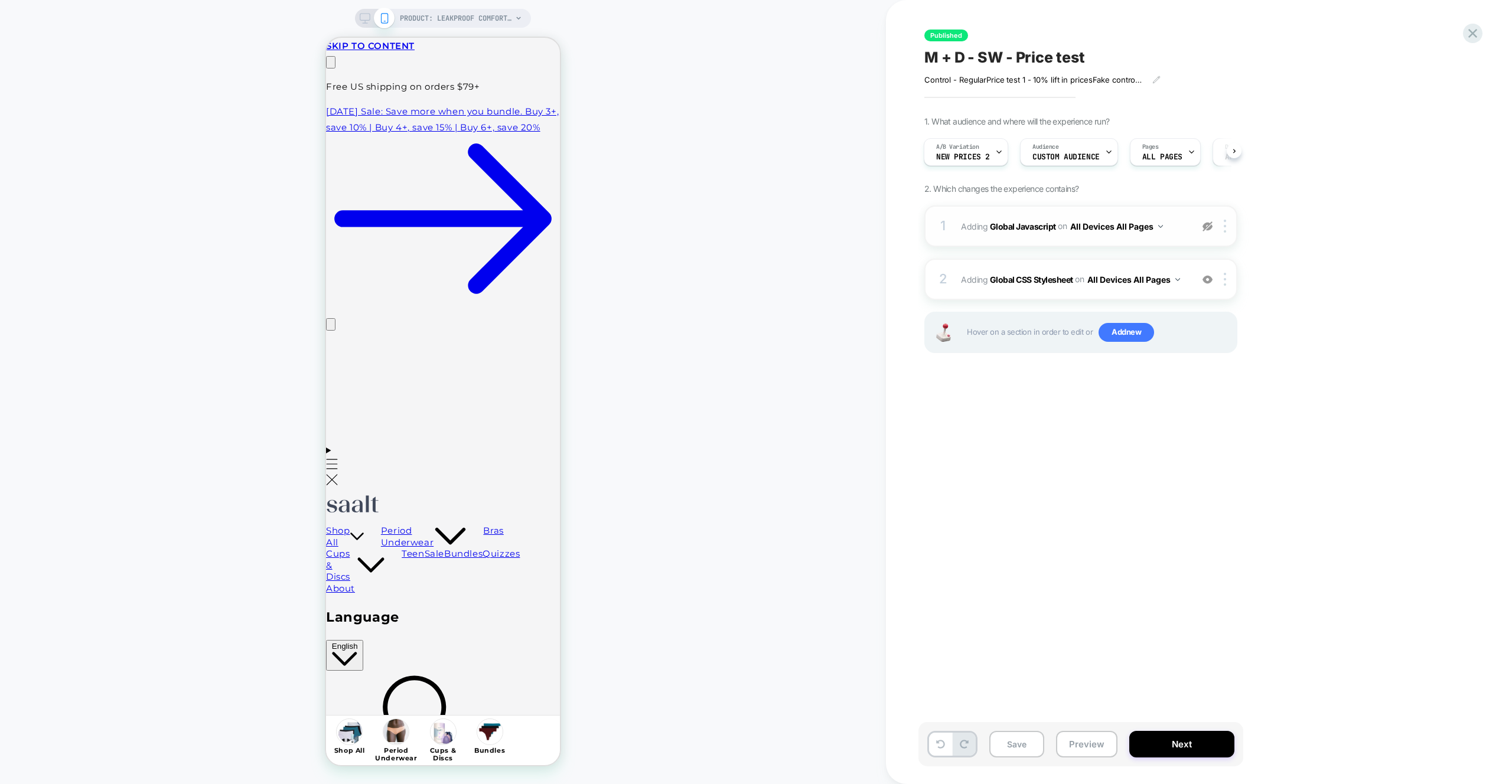
click at [1210, 220] on div at bounding box center [1207, 226] width 19 height 13
click at [1164, 219] on span "Adding Global Javascript on All Devices All Pages" at bounding box center [1073, 226] width 225 height 17
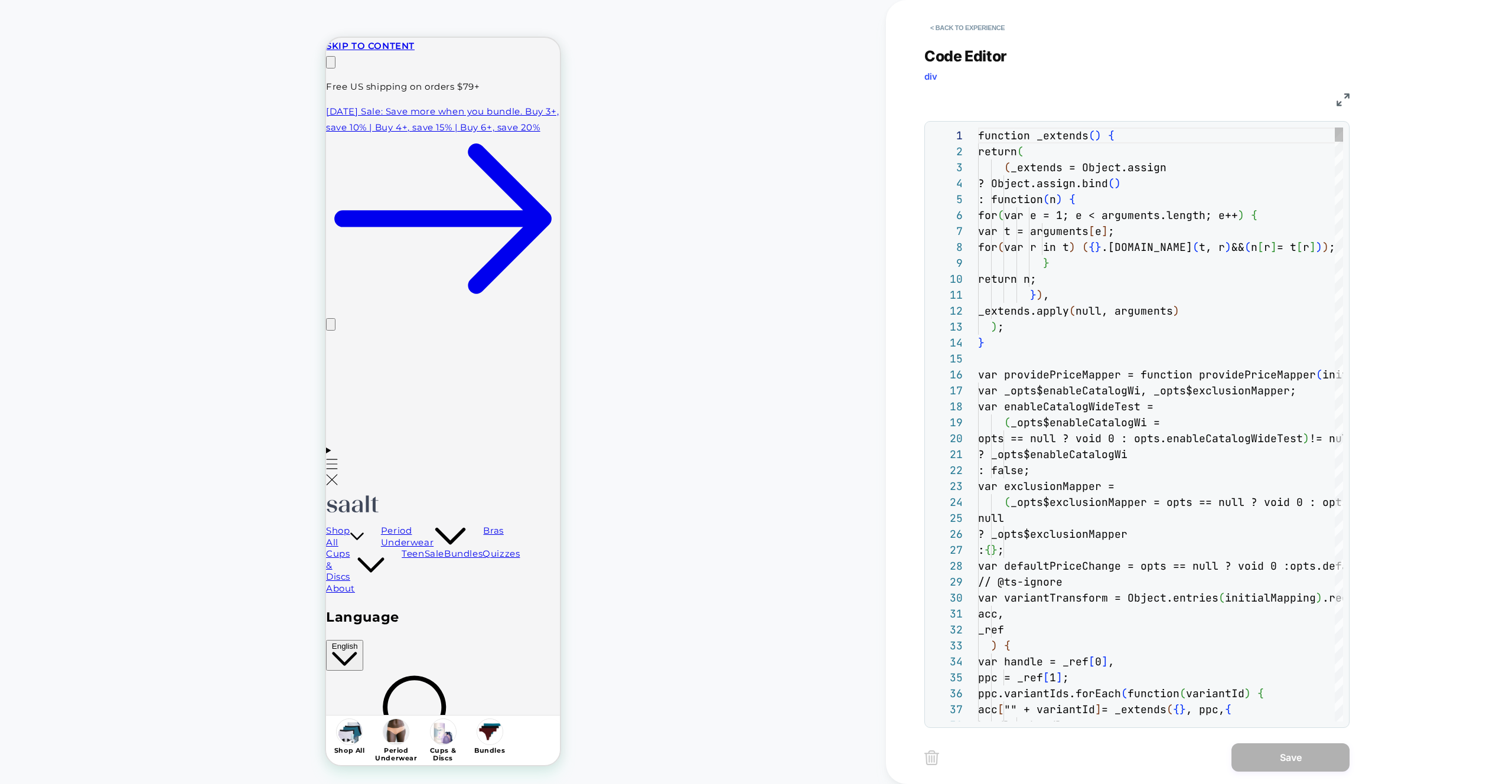
scroll to position [64, 140]
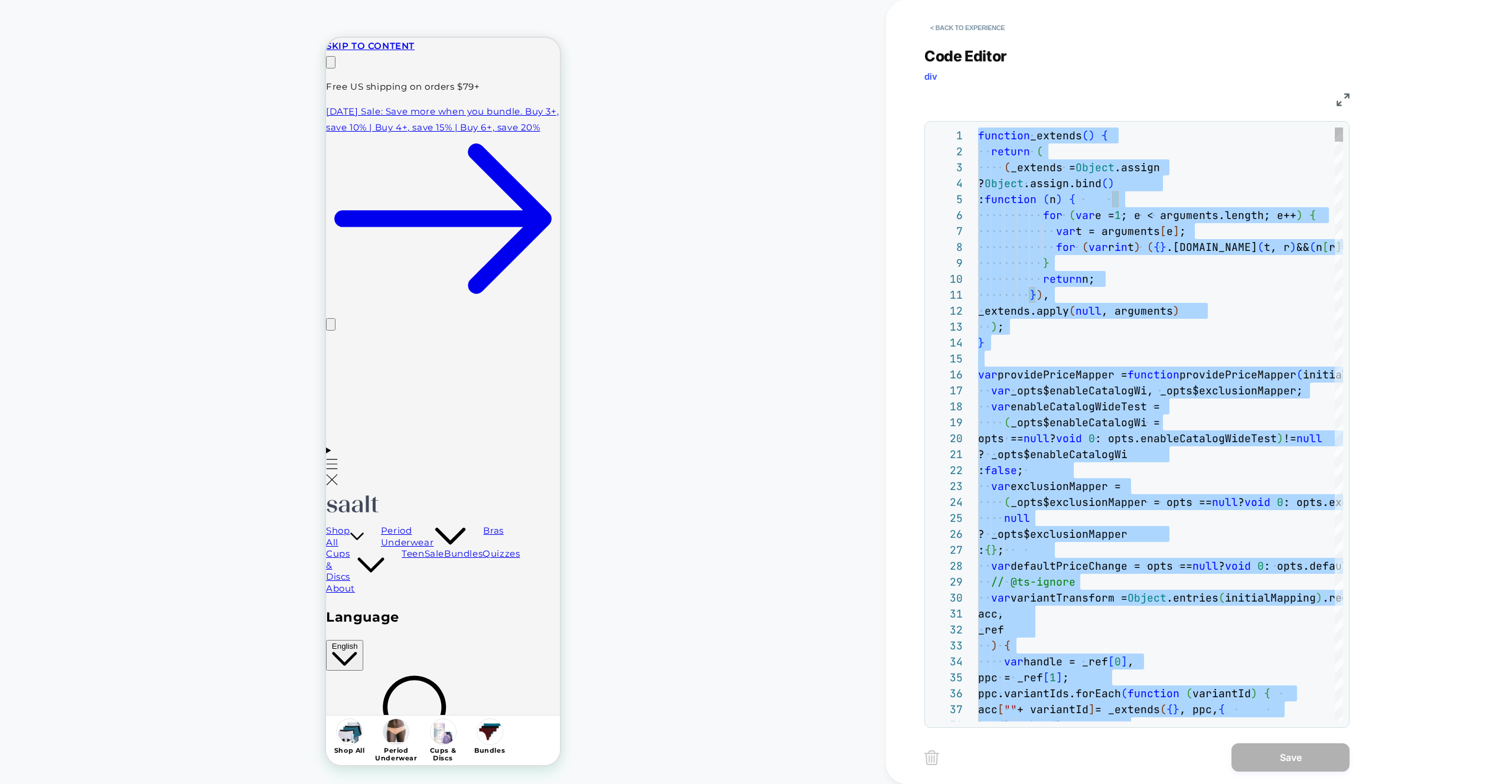
type textarea "**********"
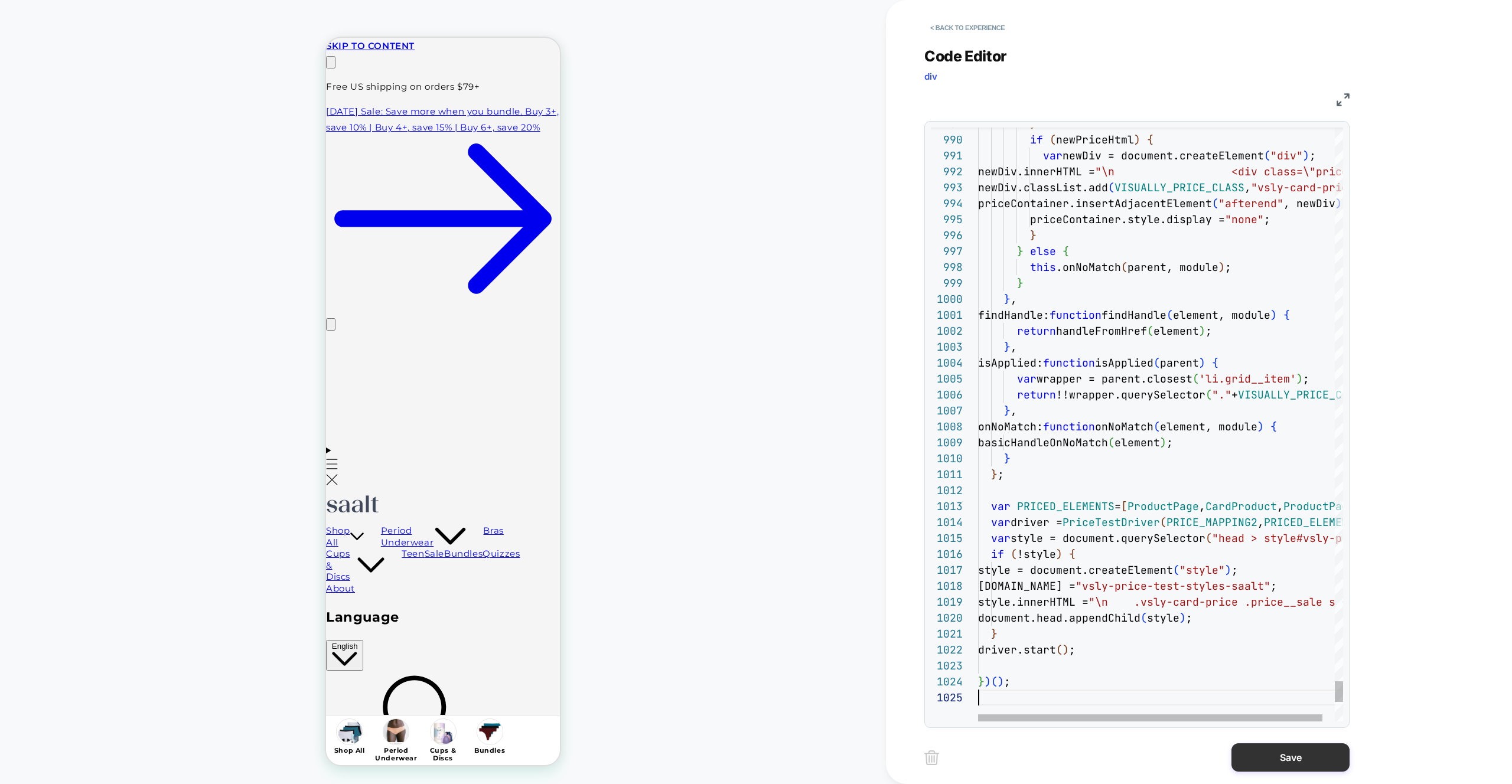
scroll to position [64, 0]
click at [1258, 753] on button "Save" at bounding box center [1290, 757] width 118 height 28
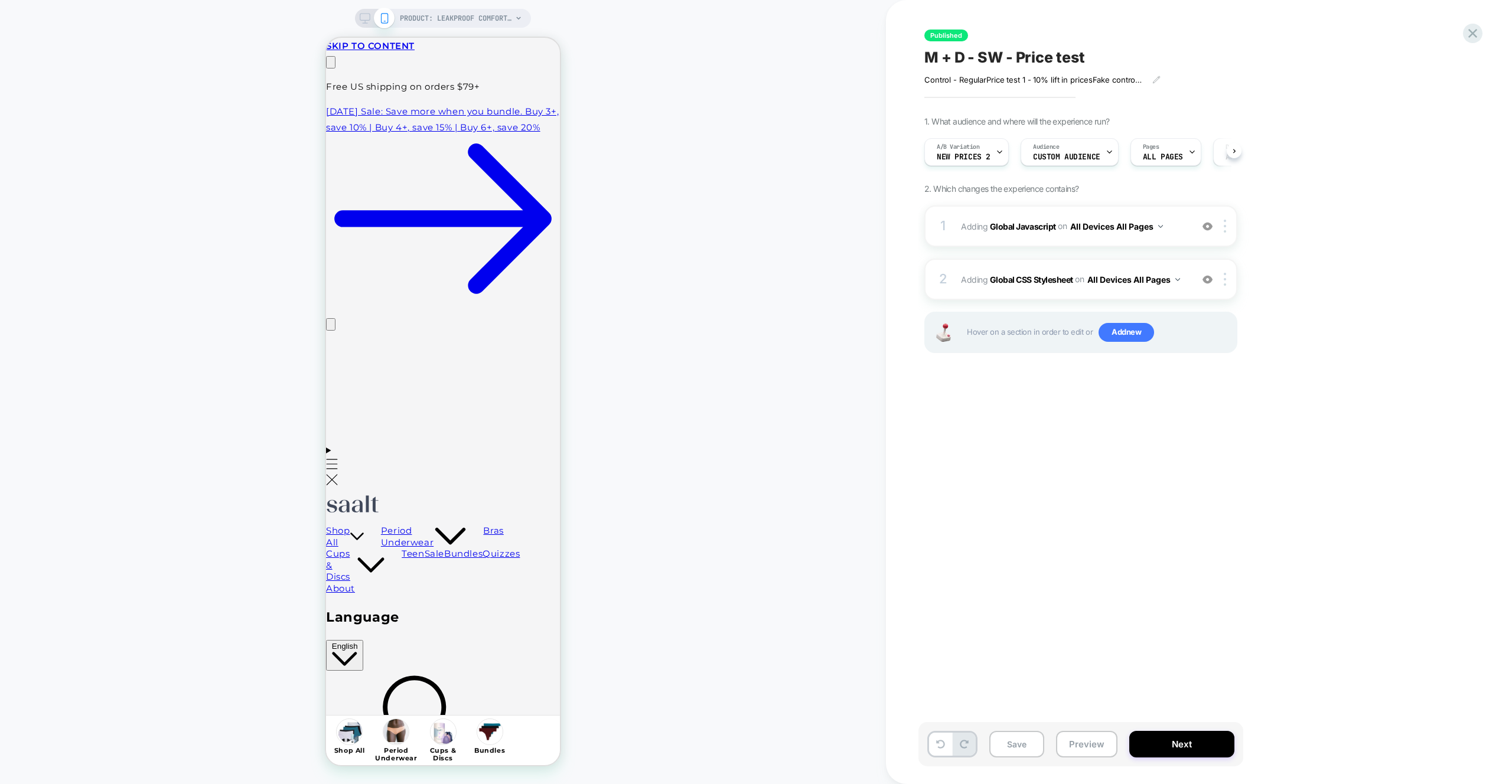
drag, startPoint x: 1088, startPoint y: 739, endPoint x: 1093, endPoint y: 724, distance: 15.8
click at [1087, 739] on button "Preview" at bounding box center [1087, 744] width 61 height 26
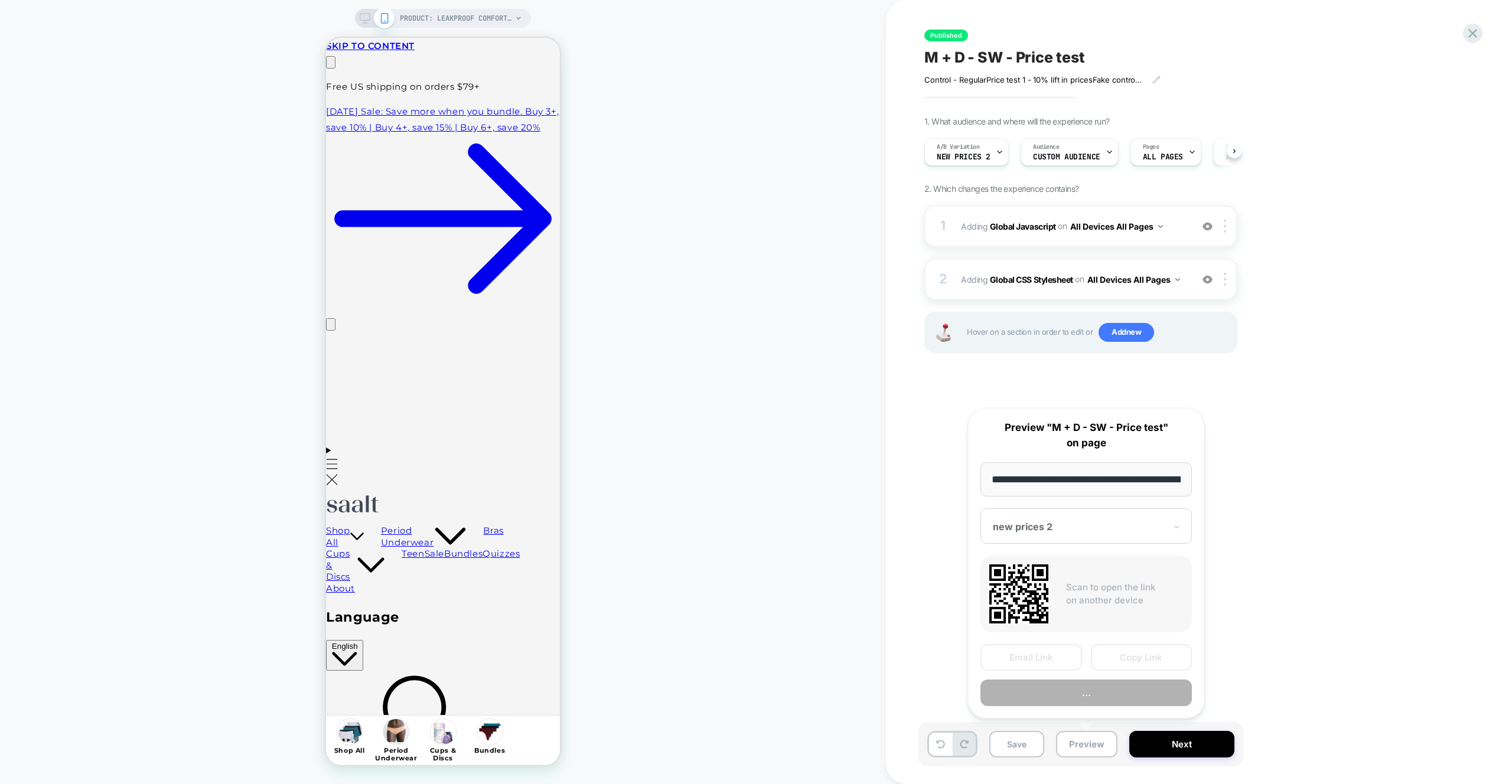
scroll to position [0, 140]
click at [1126, 665] on button "Copy Link" at bounding box center [1142, 658] width 102 height 26
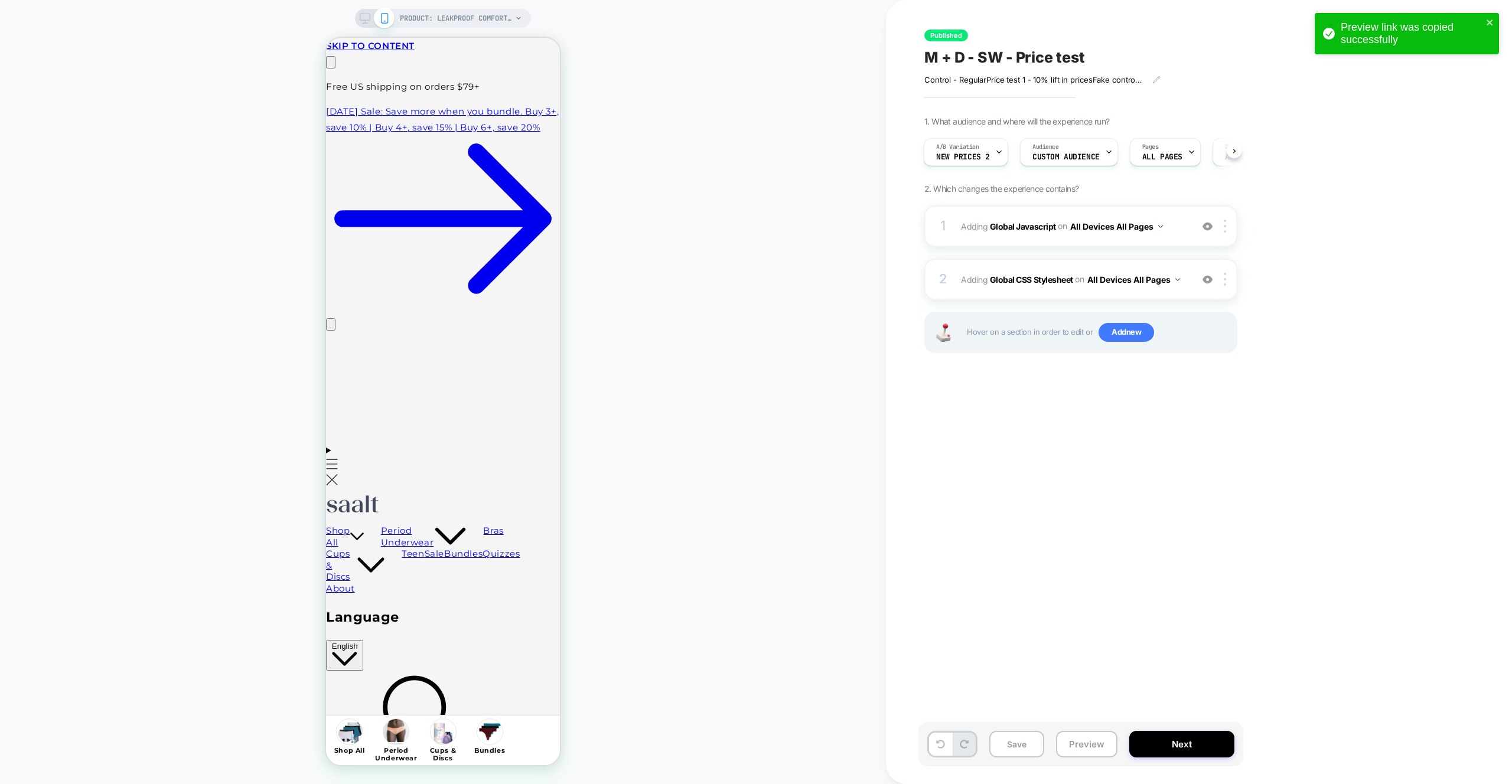
scroll to position [0, 0]
click at [1175, 208] on div "1 Adding Global Javascript on All Devices All Pages Add Before Add After Target…" at bounding box center [1081, 226] width 313 height 42
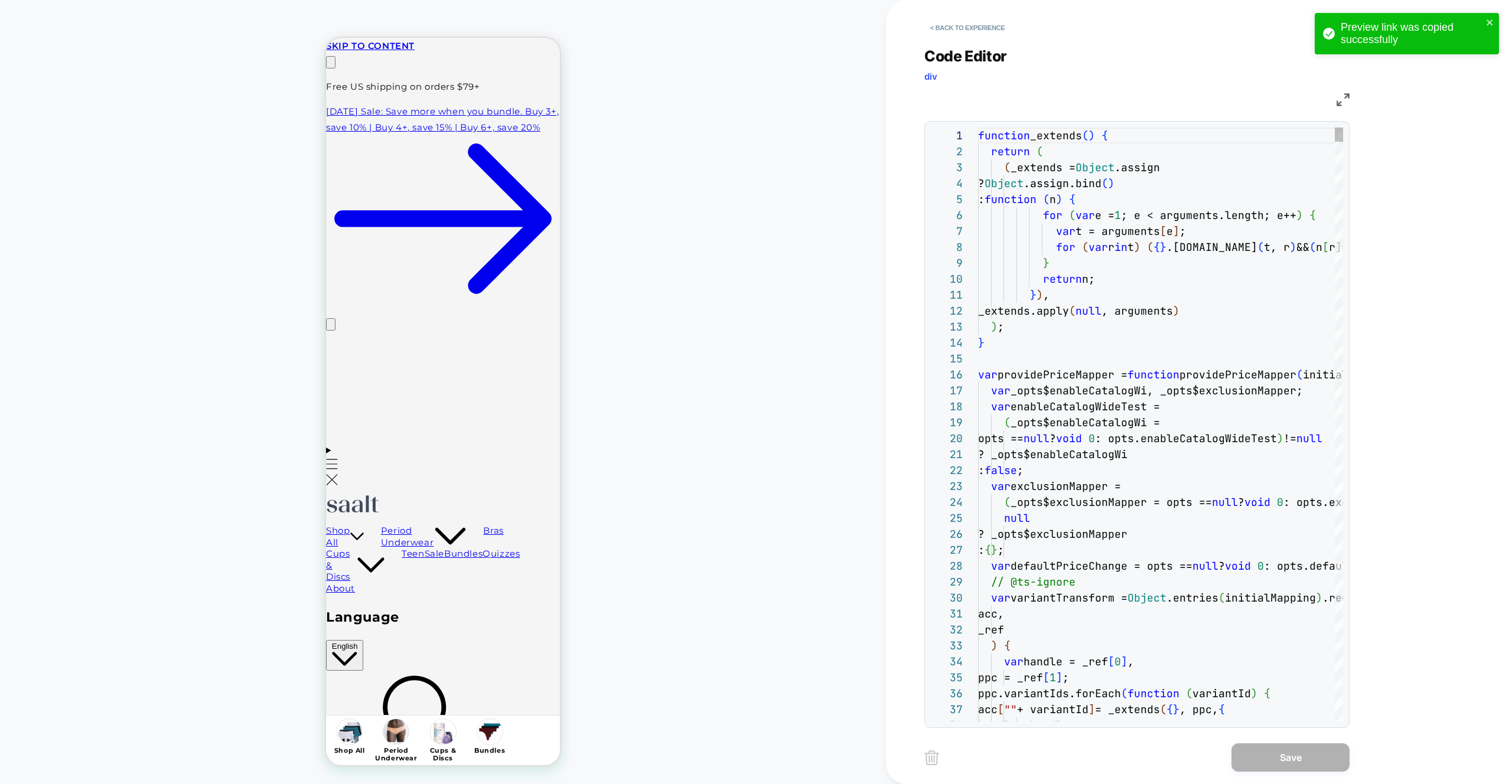
scroll to position [64, 140]
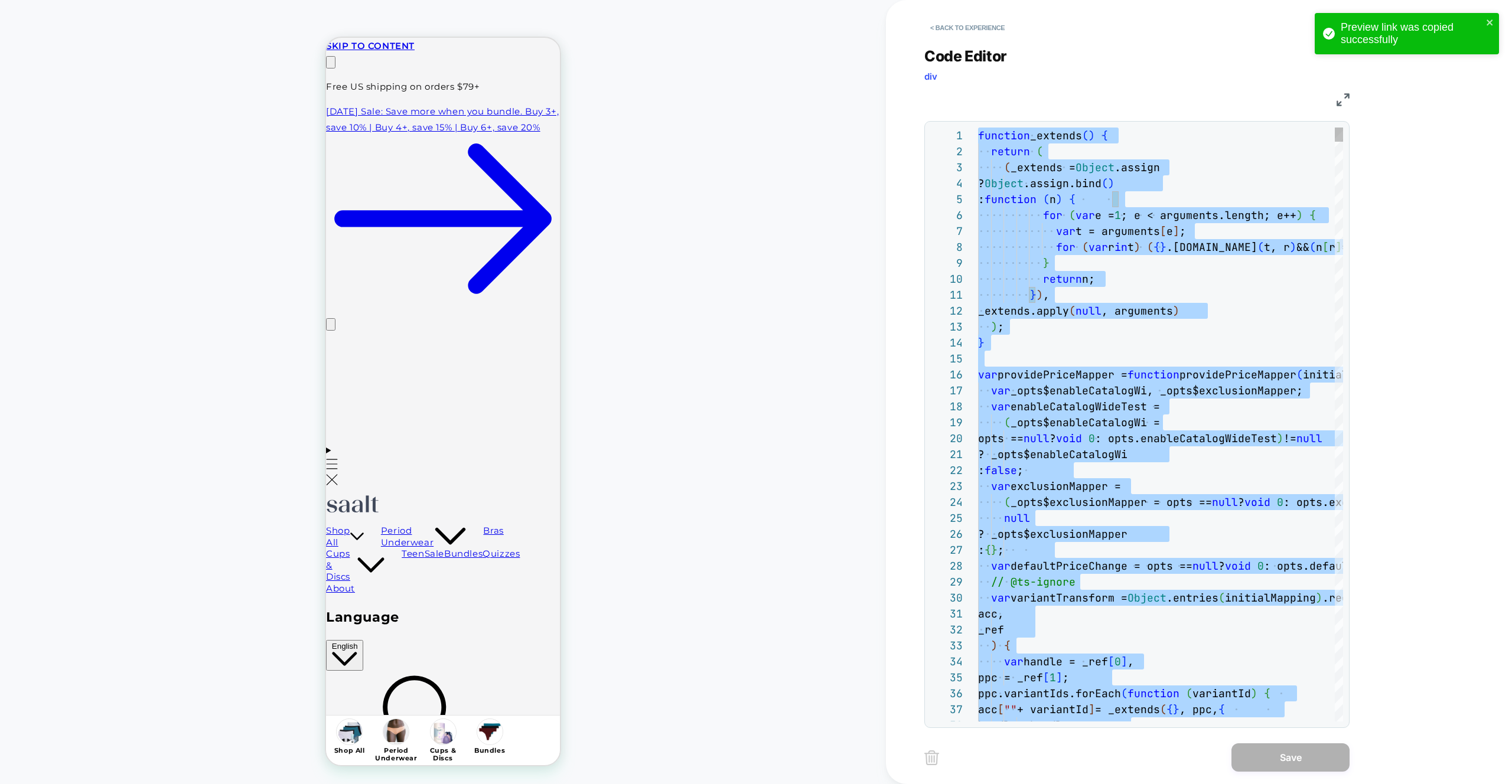
type textarea "**********"
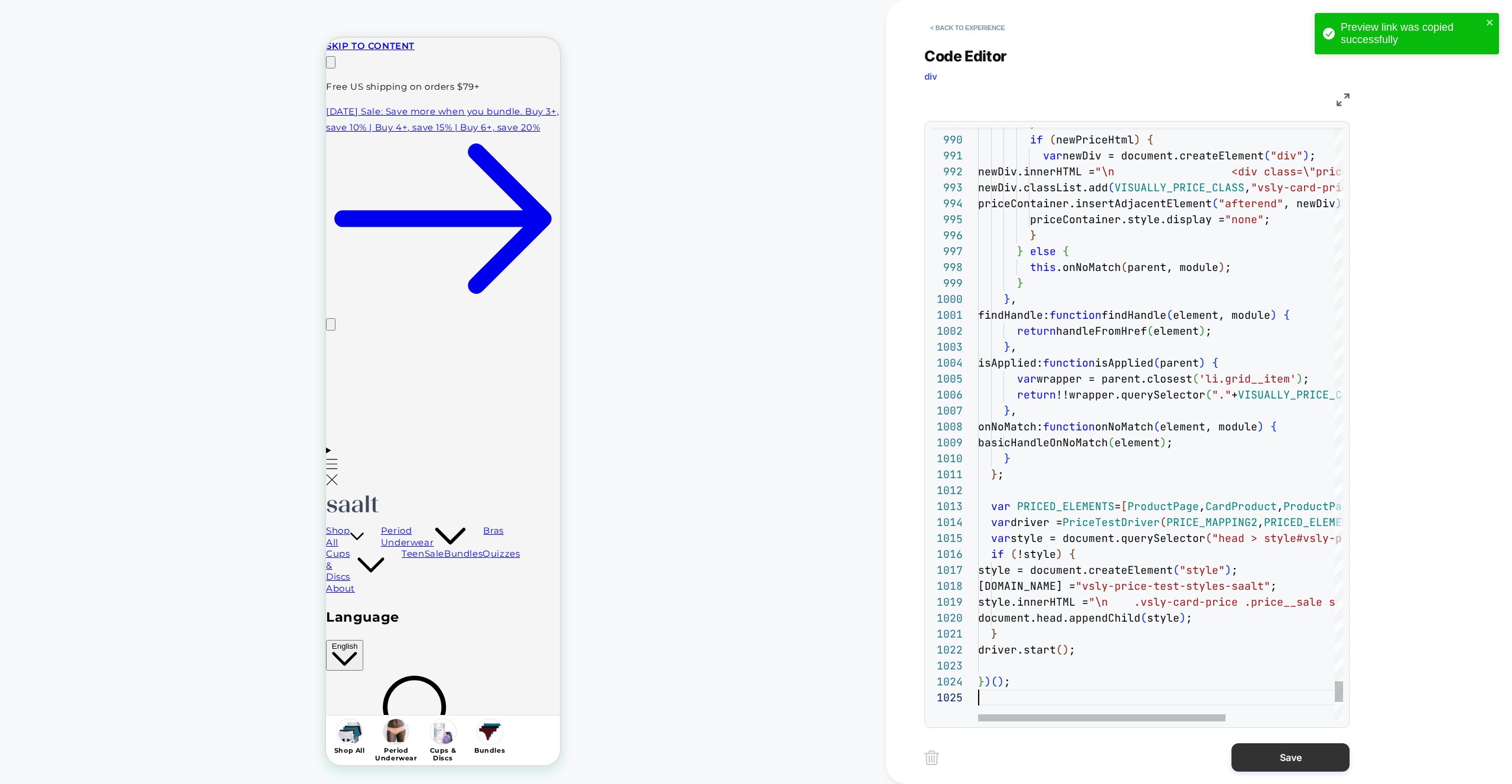
scroll to position [64, 0]
click at [1265, 767] on button "Save" at bounding box center [1290, 757] width 118 height 28
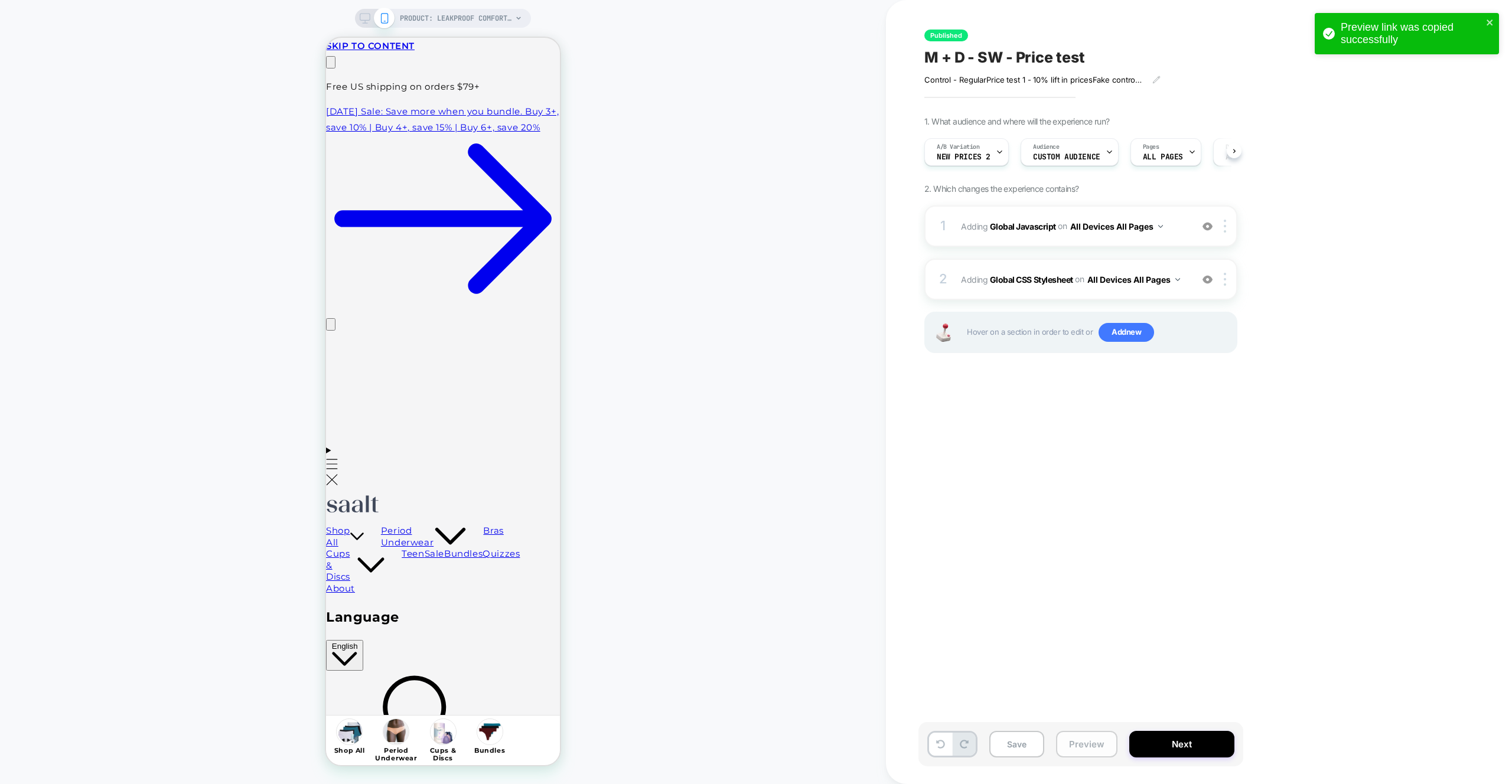
click at [1101, 753] on button "Preview" at bounding box center [1087, 744] width 61 height 26
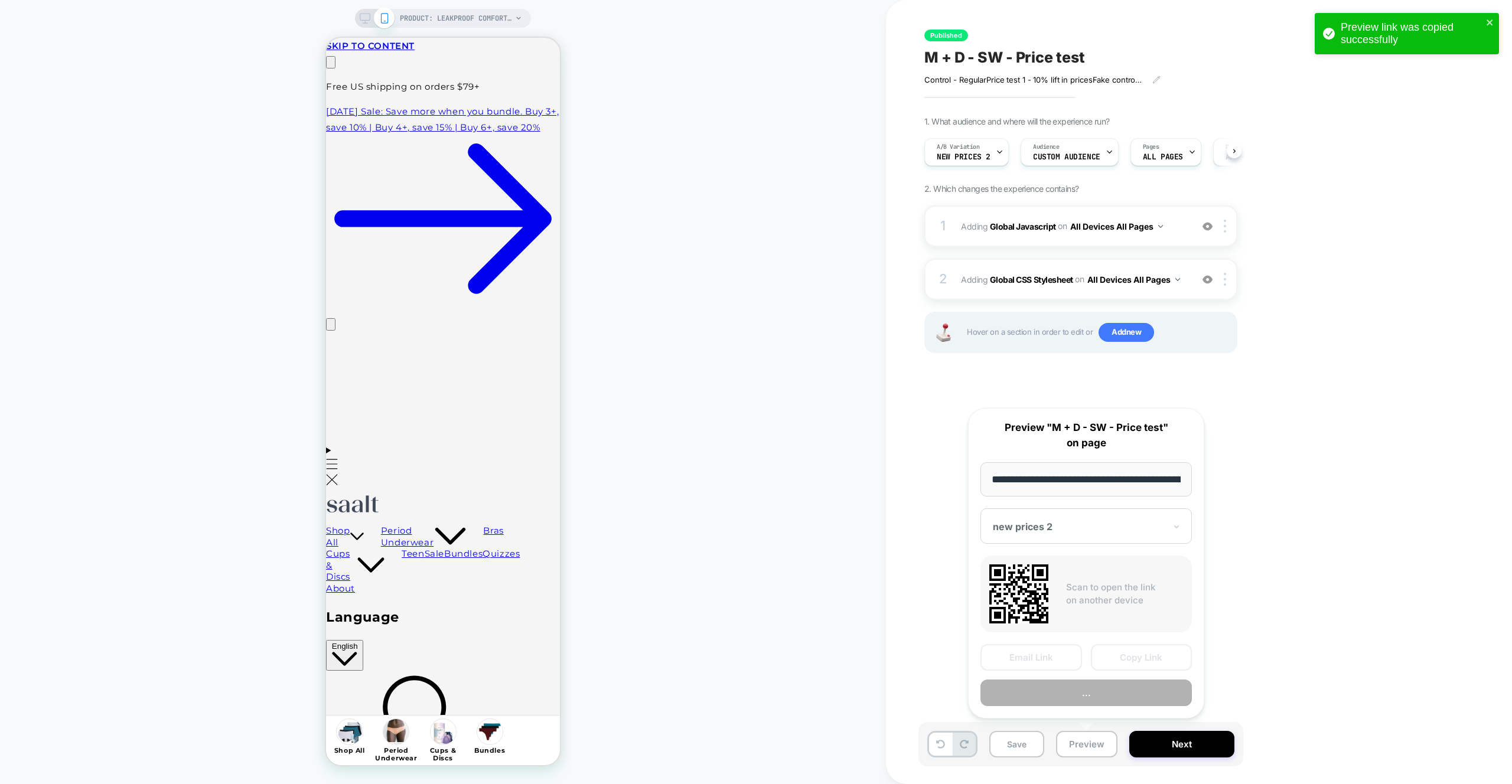
scroll to position [0, 140]
drag, startPoint x: 1111, startPoint y: 658, endPoint x: 976, endPoint y: 627, distance: 138.5
click at [1111, 658] on button "Copy Link" at bounding box center [1142, 658] width 102 height 26
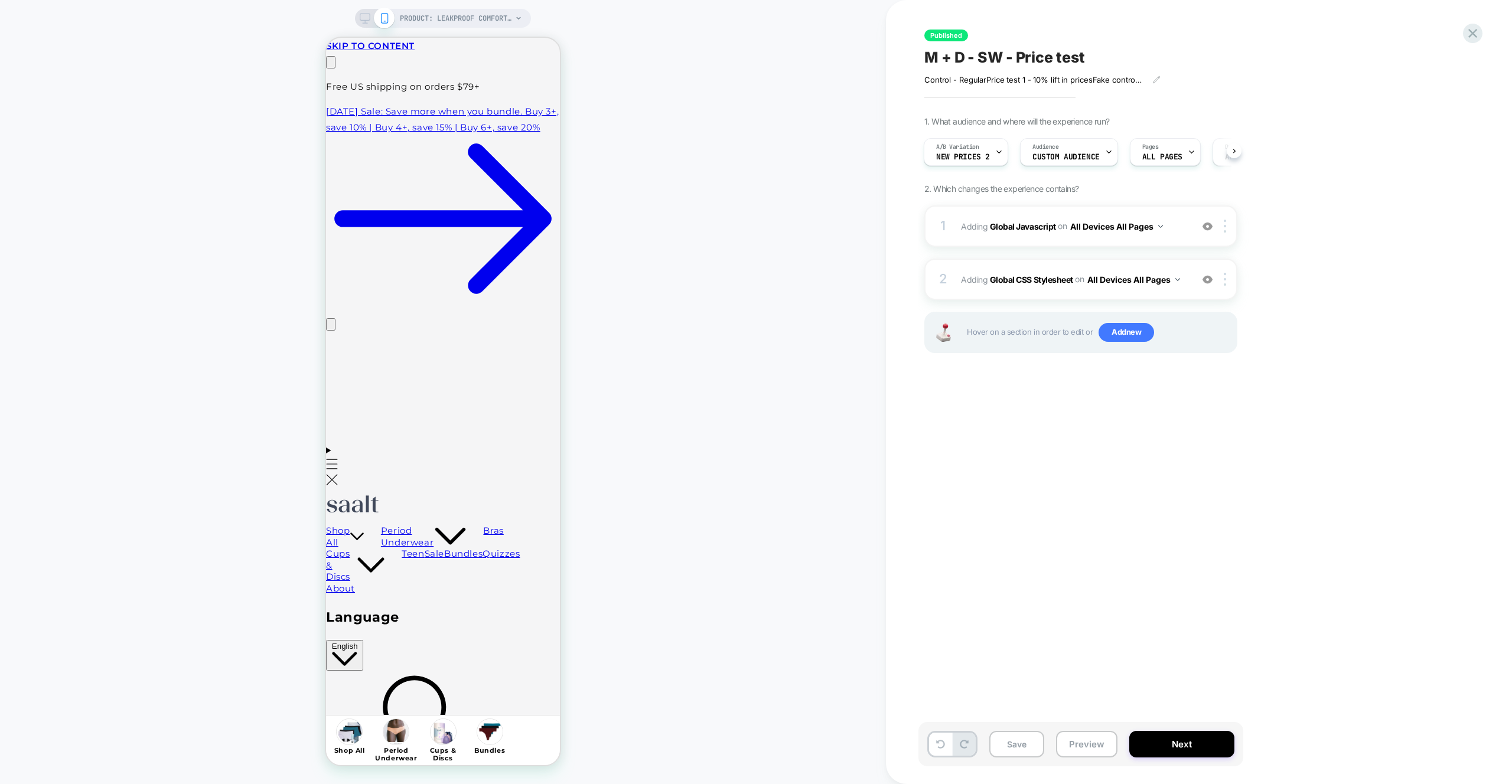
scroll to position [0, 186]
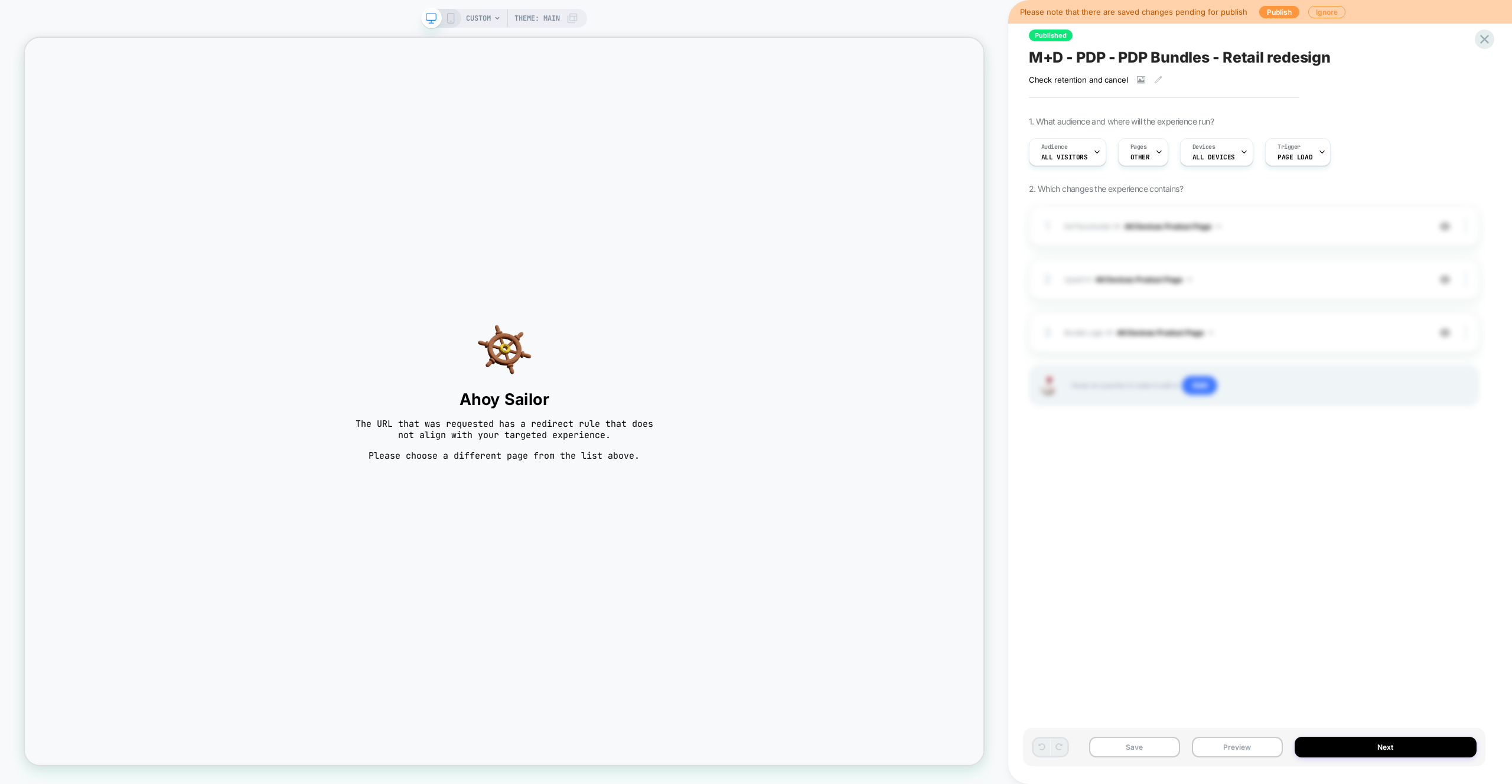
click at [492, 16] on div "CUSTOM Theme: MAIN" at bounding box center [522, 18] width 112 height 19
click at [490, 17] on span "CUSTOM" at bounding box center [478, 18] width 25 height 19
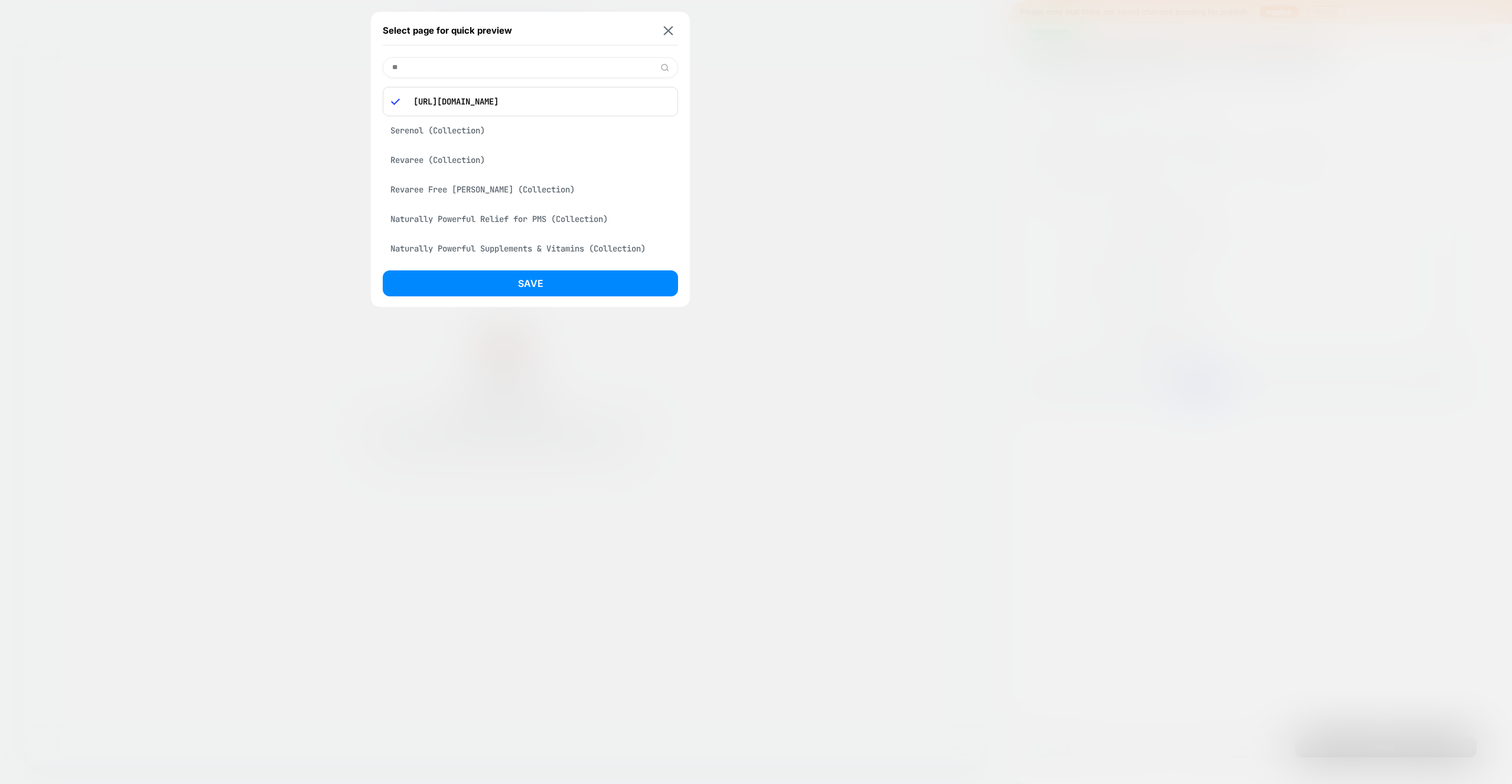
type input "*"
type input "*******"
click at [667, 33] on img at bounding box center [669, 30] width 10 height 9
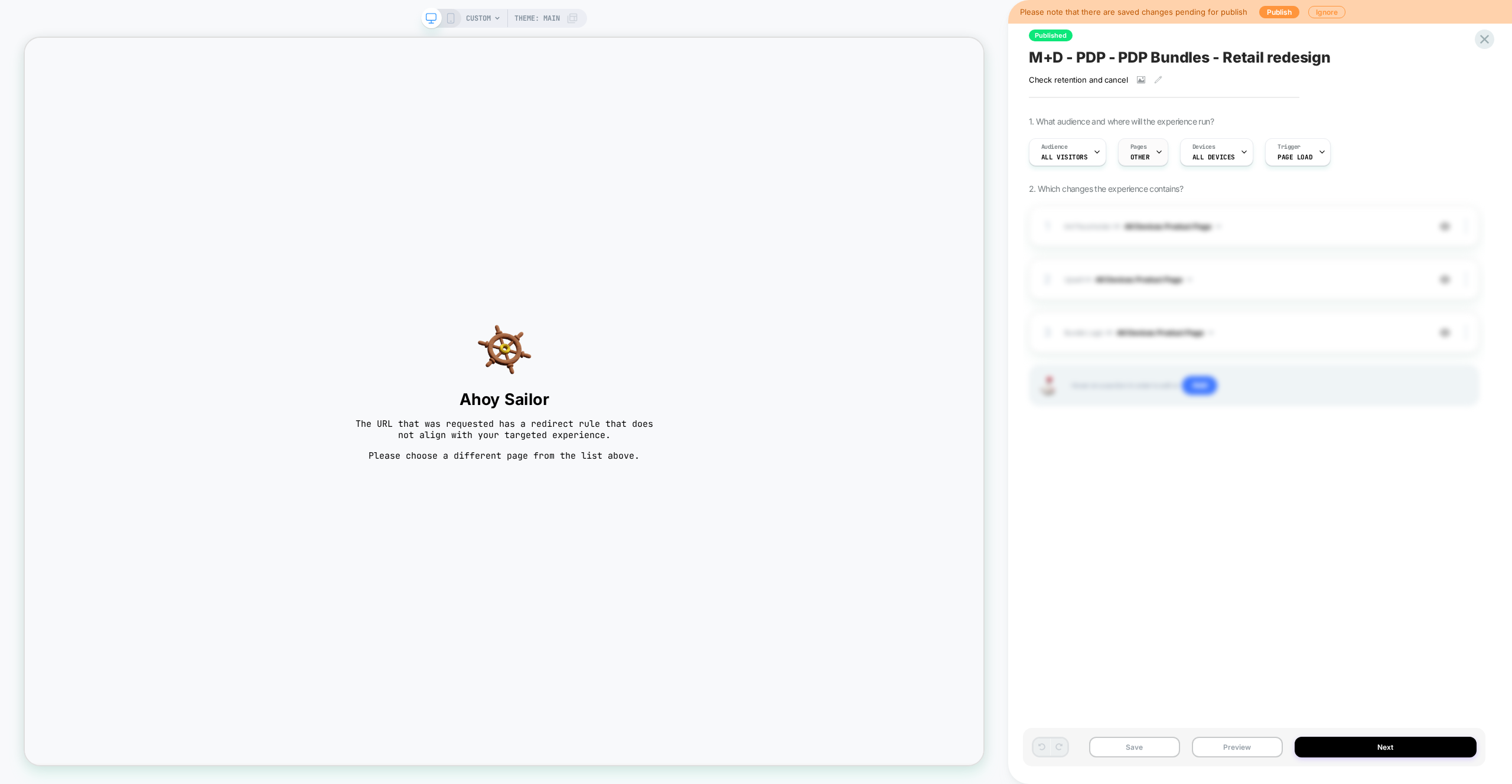
click at [1139, 143] on span "Pages" at bounding box center [1138, 147] width 16 height 8
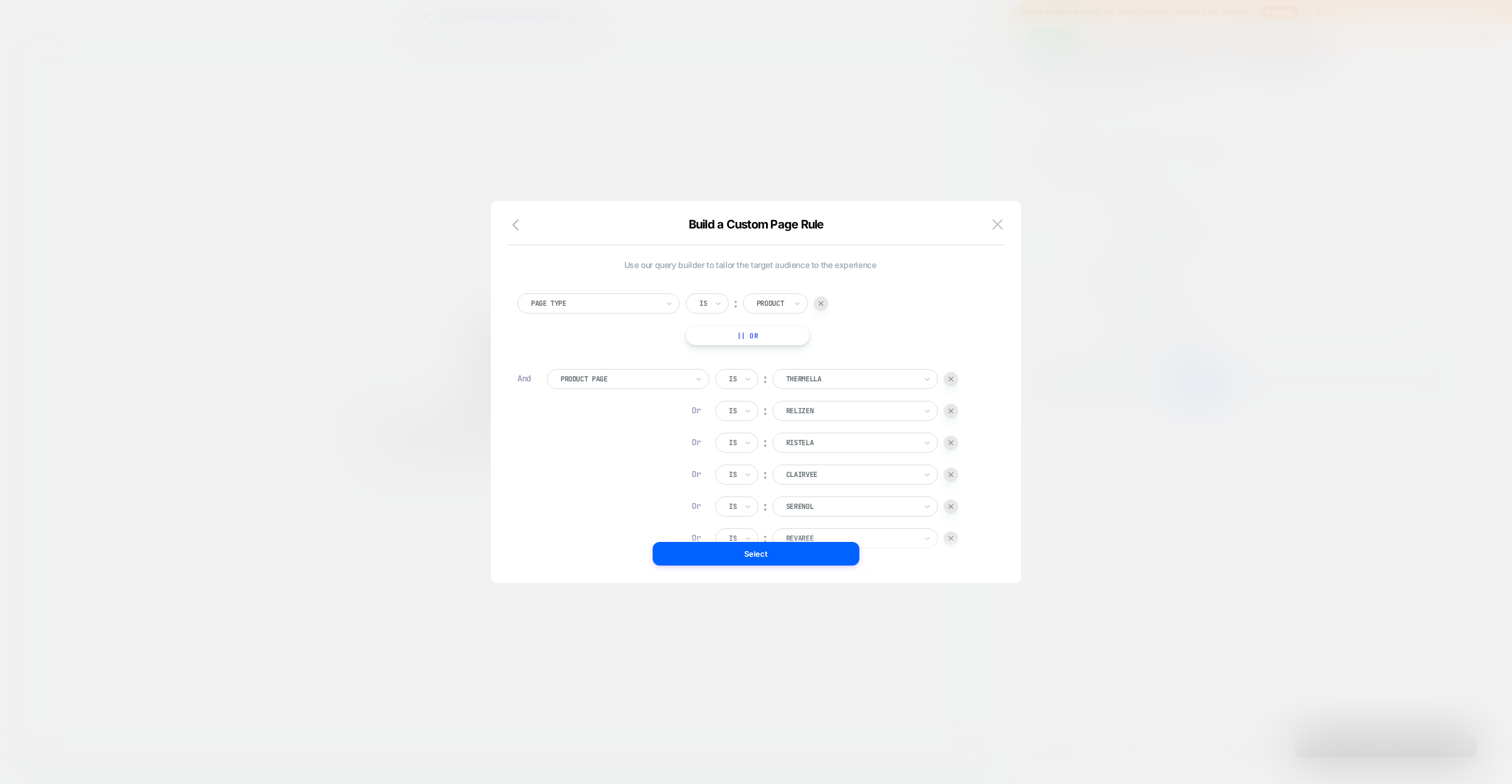
scroll to position [12, 0]
click at [1001, 228] on img at bounding box center [998, 224] width 11 height 10
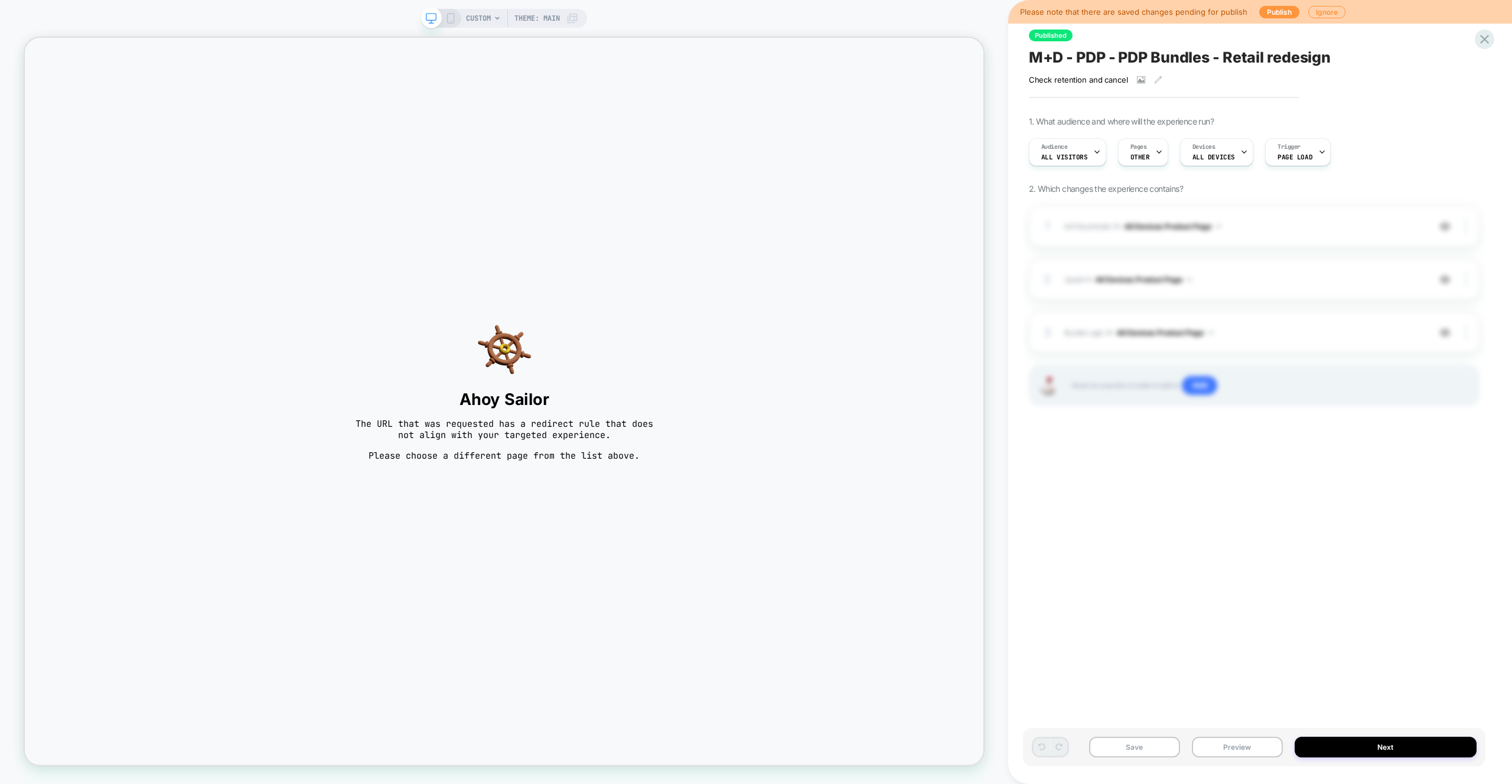
click at [461, 19] on div "CUSTOM Theme: MAIN" at bounding box center [504, 18] width 166 height 19
click at [475, 22] on span "CUSTOM" at bounding box center [478, 18] width 25 height 19
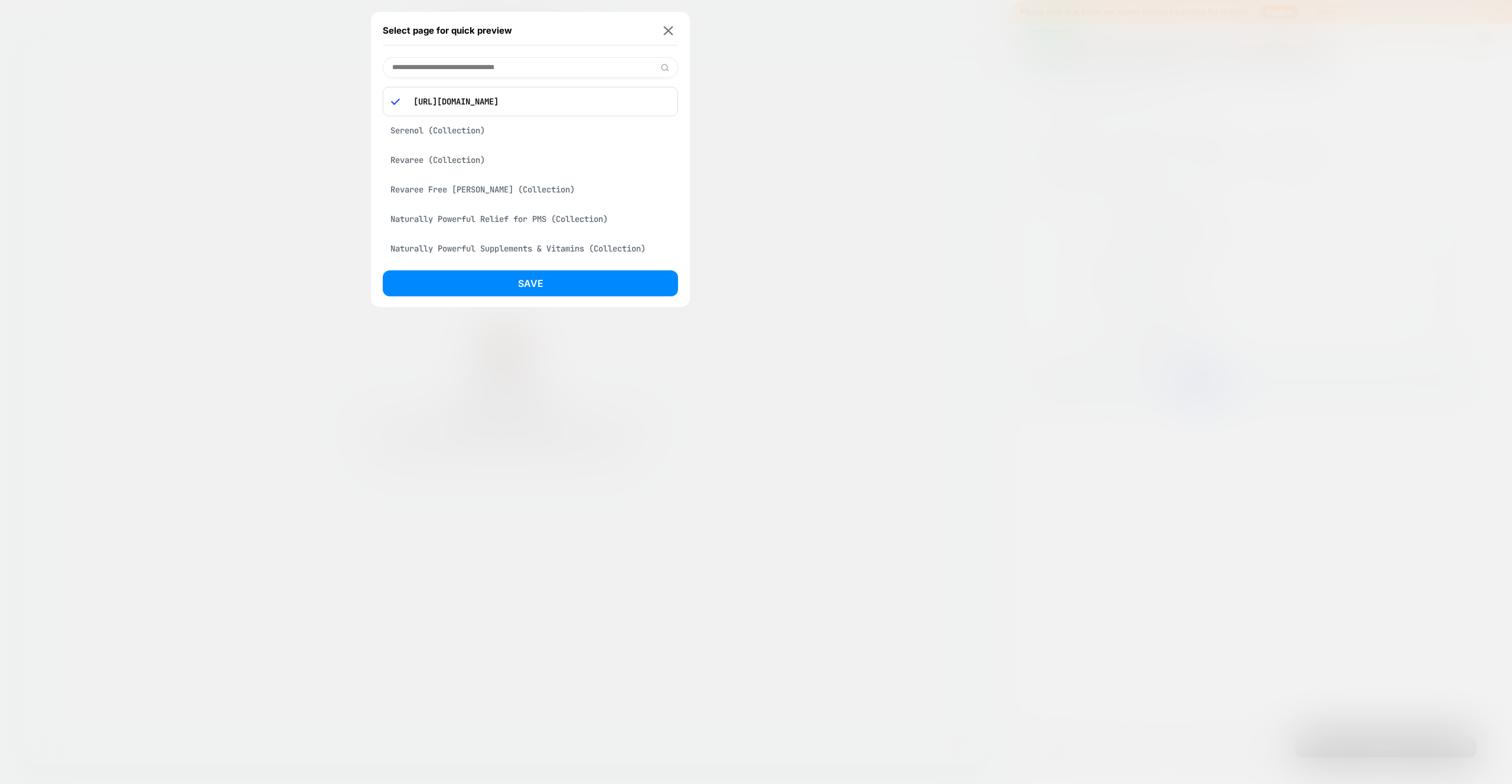
click at [476, 58] on input at bounding box center [530, 67] width 295 height 20
type input "*********"
click at [472, 97] on div "Thermella (Product)" at bounding box center [530, 98] width 295 height 22
drag, startPoint x: 537, startPoint y: 283, endPoint x: 584, endPoint y: 287, distance: 47.2
click at [537, 283] on button "Save" at bounding box center [530, 283] width 295 height 26
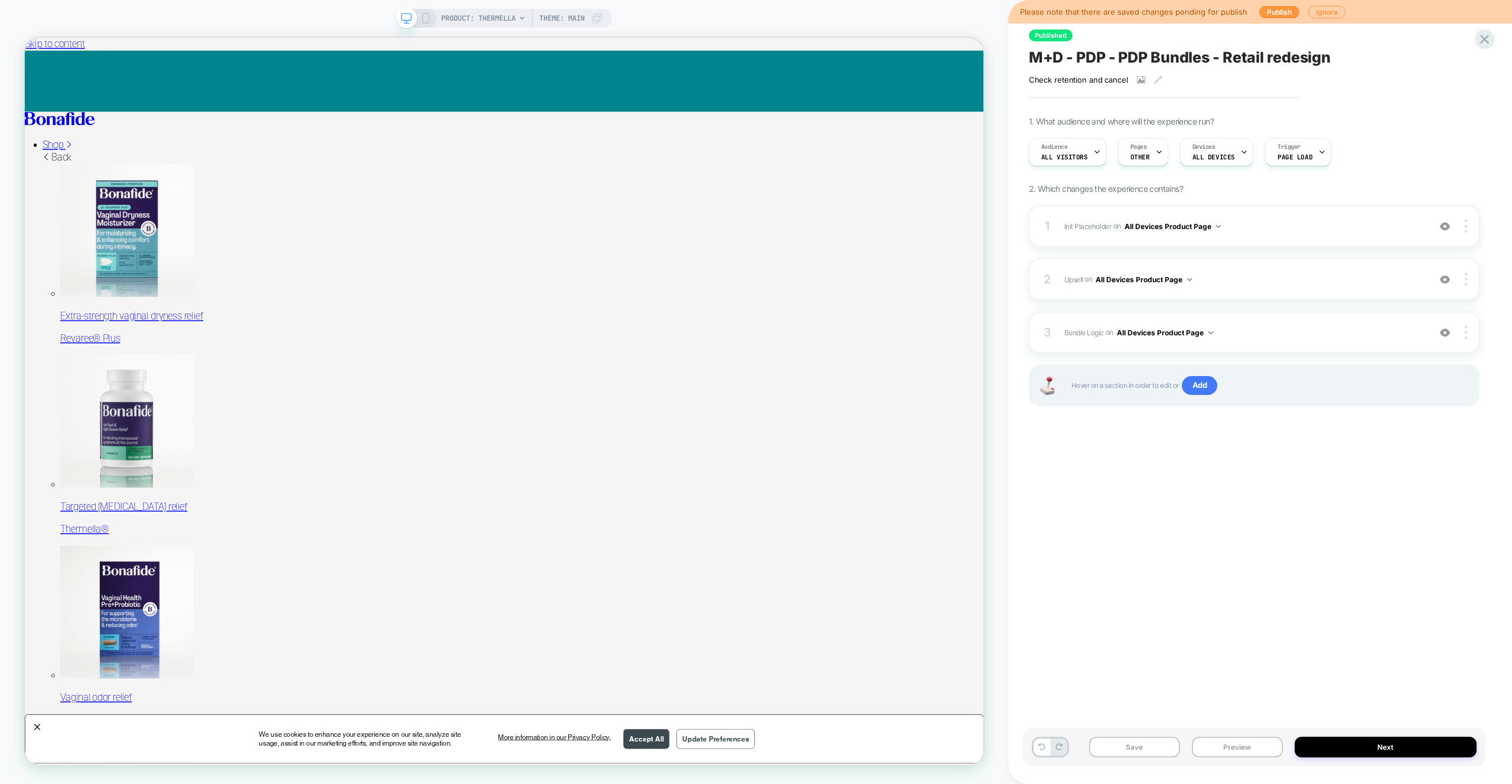
scroll to position [0, 0]
click at [1284, 332] on span "Bundle Logic Adding Code Block AFTER #_loomi_addon_1730816661410_dup1733266993_…" at bounding box center [1244, 332] width 359 height 15
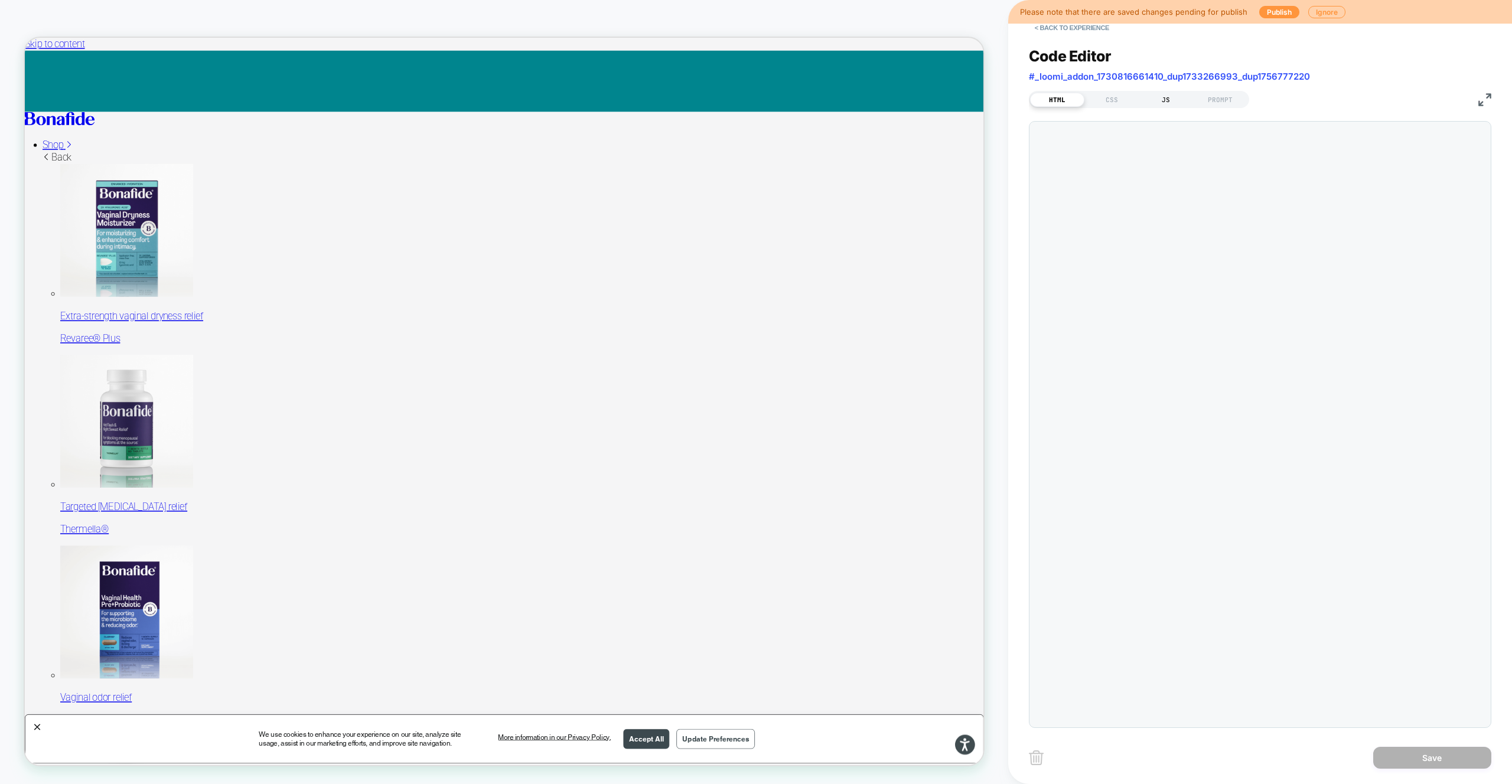
click at [1157, 96] on div "JS" at bounding box center [1166, 100] width 54 height 14
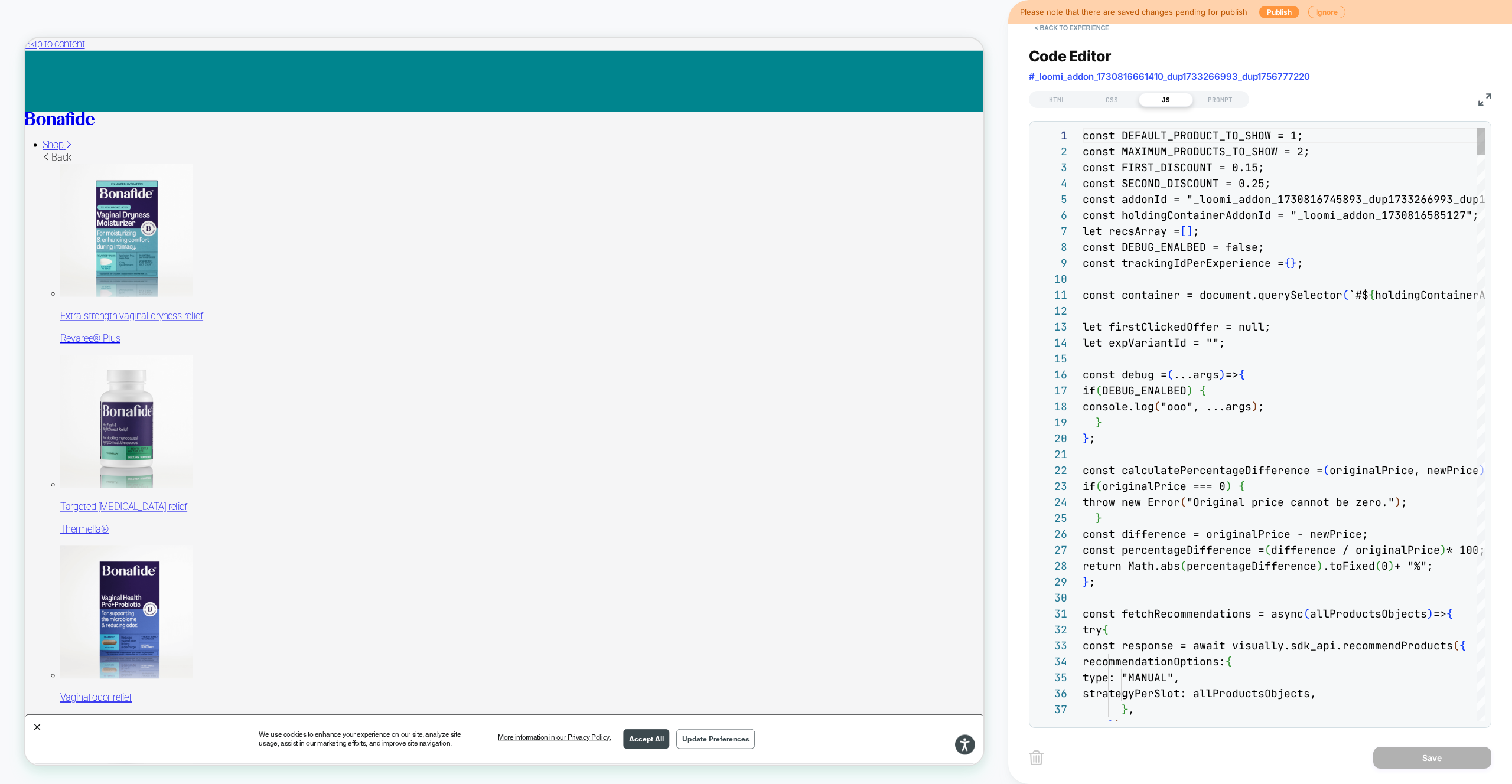
scroll to position [160, 0]
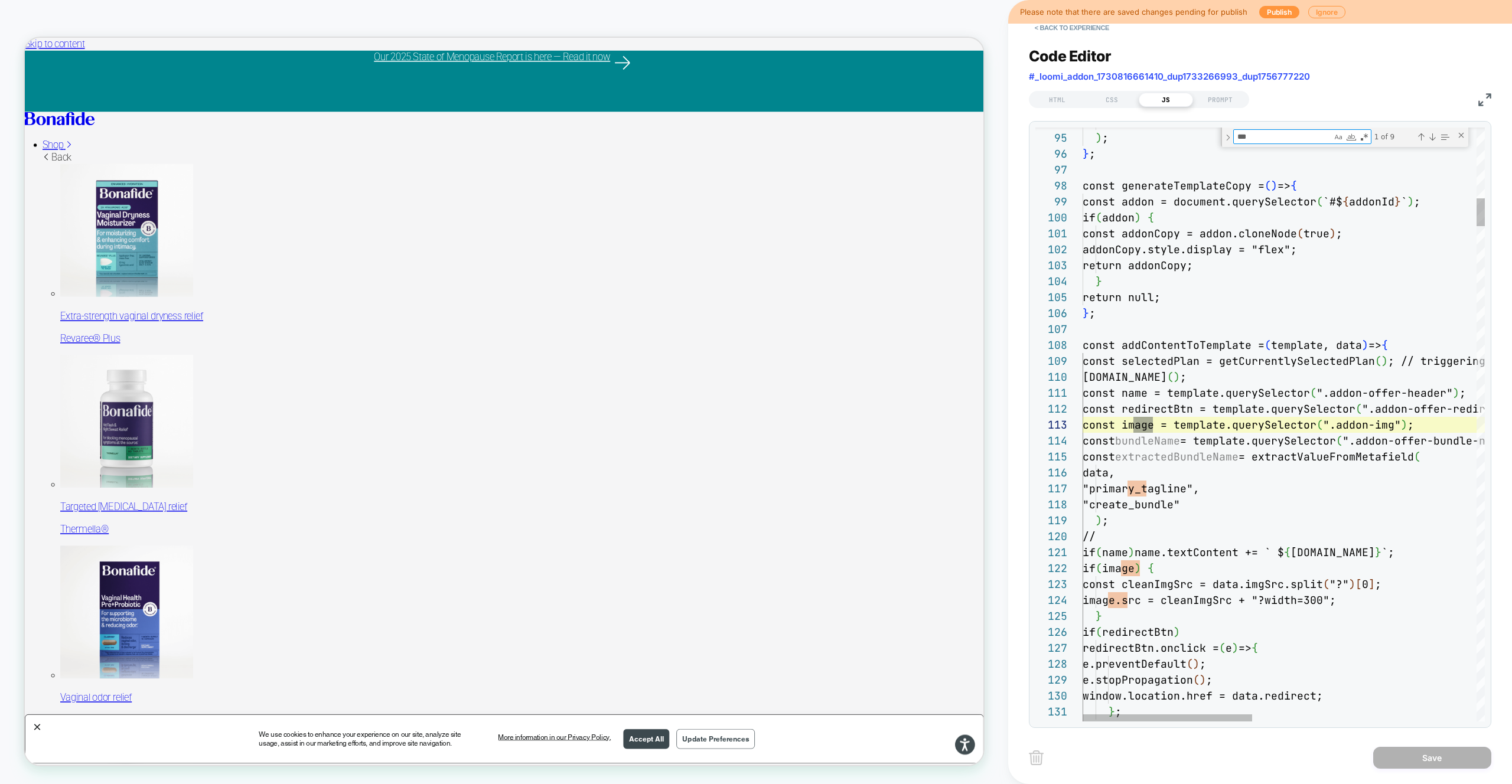
type textarea "**********"
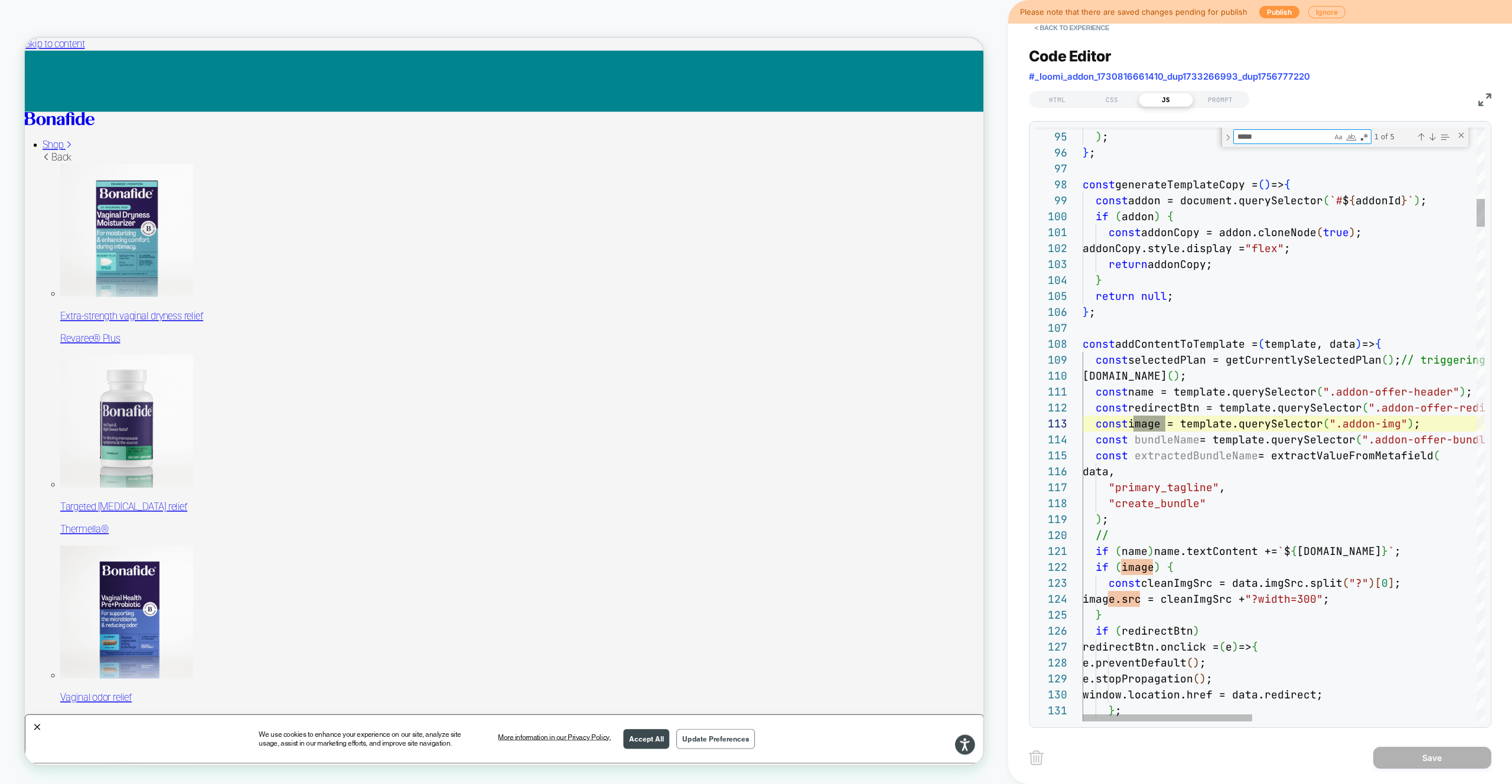
type textarea "*****"
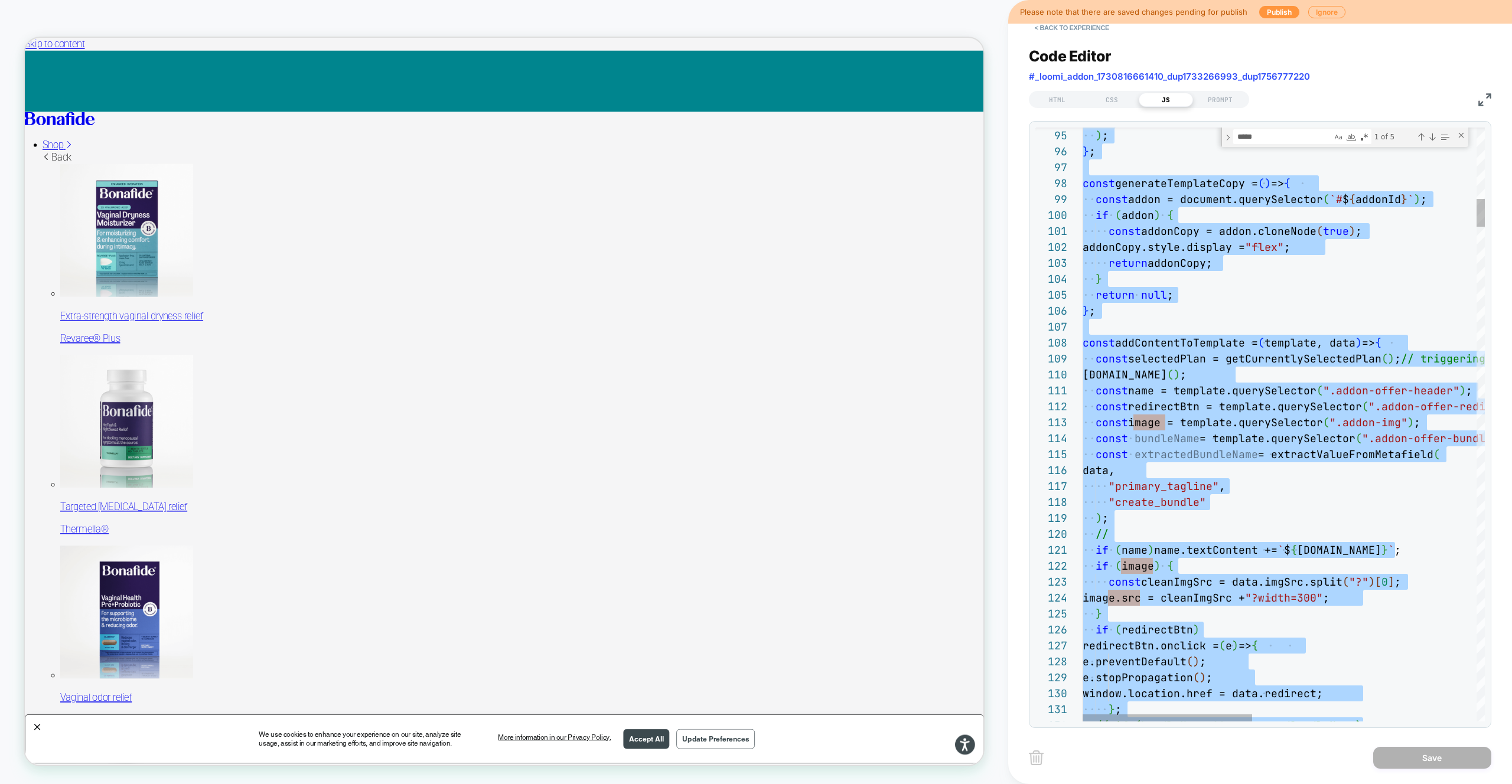
type textarea "**********"
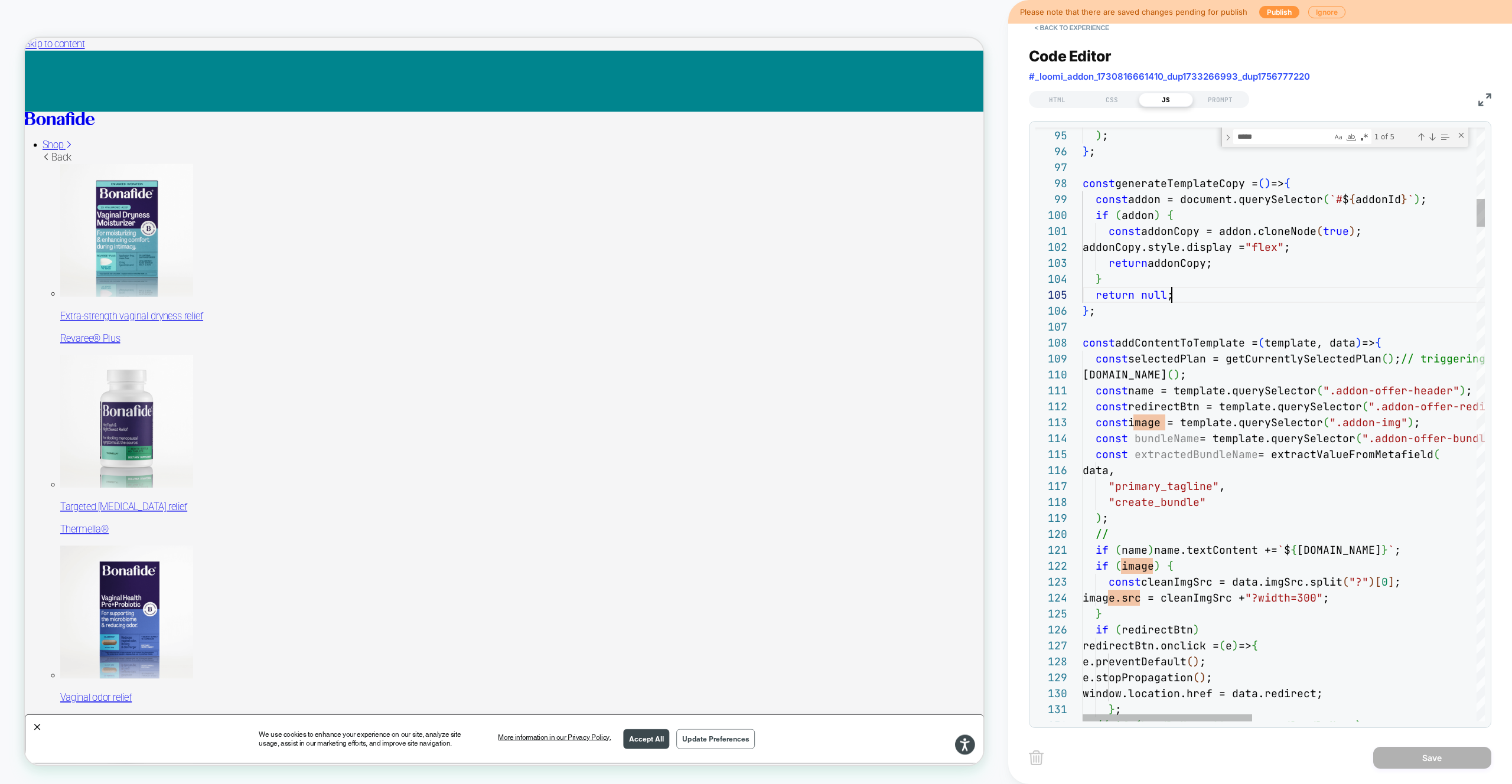
scroll to position [64, 89]
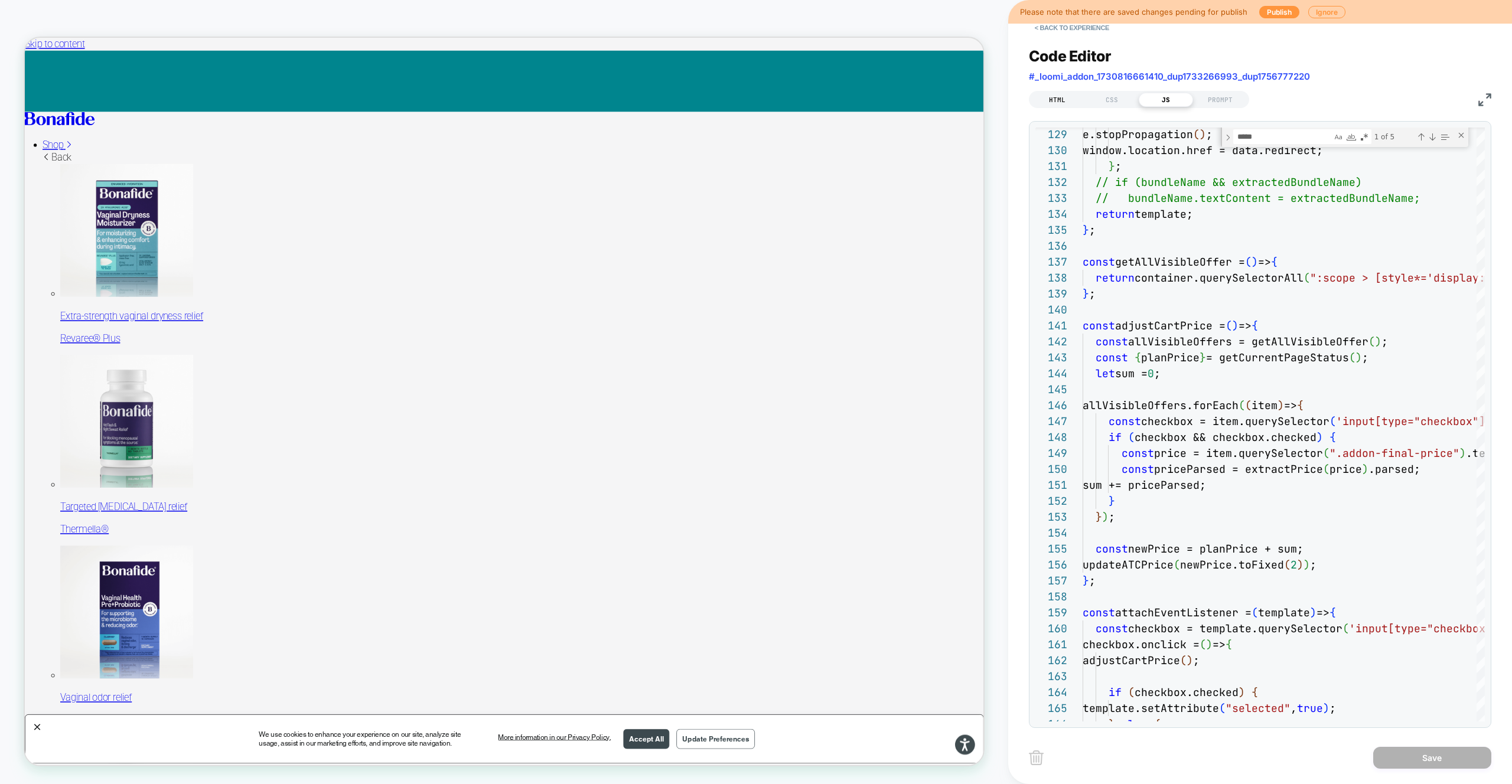
click at [1075, 105] on div "HTML" at bounding box center [1057, 100] width 54 height 14
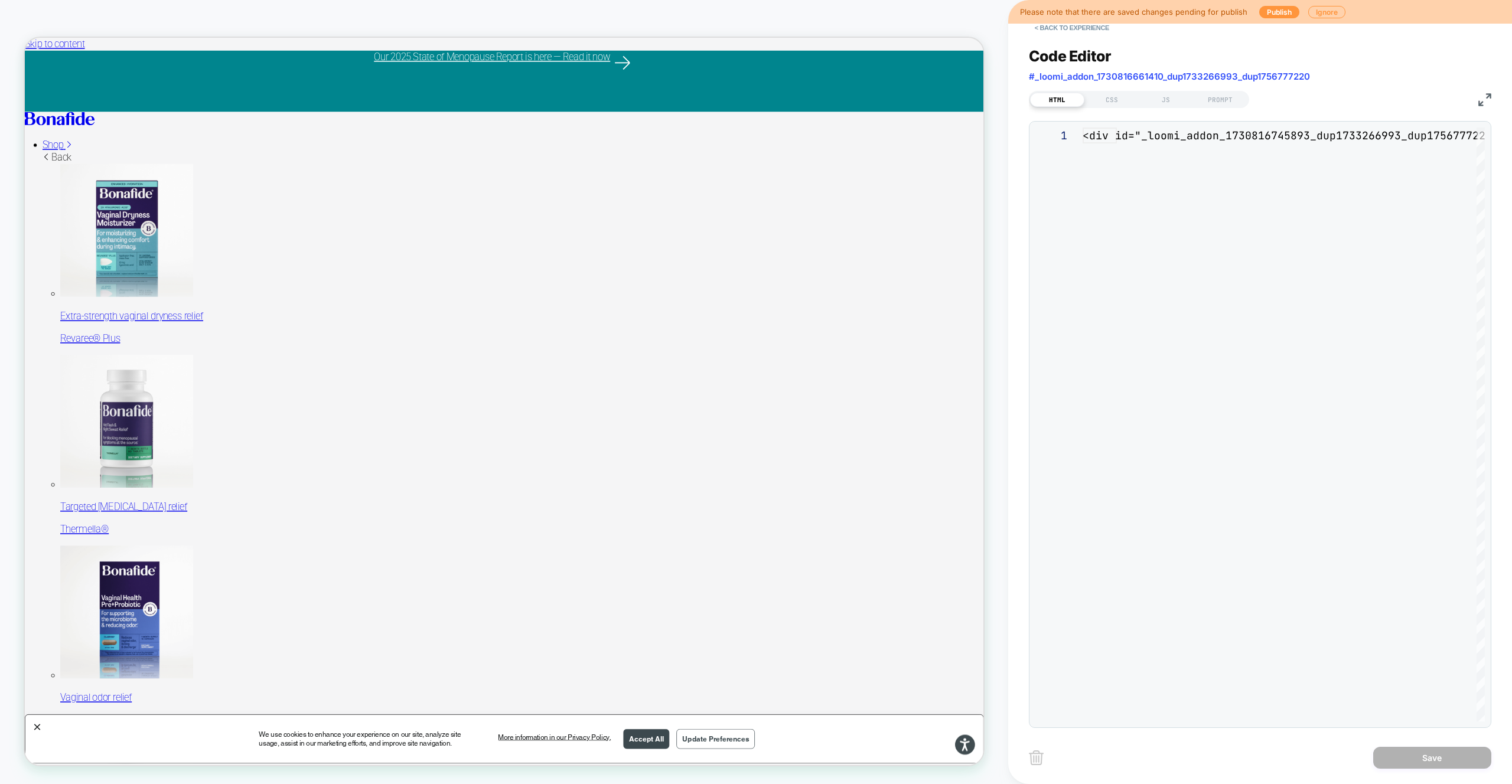
scroll to position [160, 0]
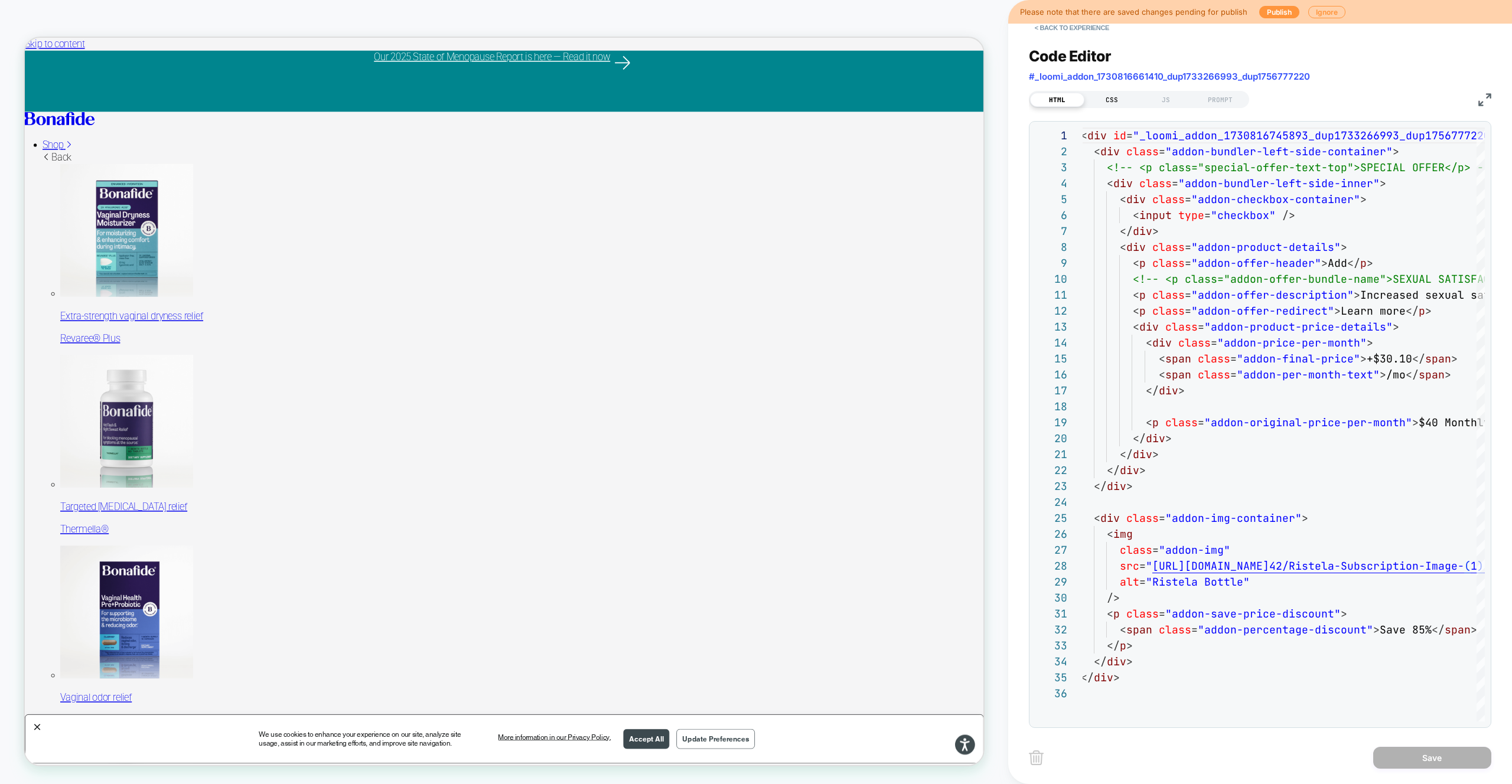
click at [1118, 101] on div "CSS" at bounding box center [1111, 100] width 54 height 14
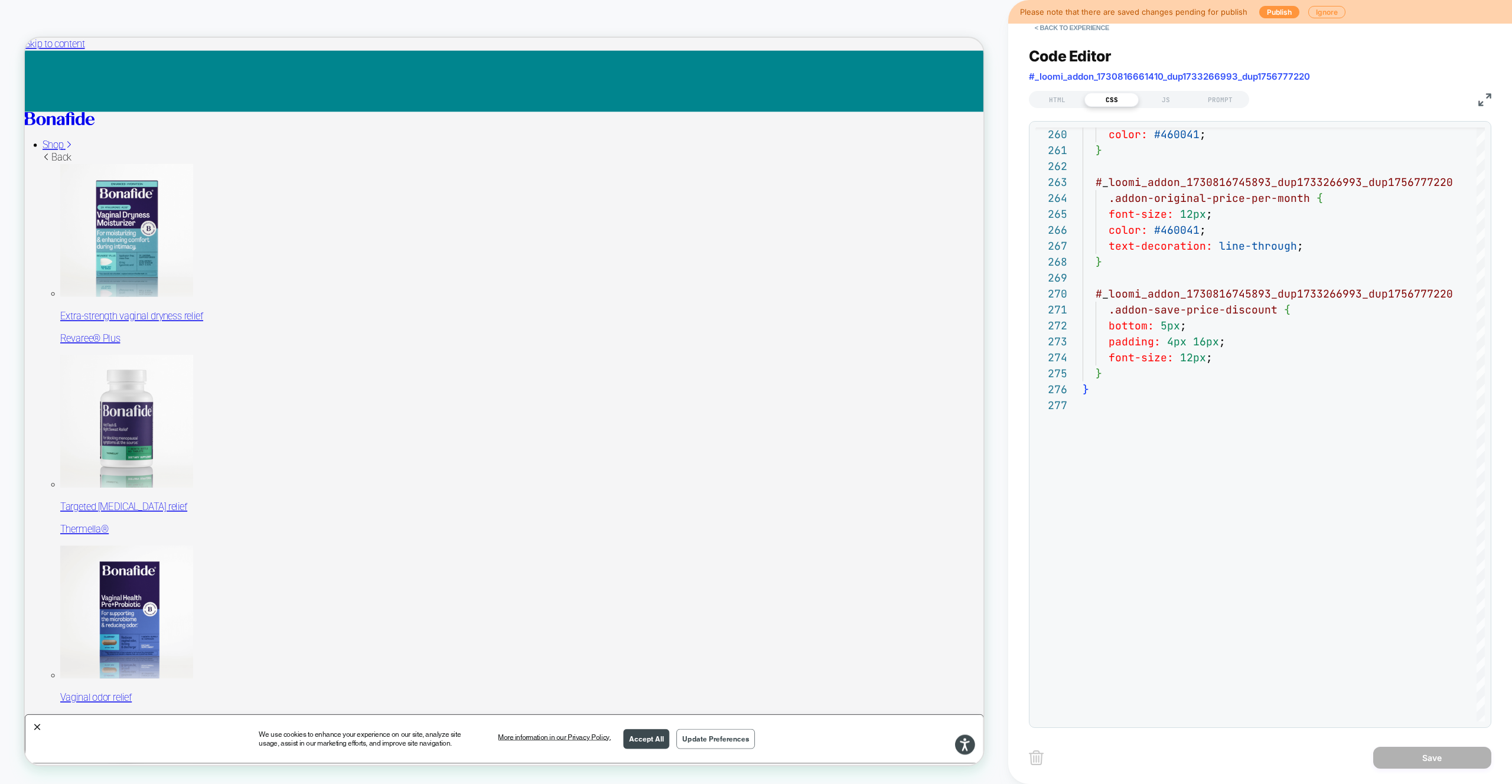
click at [1166, 91] on div "HTML CSS JS PROMPT" at bounding box center [1139, 99] width 220 height 17
click at [1167, 98] on div "JS" at bounding box center [1166, 100] width 54 height 14
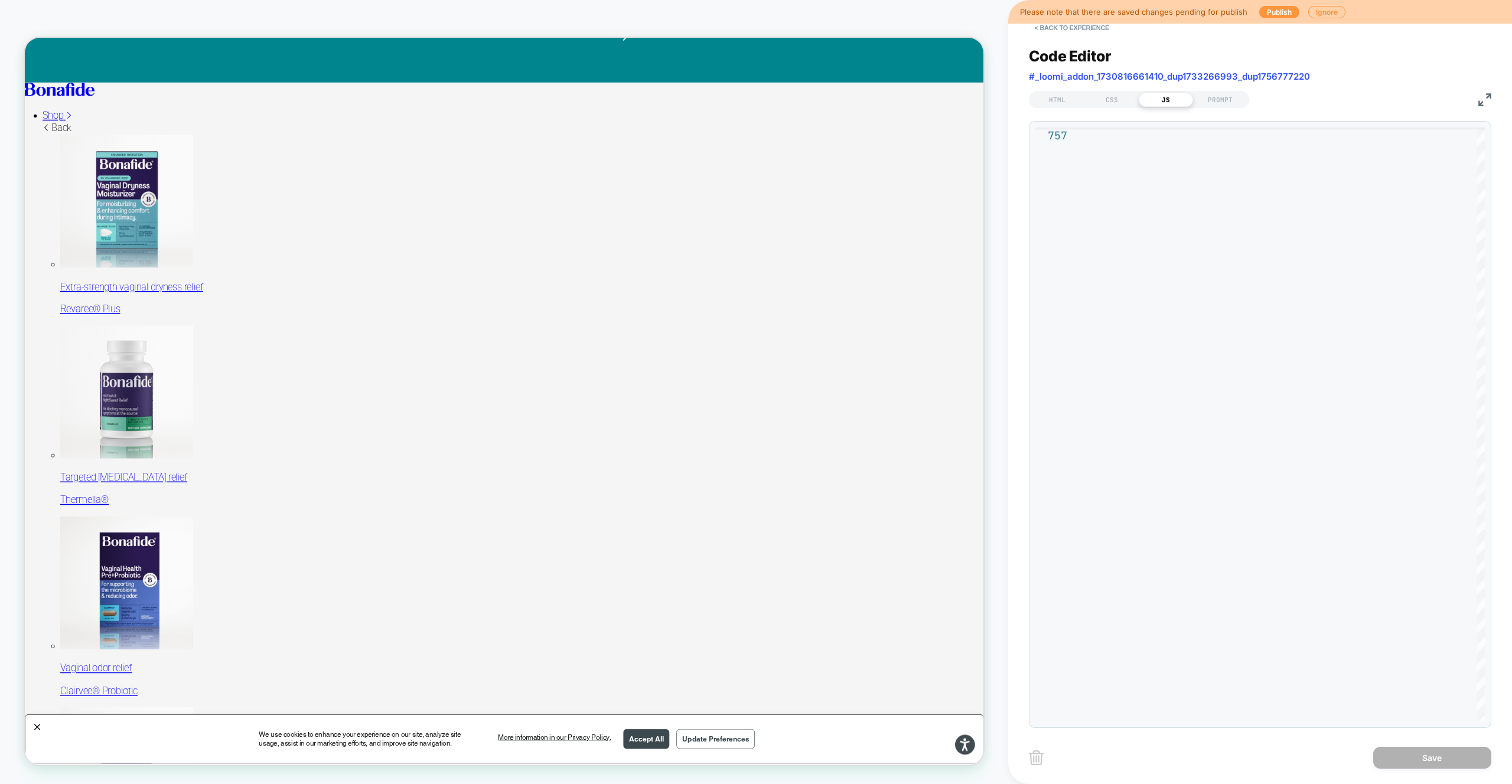
scroll to position [41, 0]
click at [1079, 28] on button "< Back to experience" at bounding box center [1072, 27] width 86 height 19
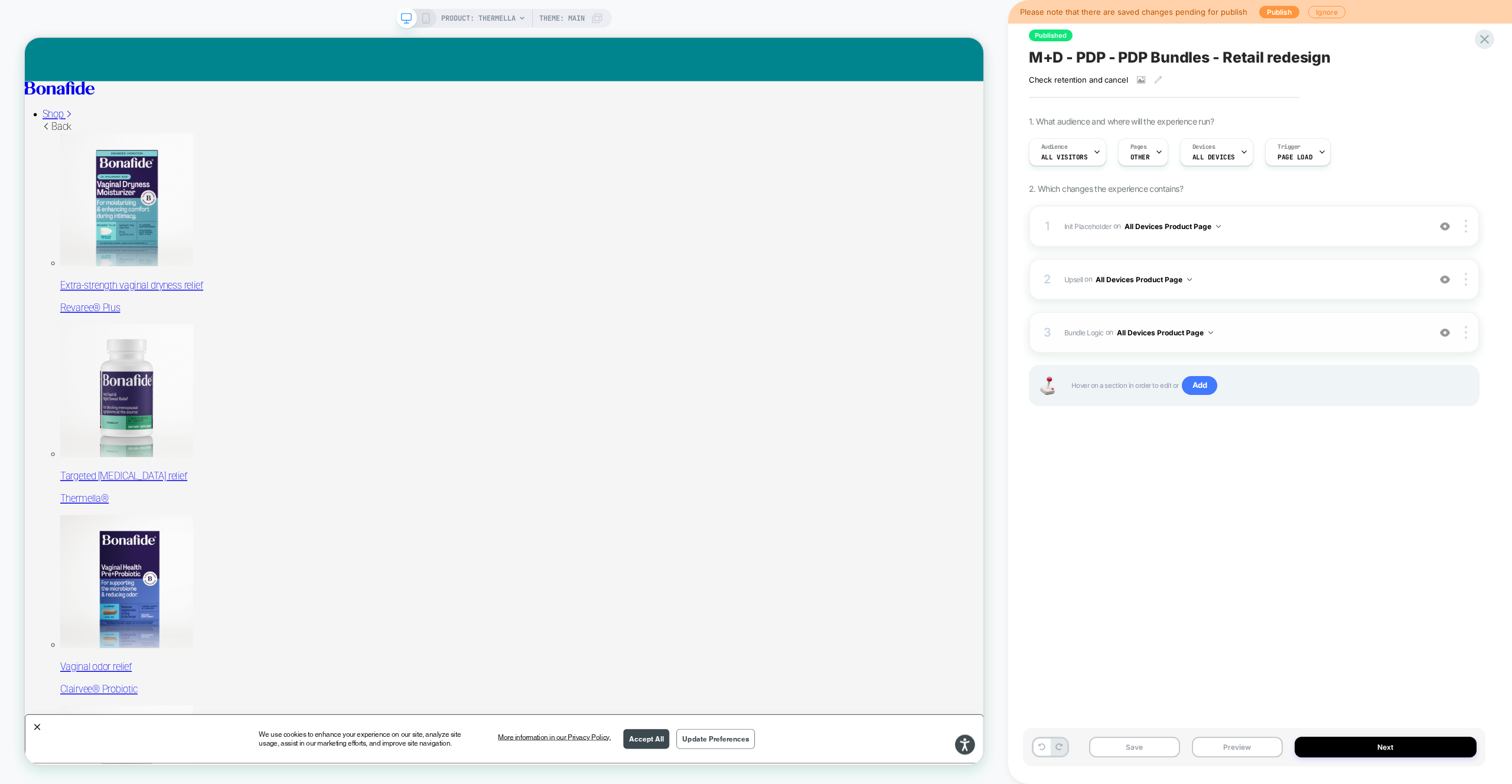
click at [1304, 327] on span "Bundle Logic Adding Code Block AFTER #_loomi_addon_1730816661410_dup1733266993_…" at bounding box center [1244, 332] width 359 height 15
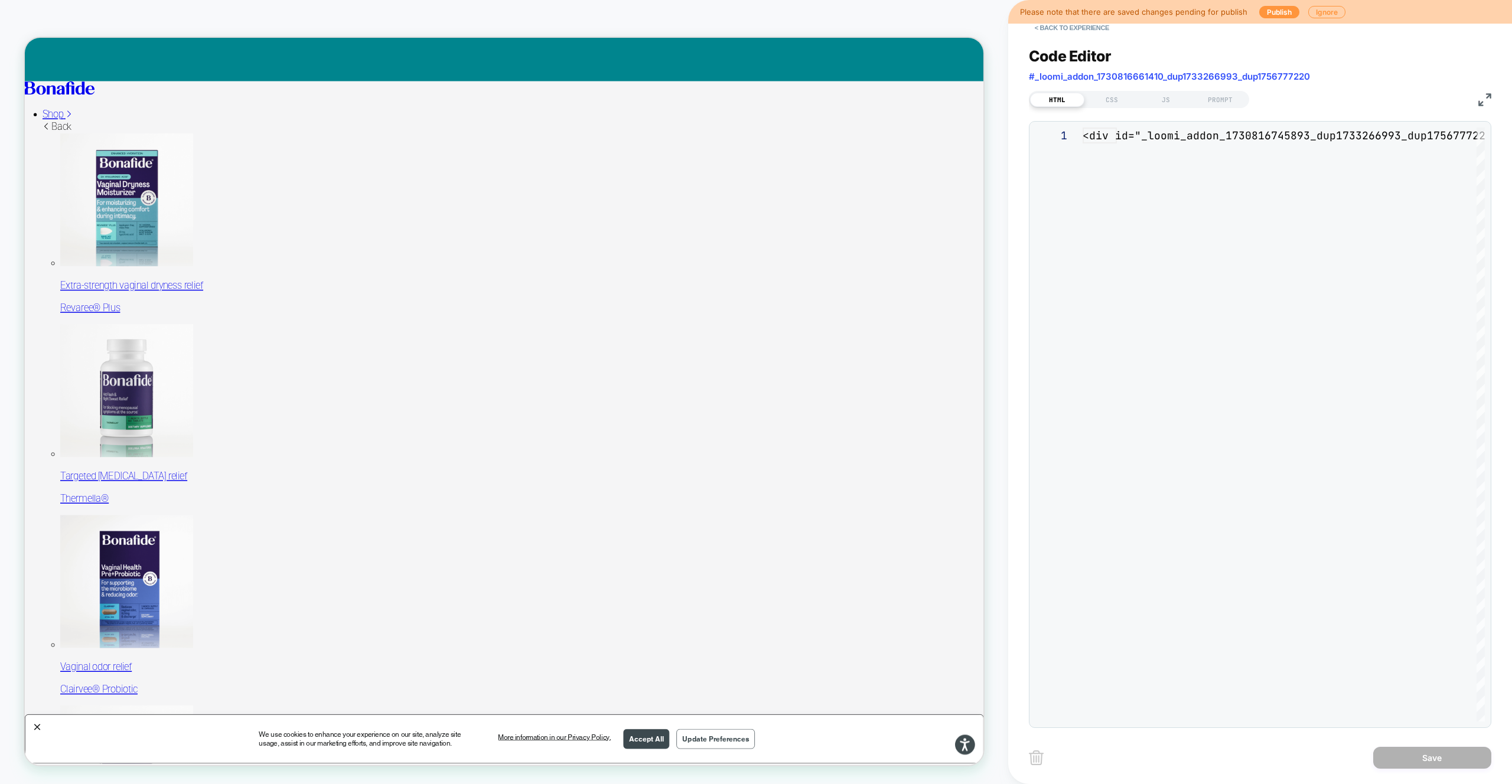
scroll to position [160, 0]
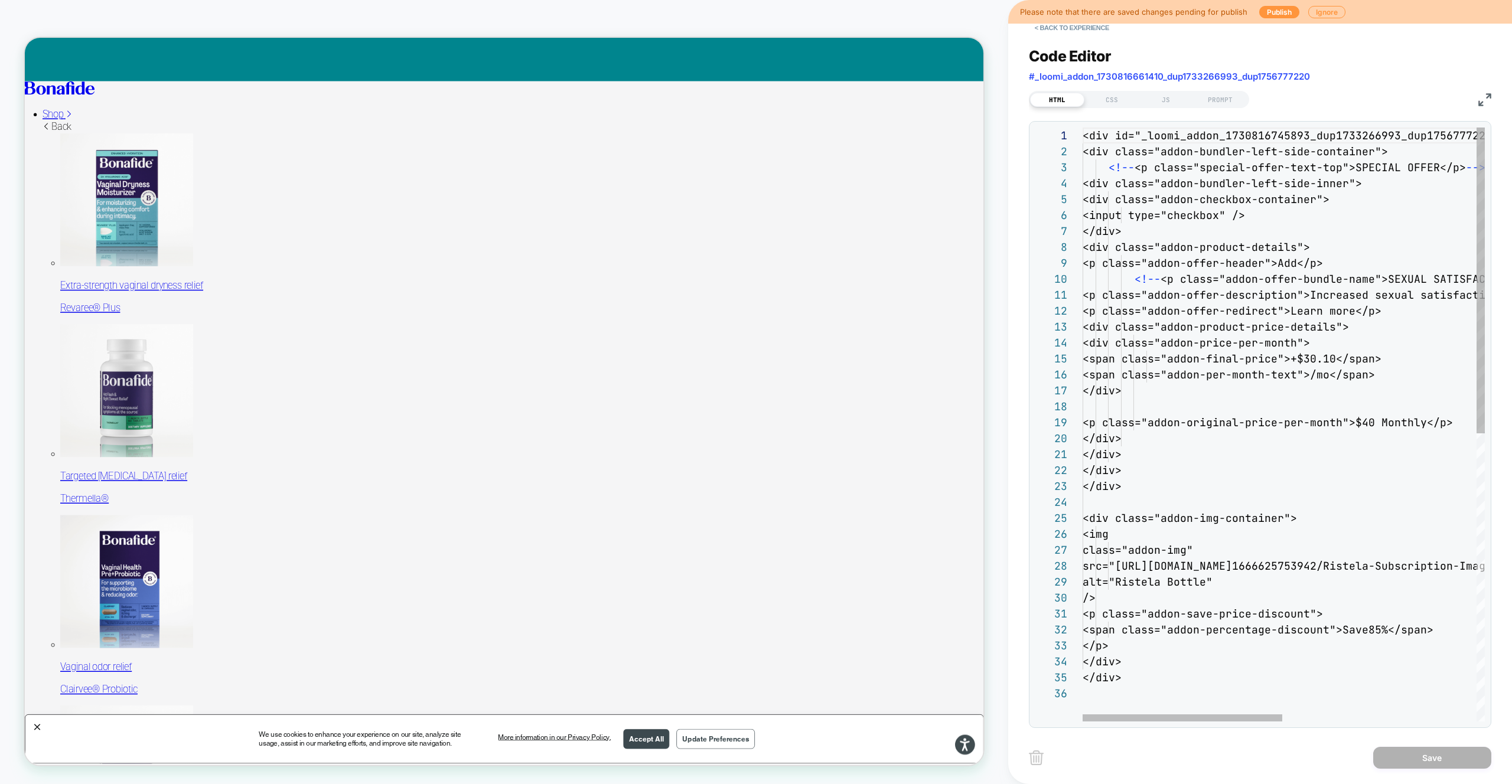
drag, startPoint x: 1181, startPoint y: 93, endPoint x: 1198, endPoint y: 112, distance: 25.5
click at [1181, 93] on div "JS" at bounding box center [1166, 100] width 54 height 14
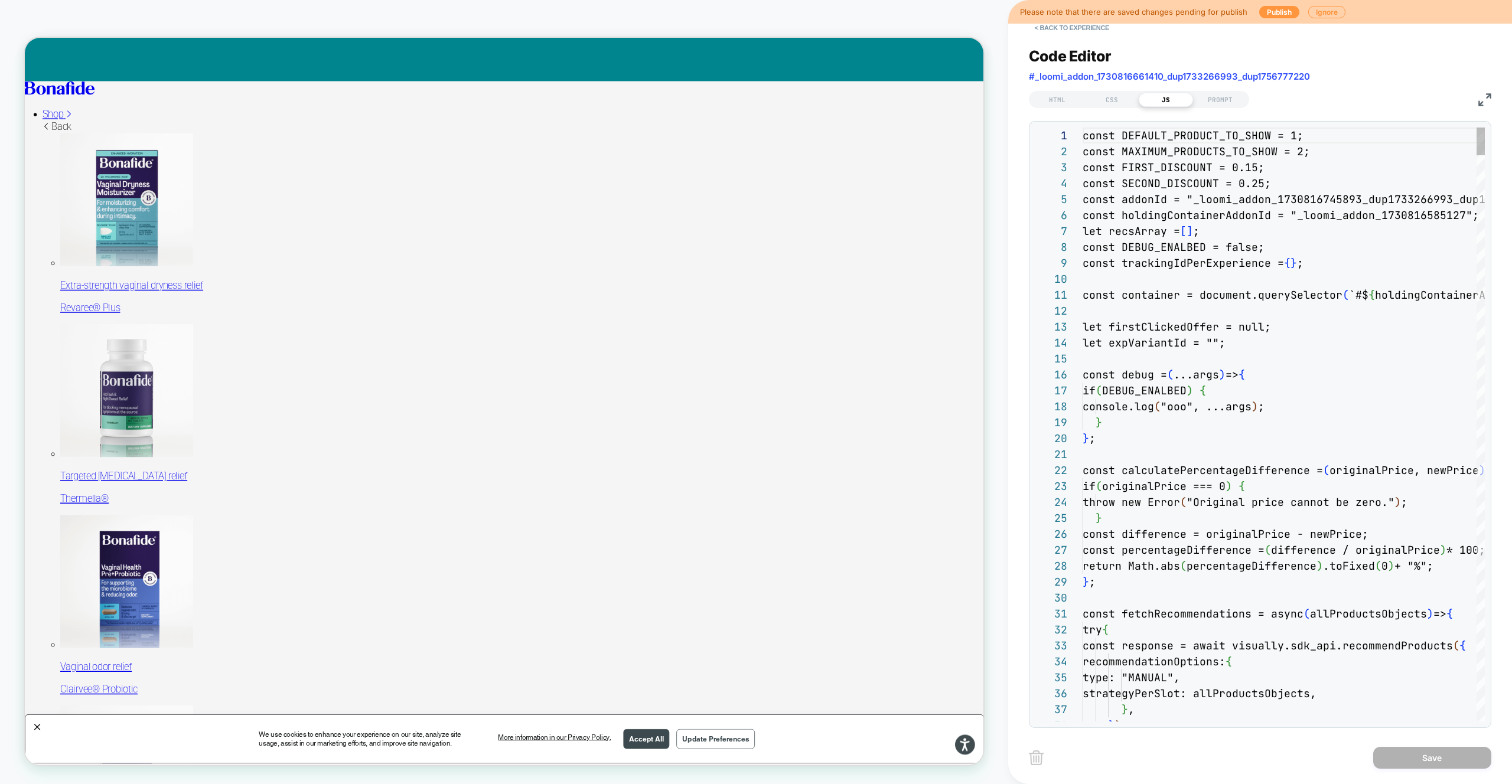
type textarea "**"
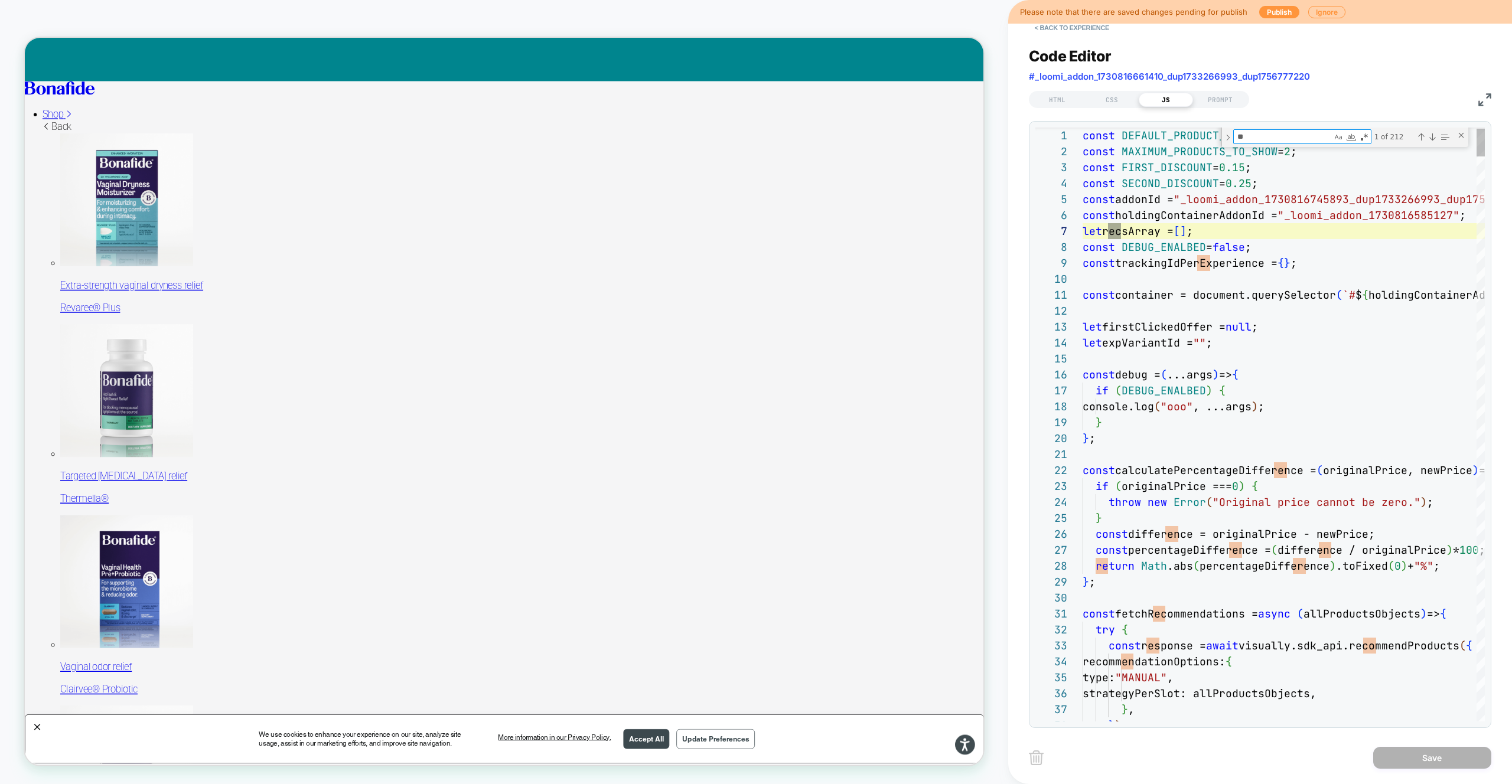
type textarea "**********"
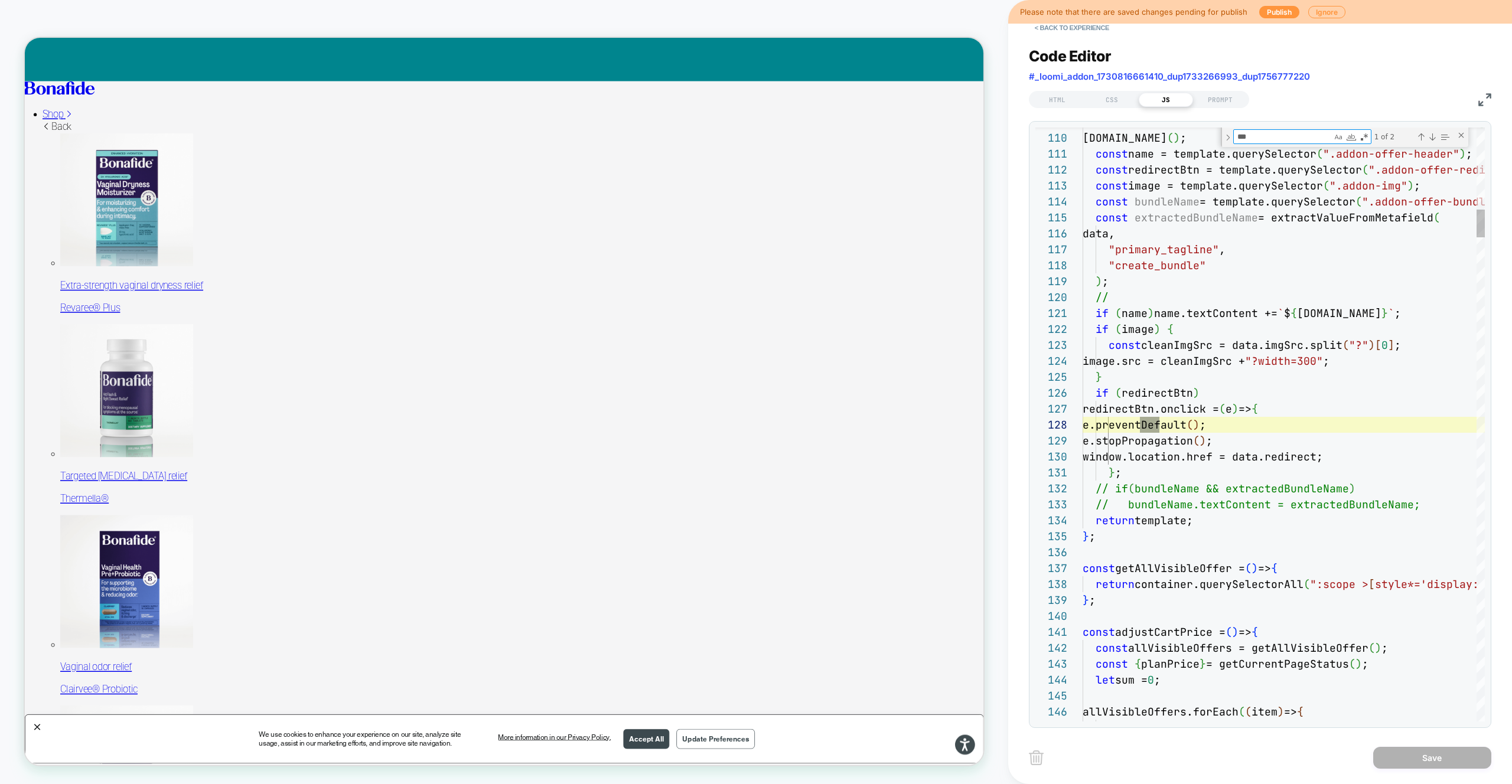
scroll to position [160, 77]
type textarea "*******"
type textarea "**********"
type textarea "*"
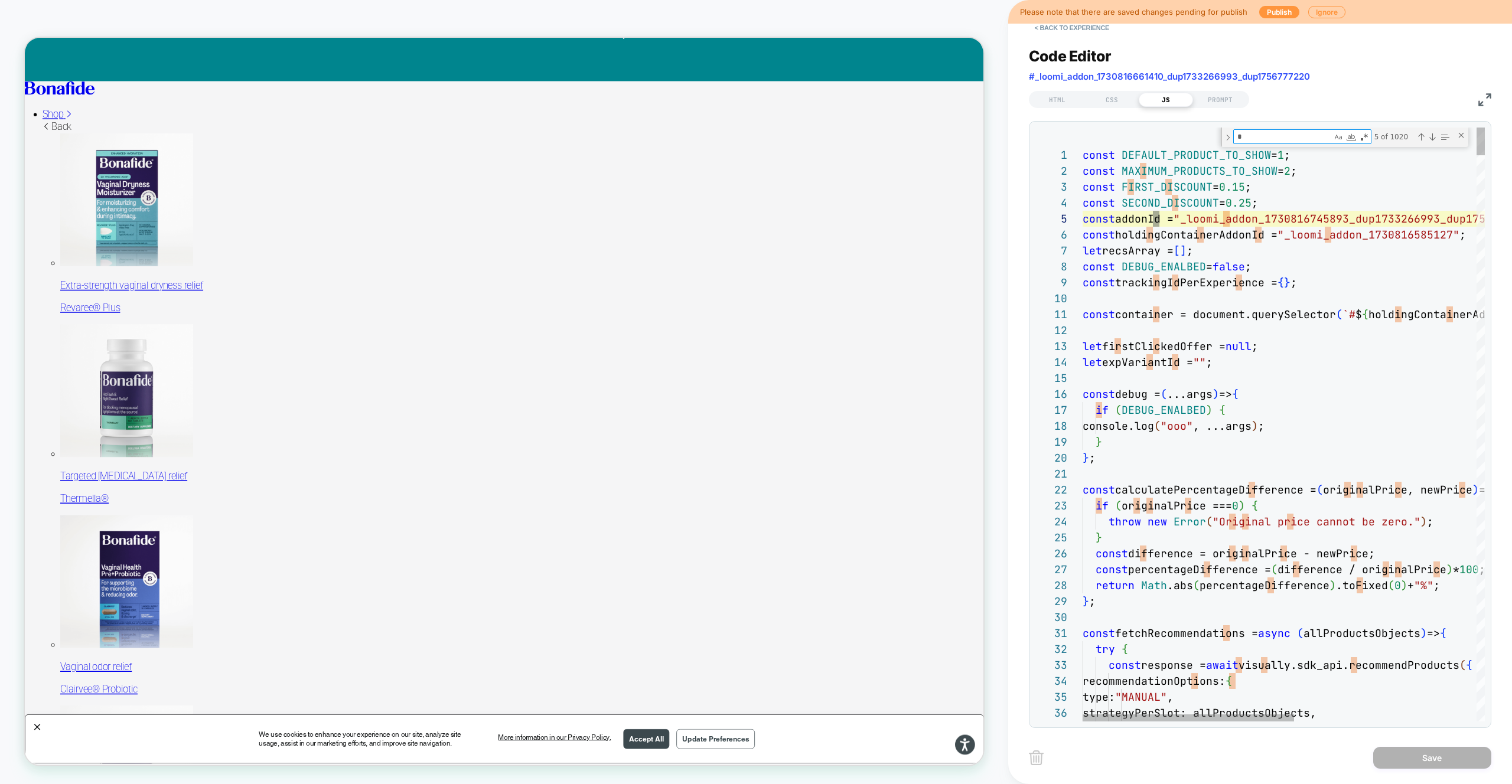
type textarea "**********"
type textarea "*****"
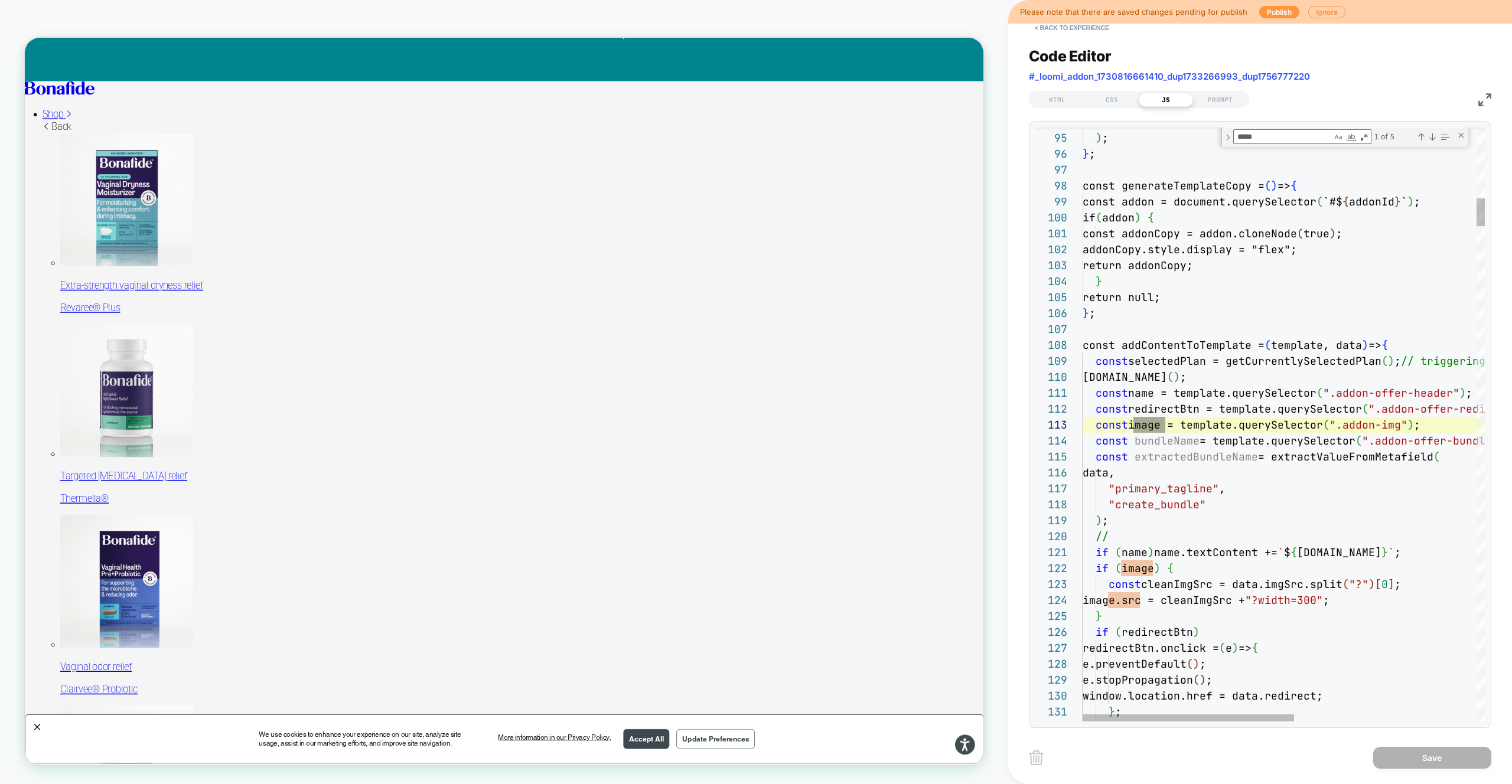
scroll to position [160, 83]
type textarea "**********"
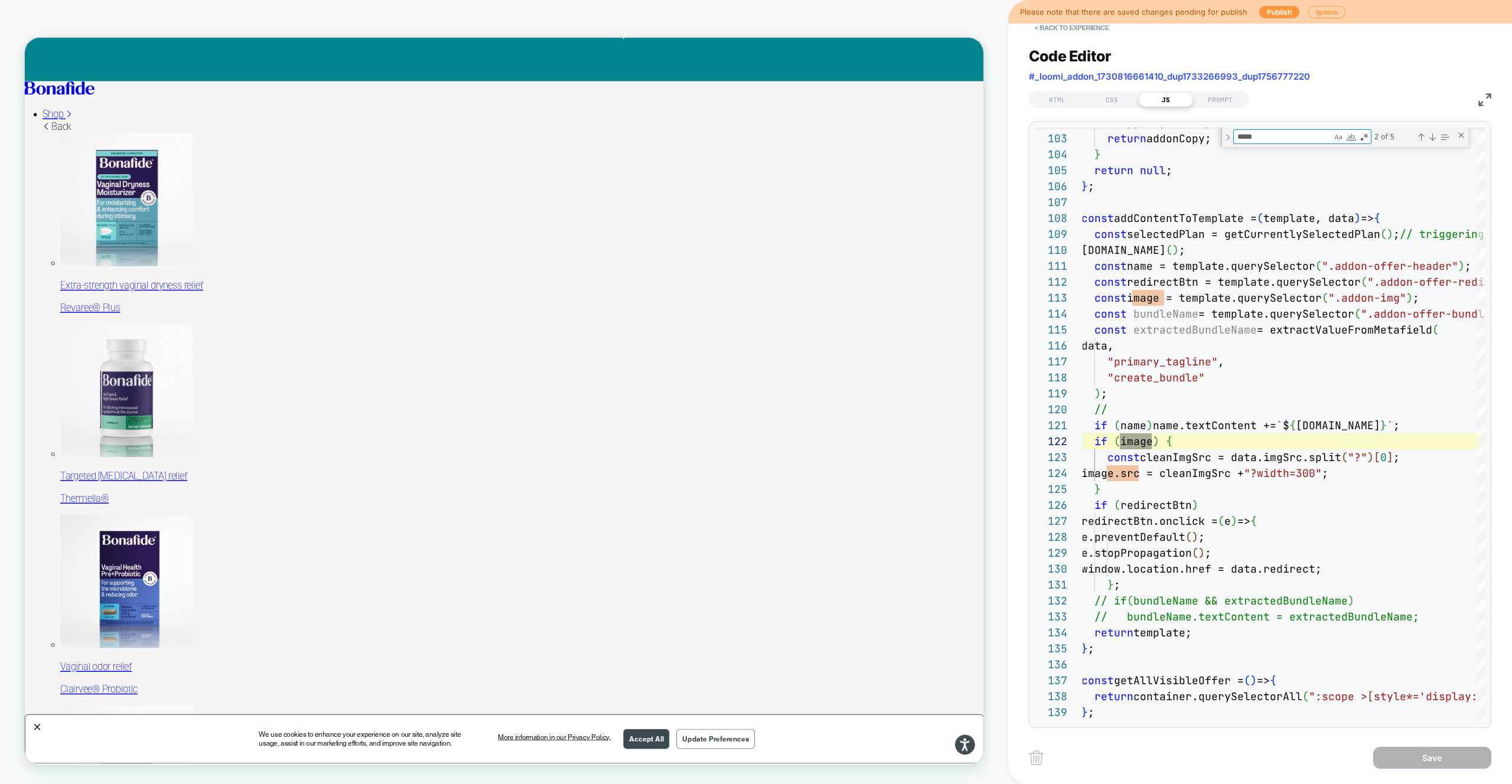
type textarea "*****"
click at [1270, 137] on textarea "*****" at bounding box center [1282, 137] width 98 height 14
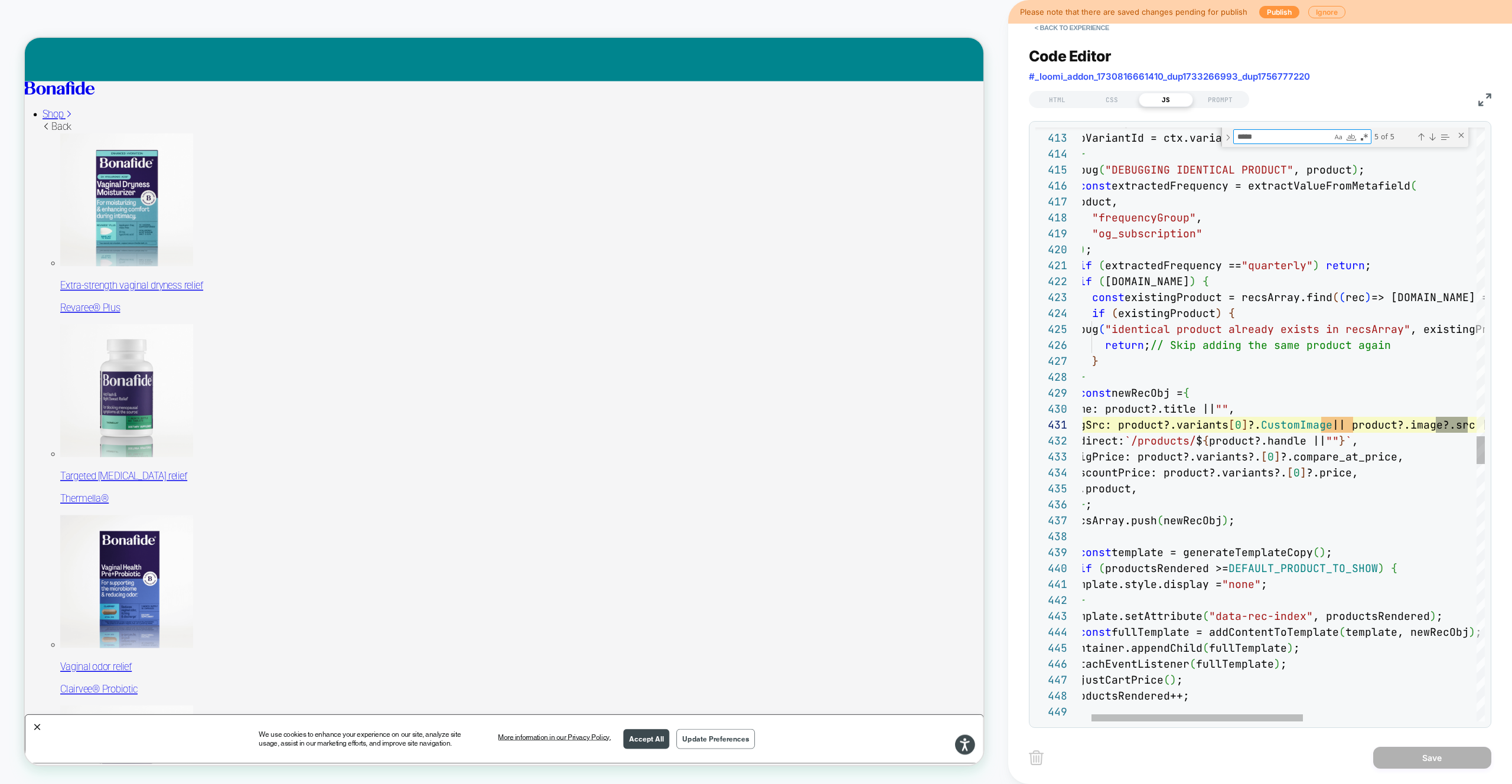
scroll to position [160, 402]
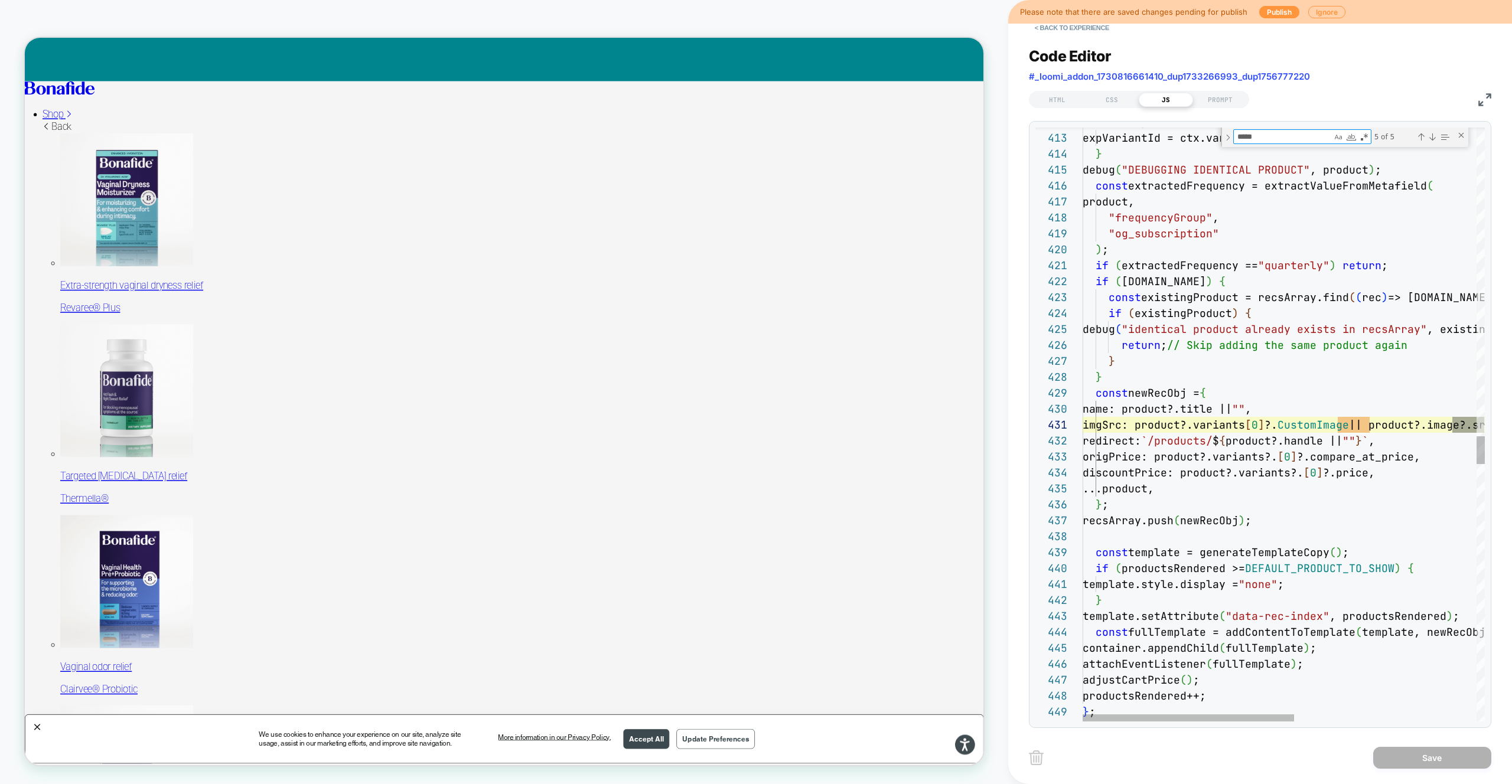
drag, startPoint x: 1306, startPoint y: 387, endPoint x: 1308, endPoint y: 321, distance: 66.0
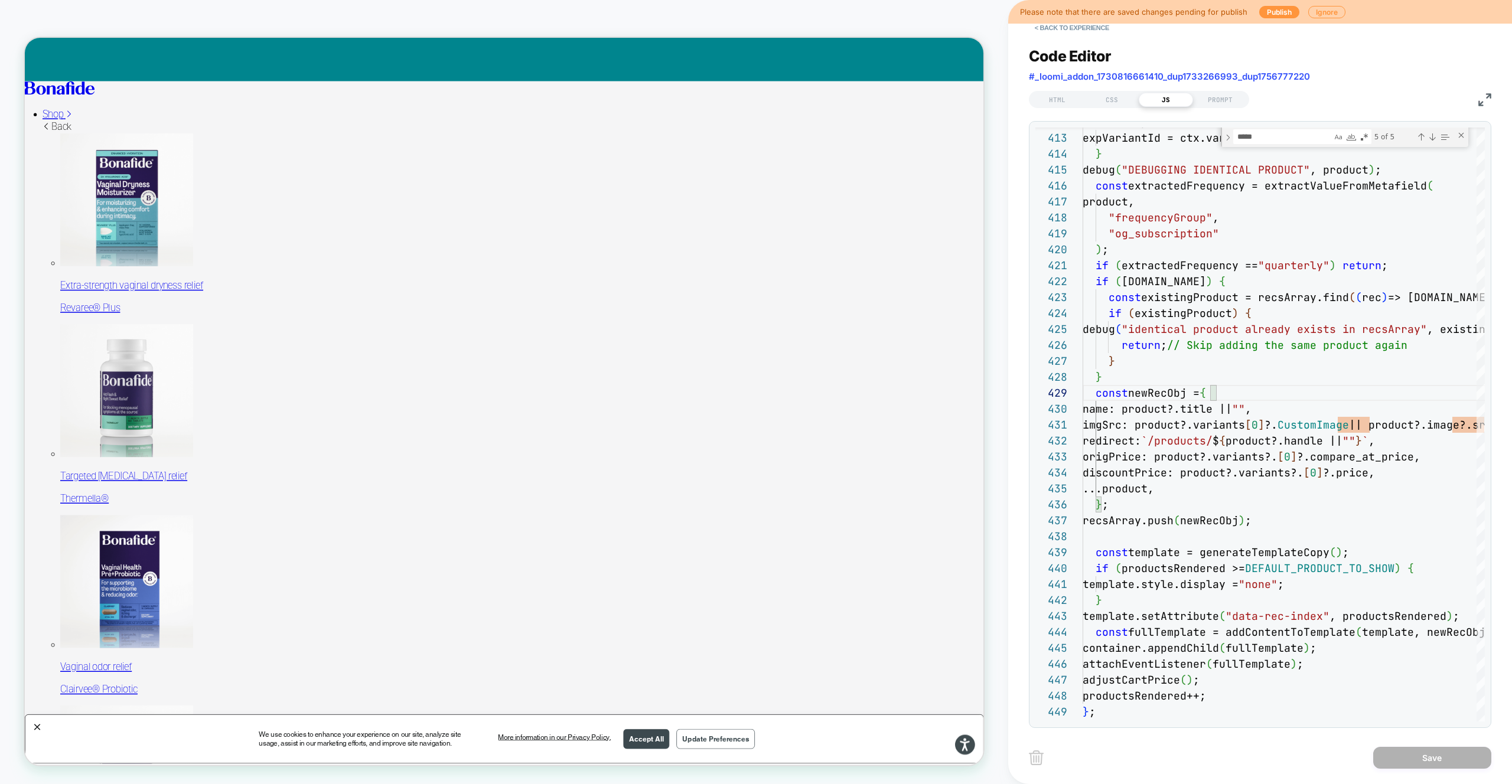
click at [1289, 132] on textarea "*****" at bounding box center [1282, 137] width 98 height 14
type textarea "**********"
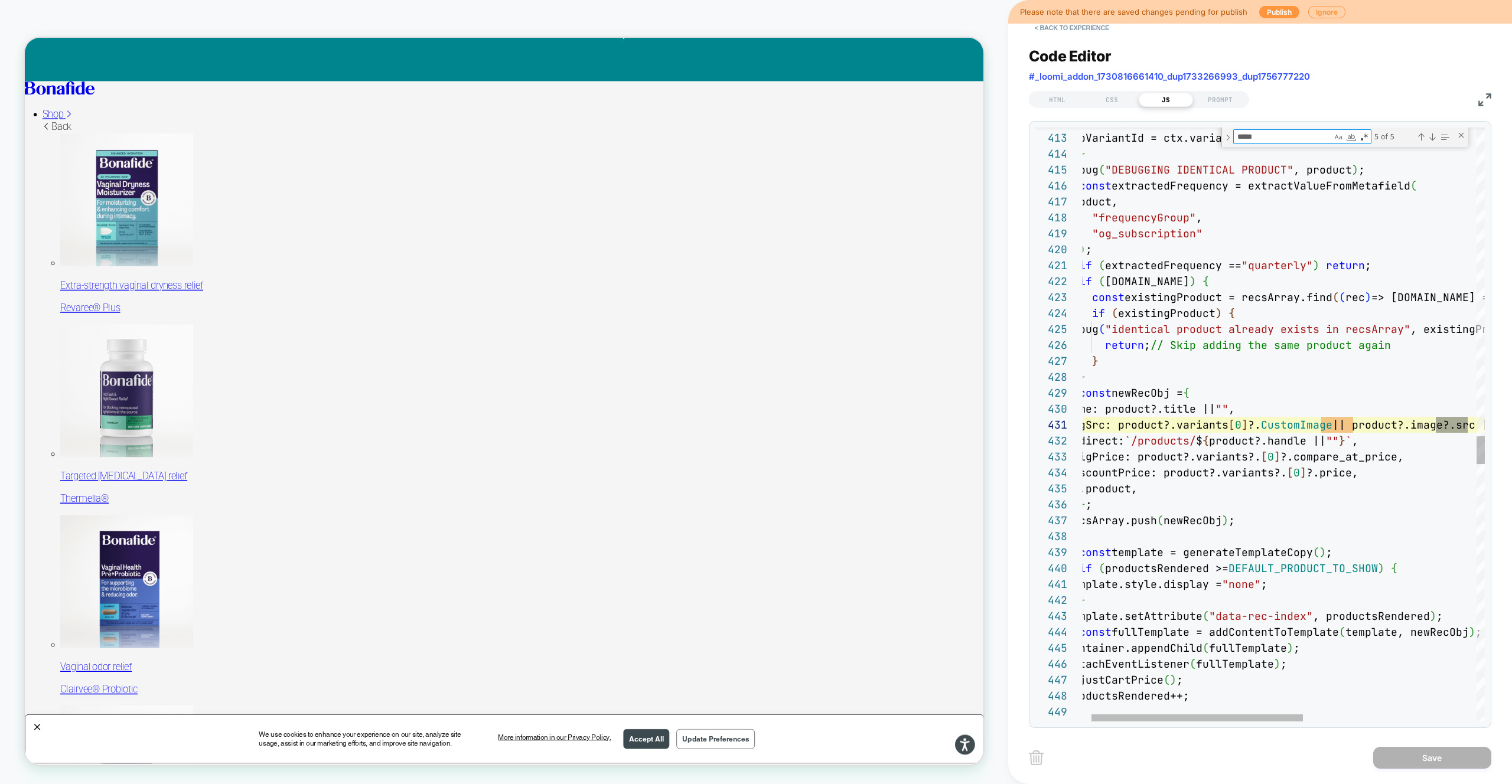
scroll to position [160, 402]
drag, startPoint x: 1315, startPoint y: 73, endPoint x: 1032, endPoint y: 75, distance: 283.0
click at [1037, 75] on div "Code Editor #_loomi_addon_1730816661410_dup1733266993_dup1756777220" at bounding box center [1260, 67] width 463 height 41
click at [1031, 75] on span "#_loomi_addon_1730816661410_dup1733266993_dup1756777220" at bounding box center [1169, 76] width 281 height 11
drag, startPoint x: 1028, startPoint y: 76, endPoint x: 1332, endPoint y: 73, distance: 304.0
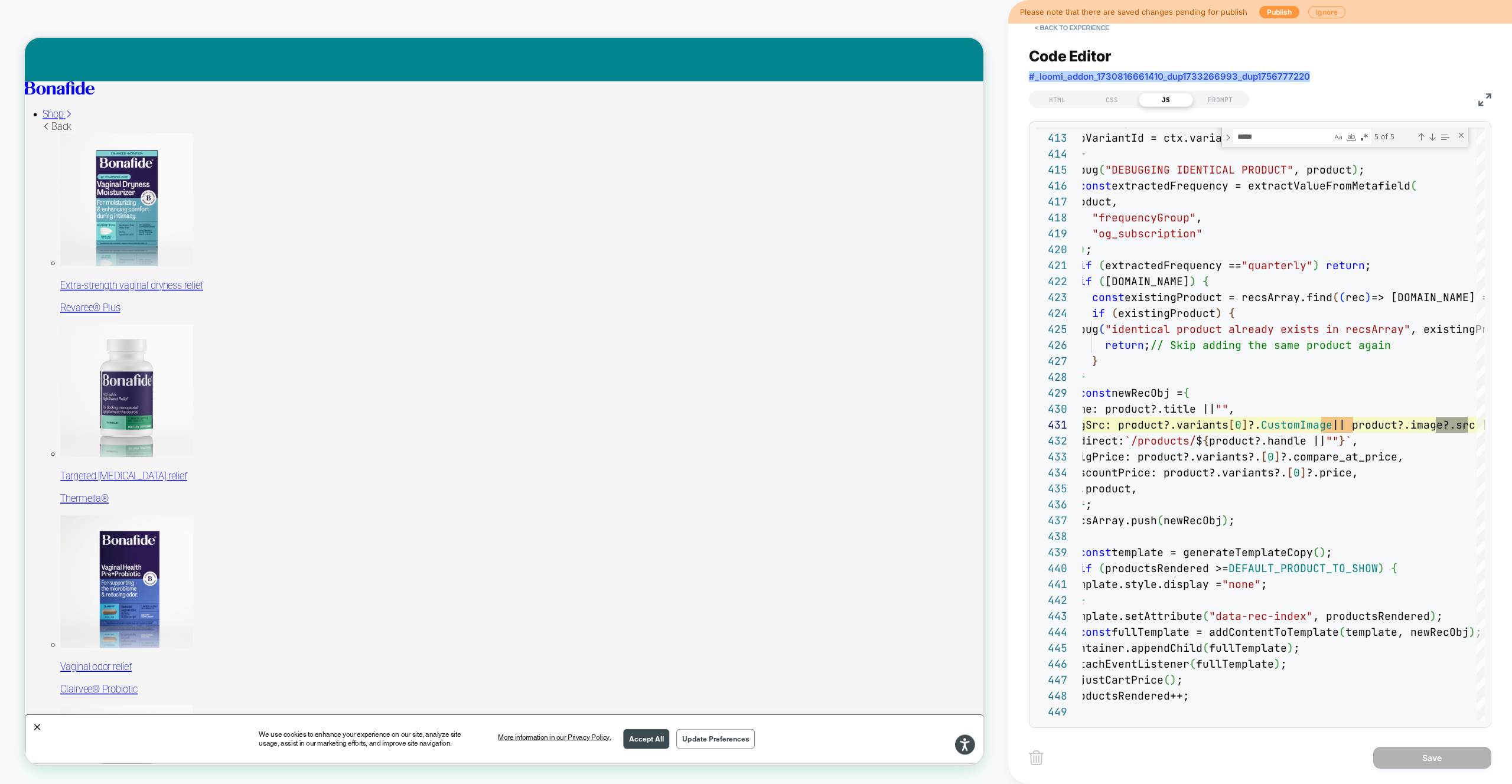
click at [1332, 73] on div "Code Editor #_loomi_addon_1730816661410_dup1733266993_dup1756777220" at bounding box center [1260, 67] width 463 height 41
click at [1092, 28] on button "< Back to experience" at bounding box center [1072, 27] width 86 height 19
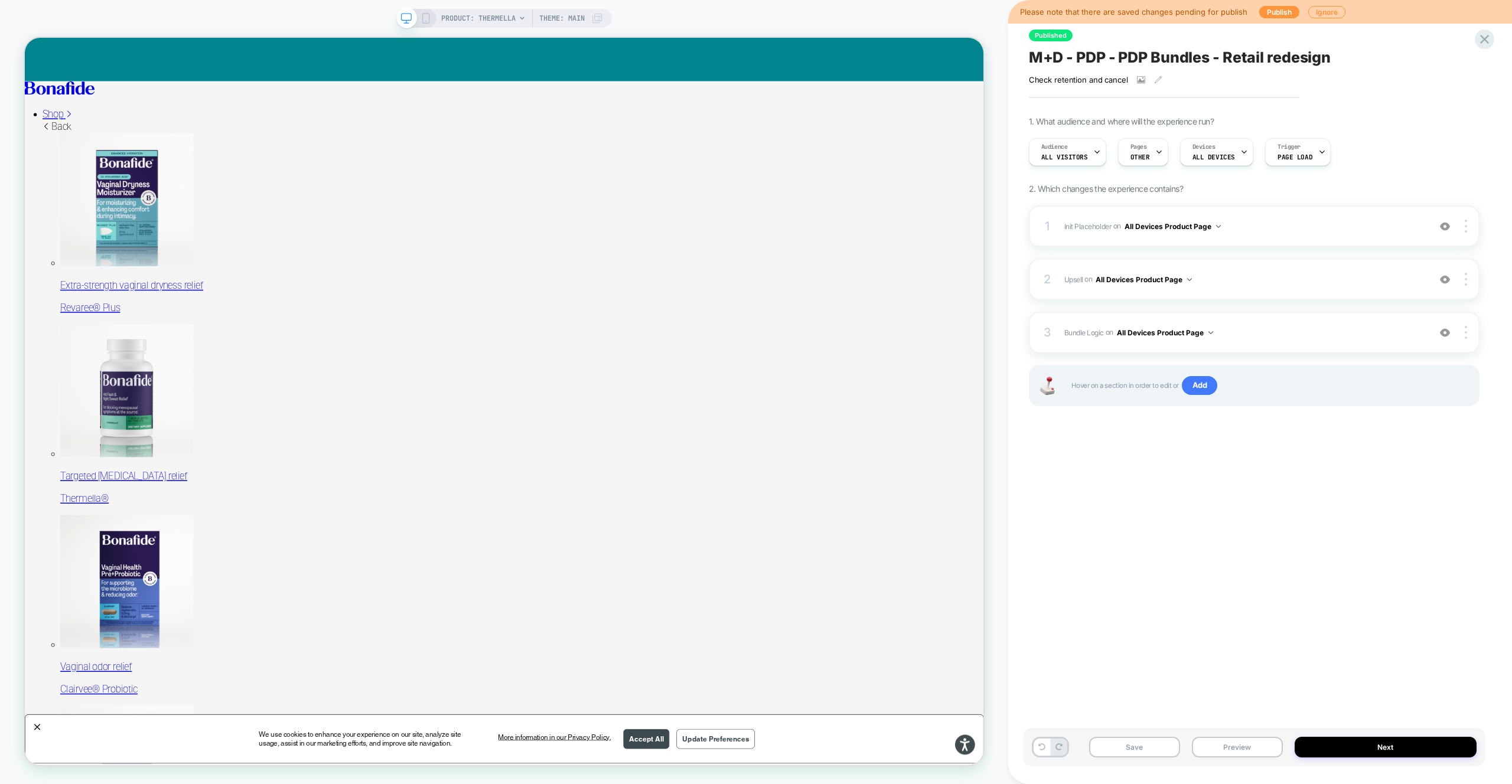
drag, startPoint x: 1222, startPoint y: 748, endPoint x: 1226, endPoint y: 733, distance: 15.5
click at [1222, 748] on button "Preview" at bounding box center [1237, 747] width 91 height 20
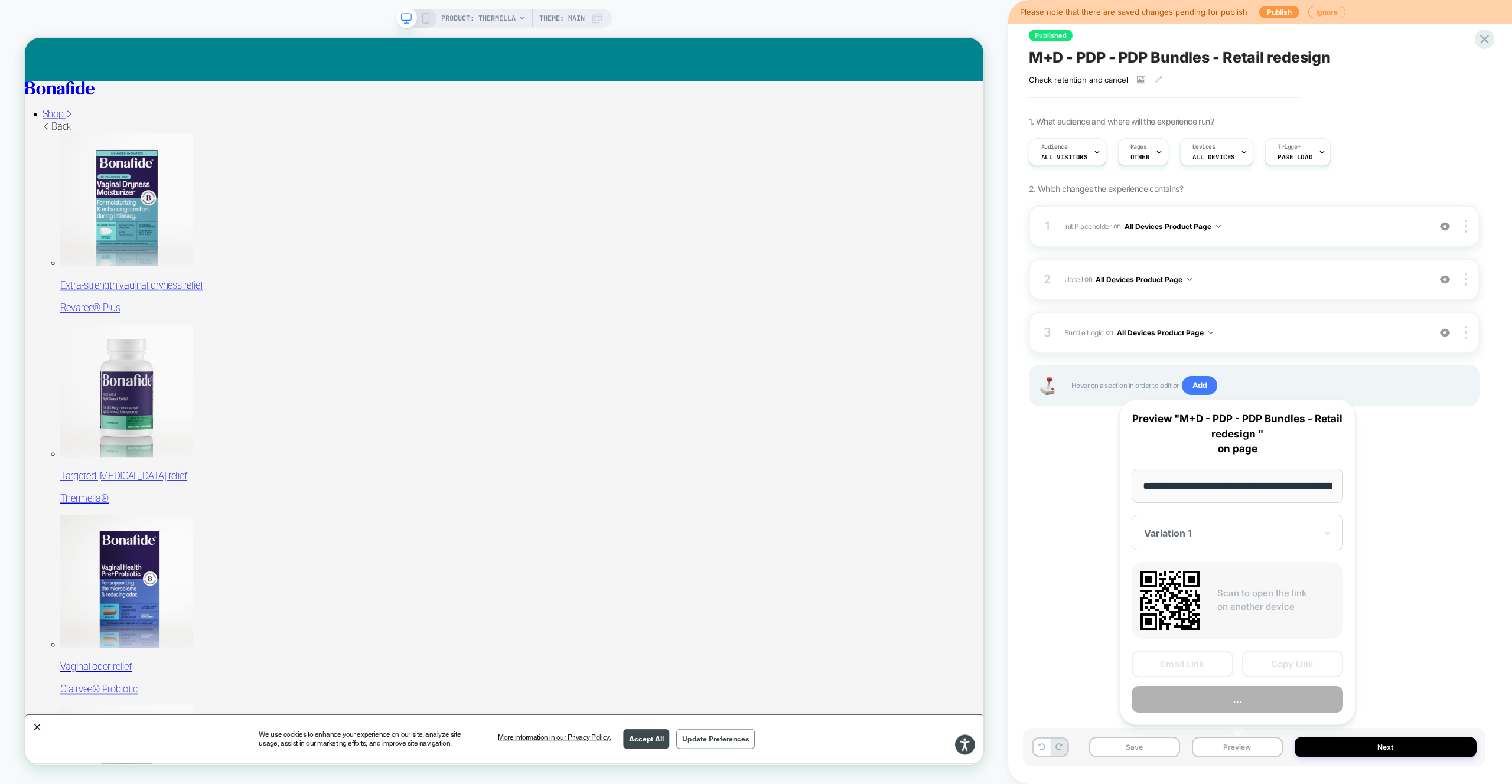
scroll to position [0, 118]
click at [1230, 703] on button "Preview" at bounding box center [1237, 700] width 211 height 26
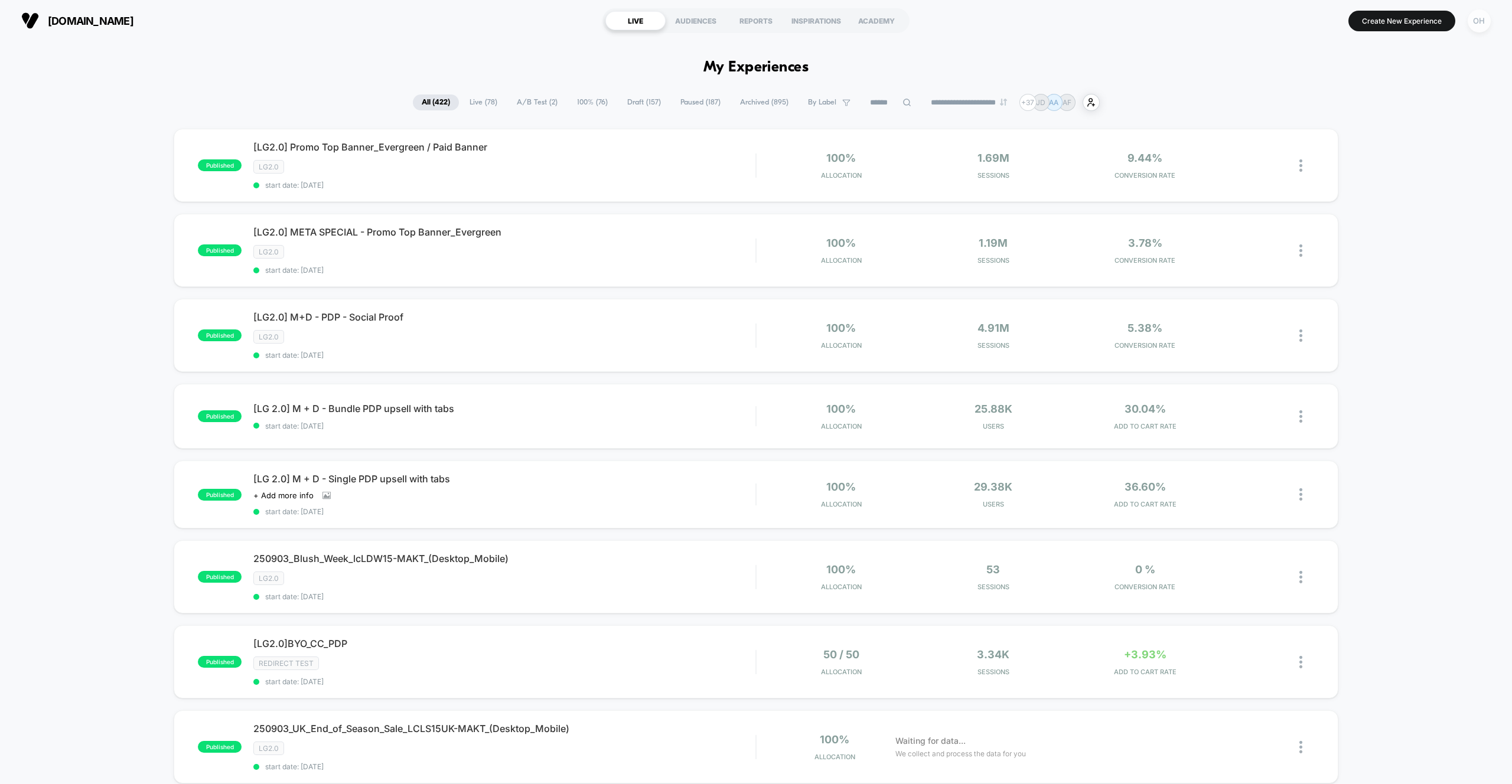
click at [1484, 28] on div "OH" at bounding box center [1479, 21] width 23 height 23
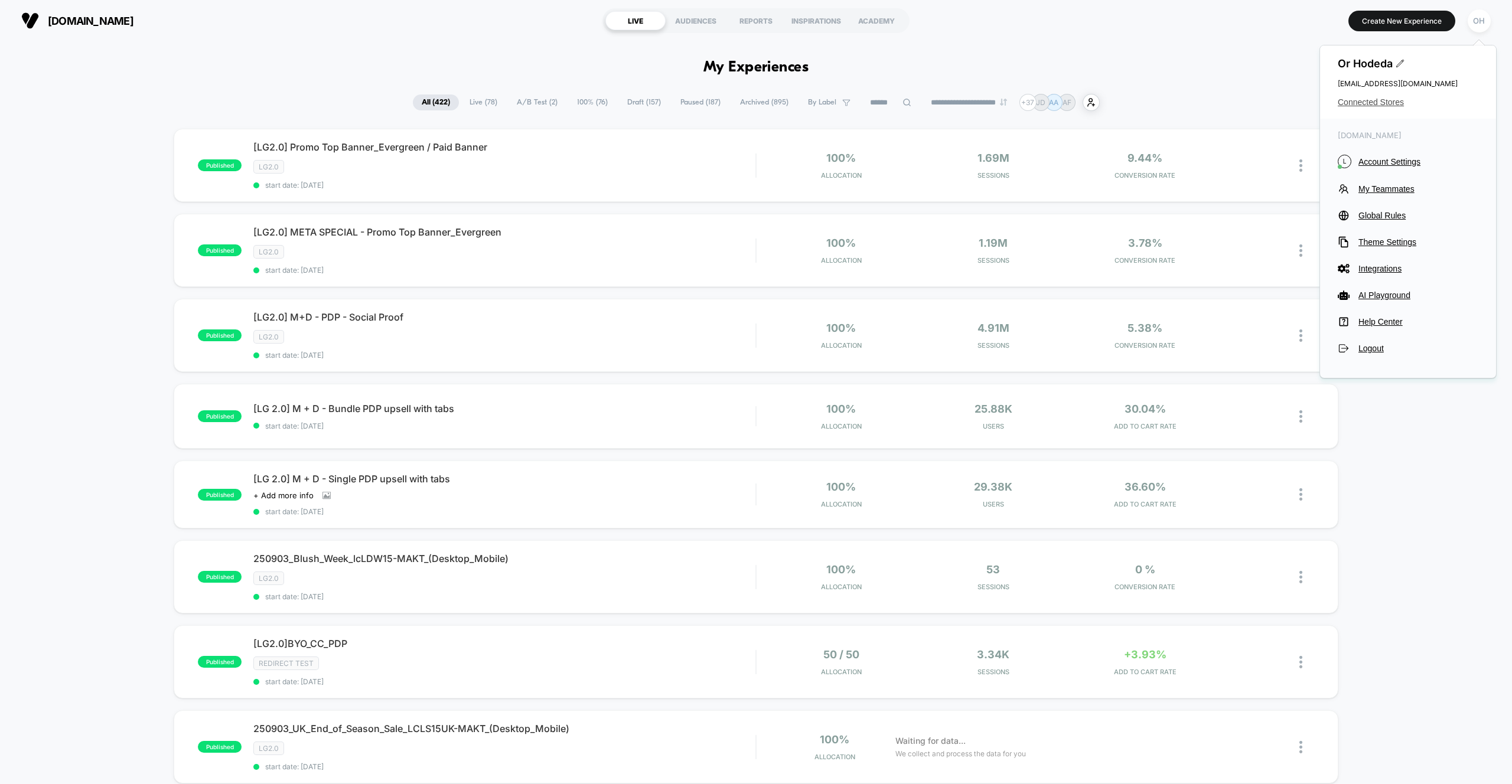
click at [1381, 104] on span "Connected Stores" at bounding box center [1407, 102] width 140 height 10
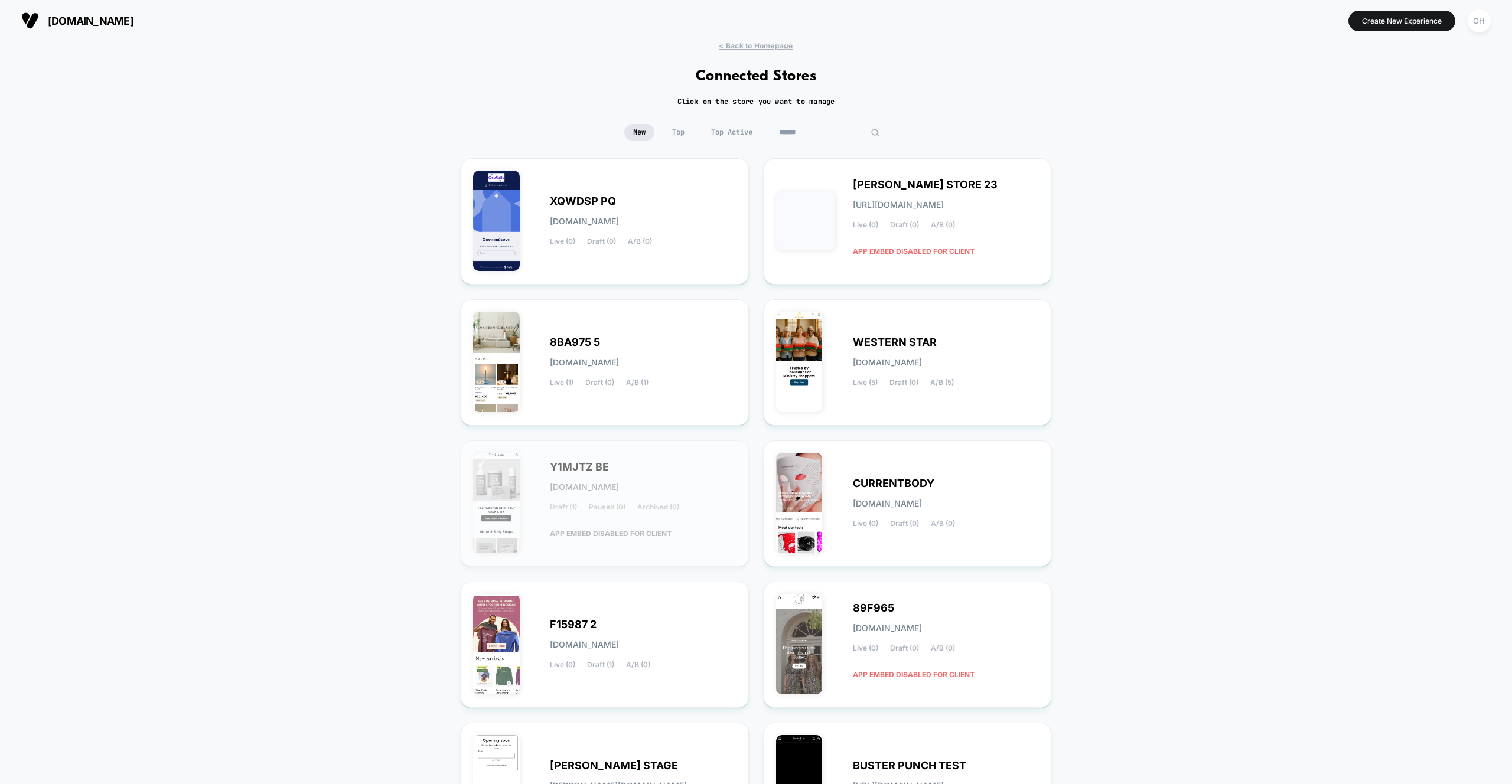
click at [821, 128] on input at bounding box center [829, 132] width 118 height 16
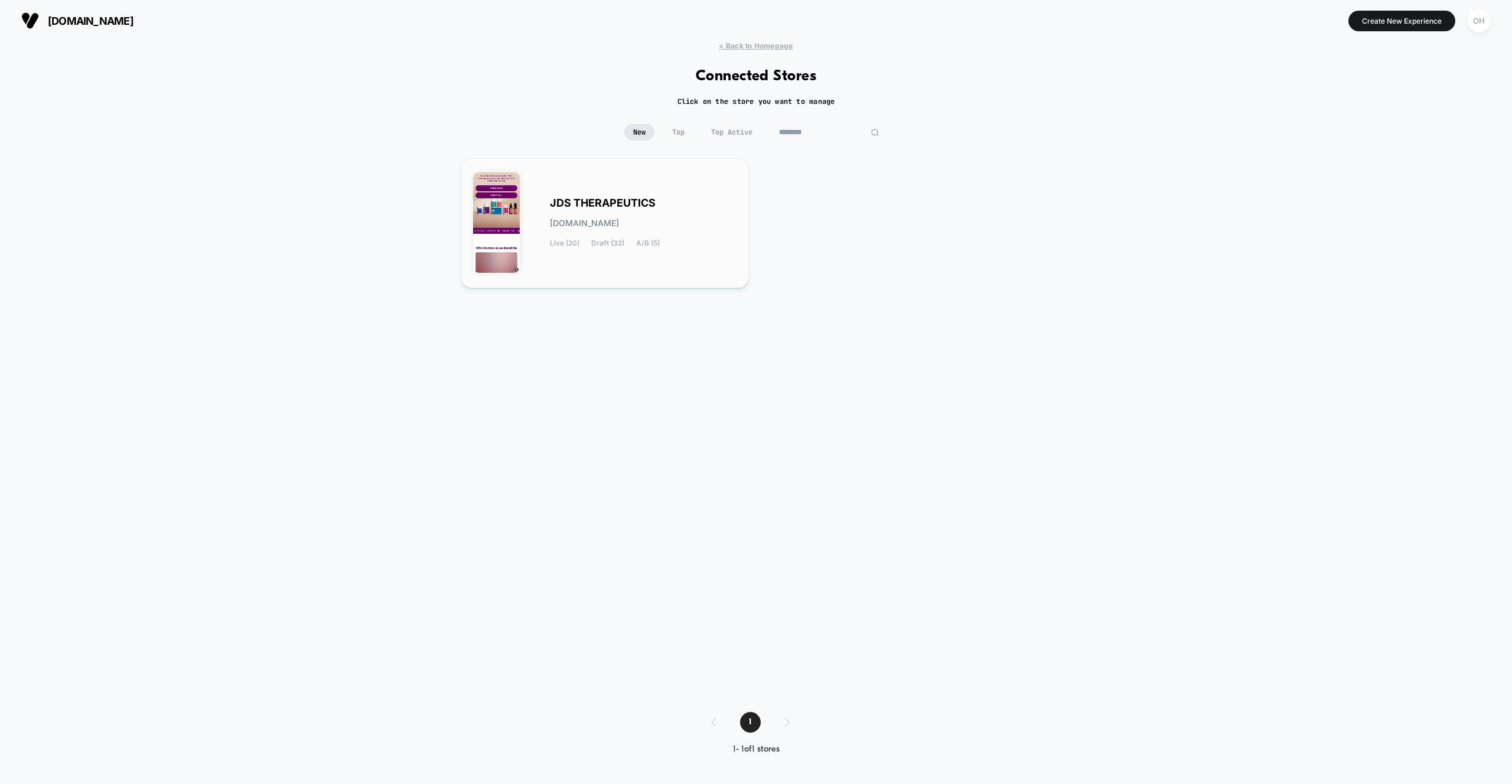
type input "********"
click at [696, 203] on div "JDS THERAPEUTICS jds-therapeutics.myshopify.com Live (20) Draft (32) A/B (5)" at bounding box center [643, 223] width 187 height 48
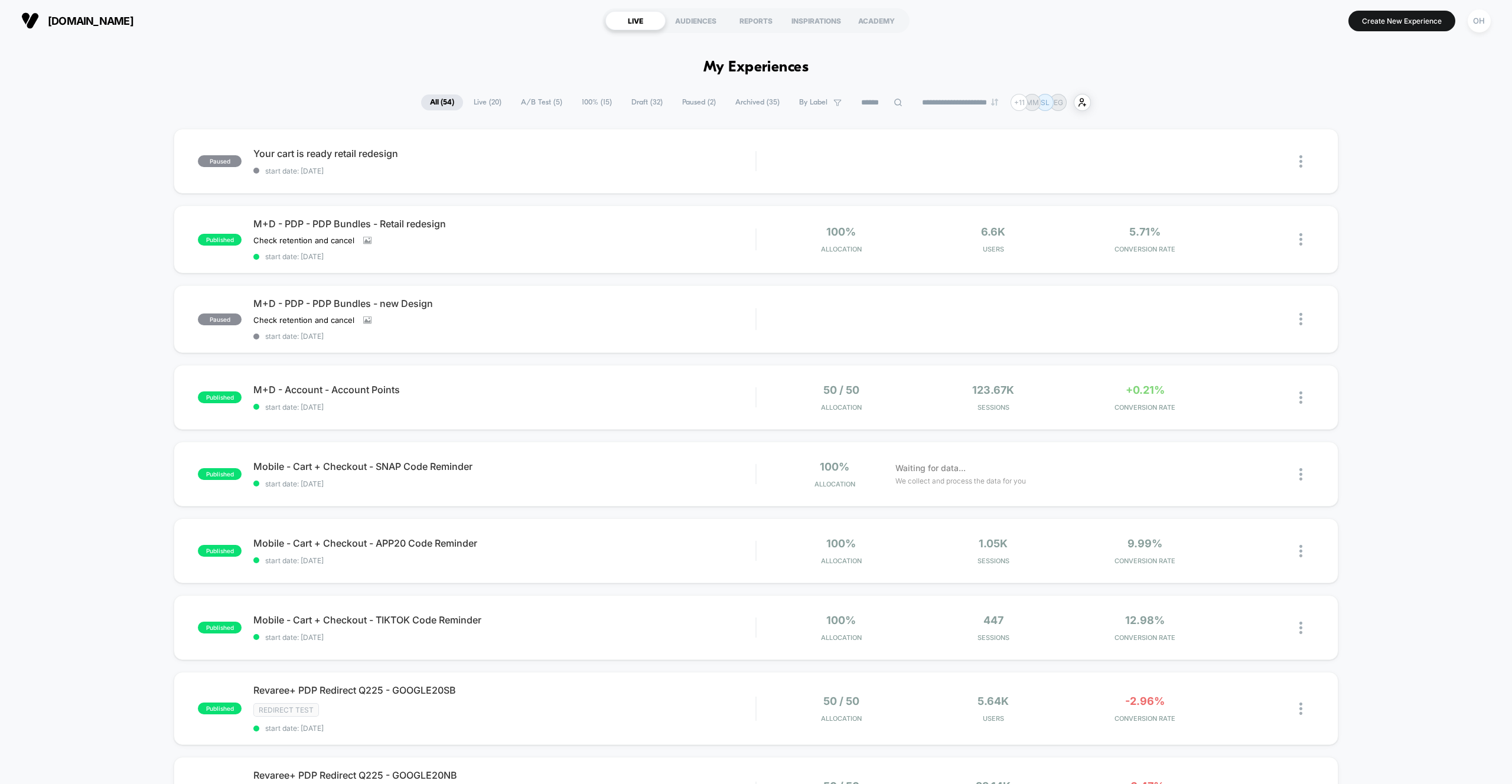
click at [640, 105] on span "Draft ( 32 )" at bounding box center [646, 102] width 49 height 16
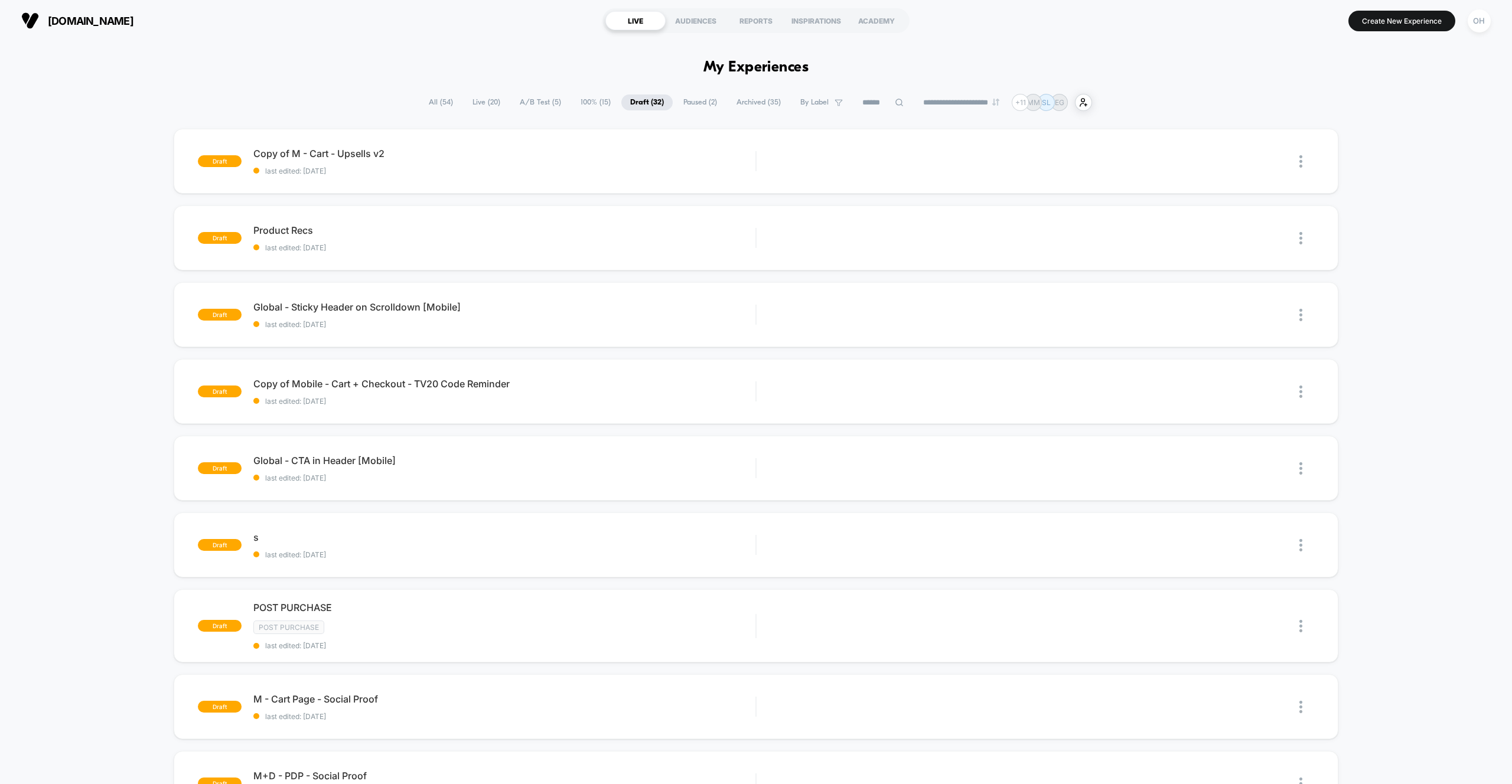
click at [427, 104] on span "All ( 54 )" at bounding box center [441, 102] width 42 height 16
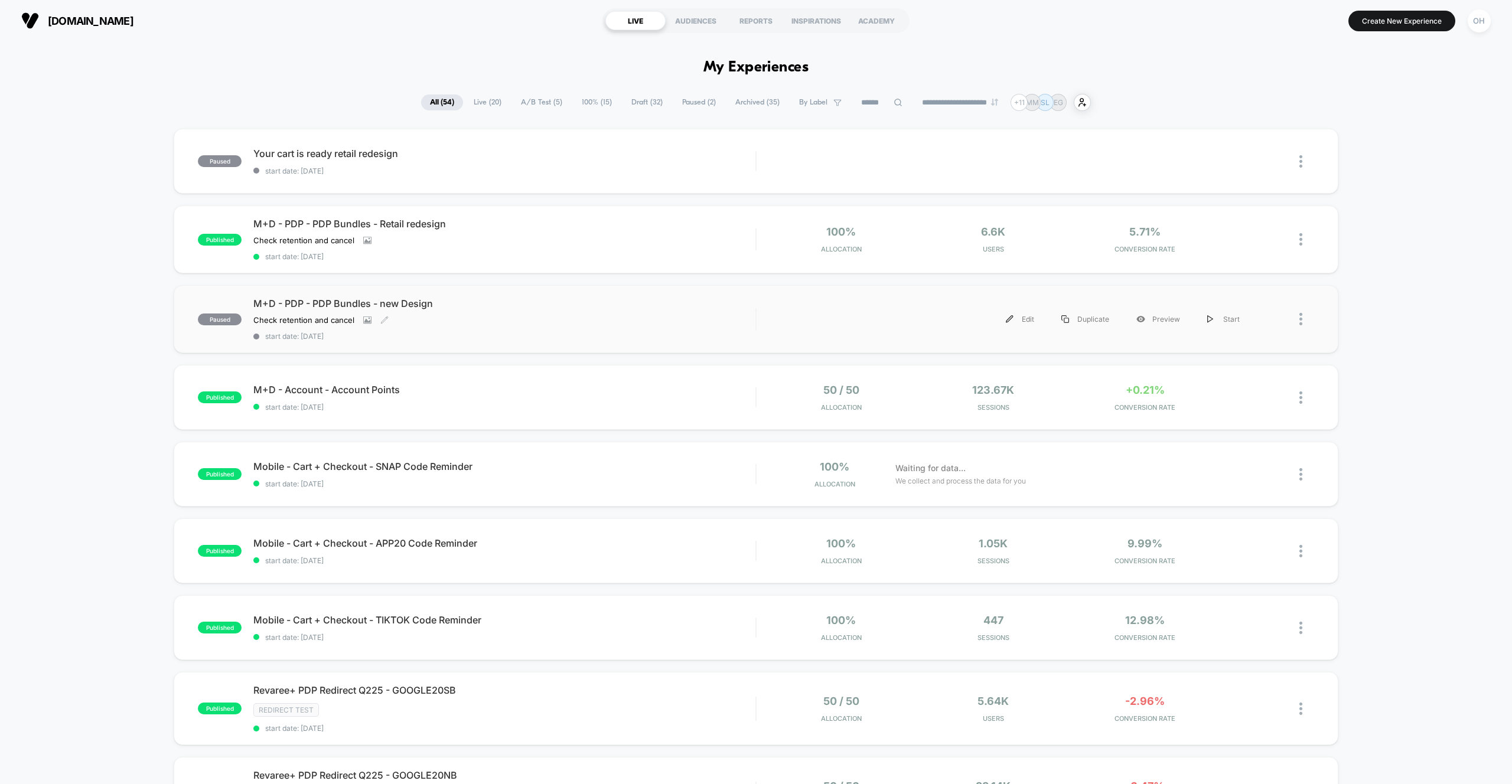
click at [560, 308] on span "M+D - PDP - PDP Bundles - new Design" at bounding box center [504, 303] width 502 height 12
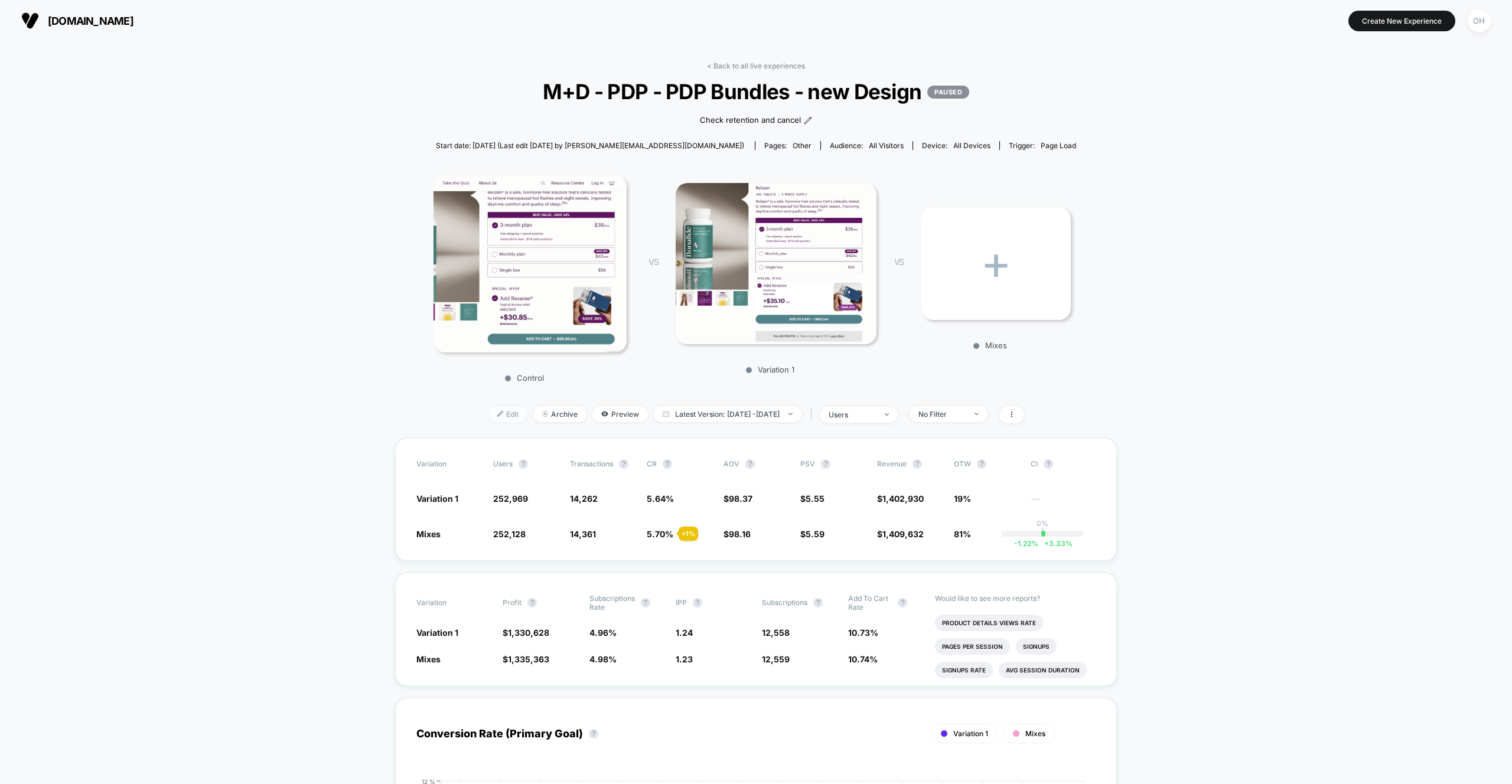
click at [497, 411] on img at bounding box center [500, 414] width 6 height 6
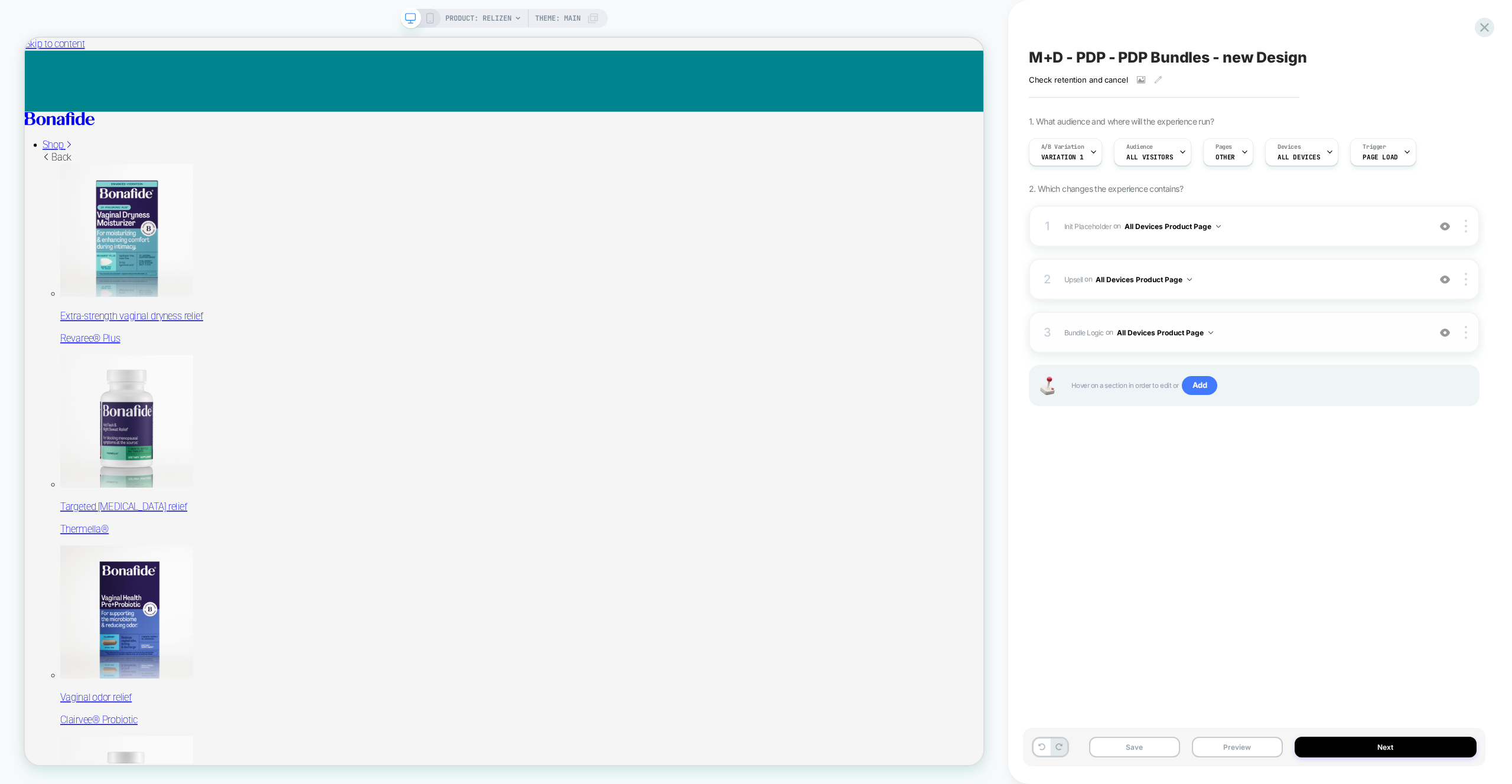
click at [1264, 336] on span "Bundle Logic Adding Code Block AFTER #_loomi_addon_1730816661410_dup1733266993 …" at bounding box center [1244, 332] width 359 height 15
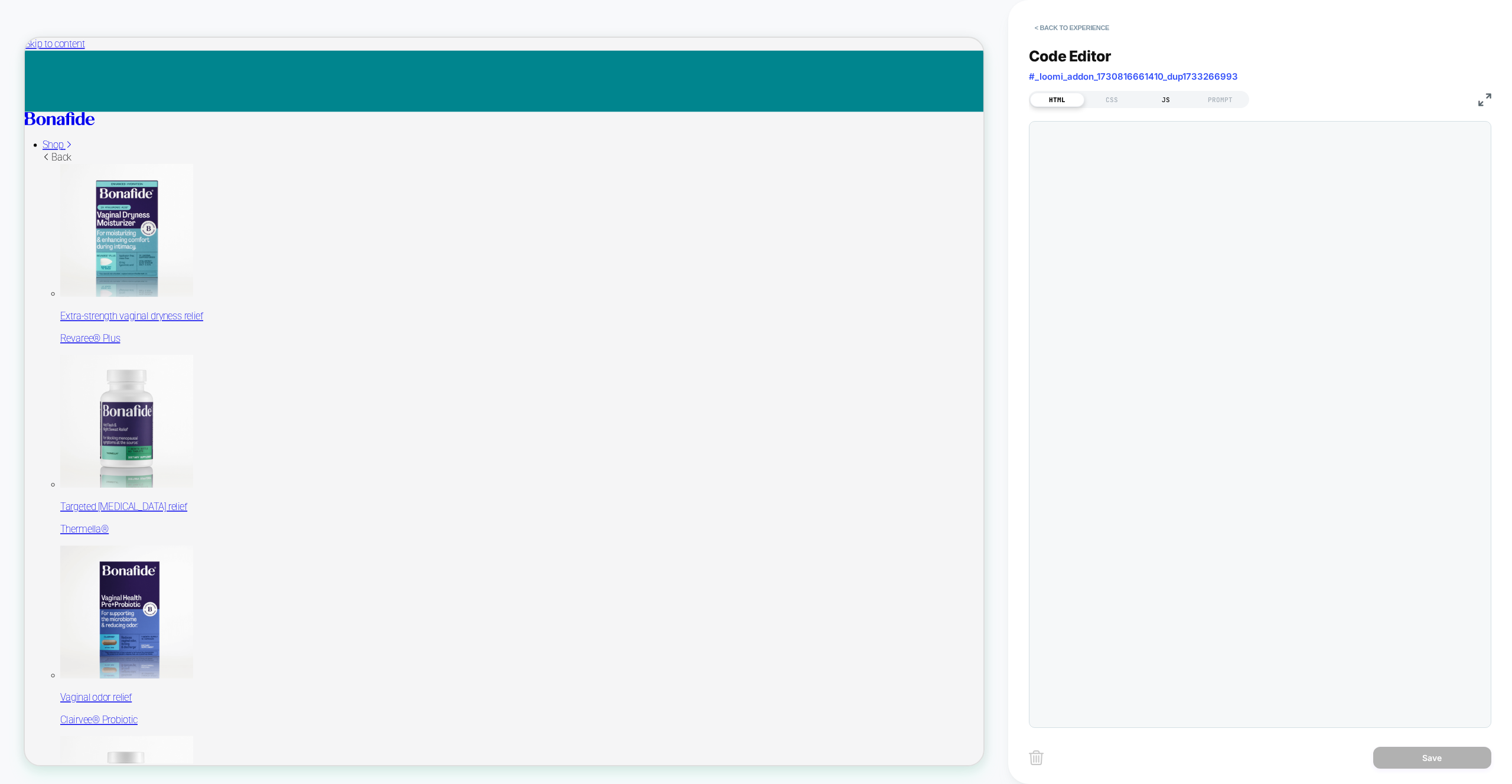
click at [1165, 100] on div "JS" at bounding box center [1166, 100] width 54 height 14
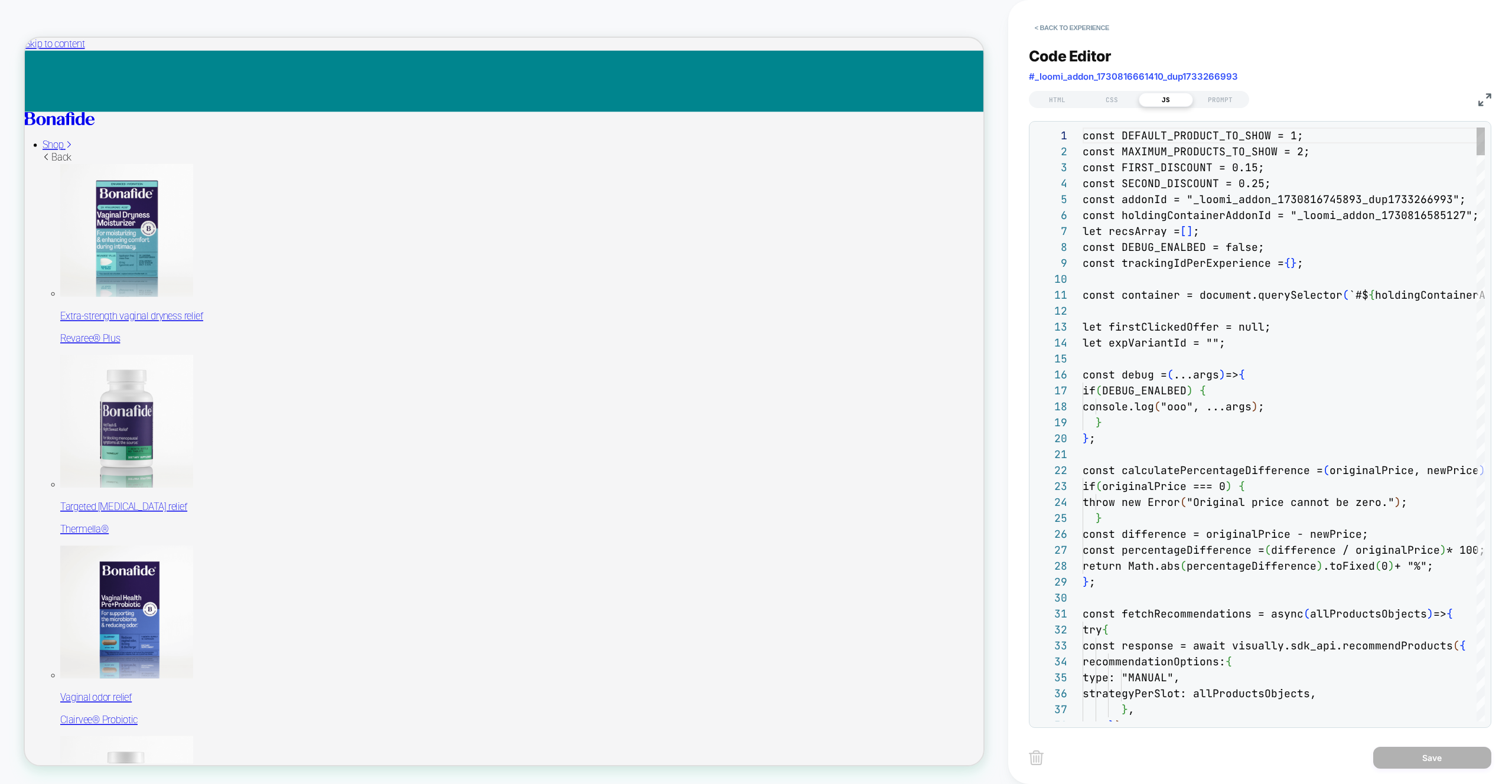
scroll to position [64, 217]
type textarea "**********"
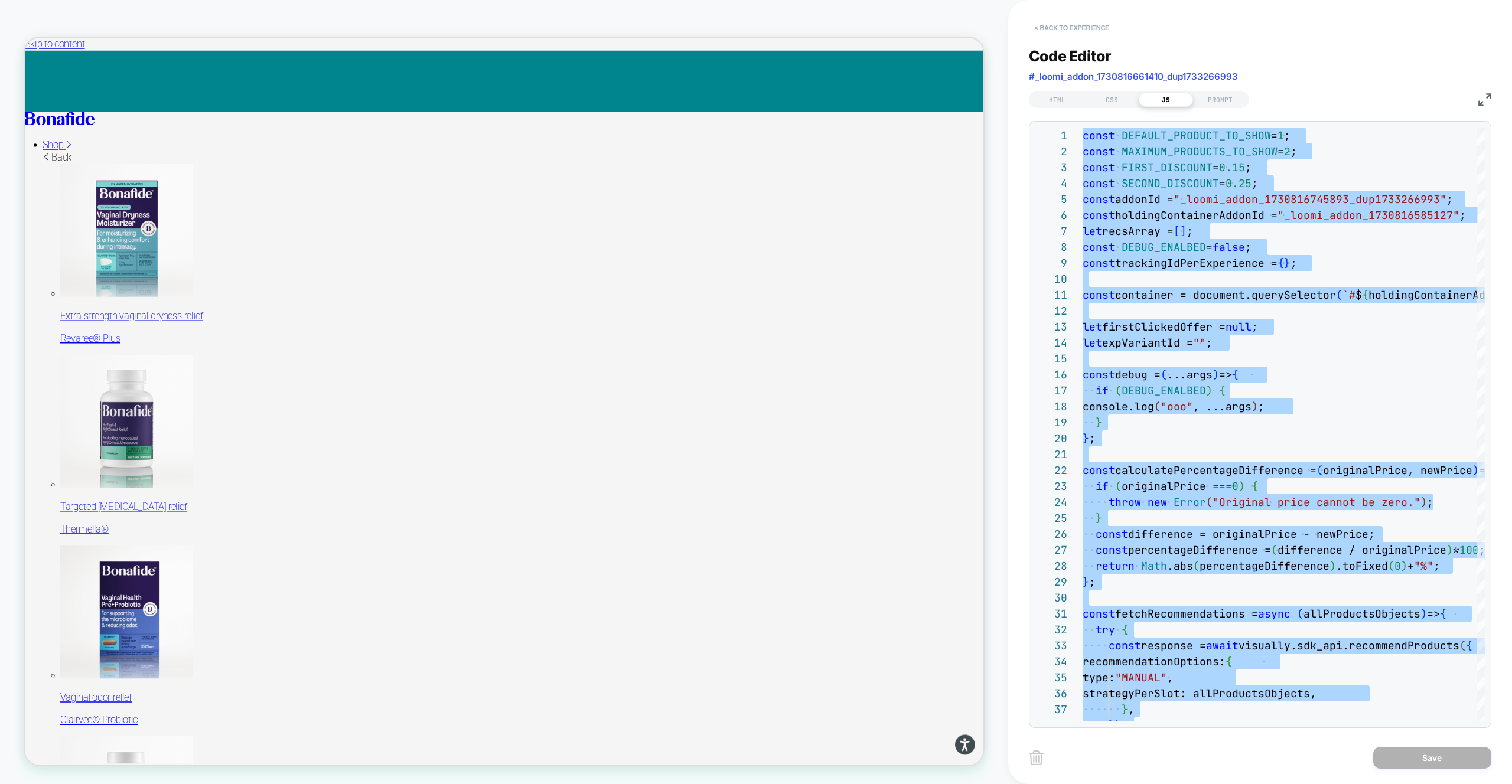
click at [1072, 23] on button "< Back to experience" at bounding box center [1072, 27] width 86 height 19
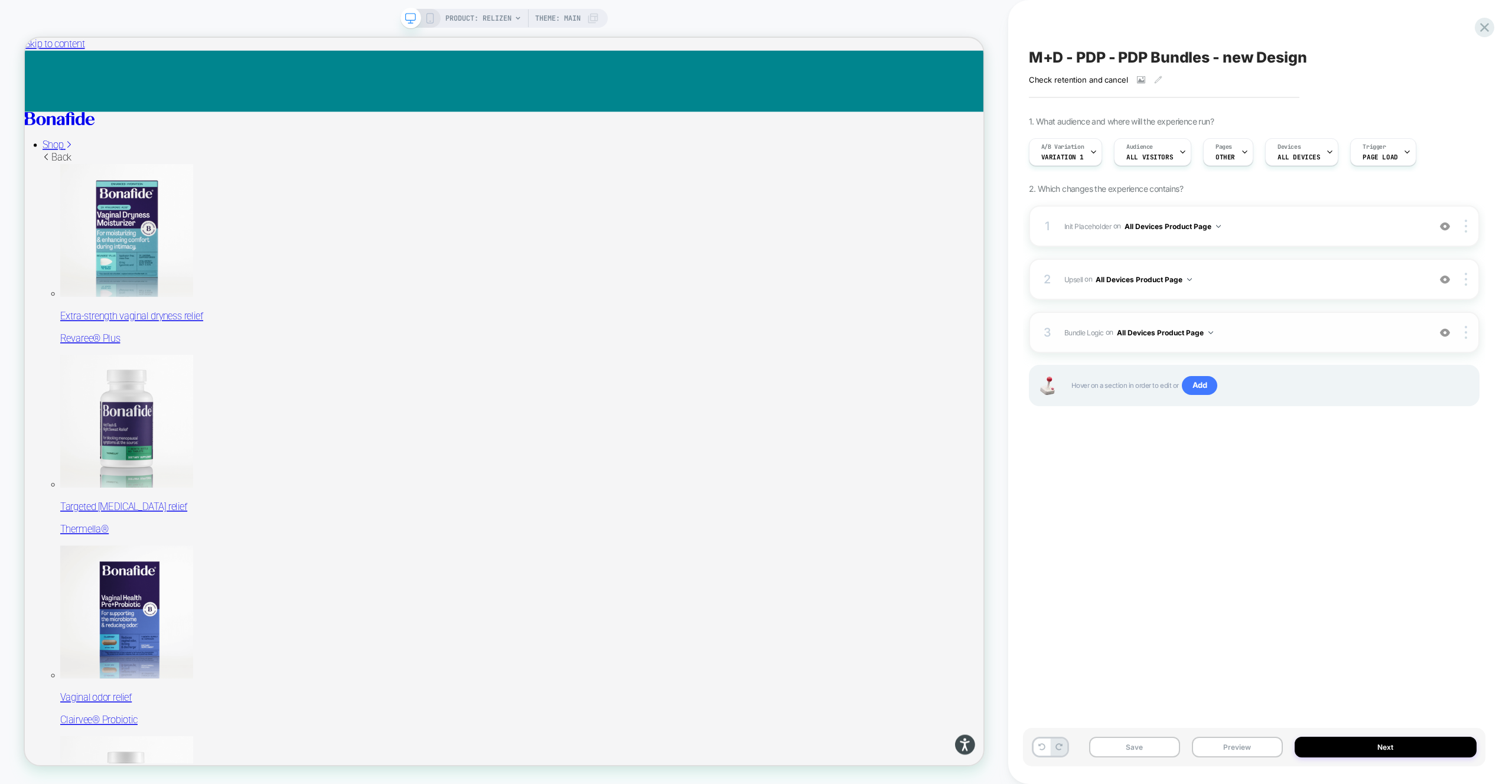
click at [1241, 334] on span "Bundle Logic Adding Code Block AFTER #_loomi_addon_1730816661410_dup1733266993 …" at bounding box center [1244, 332] width 359 height 15
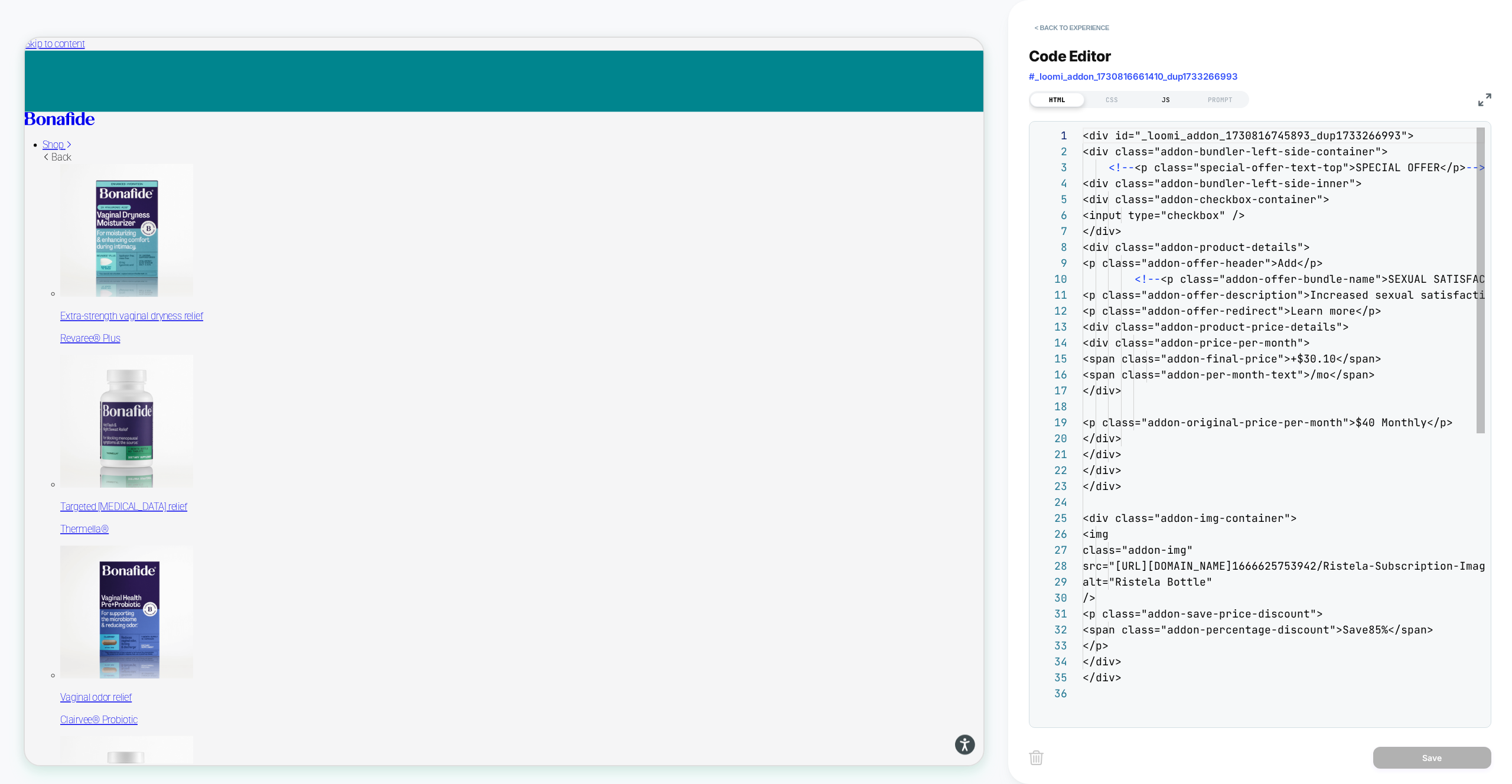
scroll to position [160, 0]
click at [1164, 96] on div "JS" at bounding box center [1166, 100] width 54 height 14
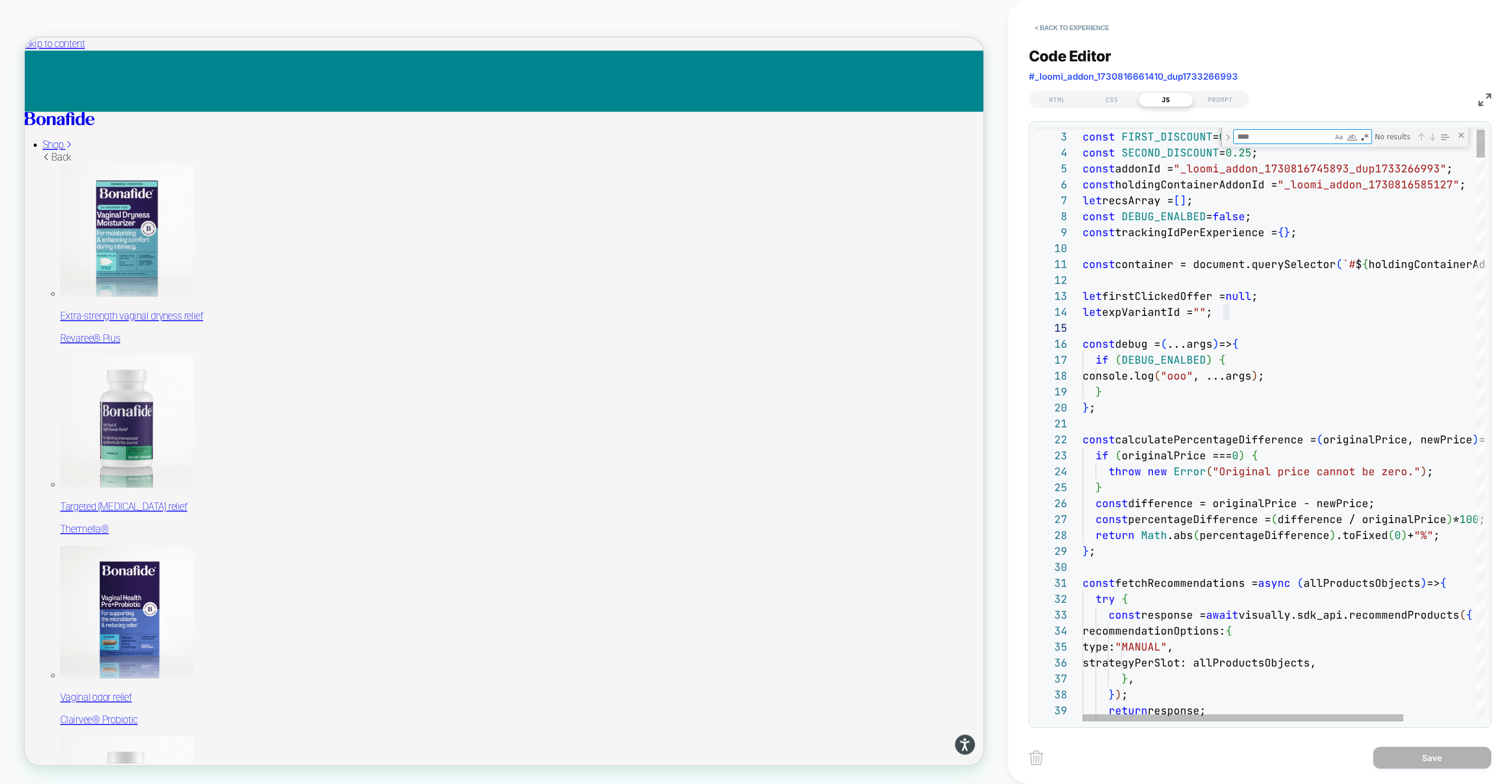
type textarea "**********"
type textarea "***"
type textarea "**********"
type textarea "****"
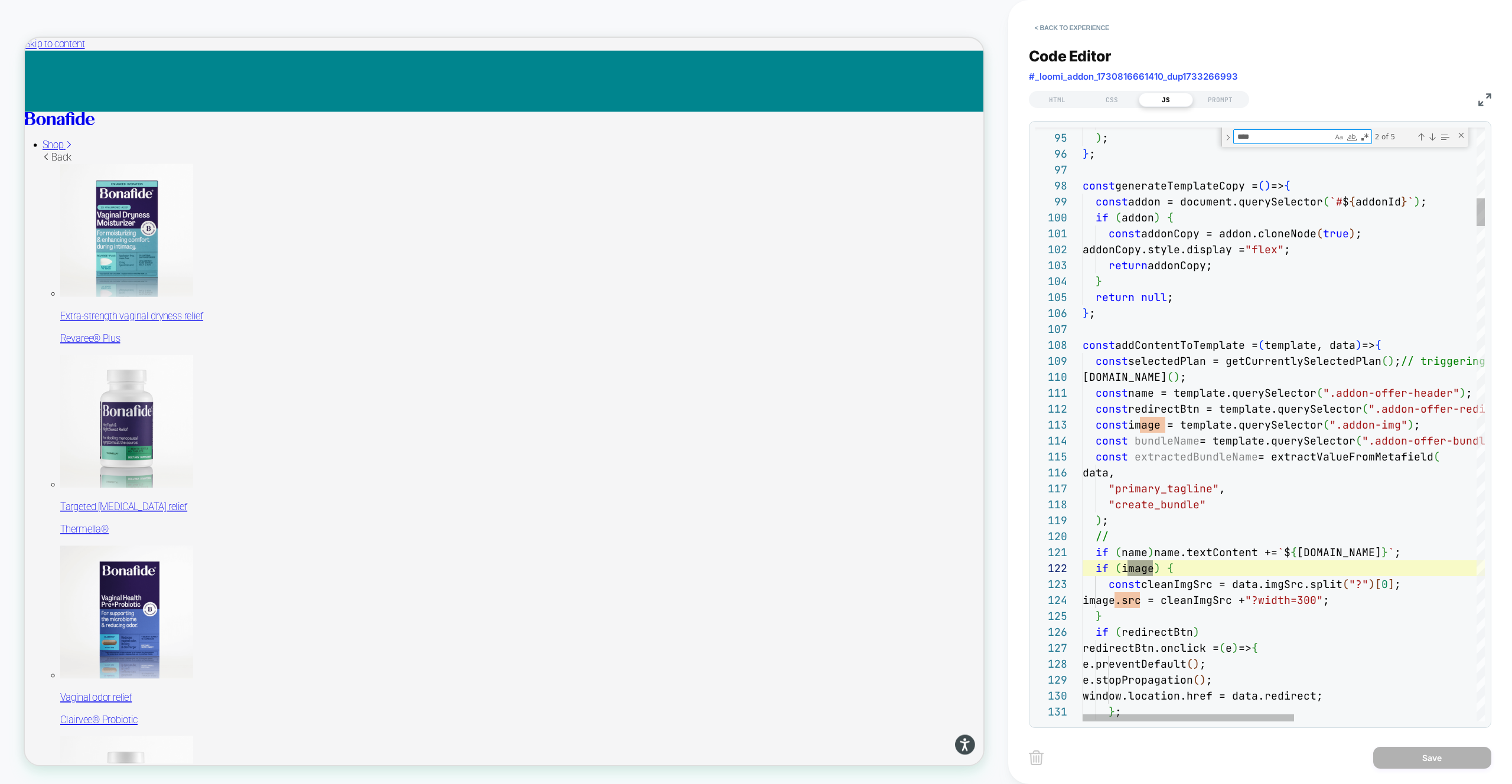
scroll to position [160, 70]
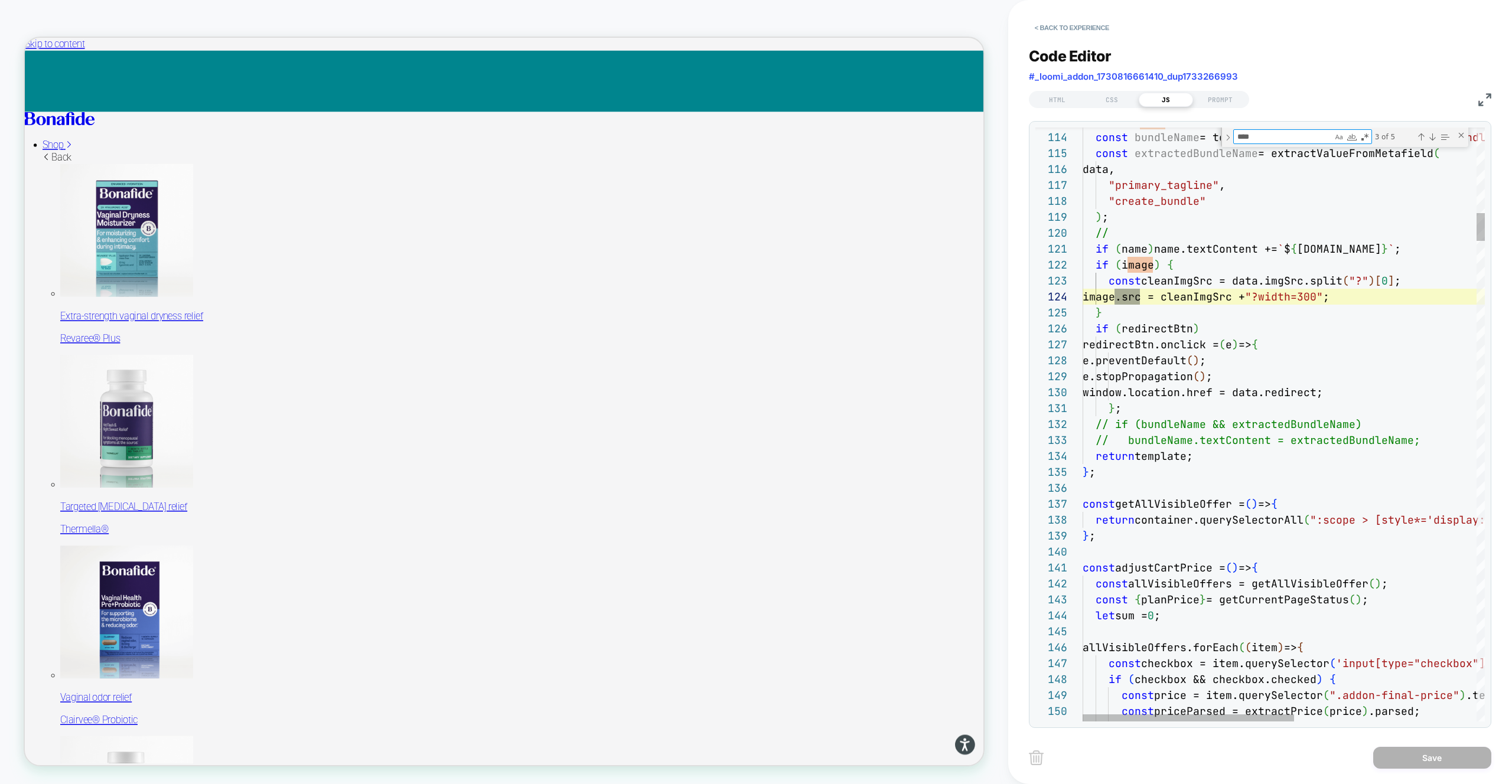
type textarea "**********"
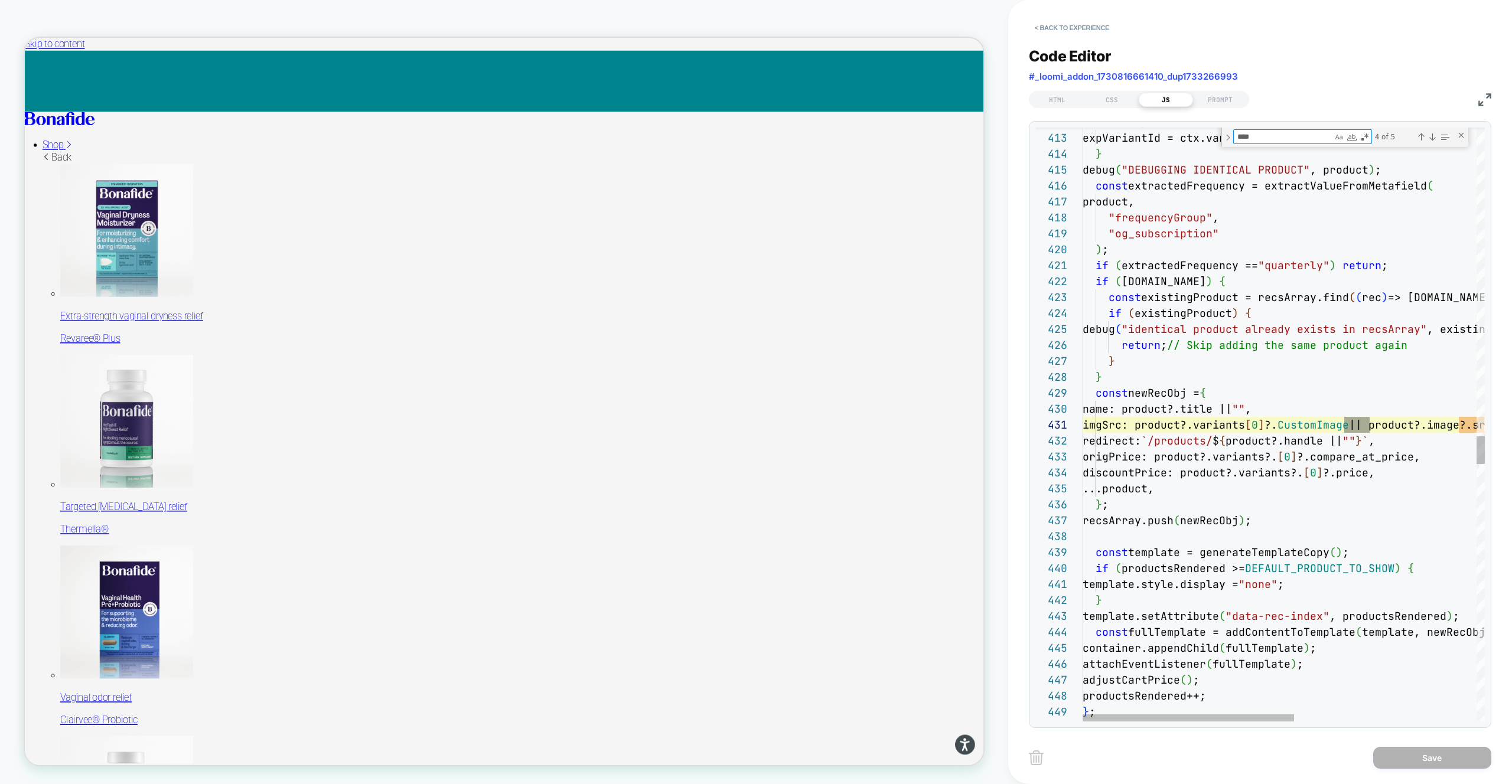
scroll to position [160, 287]
type textarea "****"
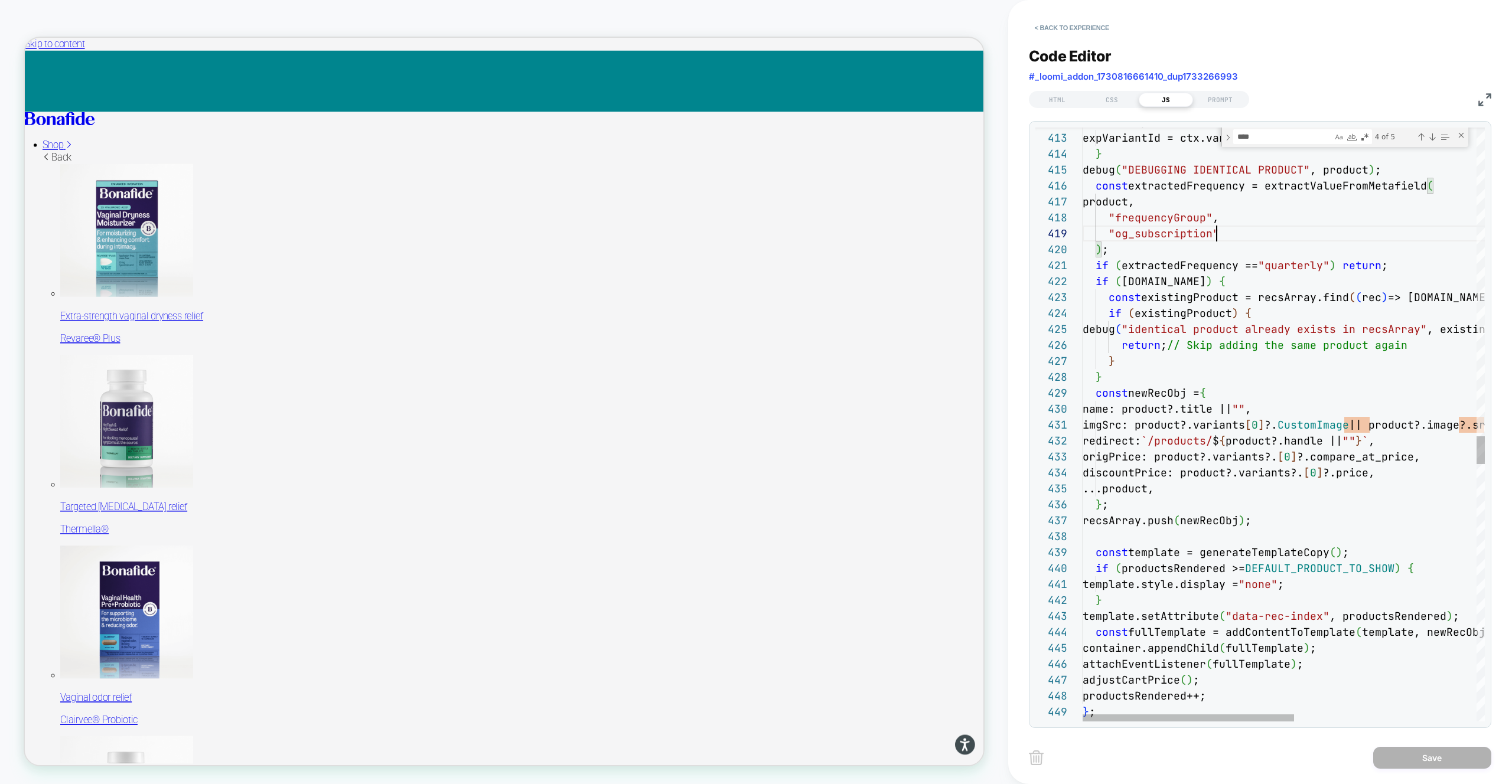
click at [1251, 244] on div ") ;" at bounding box center [1457, 249] width 748 height 16
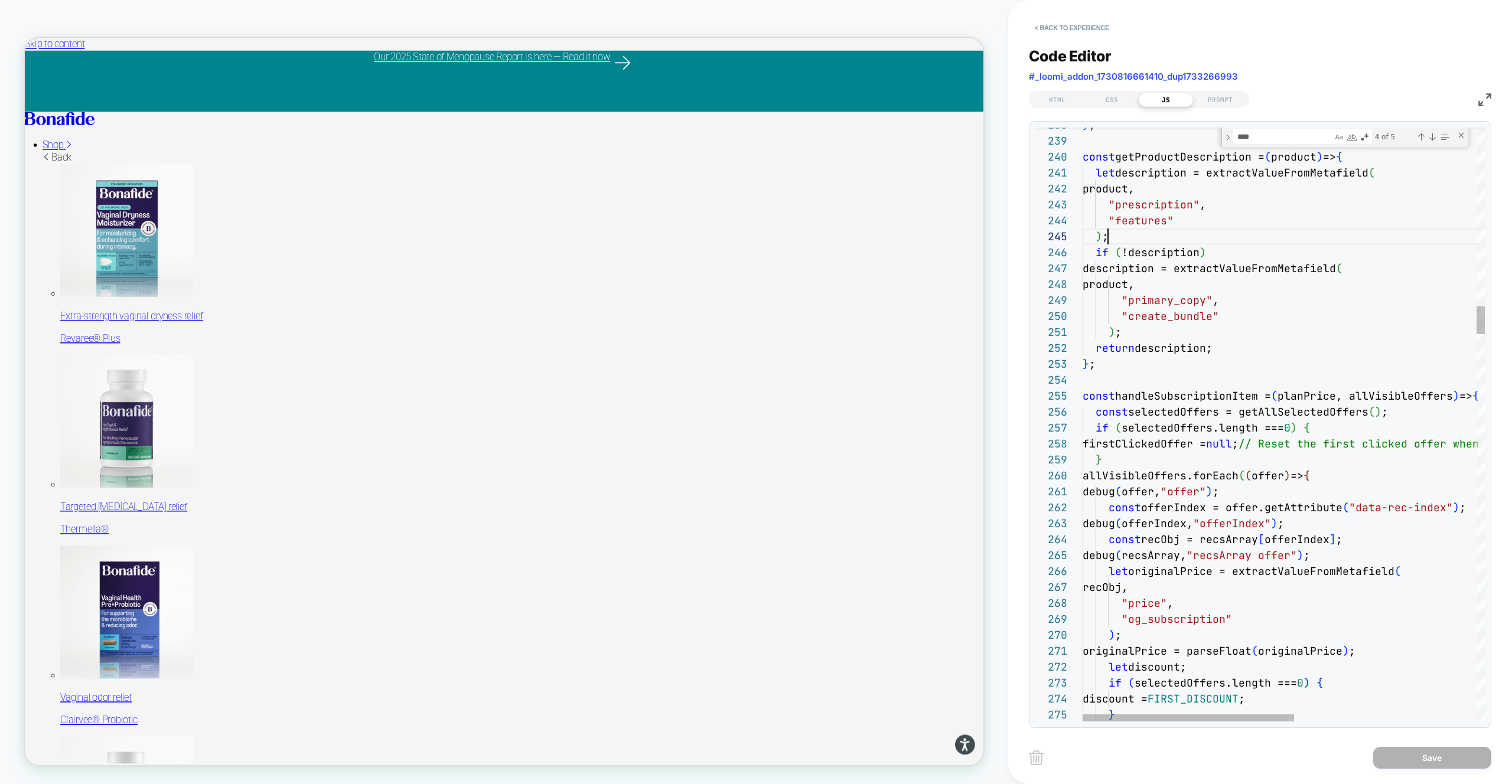
type textarea "**********"
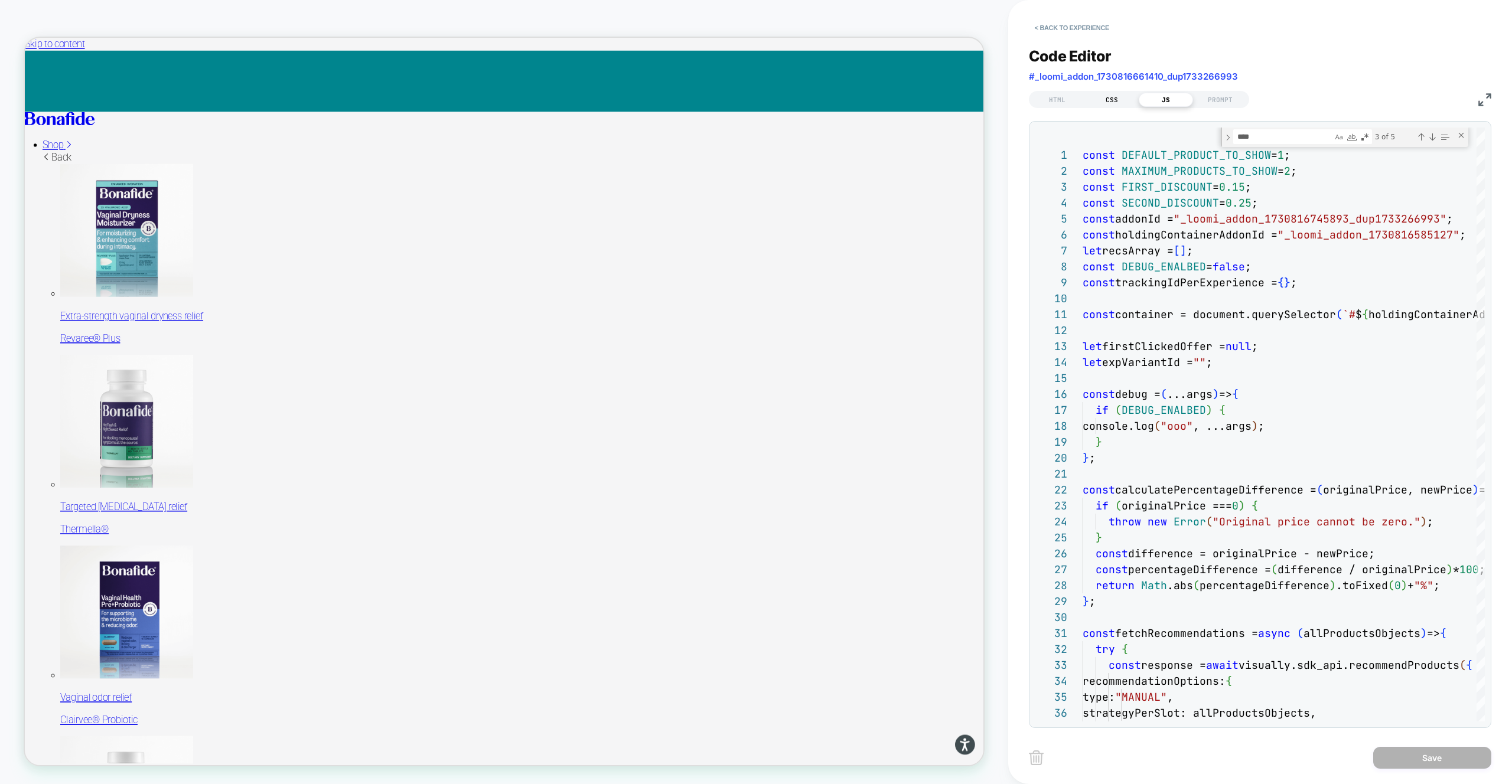
click at [1115, 101] on div "CSS" at bounding box center [1111, 100] width 54 height 14
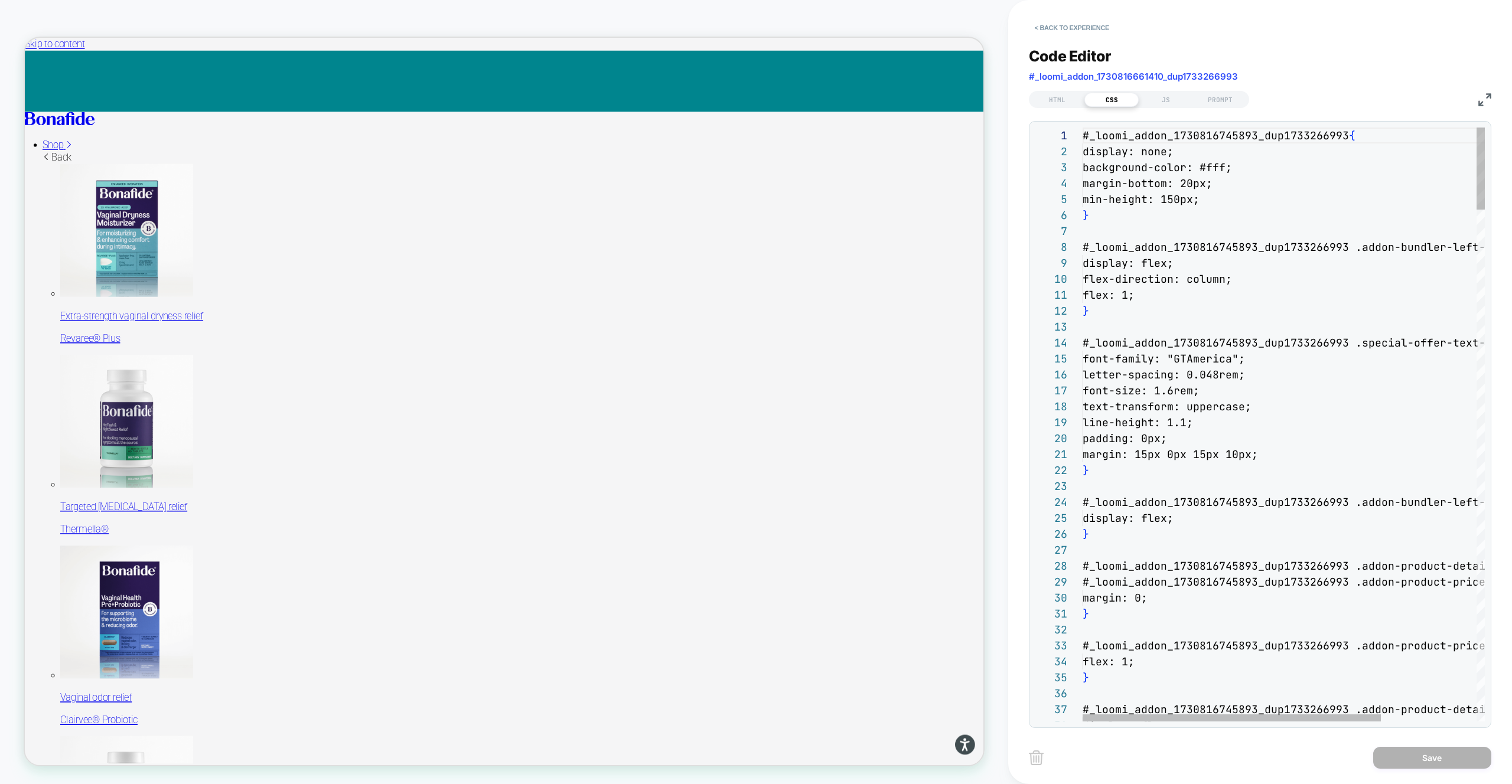
scroll to position [160, 0]
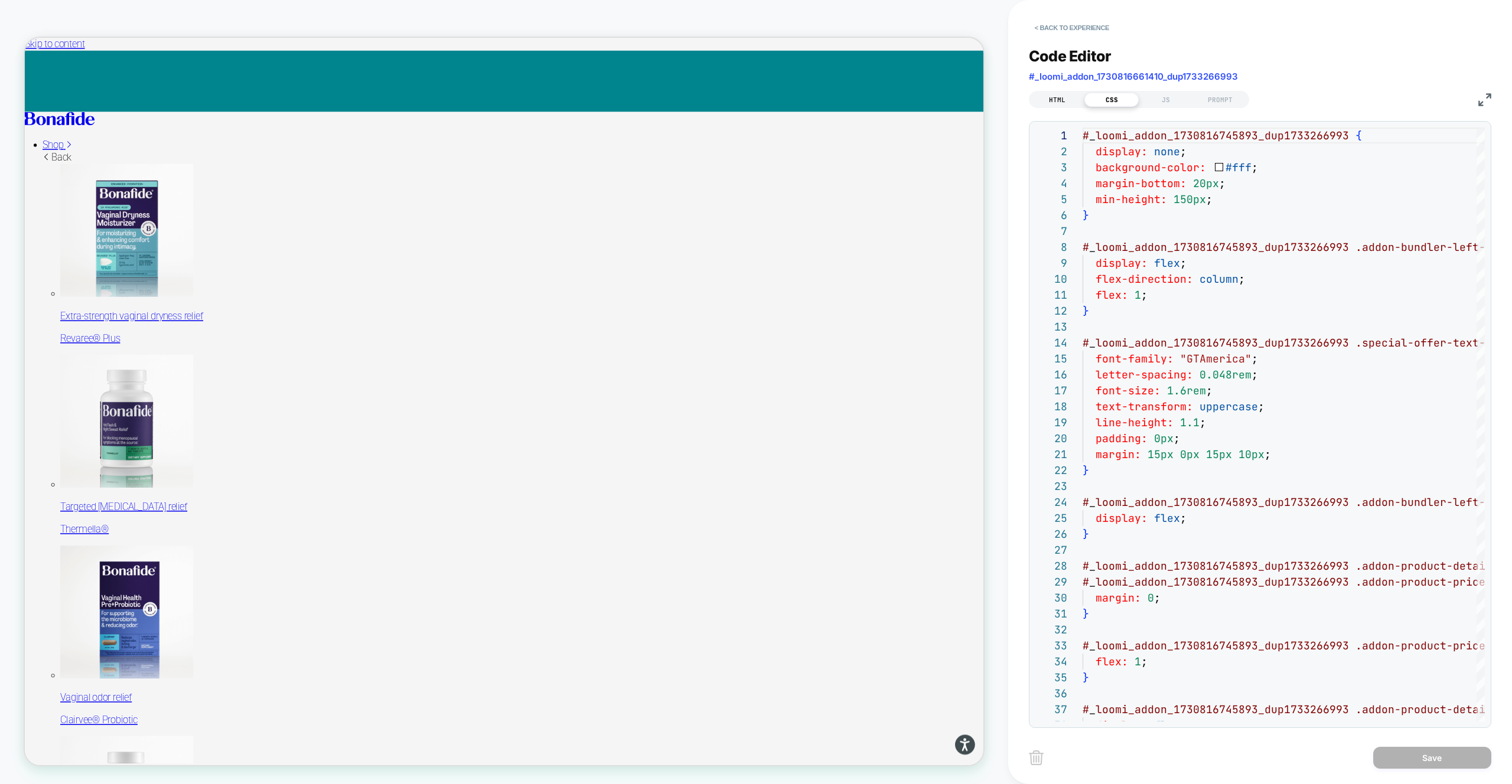
click at [1051, 96] on div "HTML" at bounding box center [1057, 100] width 54 height 14
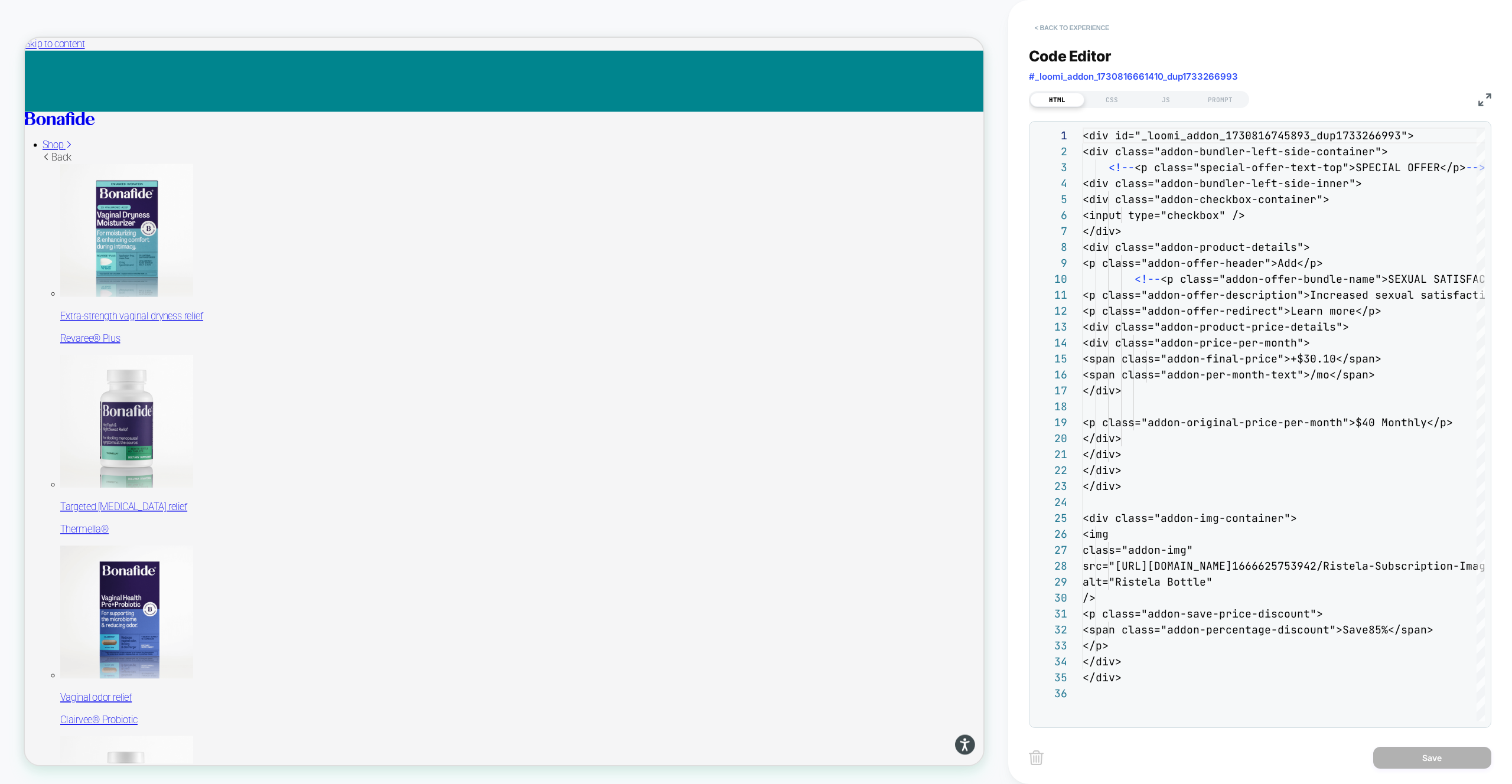
click at [1090, 33] on button "< Back to experience" at bounding box center [1072, 27] width 86 height 19
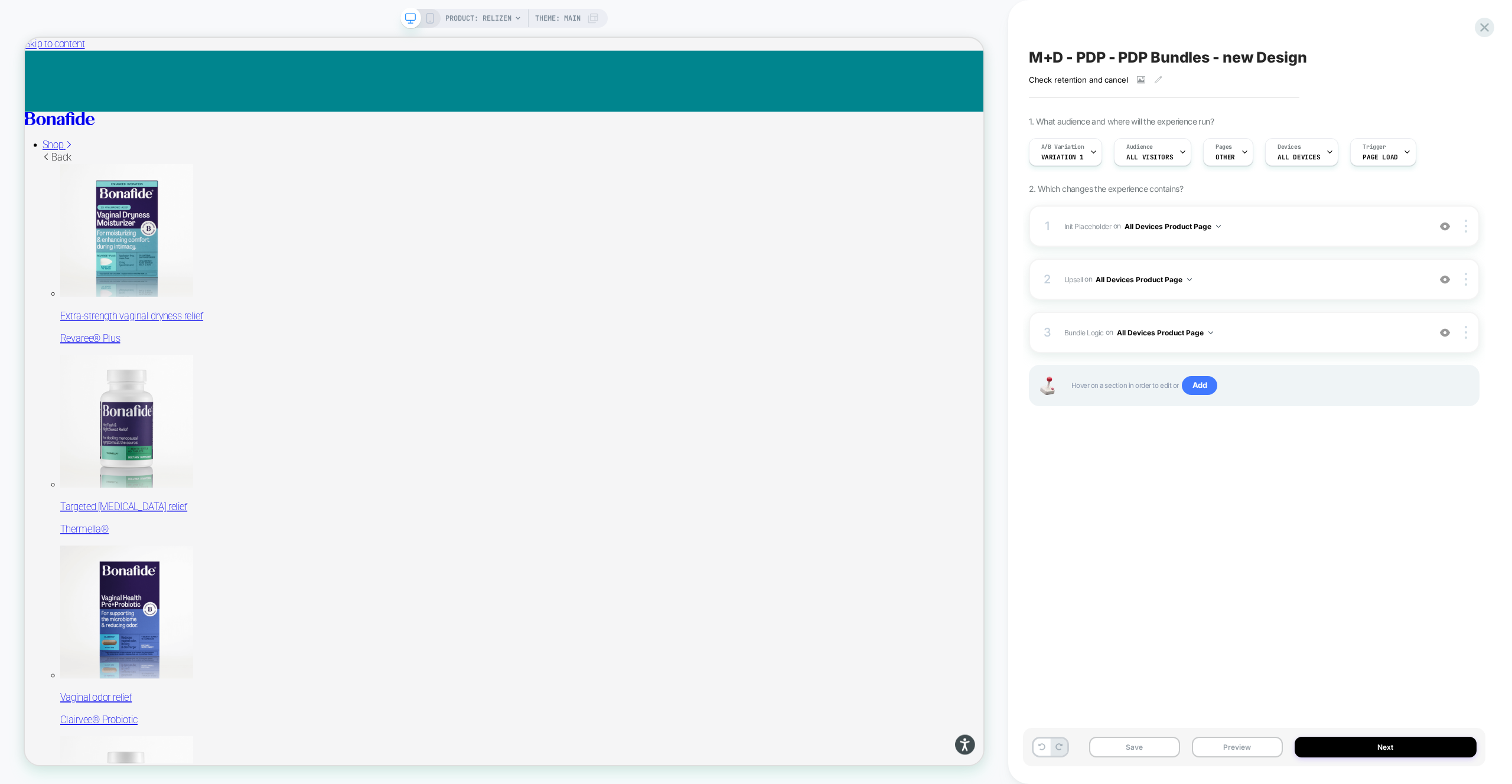
click at [1257, 744] on button "Preview" at bounding box center [1237, 747] width 91 height 20
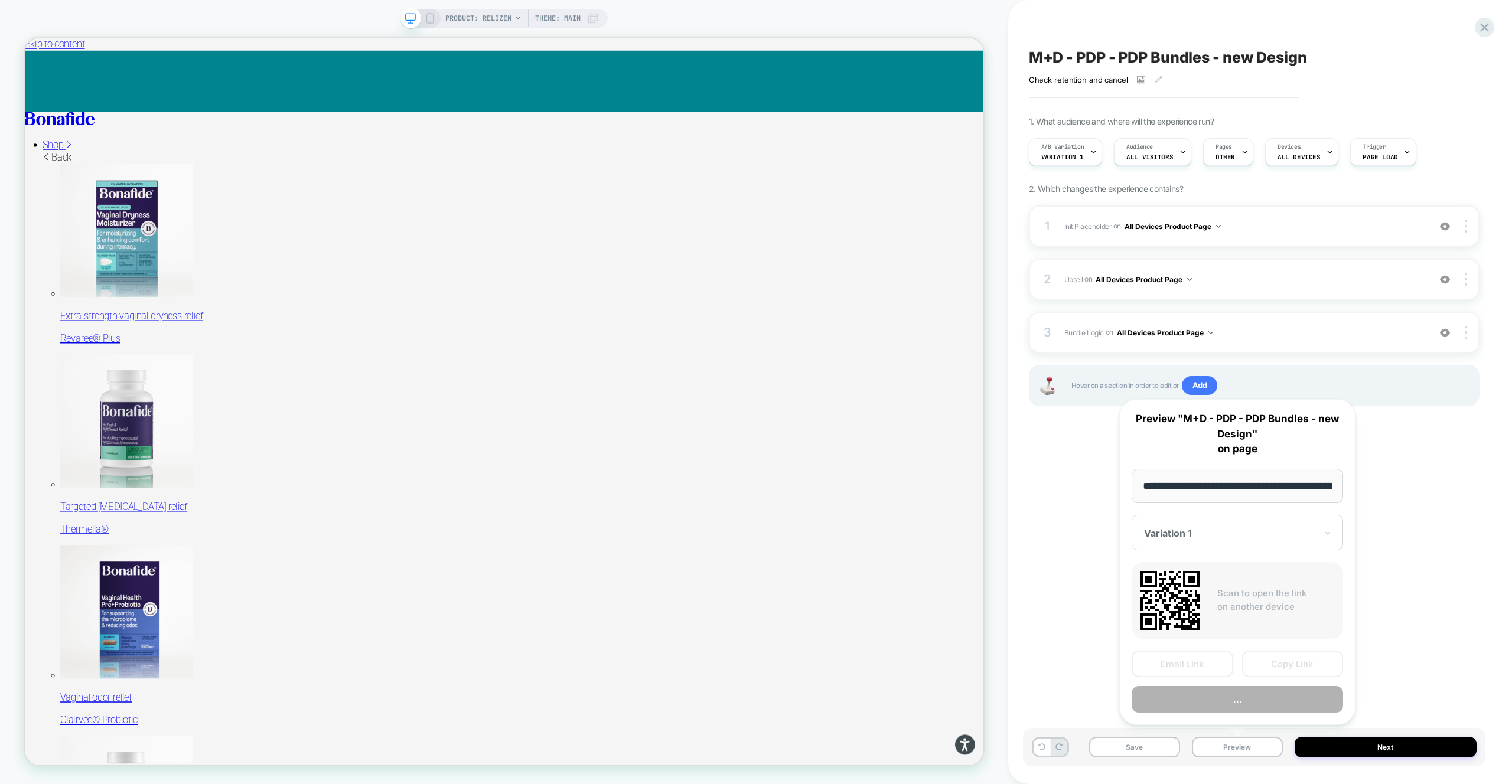
scroll to position [0, 105]
click at [1256, 695] on button "..." at bounding box center [1237, 700] width 211 height 26
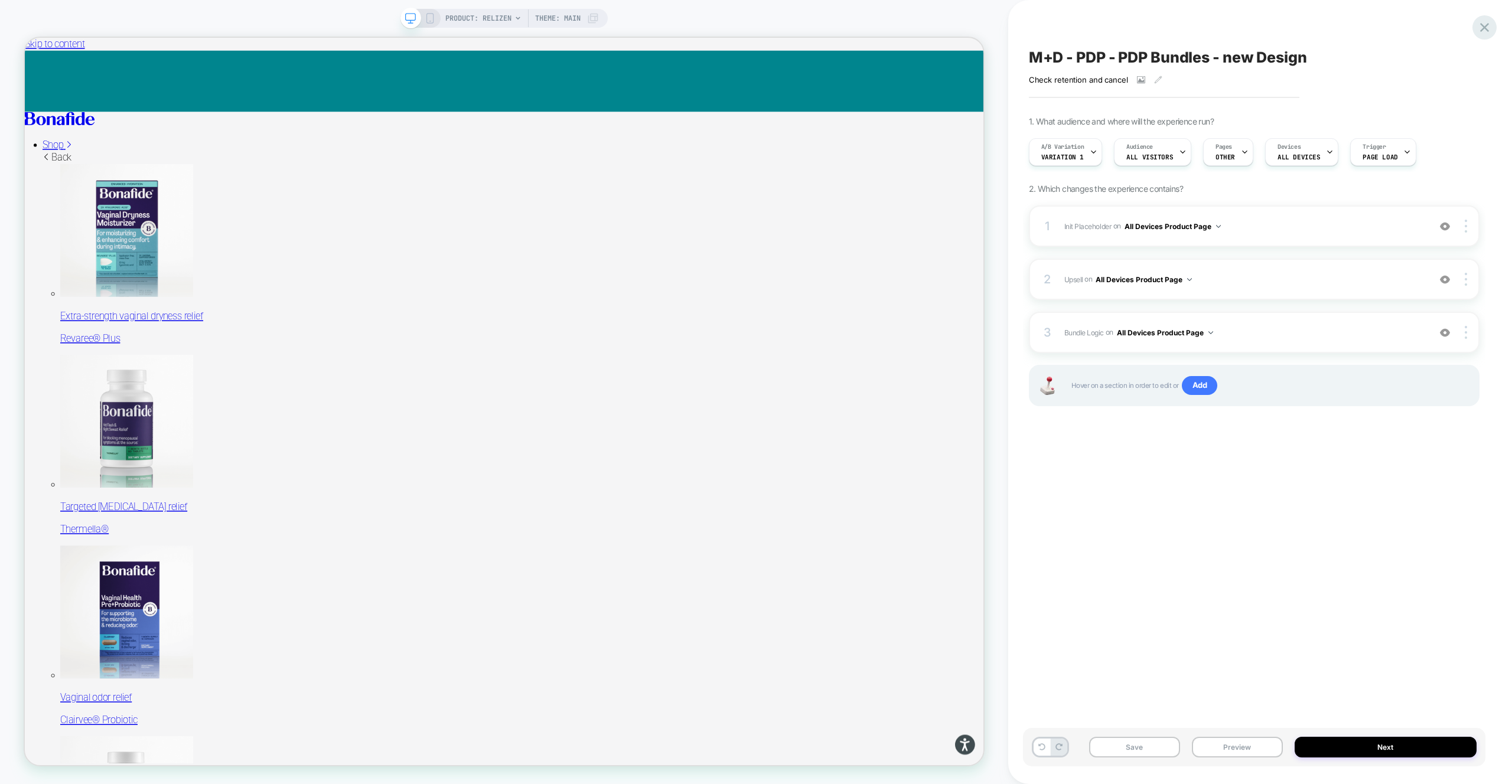
click at [1479, 30] on icon at bounding box center [1484, 27] width 16 height 16
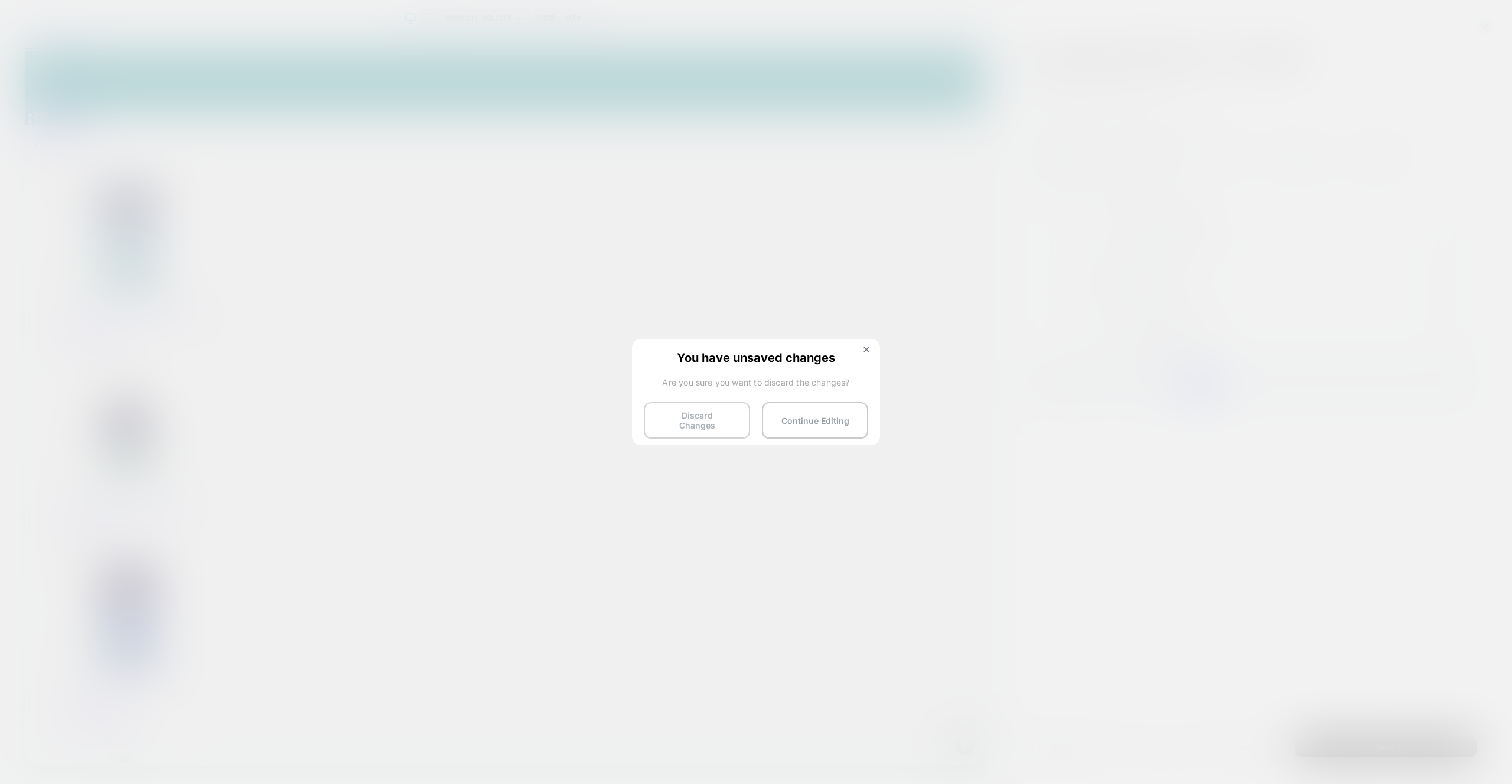
click at [696, 411] on button "Discard Changes" at bounding box center [697, 420] width 106 height 37
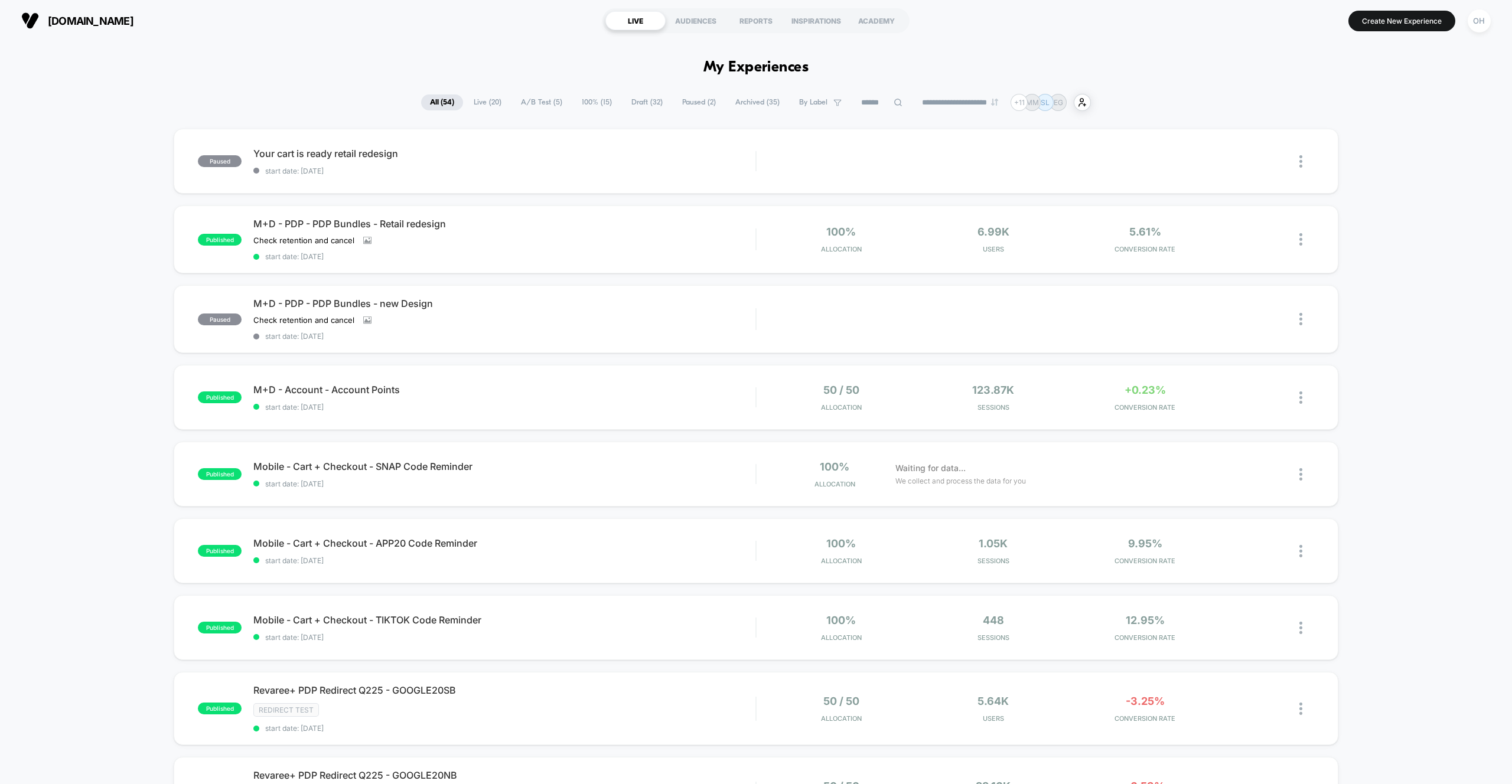
click at [868, 103] on input at bounding box center [882, 103] width 59 height 14
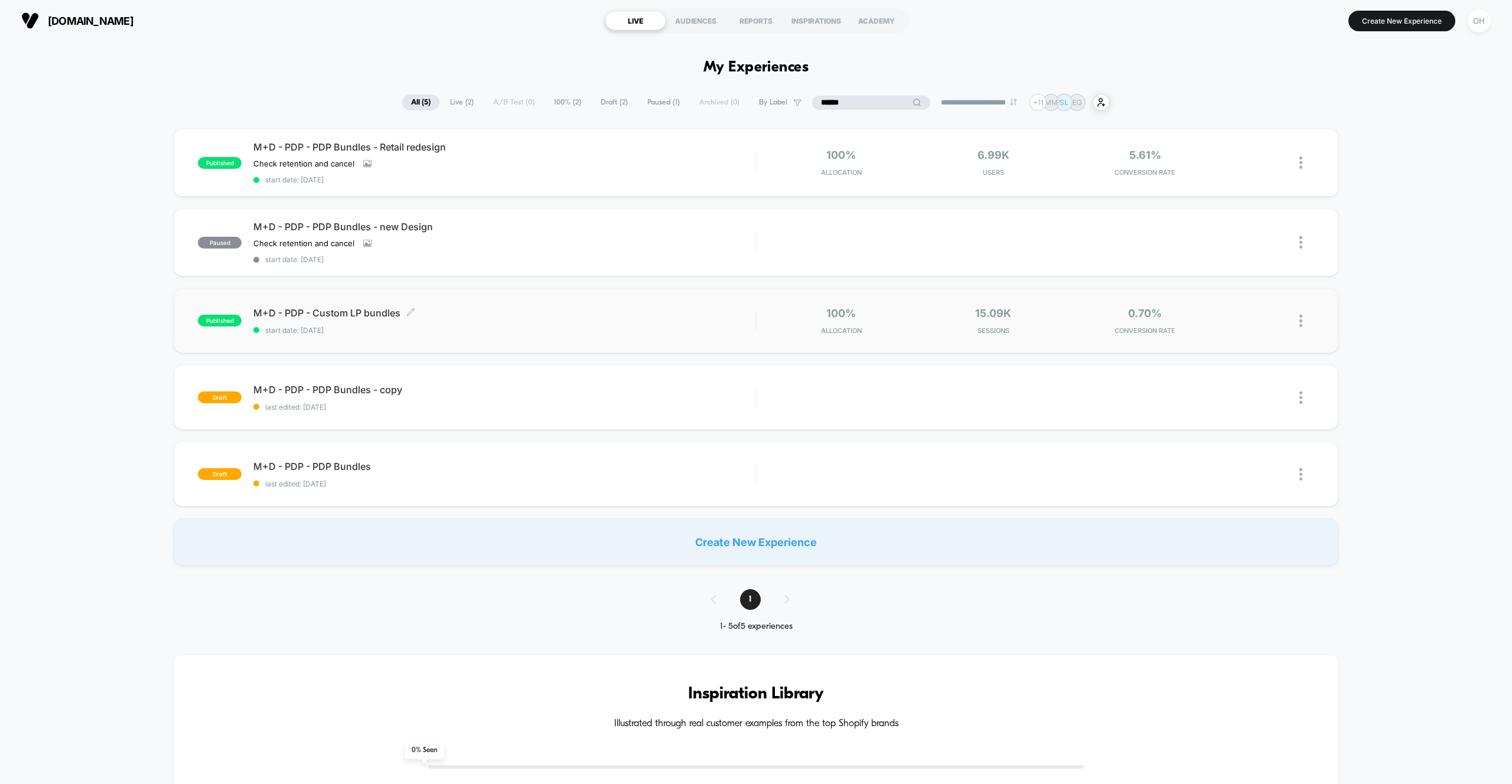
type input "******"
click at [587, 324] on div "M+D - PDP - Custom LP bundles Click to edit experience details Click to edit ex…" at bounding box center [504, 321] width 502 height 28
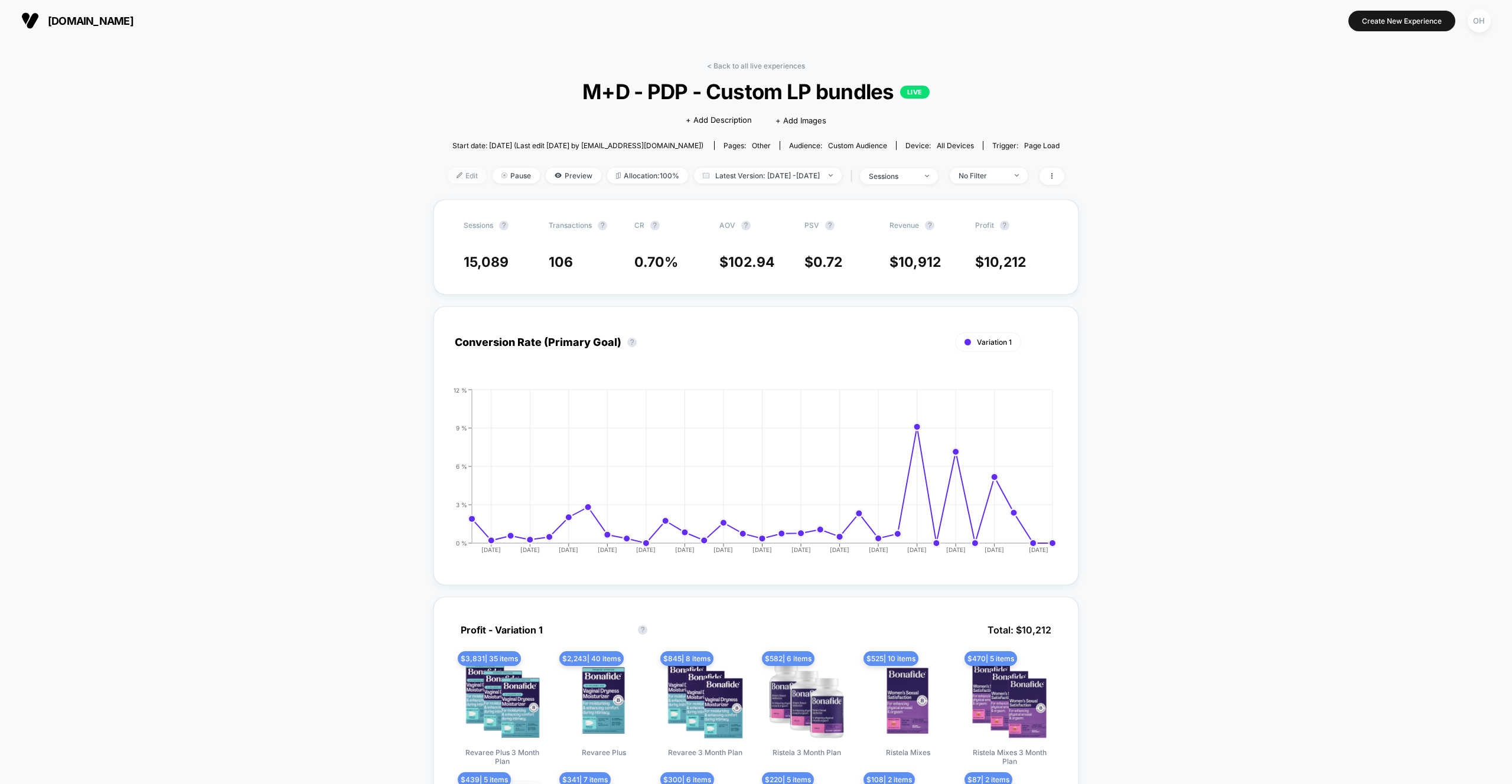
click at [460, 172] on span "Edit" at bounding box center [467, 175] width 39 height 16
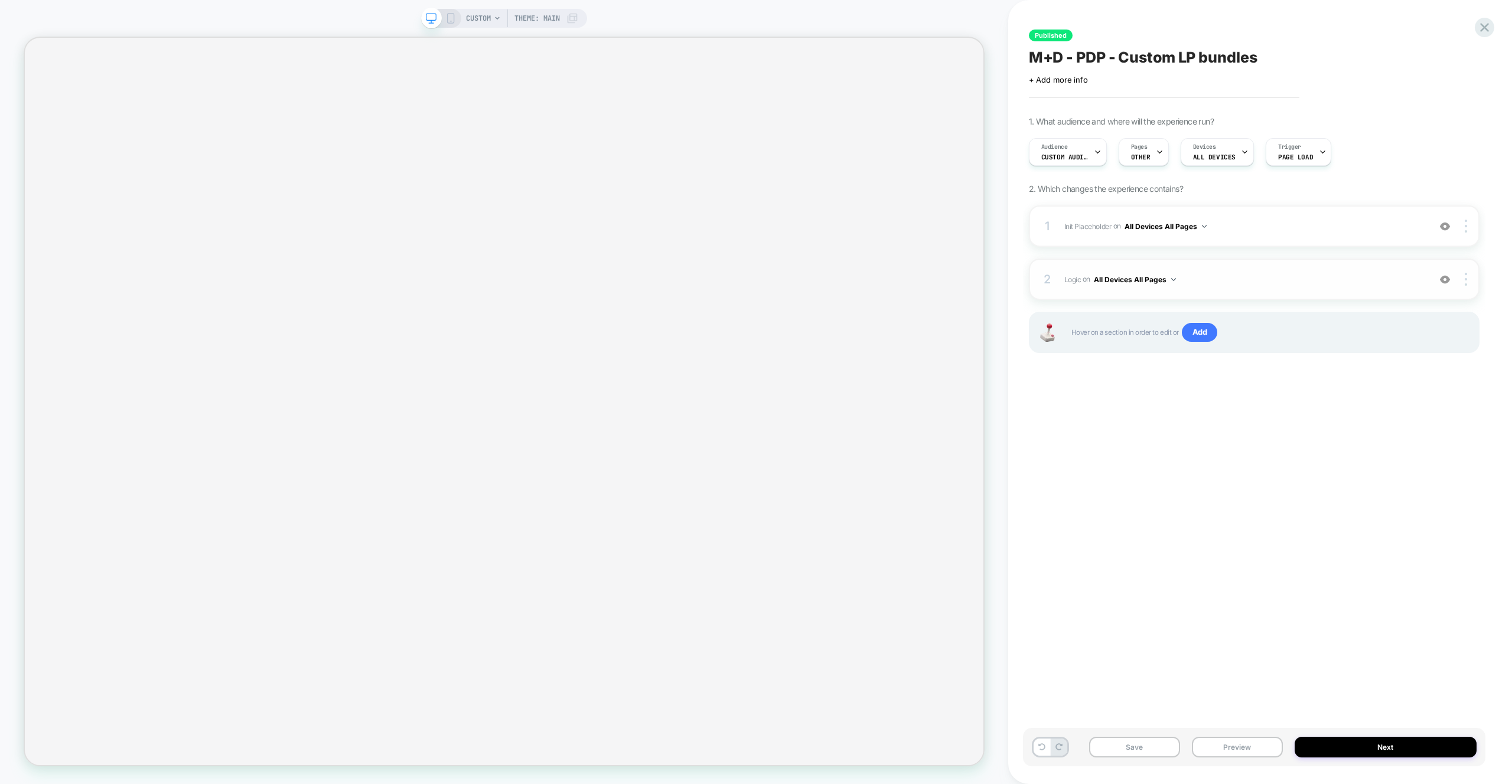
click at [1234, 274] on span "Logic Adding Code Block AFTER #_loomi_addon_1751821880781 #vsly-bundle-creator …" at bounding box center [1244, 279] width 359 height 15
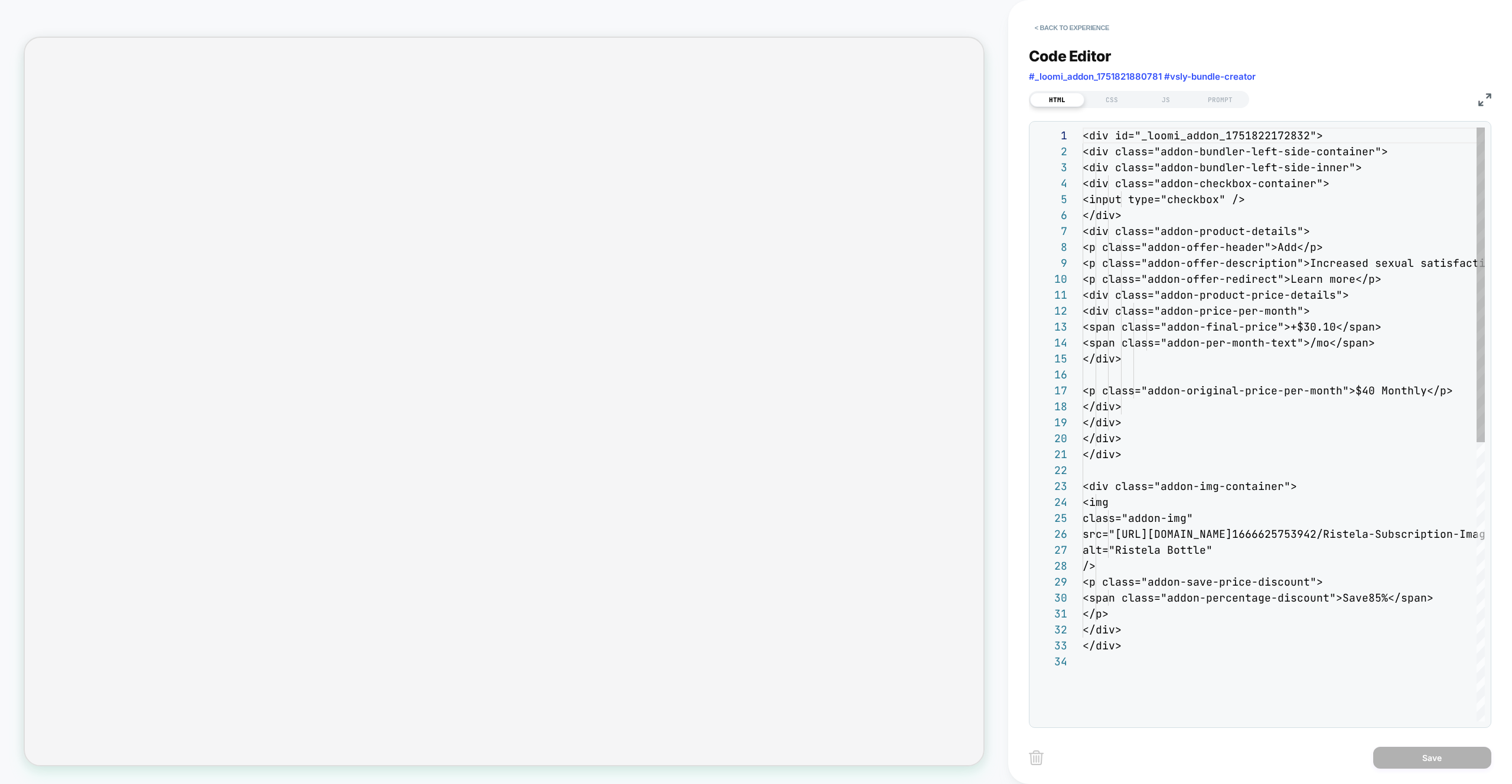
scroll to position [160, 0]
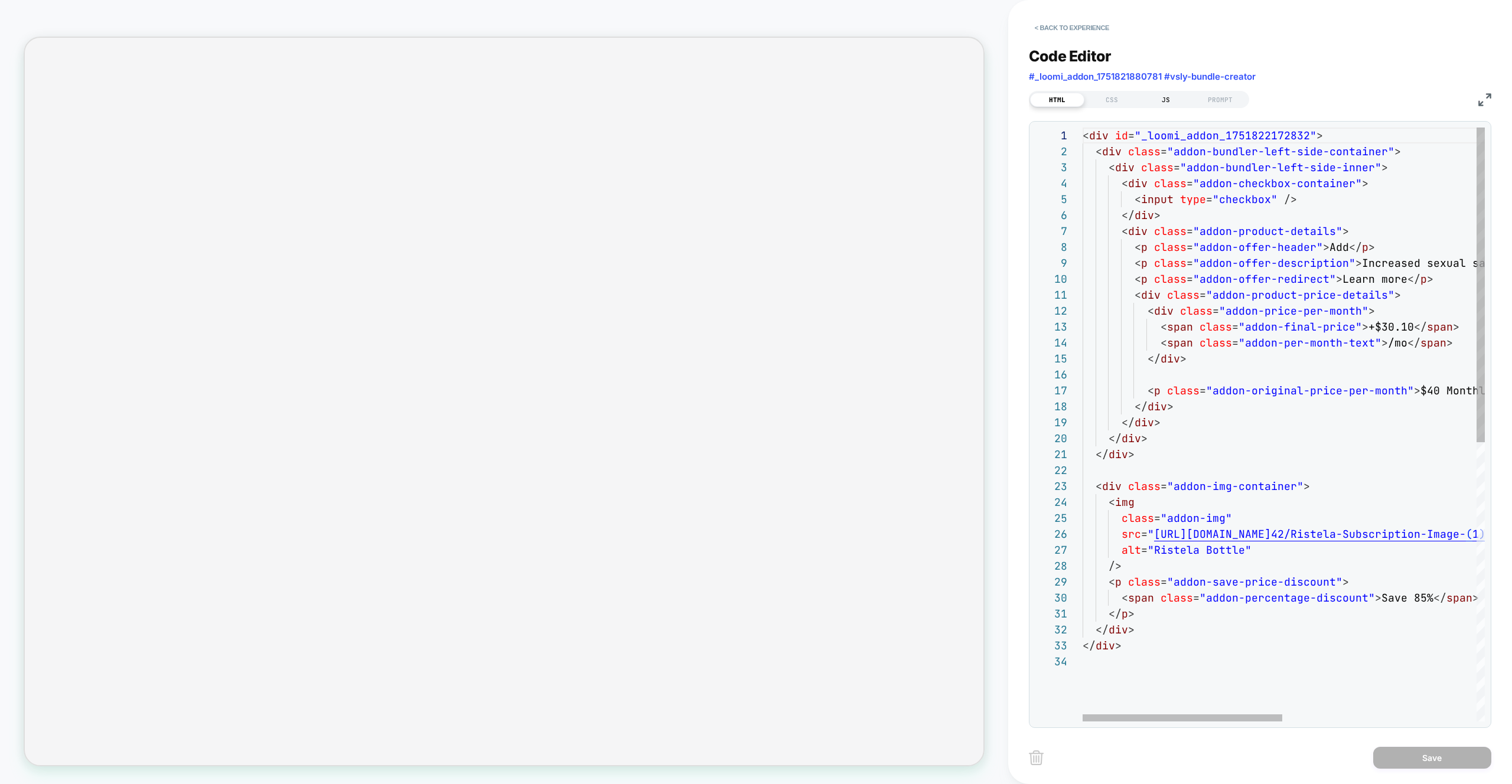
click at [1159, 93] on div "JS" at bounding box center [1166, 100] width 54 height 14
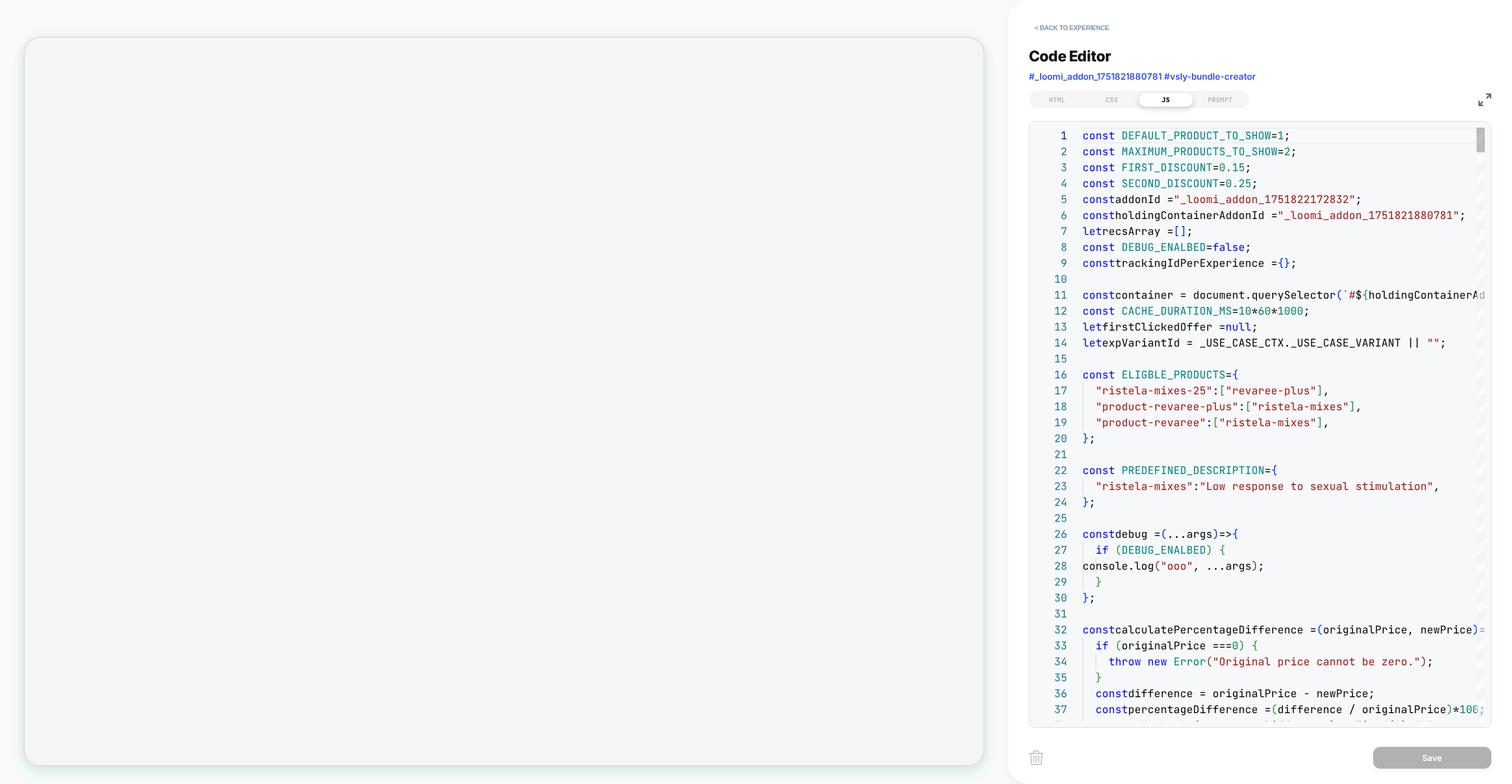
type textarea "**********"
